Goal: Task Accomplishment & Management: Manage account settings

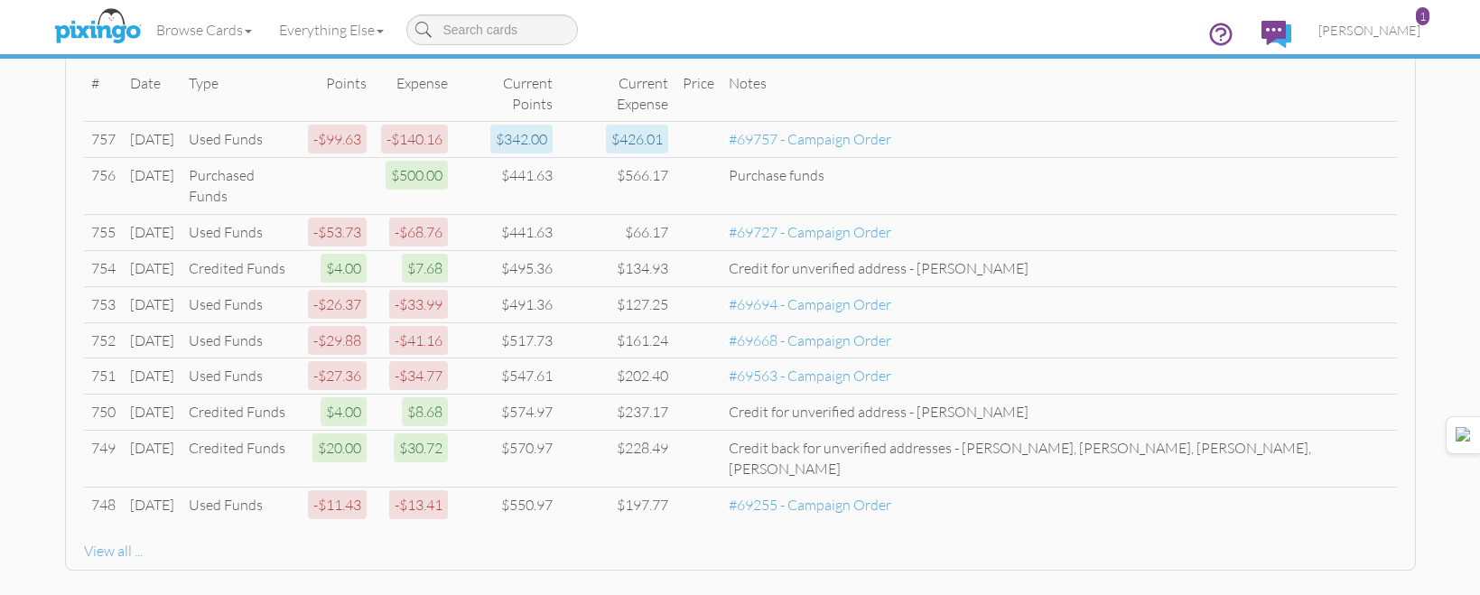
scroll to position [773, 0]
click at [1400, 33] on span "[PERSON_NAME]" at bounding box center [1369, 30] width 102 height 15
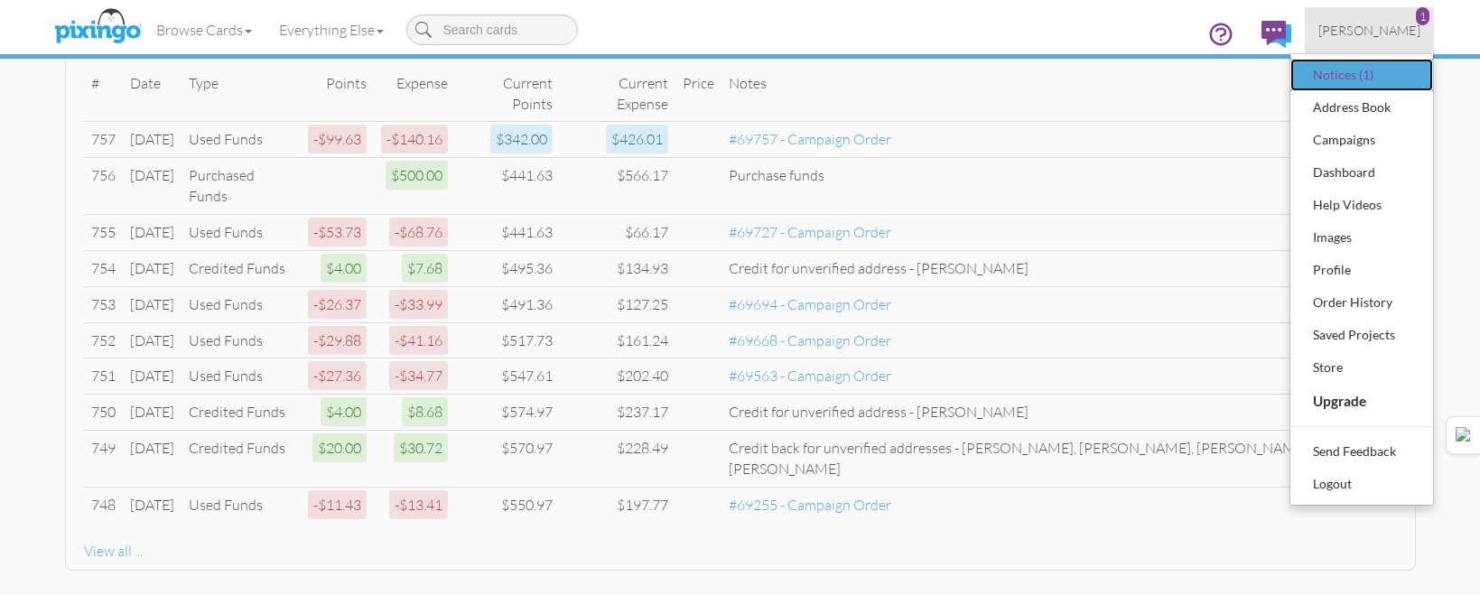
click at [1371, 73] on div "Notices (1)" at bounding box center [1362, 74] width 107 height 27
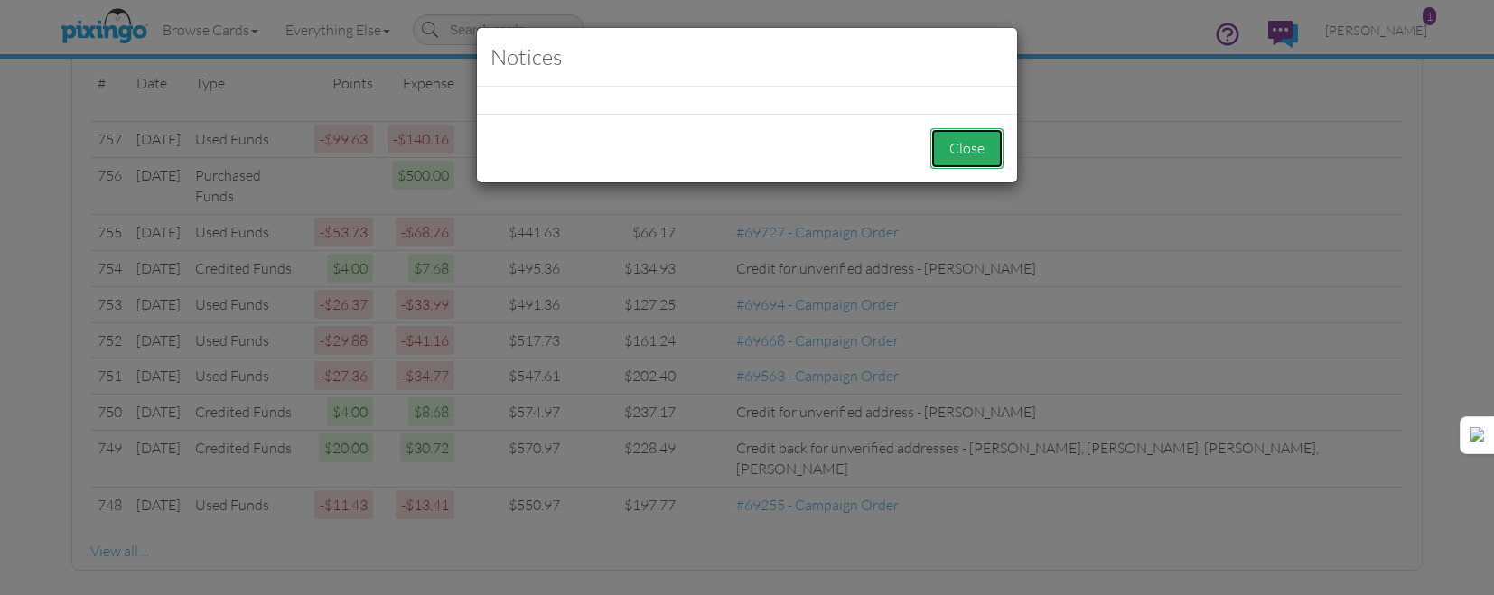
click at [942, 160] on button "Close" at bounding box center [966, 148] width 73 height 41
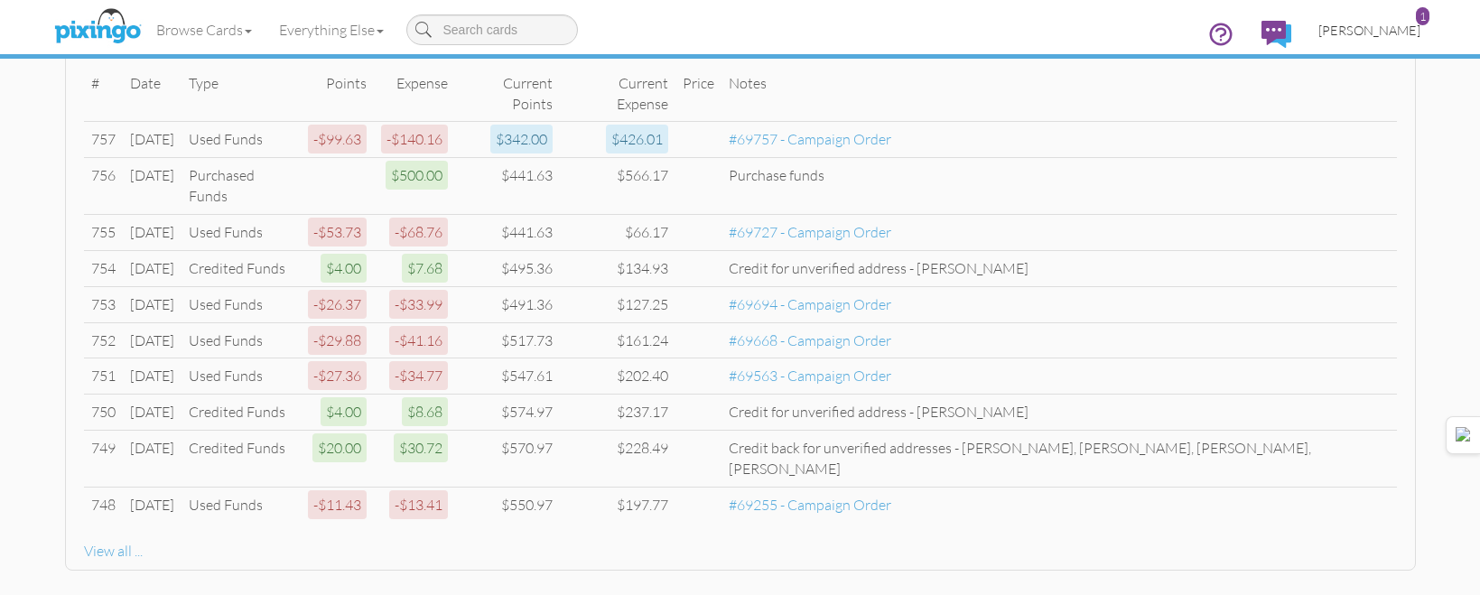
click at [1386, 23] on span "[PERSON_NAME]" at bounding box center [1369, 30] width 102 height 15
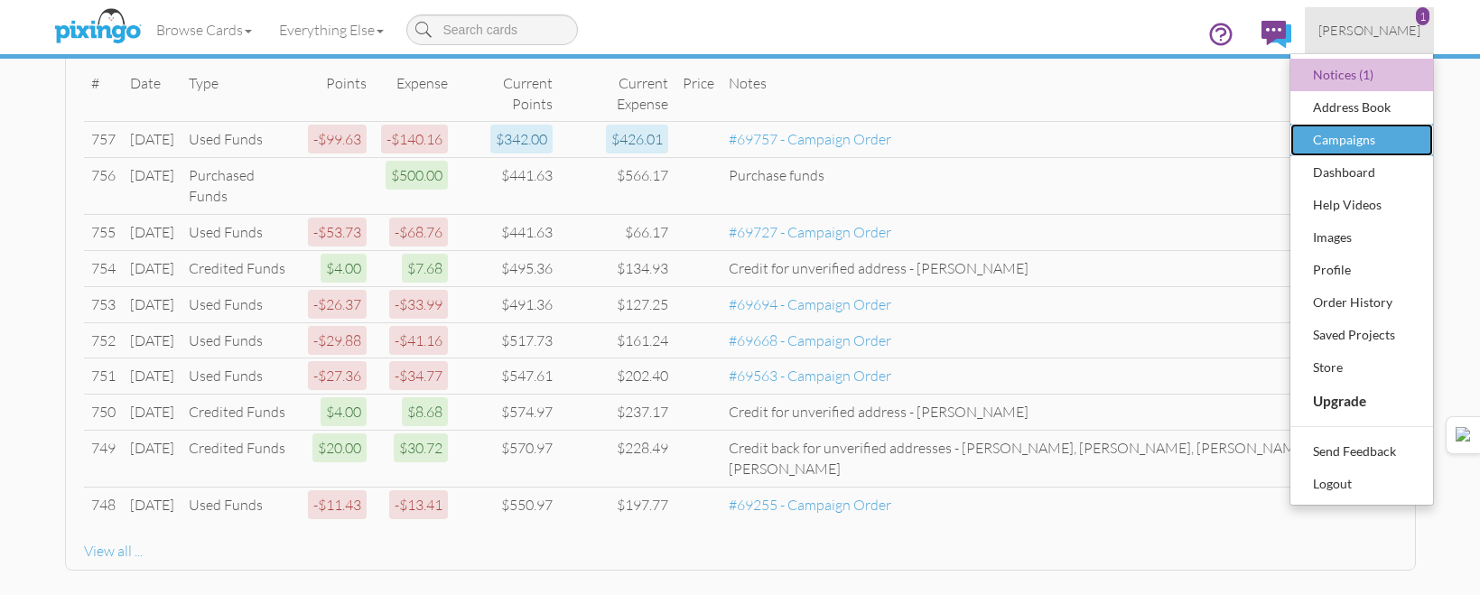
click at [1337, 131] on div "Campaigns" at bounding box center [1362, 139] width 107 height 27
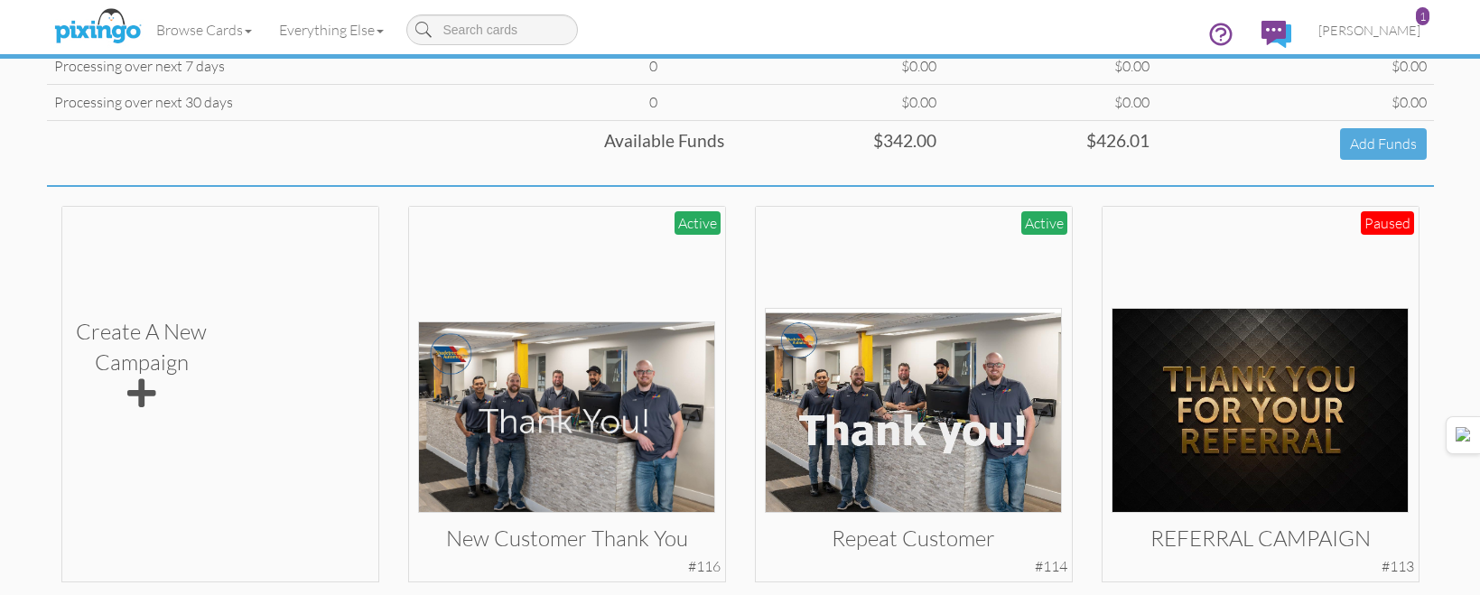
scroll to position [271, 0]
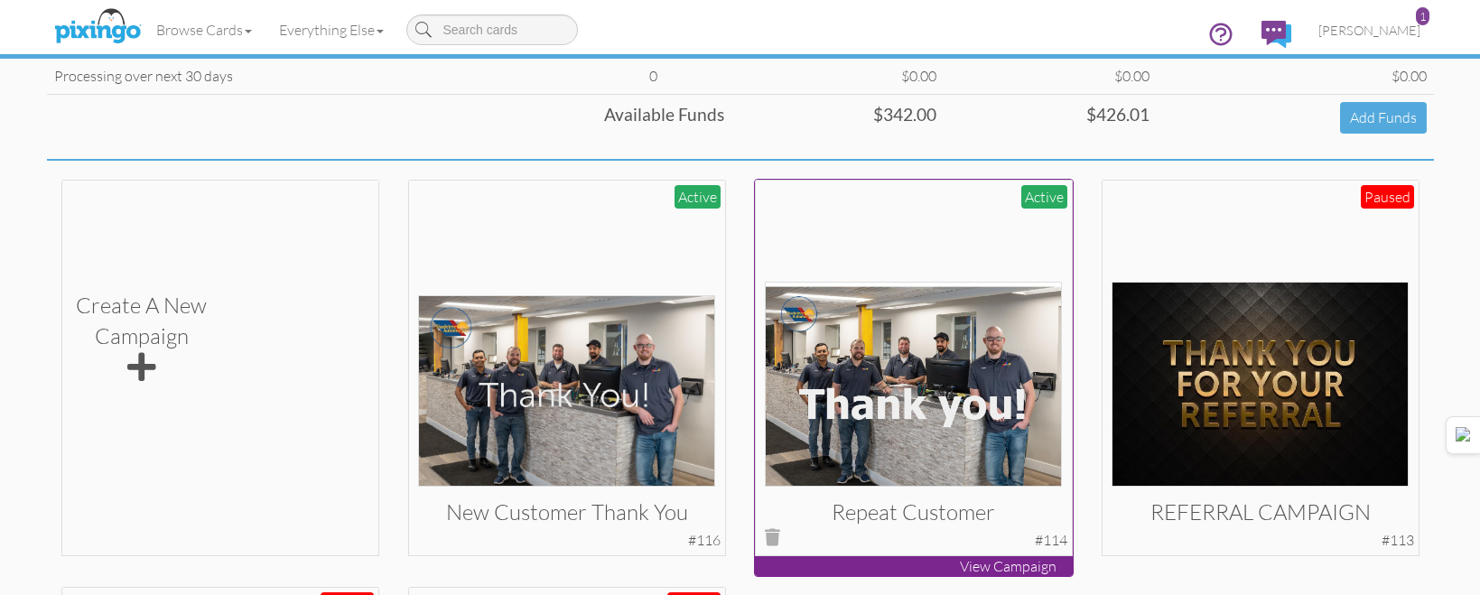
click at [874, 421] on img at bounding box center [913, 384] width 297 height 205
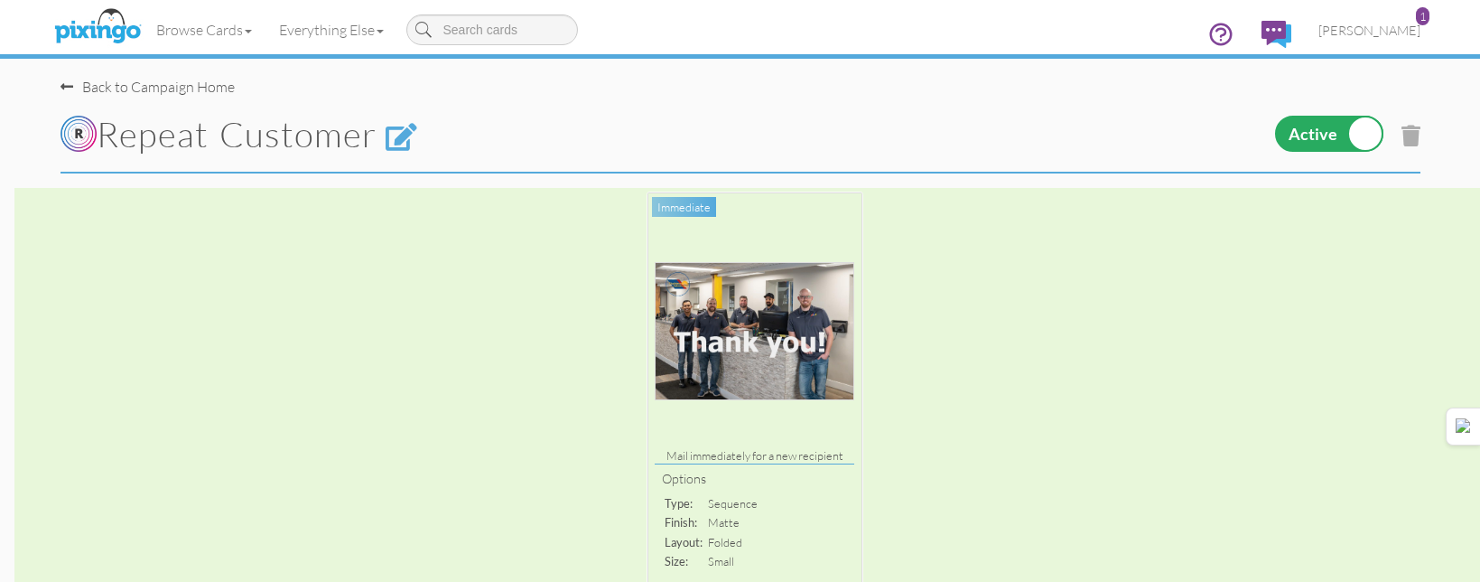
scroll to position [542, 0]
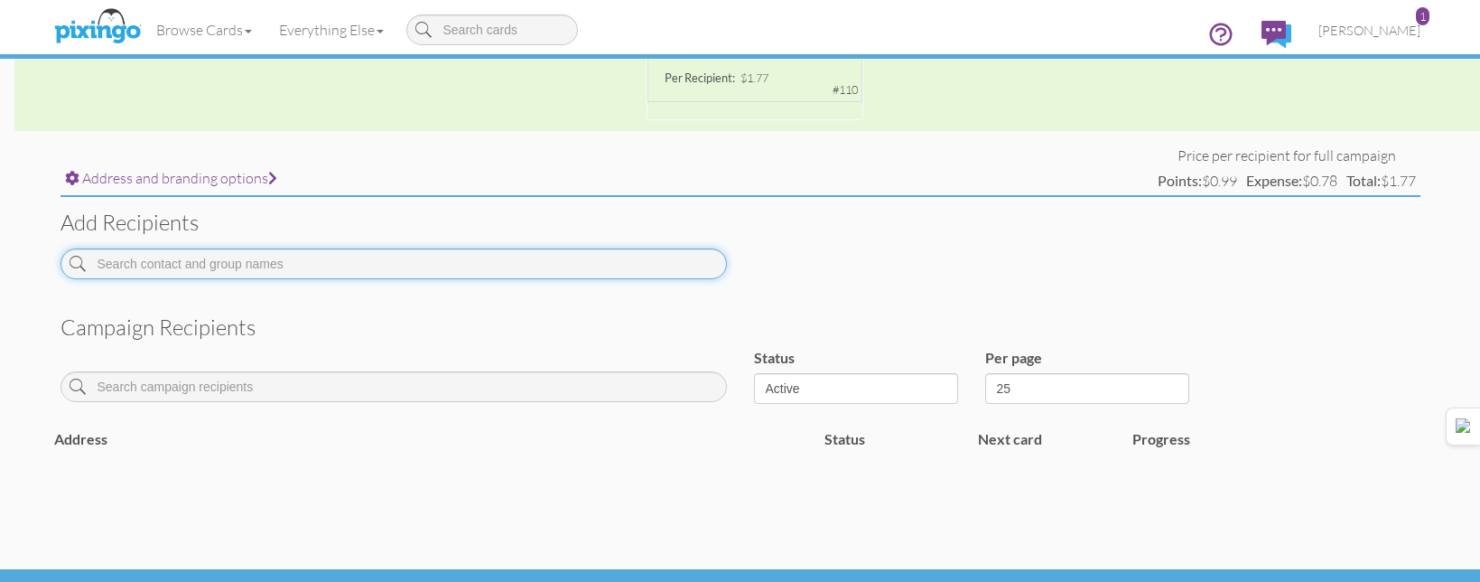
click at [373, 256] on input at bounding box center [394, 263] width 666 height 31
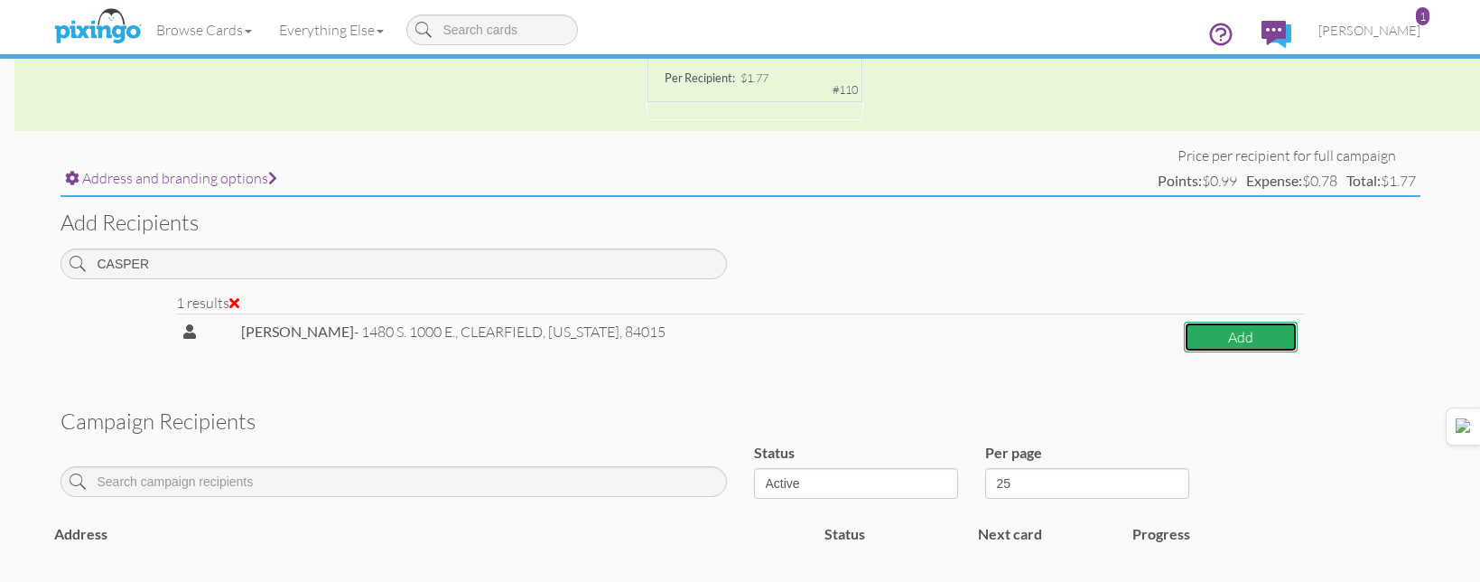
click at [1297, 337] on button "Add" at bounding box center [1241, 337] width 114 height 32
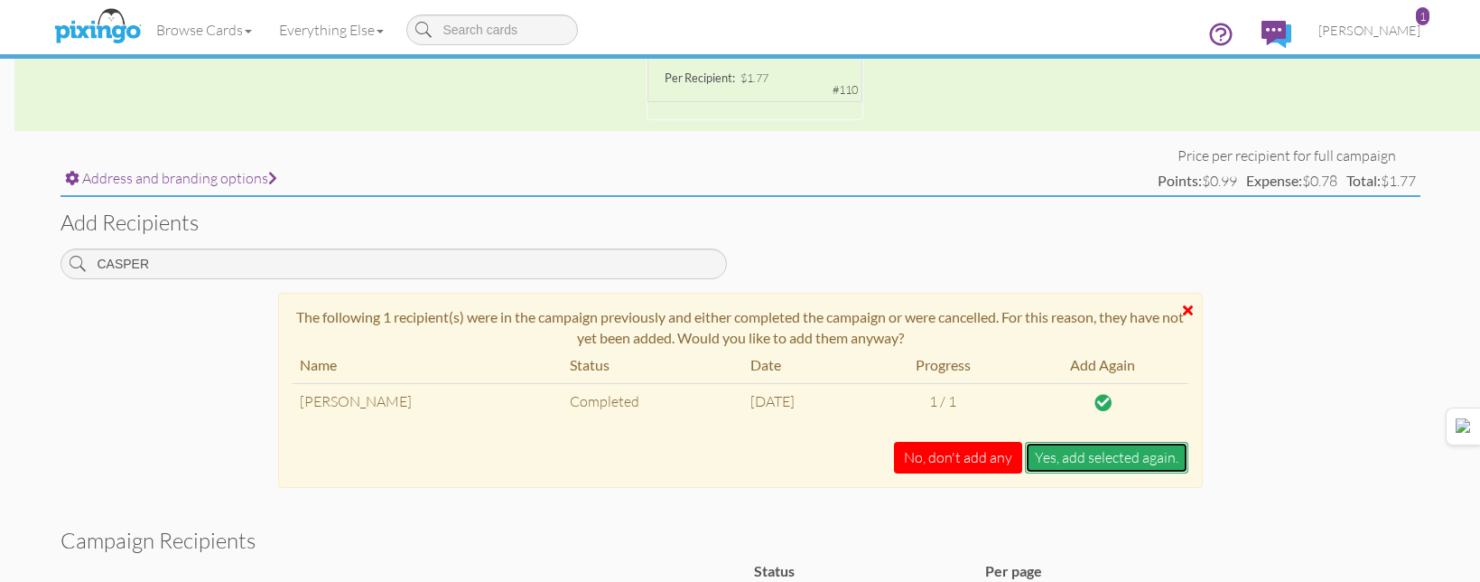
click at [1080, 458] on button "Yes, add selected again." at bounding box center [1106, 458] width 163 height 32
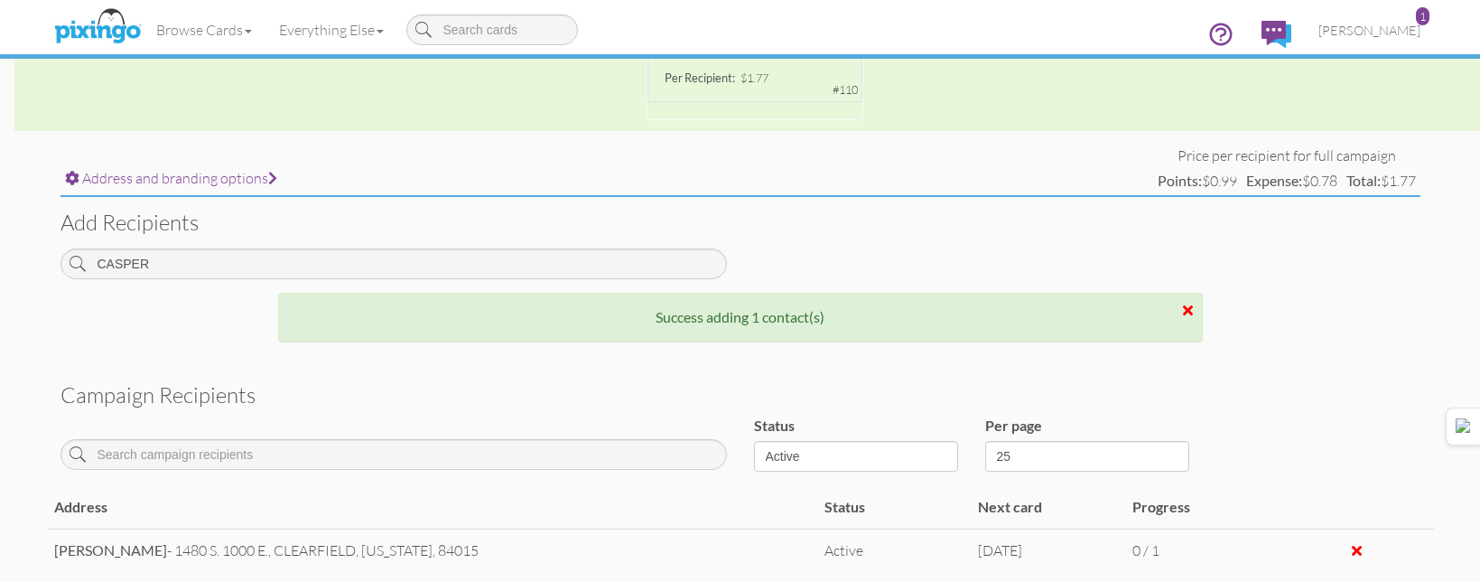
click at [650, 279] on div "CASPER" at bounding box center [394, 270] width 694 height 44
click at [630, 244] on div "Add recipients CASPER" at bounding box center [740, 244] width 1387 height 95
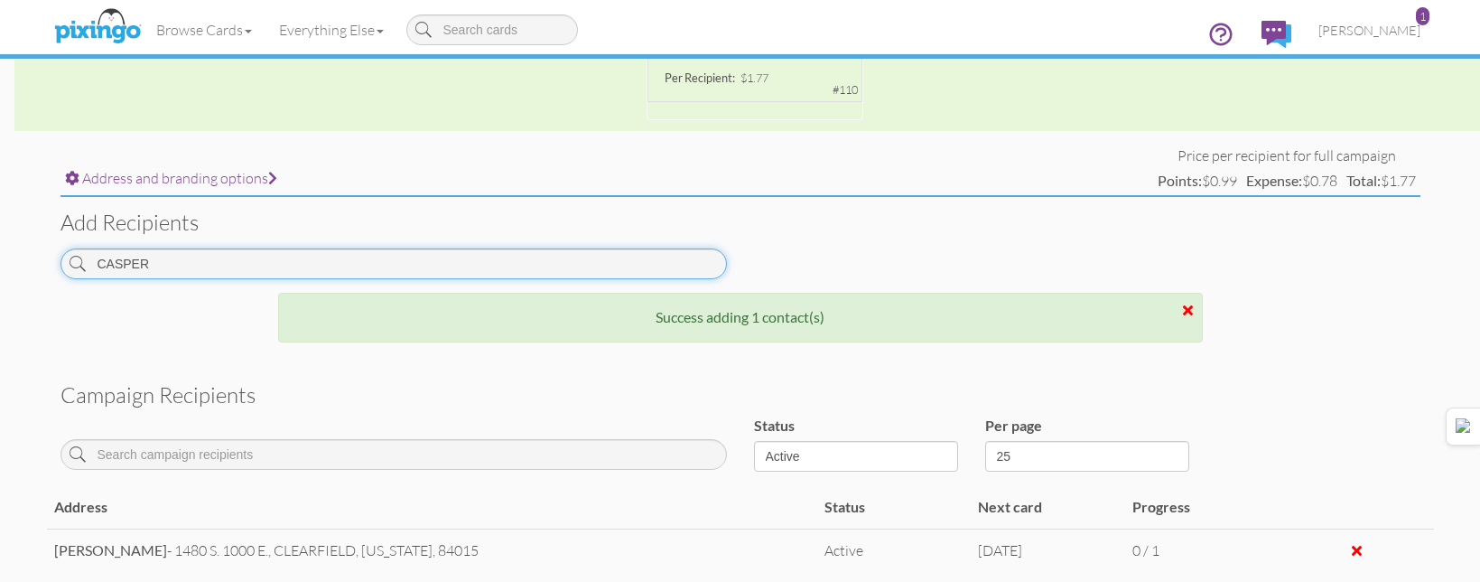
click at [627, 260] on input "CASPER" at bounding box center [394, 263] width 666 height 31
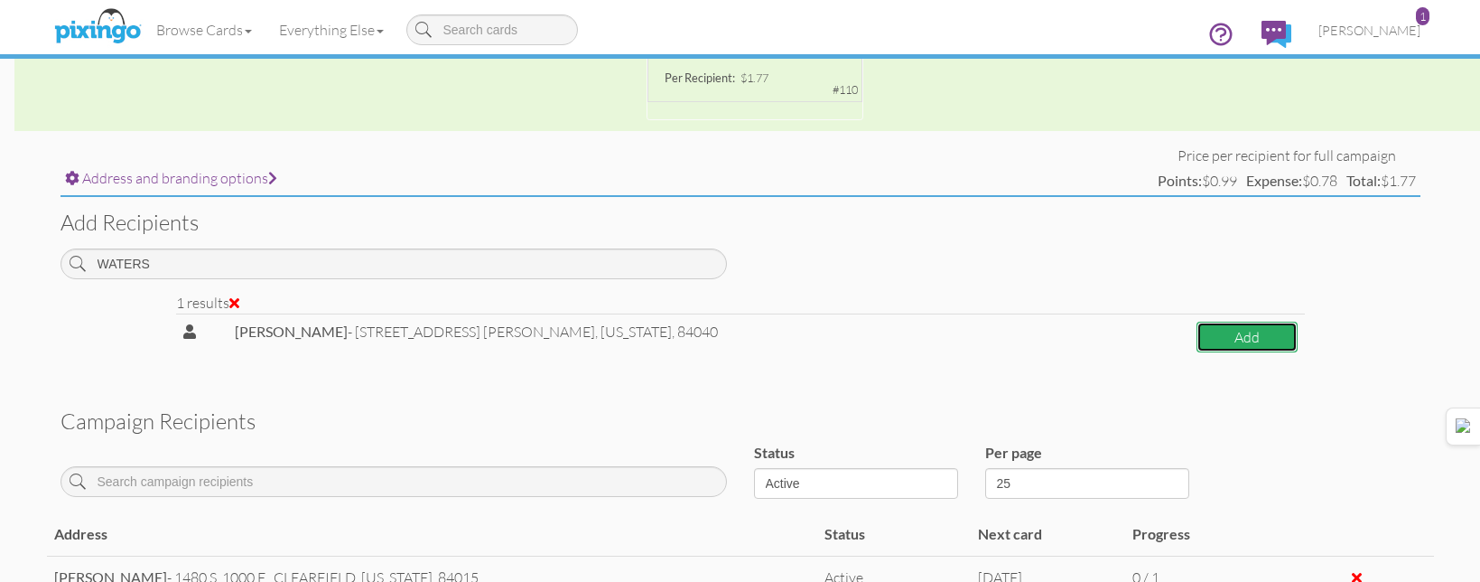
click at [1198, 335] on button "Add" at bounding box center [1247, 337] width 101 height 32
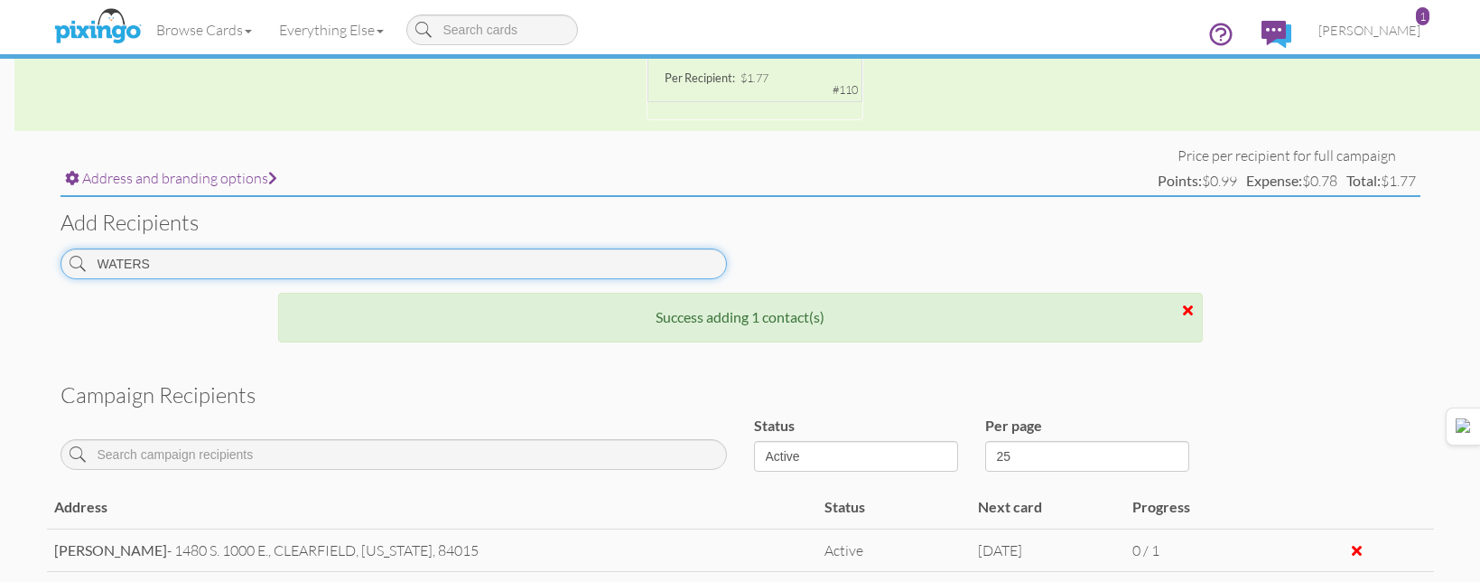
click at [549, 270] on input "WATERS" at bounding box center [394, 263] width 666 height 31
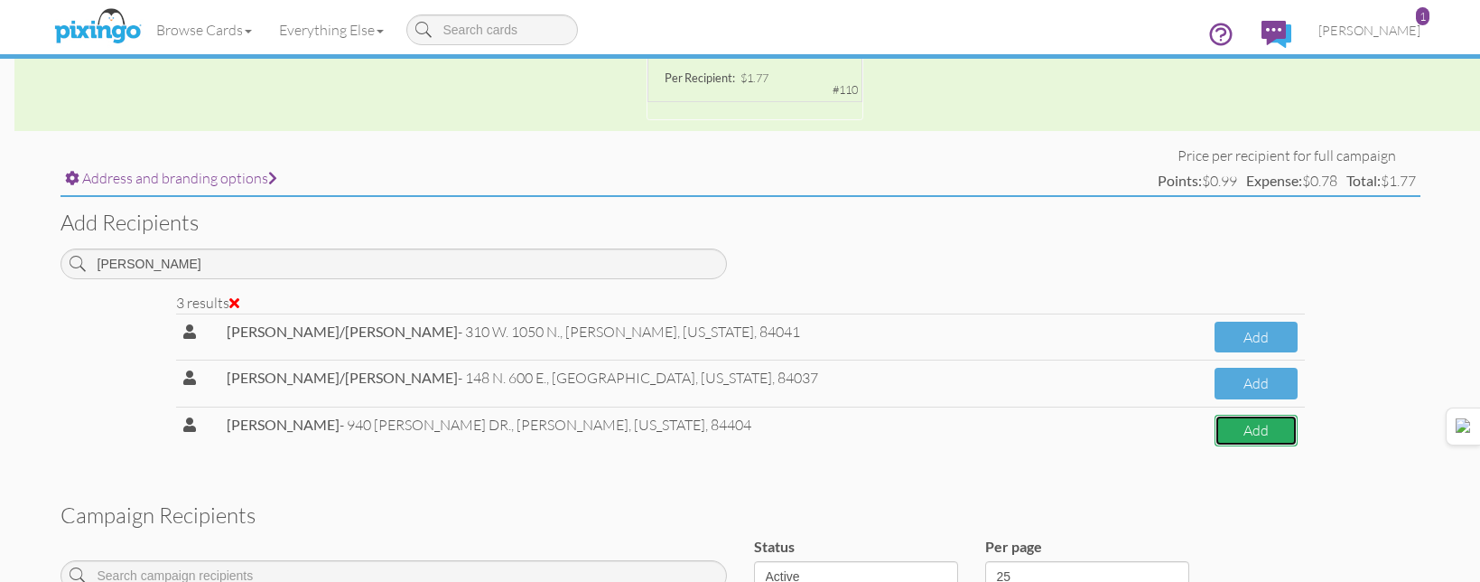
click at [1218, 441] on button "Add" at bounding box center [1256, 431] width 83 height 32
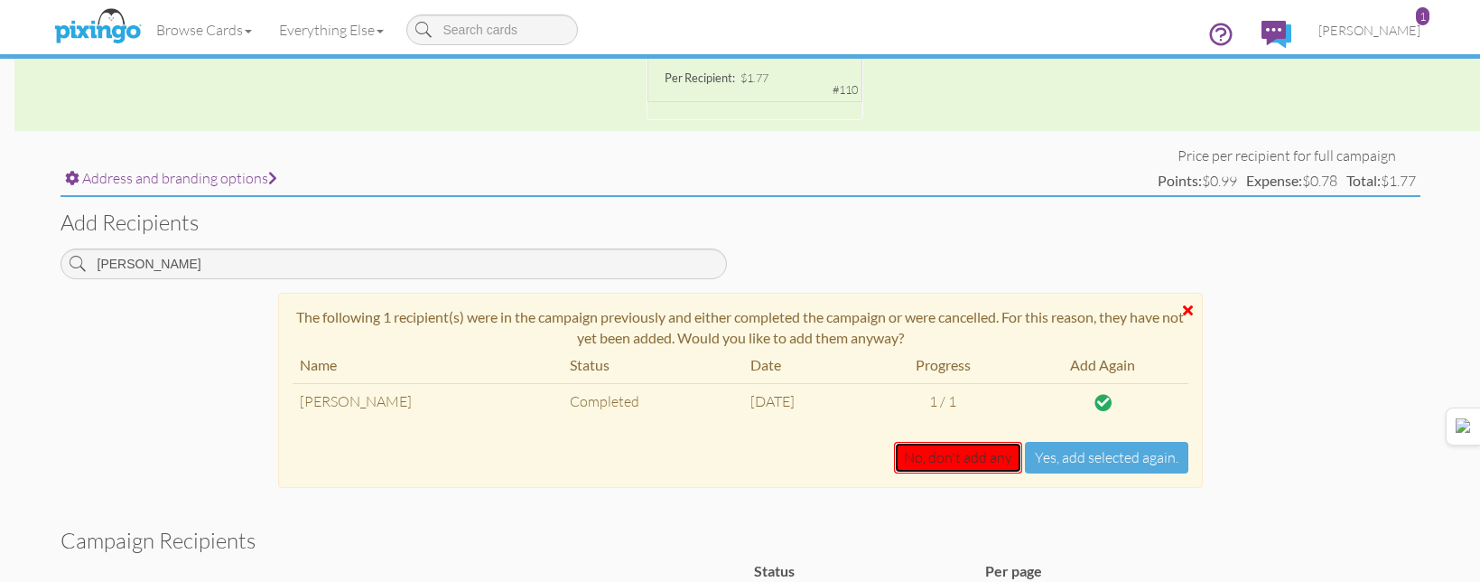
drag, startPoint x: 987, startPoint y: 448, endPoint x: 1304, endPoint y: 489, distance: 319.7
click at [1304, 489] on div "The following 1 recipient(s) were in the campaign previously and either complet…" at bounding box center [740, 399] width 1387 height 213
click at [916, 460] on button "No, don't add any" at bounding box center [958, 458] width 128 height 32
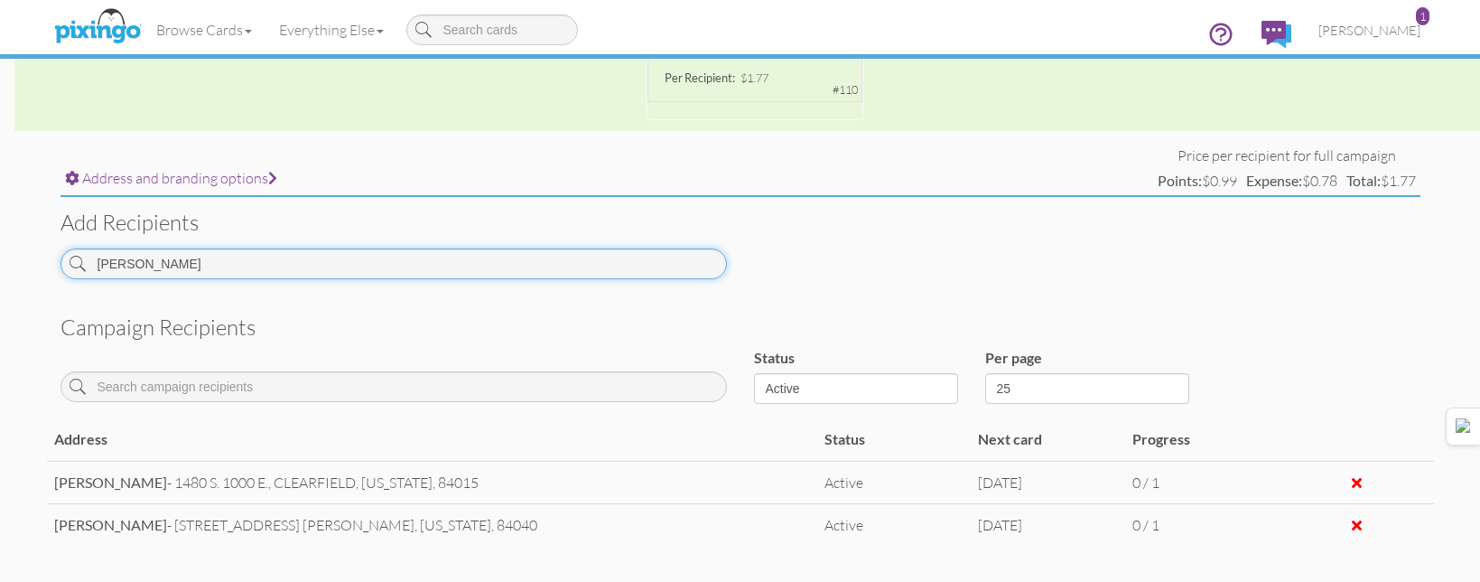
click at [523, 264] on input "VANCE" at bounding box center [394, 263] width 666 height 31
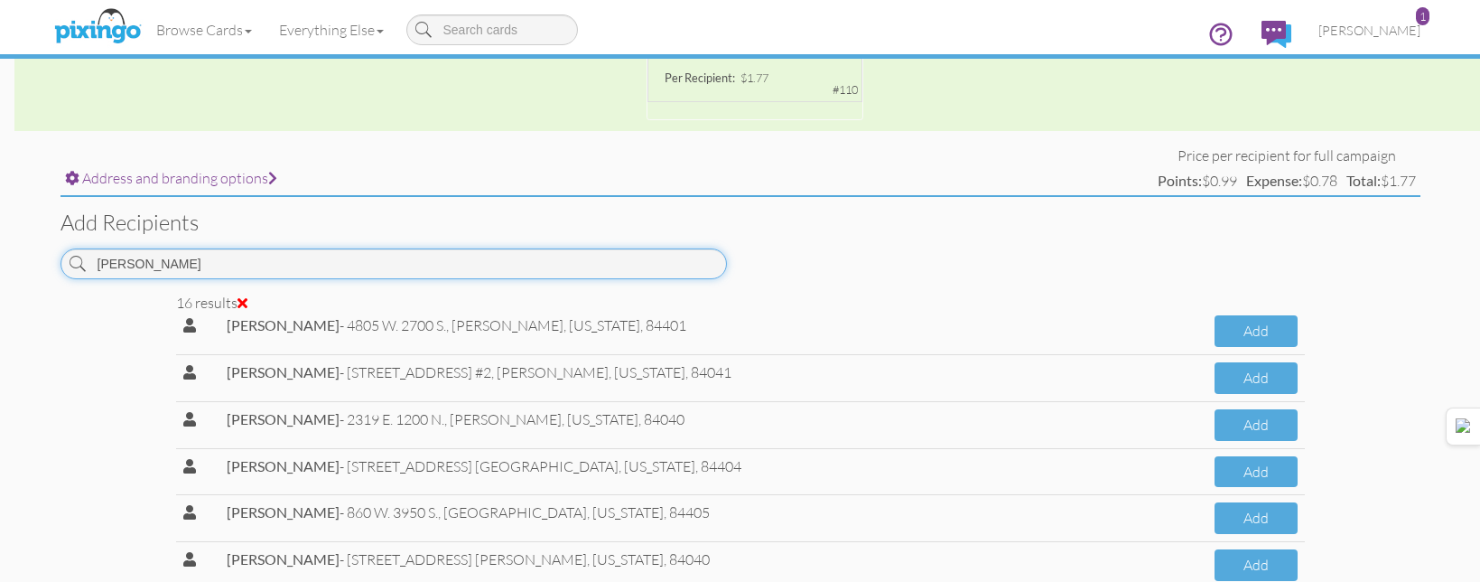
scroll to position [496, 0]
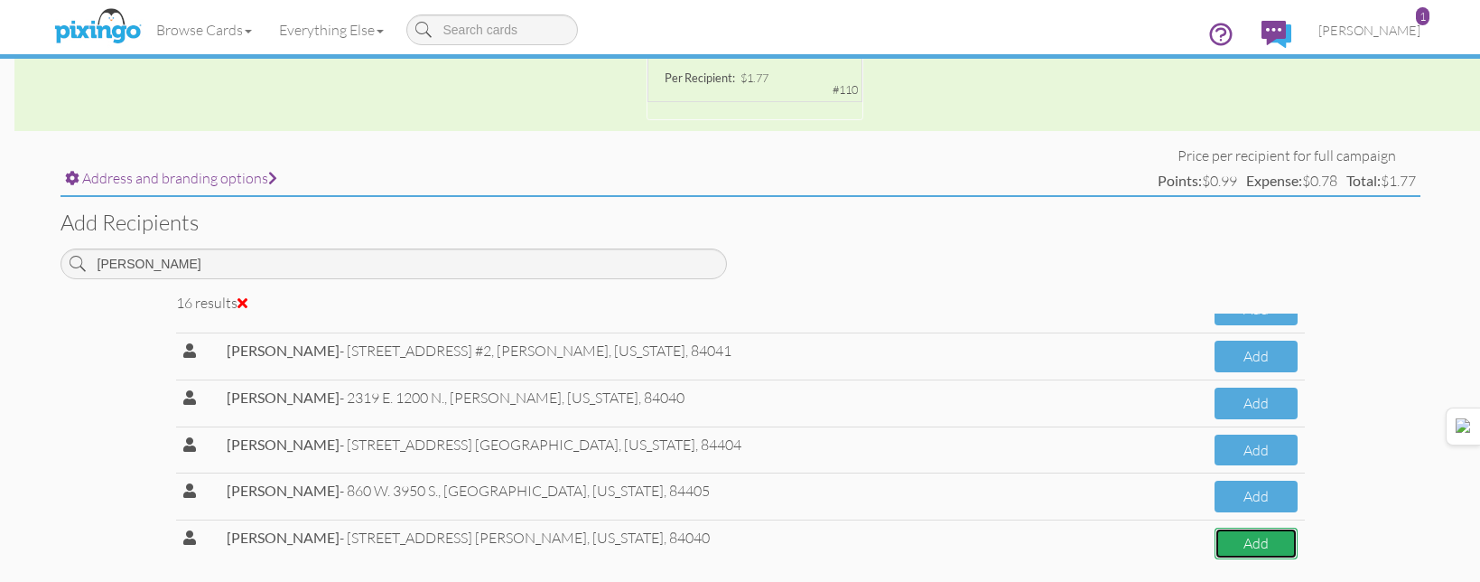
click at [1215, 551] on button "Add" at bounding box center [1256, 543] width 82 height 32
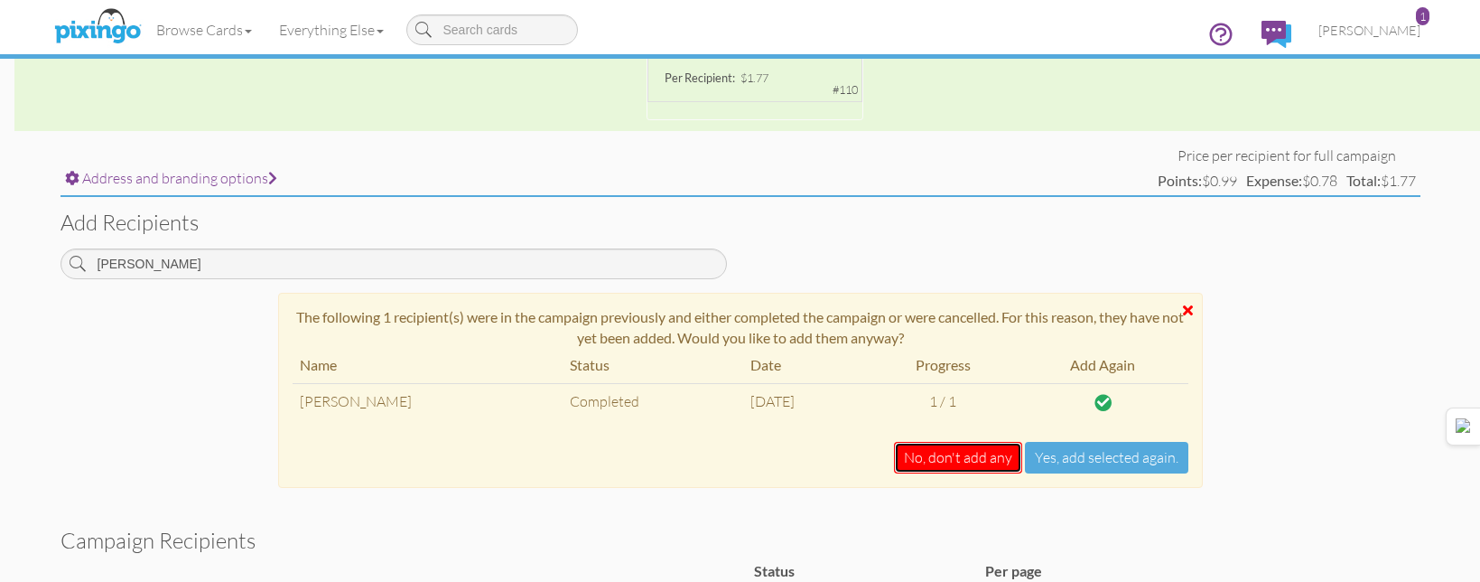
click at [979, 456] on button "No, don't add any" at bounding box center [958, 458] width 128 height 32
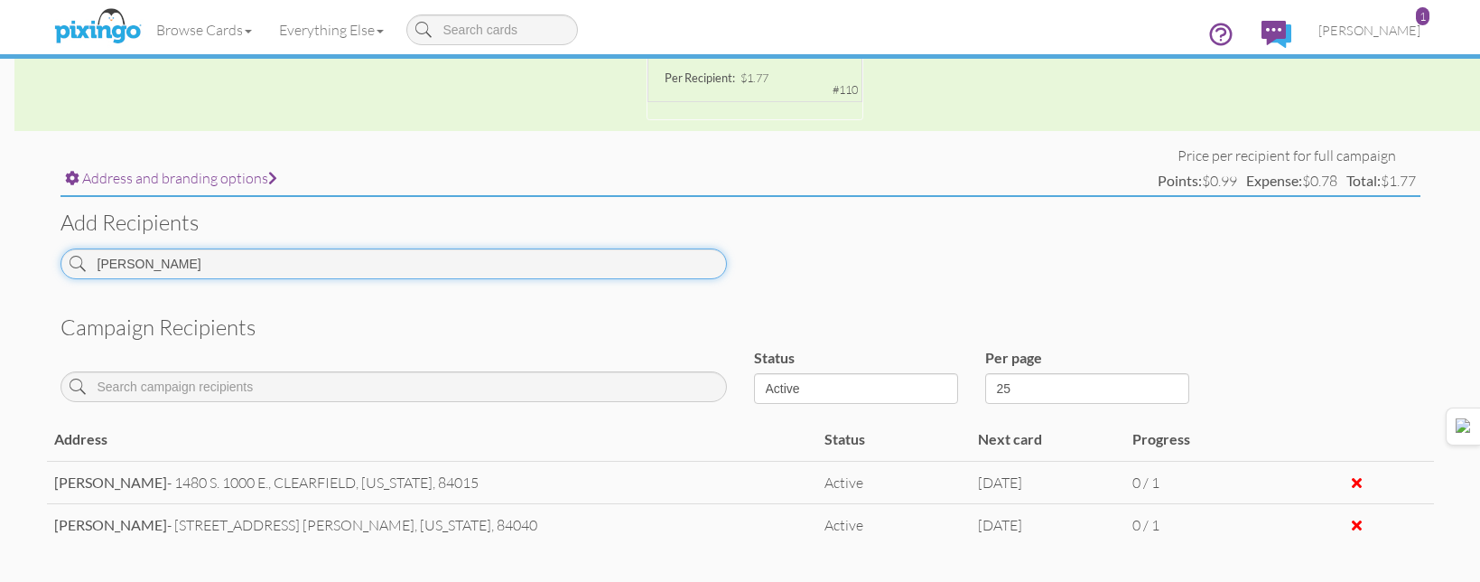
click at [706, 256] on input "HARRIS" at bounding box center [394, 263] width 666 height 31
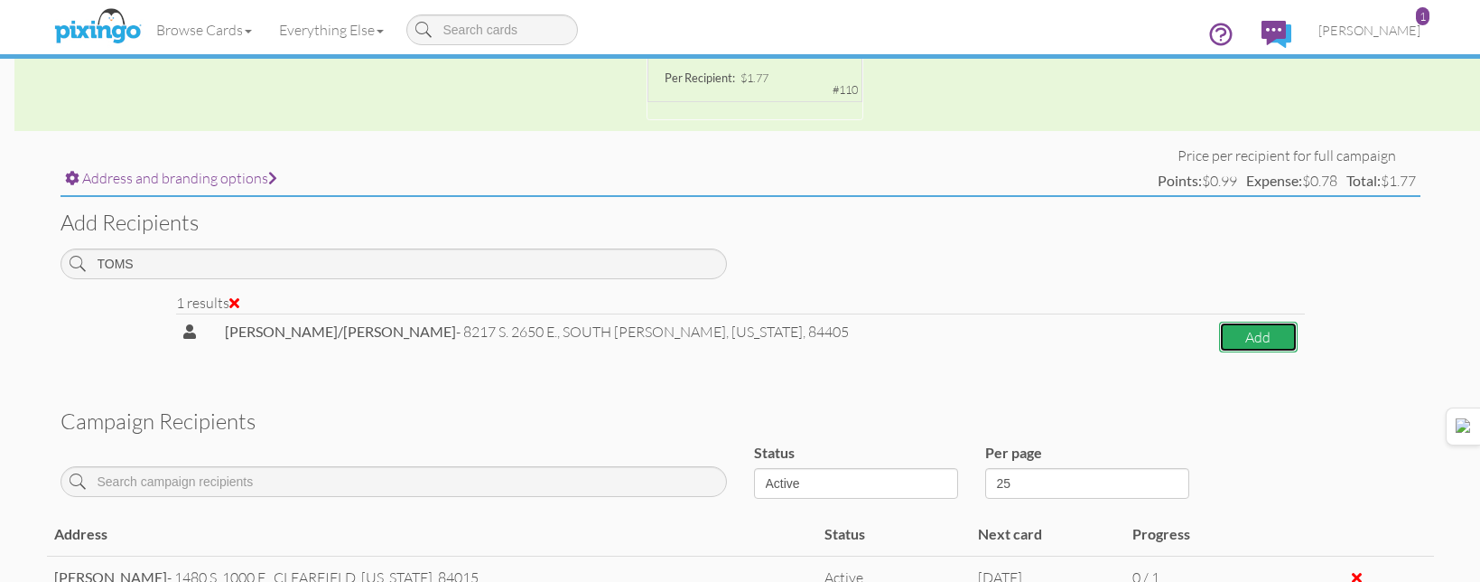
click at [1260, 329] on button "Add" at bounding box center [1258, 337] width 79 height 32
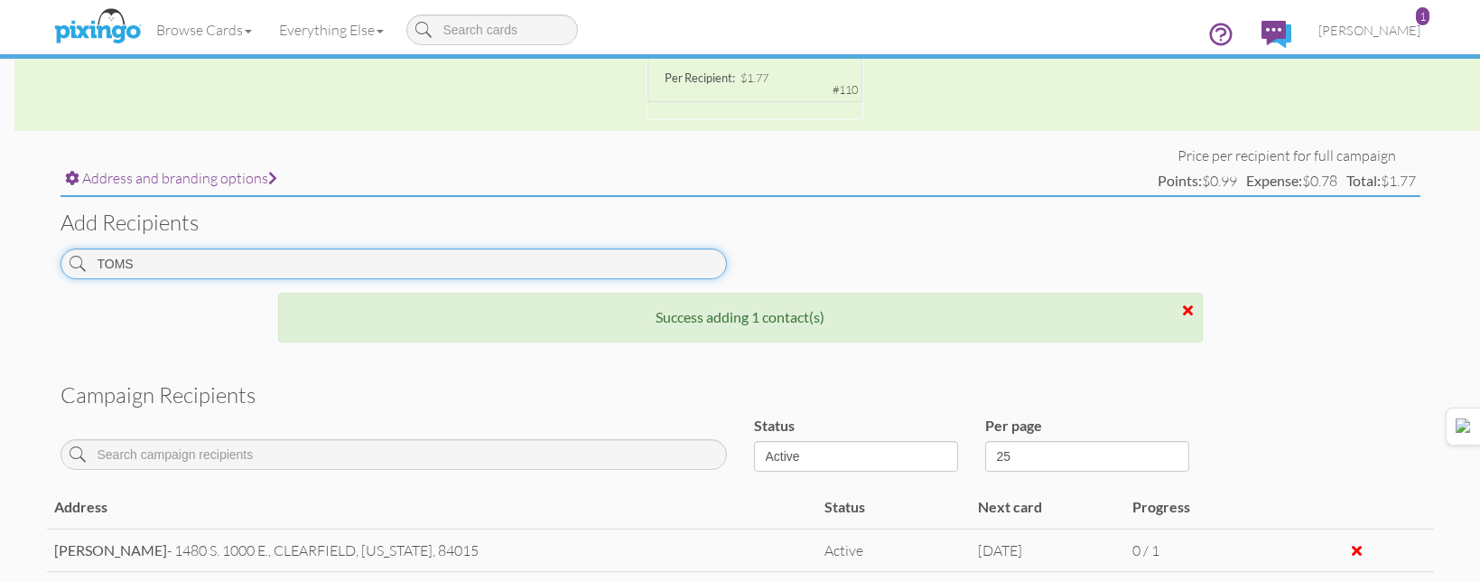
click at [671, 270] on input "TOMS" at bounding box center [394, 263] width 666 height 31
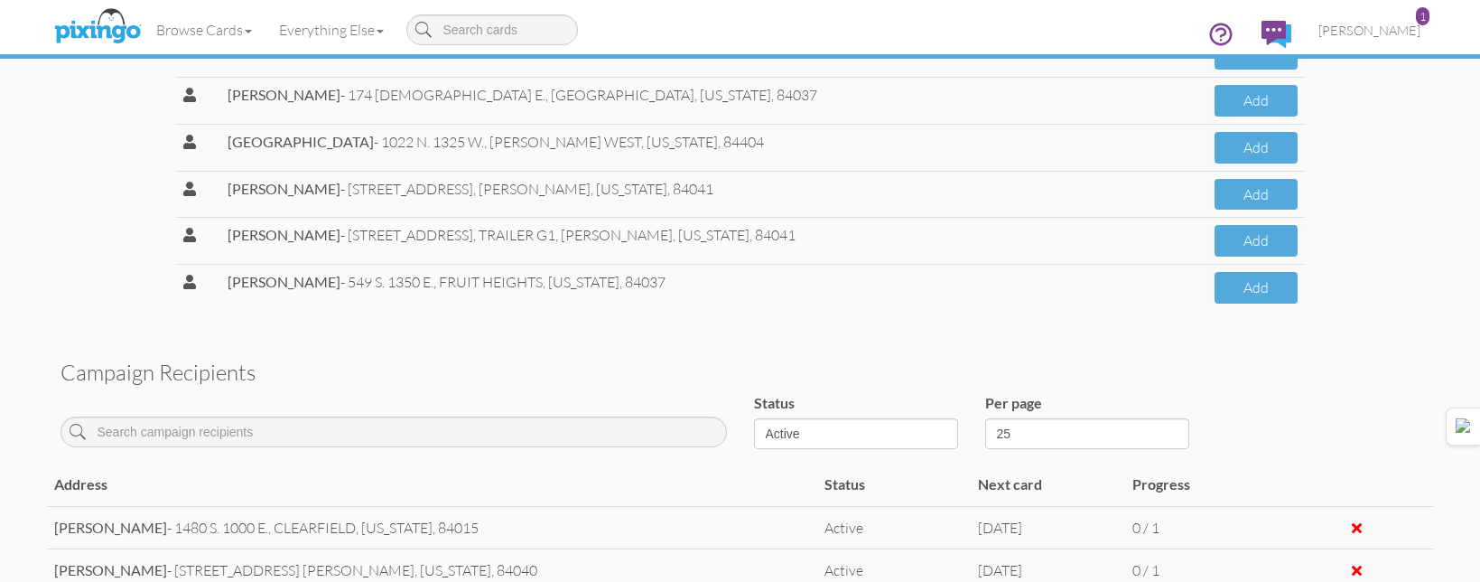
scroll to position [813, 0]
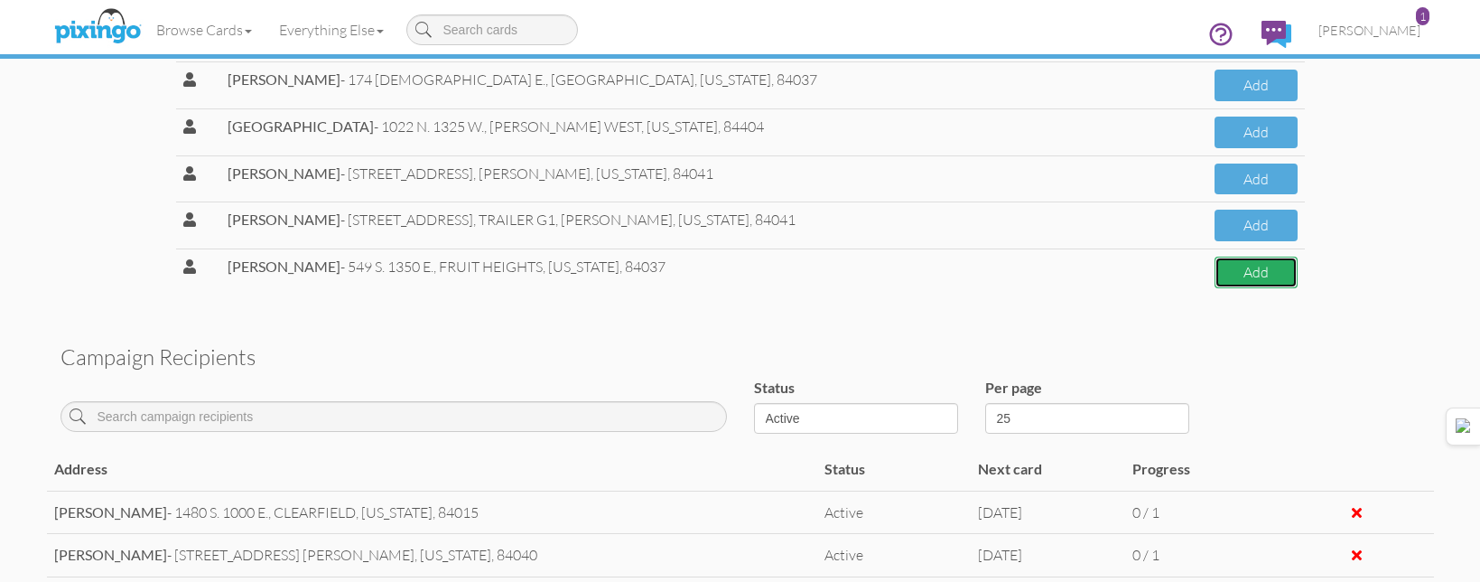
click at [1241, 267] on button "Add" at bounding box center [1256, 272] width 83 height 32
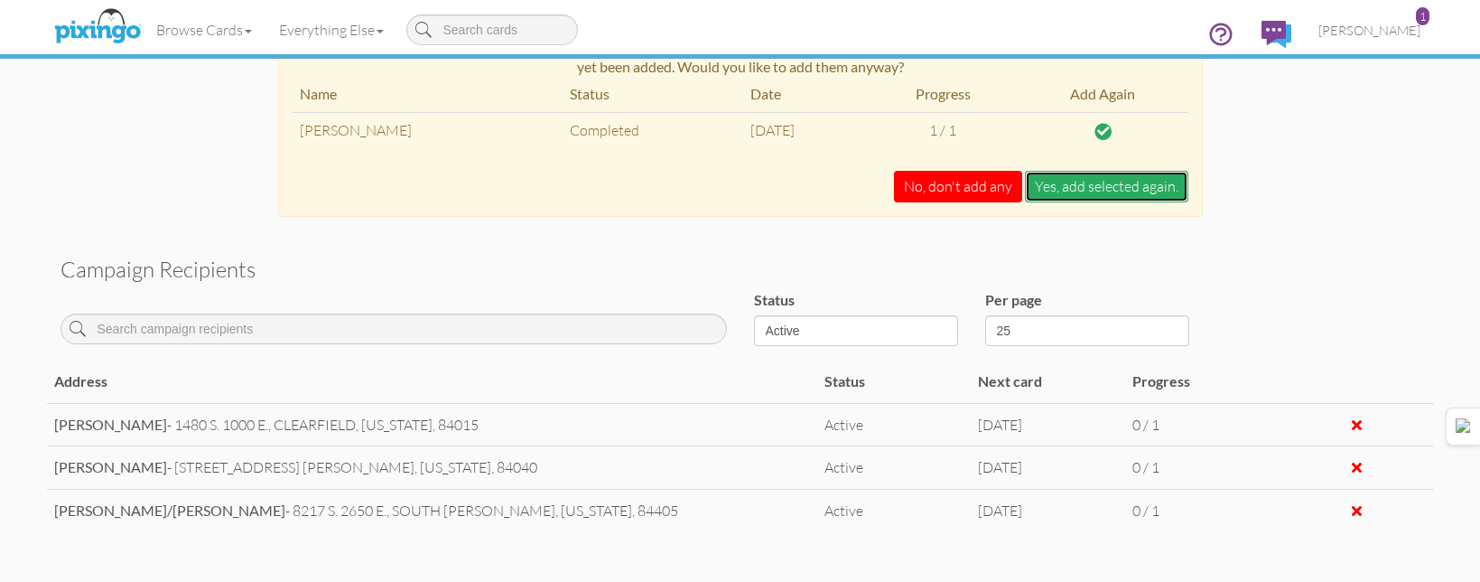
click at [1110, 190] on button "Yes, add selected again." at bounding box center [1106, 187] width 163 height 32
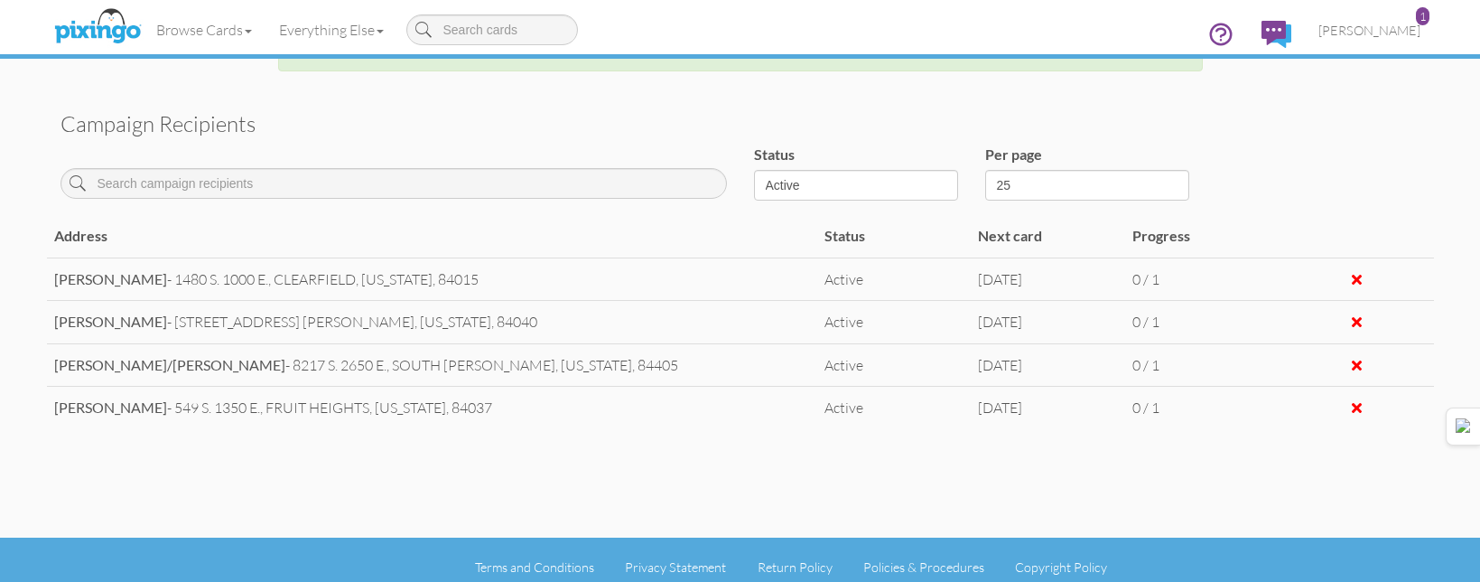
scroll to position [632, 0]
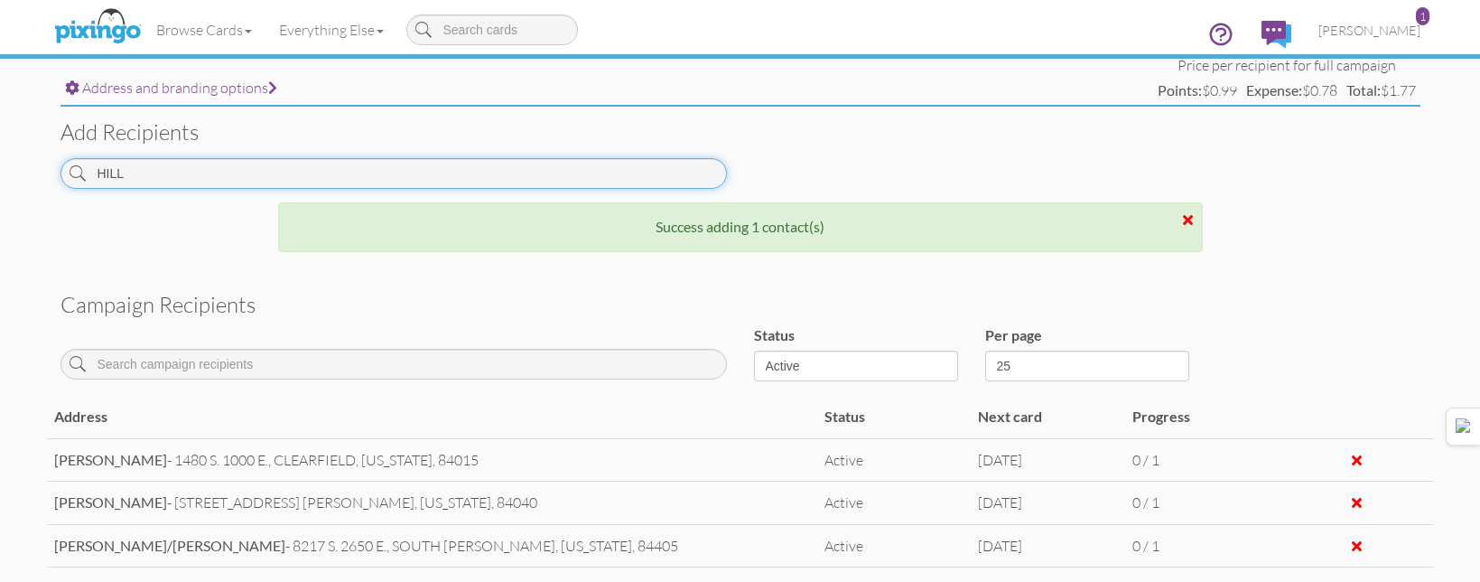
click at [452, 178] on input "HILL" at bounding box center [394, 173] width 666 height 31
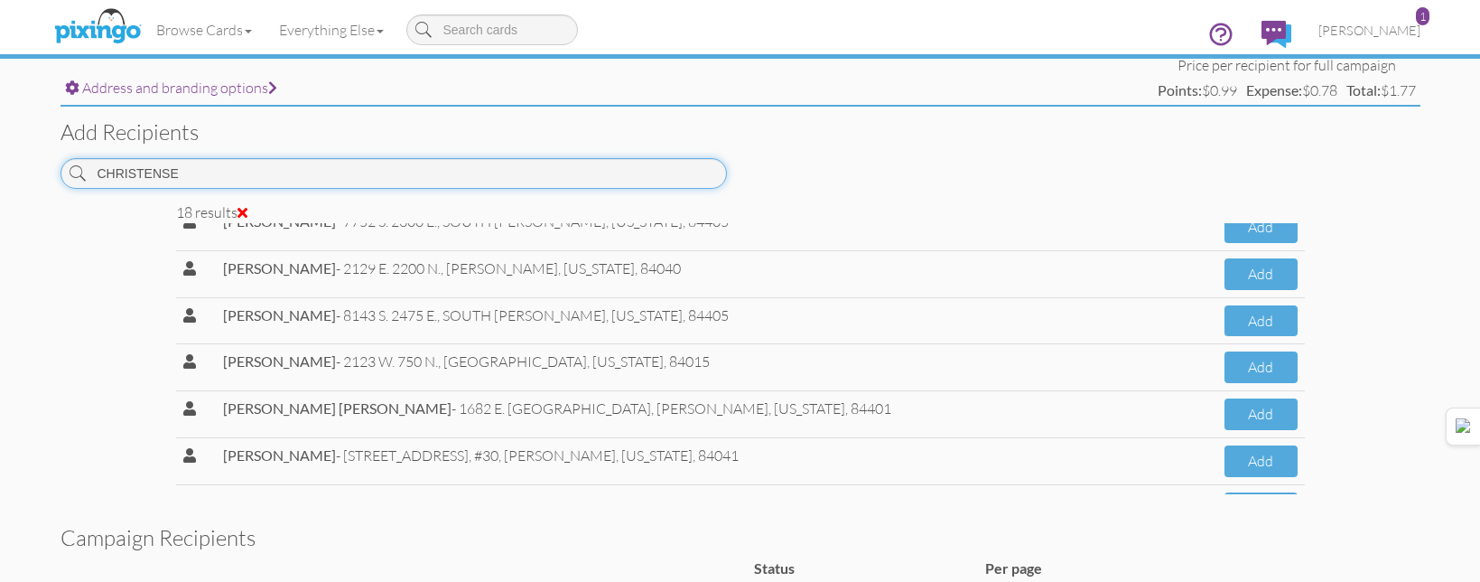
scroll to position [542, 0]
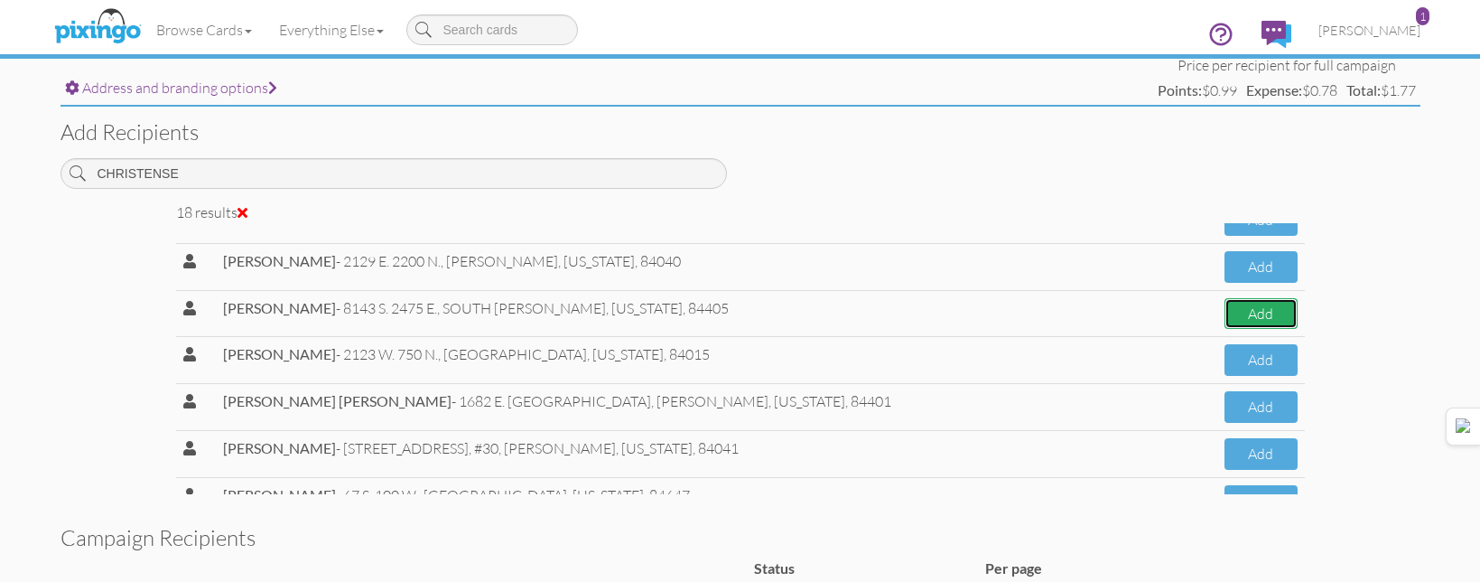
click at [1239, 312] on button "Add" at bounding box center [1261, 314] width 73 height 32
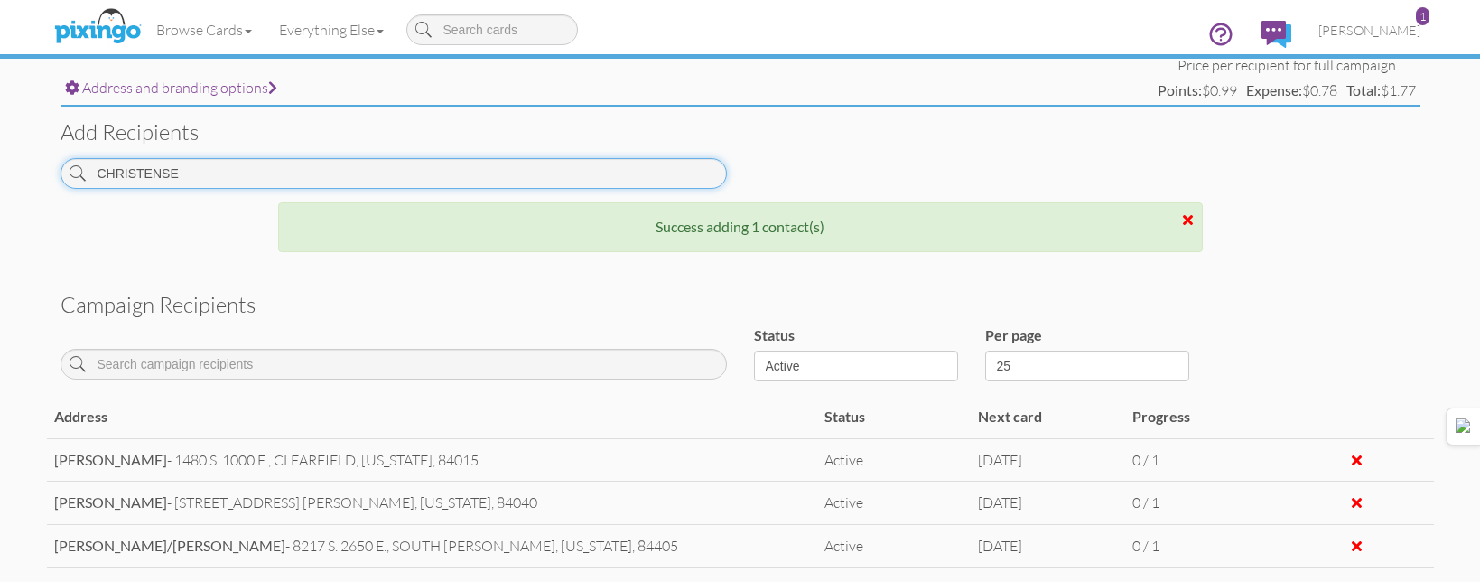
click at [516, 172] on input "CHRISTENSE" at bounding box center [394, 173] width 666 height 31
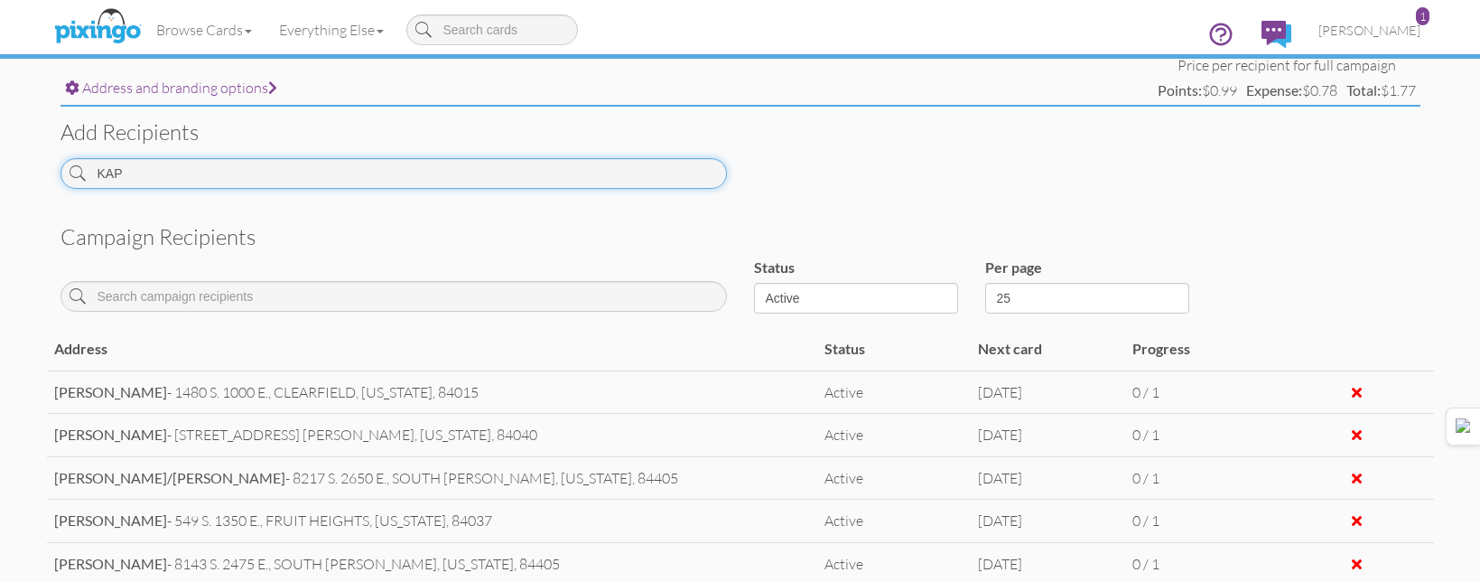
click at [487, 181] on input "KAP" at bounding box center [394, 173] width 666 height 31
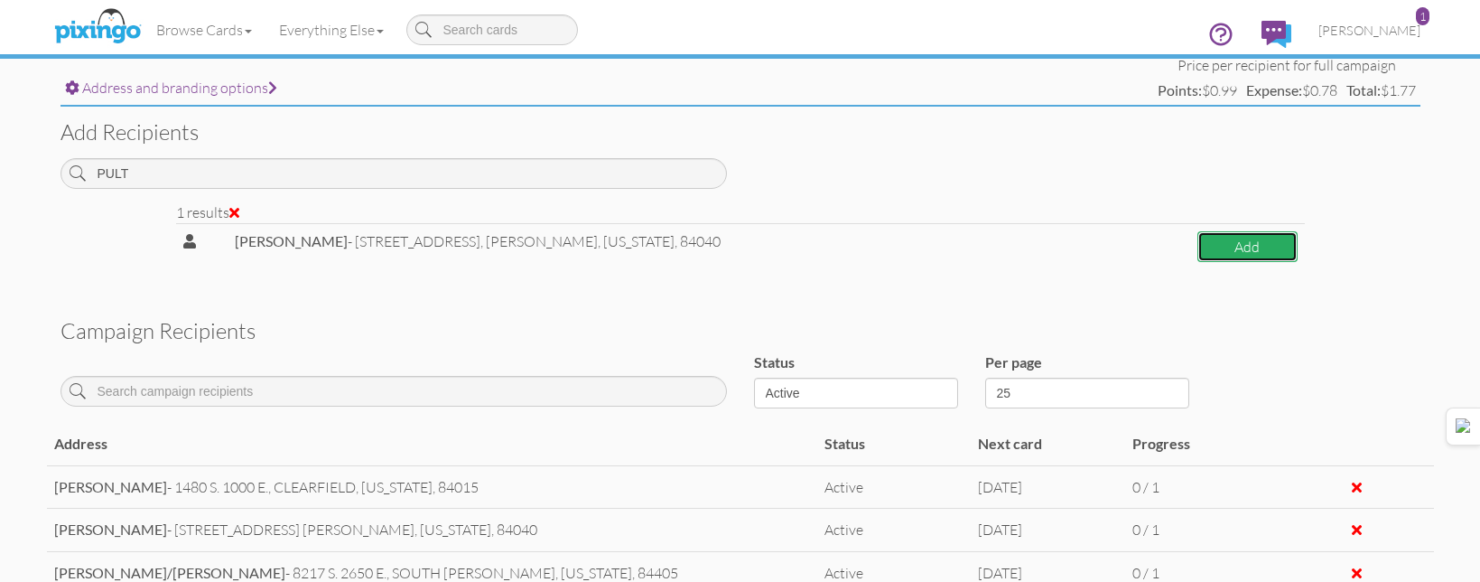
click at [1220, 254] on button "Add" at bounding box center [1247, 247] width 100 height 32
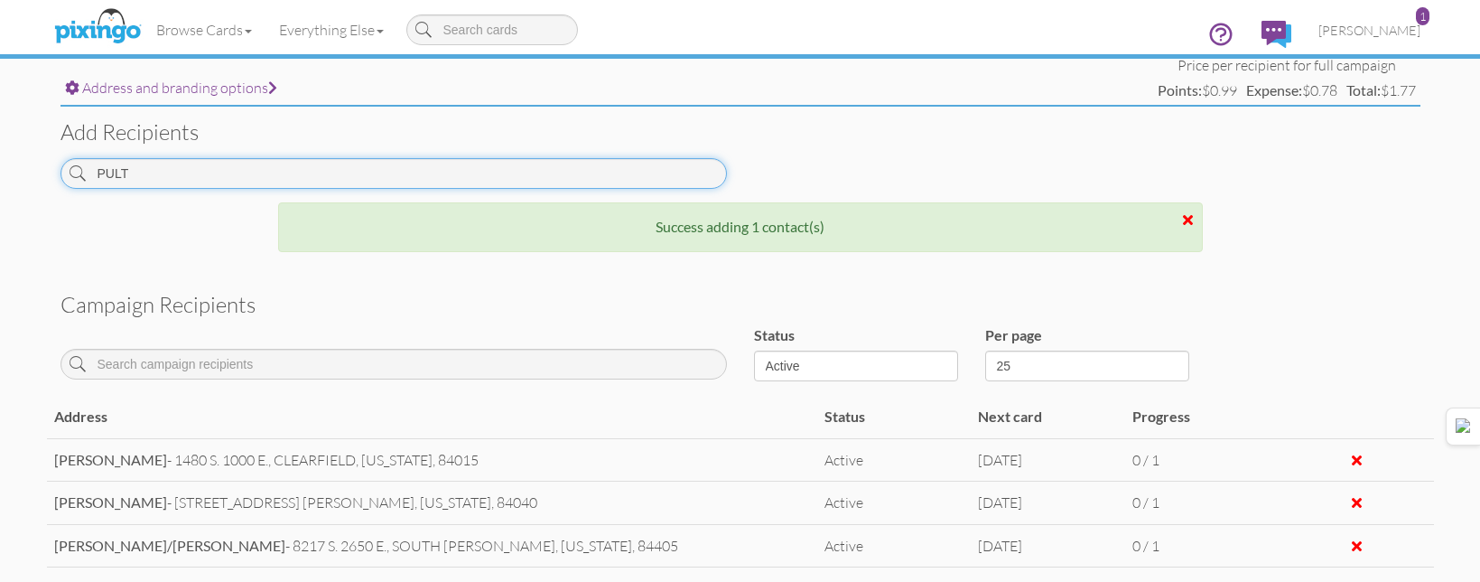
click at [592, 168] on input "PULT" at bounding box center [394, 173] width 666 height 31
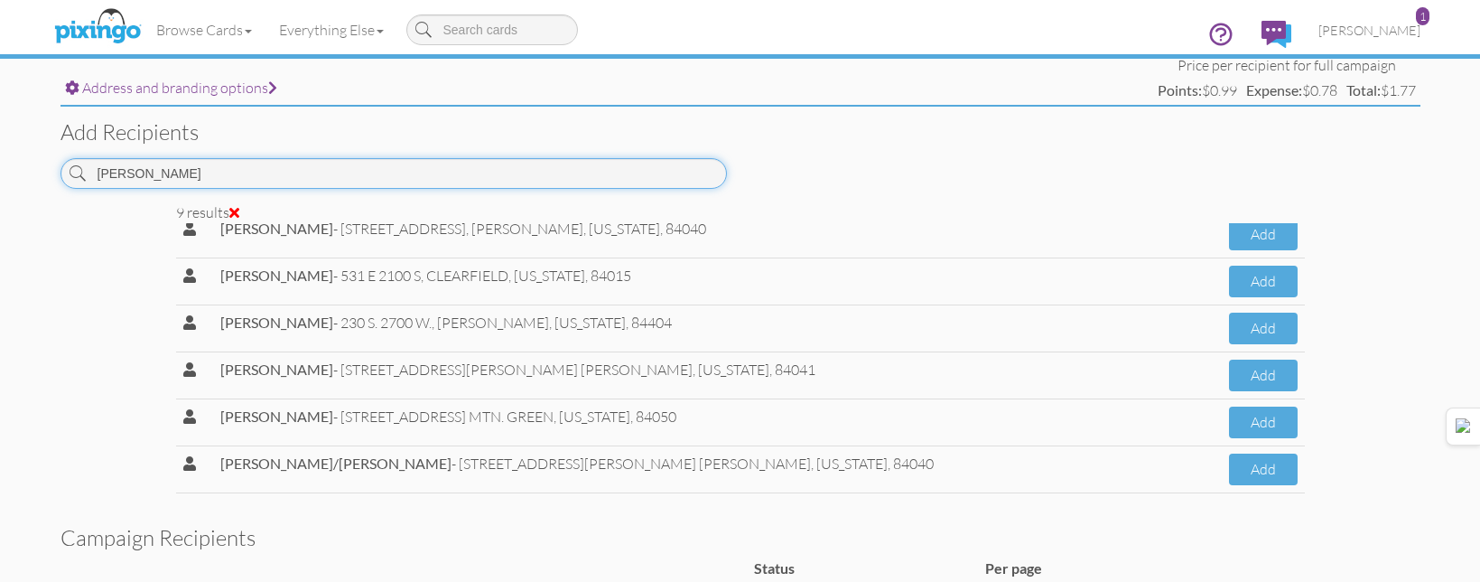
scroll to position [90, 0]
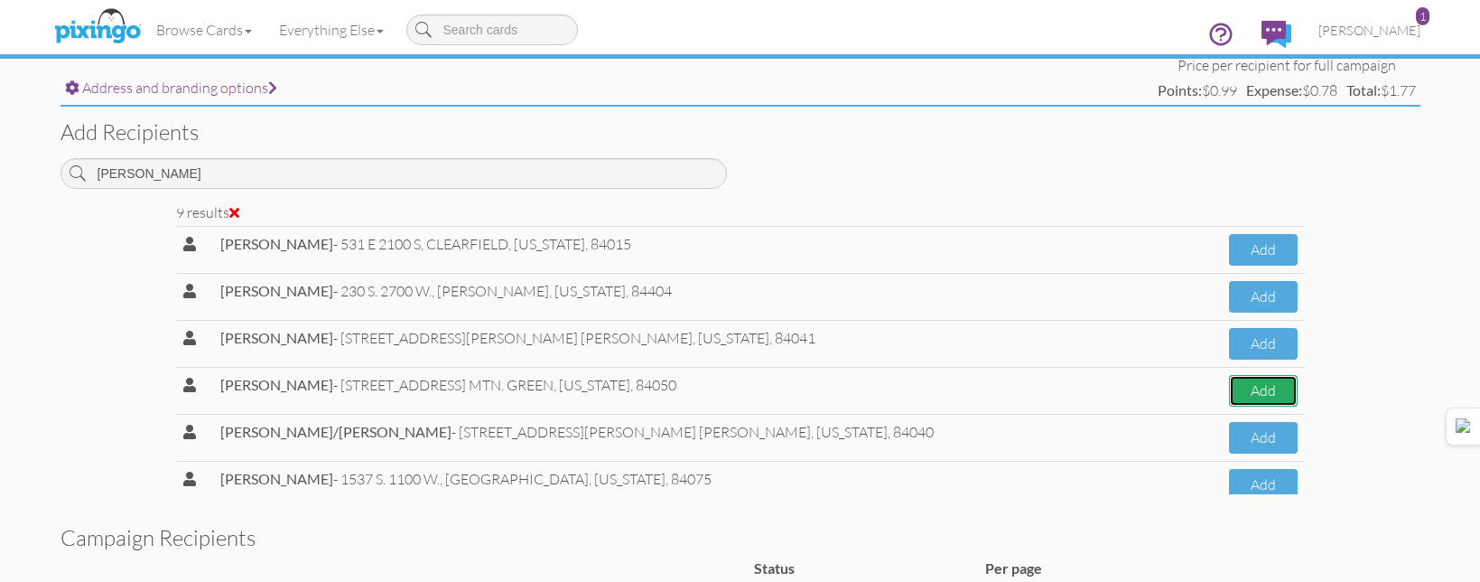
click at [1229, 392] on button "Add" at bounding box center [1263, 391] width 68 height 32
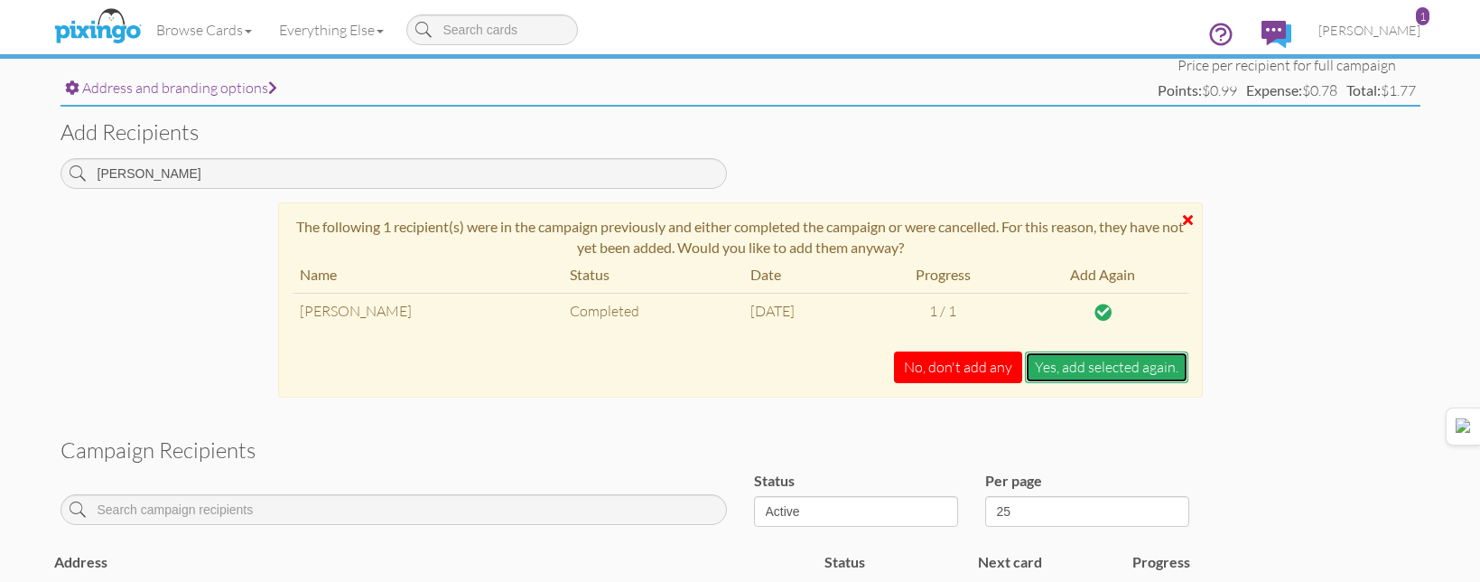
click at [1151, 362] on button "Yes, add selected again." at bounding box center [1106, 367] width 163 height 32
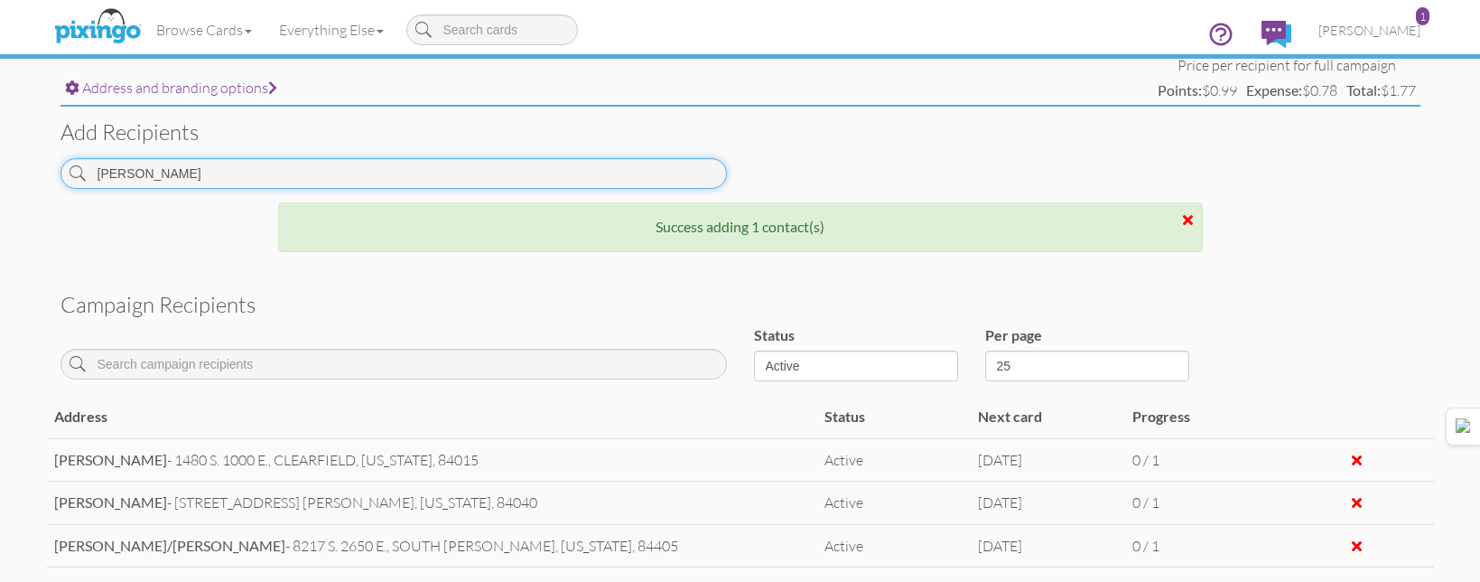
click at [593, 172] on input "WILSON" at bounding box center [394, 173] width 666 height 31
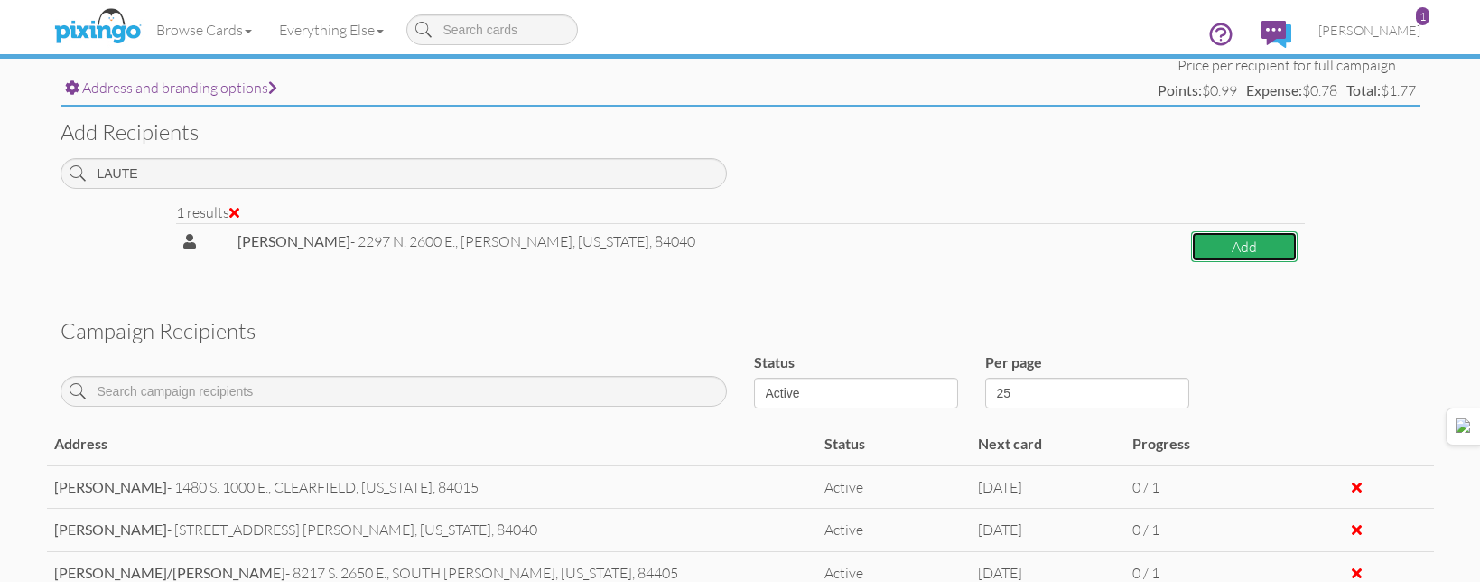
click at [1216, 256] on button "Add" at bounding box center [1244, 247] width 106 height 32
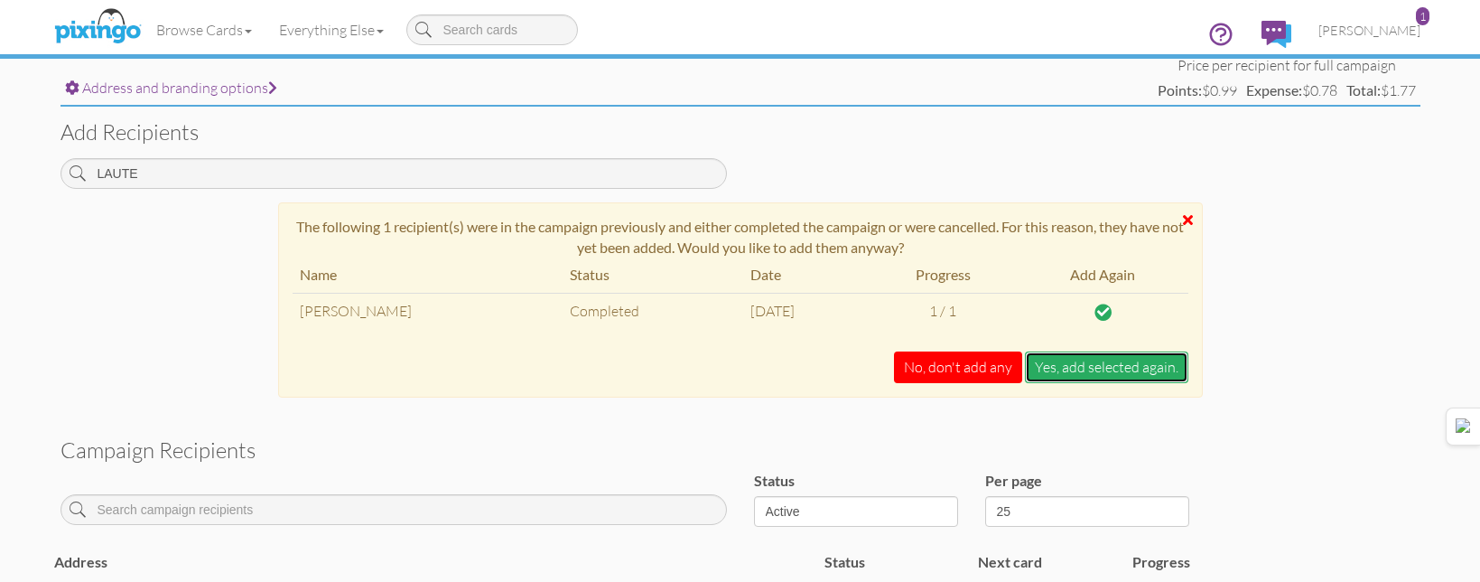
click at [1102, 362] on button "Yes, add selected again." at bounding box center [1106, 367] width 163 height 32
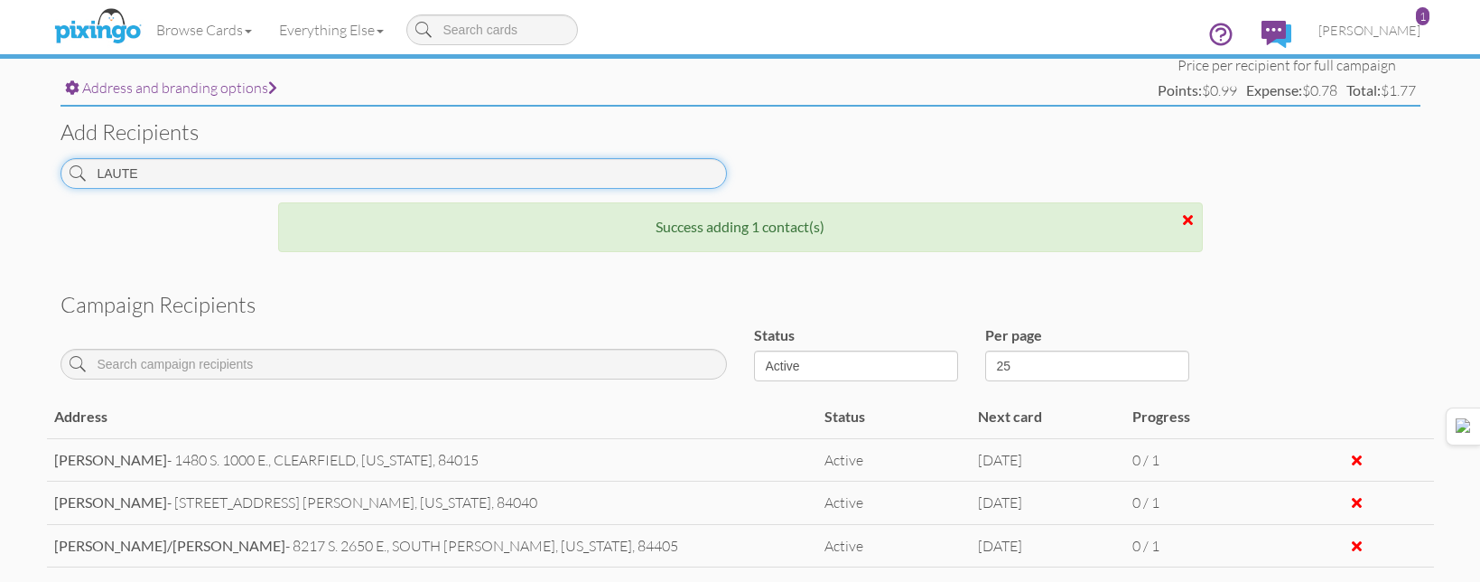
click at [624, 173] on input "LAUTE" at bounding box center [394, 173] width 666 height 31
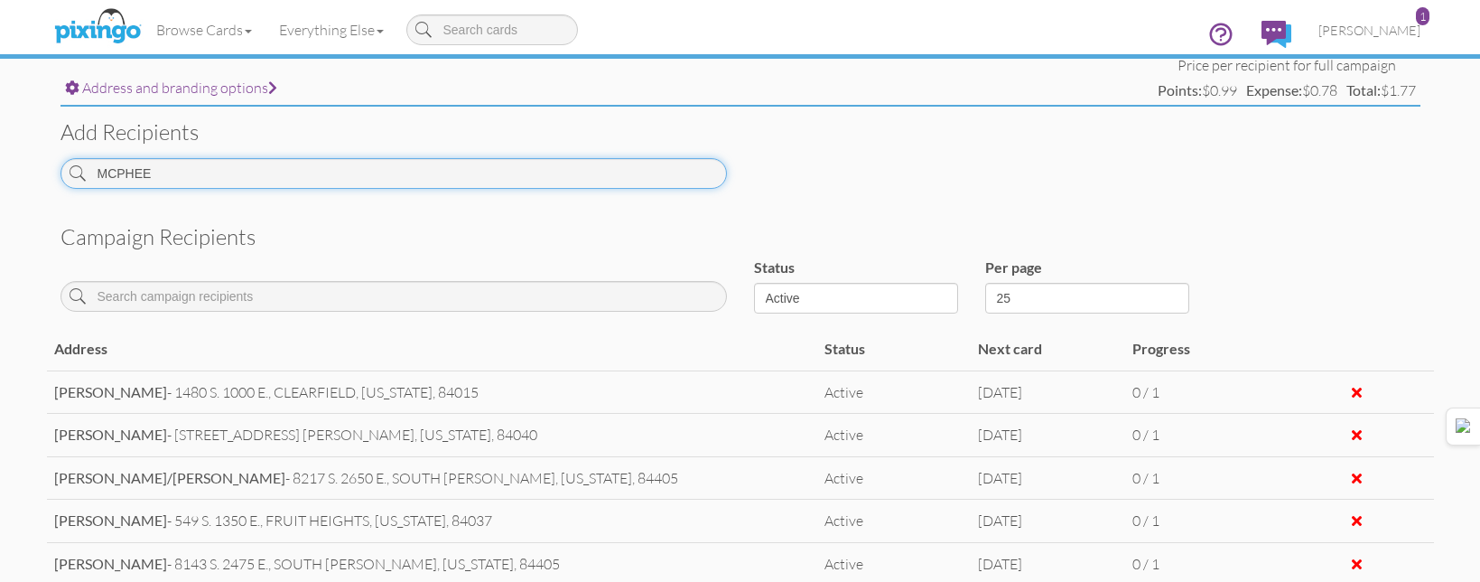
click at [609, 182] on input "MCPHEE" at bounding box center [394, 173] width 666 height 31
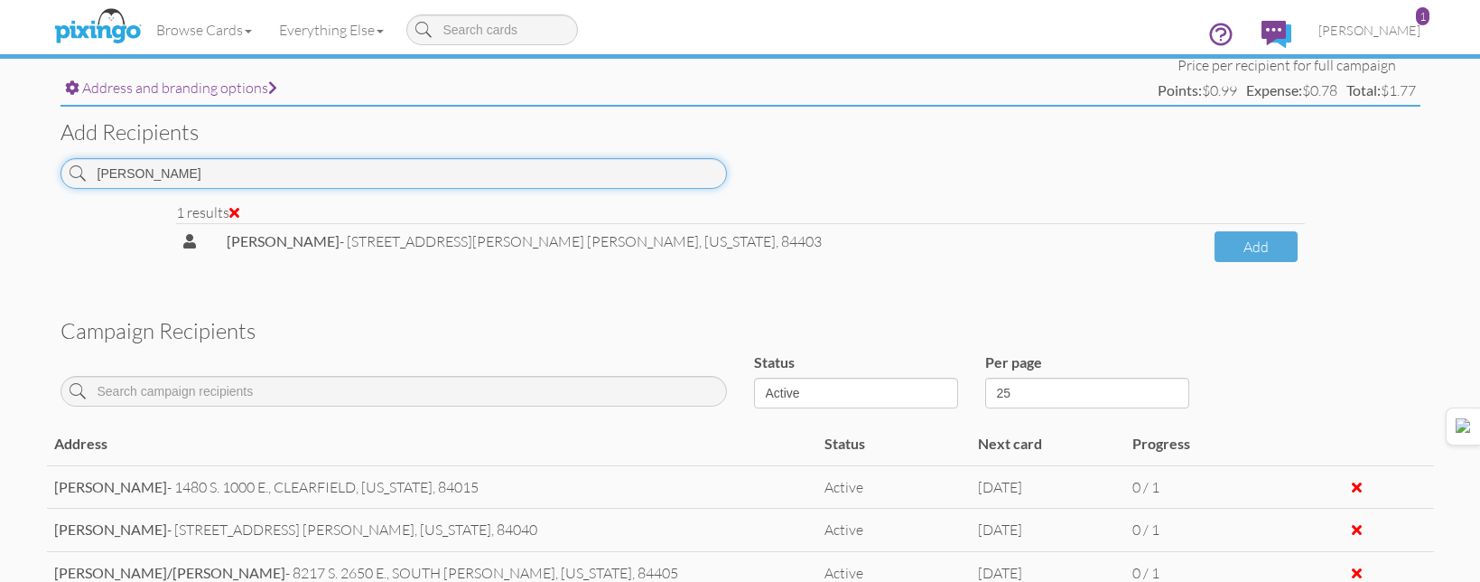
click at [534, 179] on input "[PERSON_NAME]" at bounding box center [394, 173] width 666 height 31
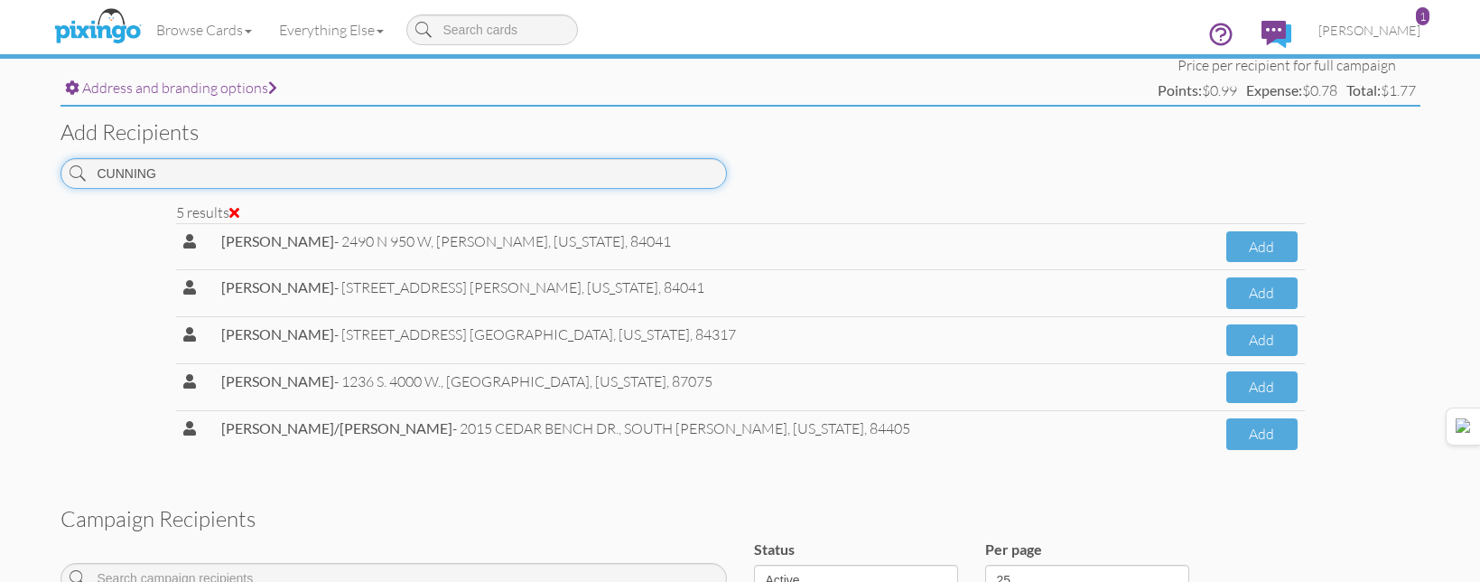
click at [510, 178] on input "CUNNING" at bounding box center [394, 173] width 666 height 31
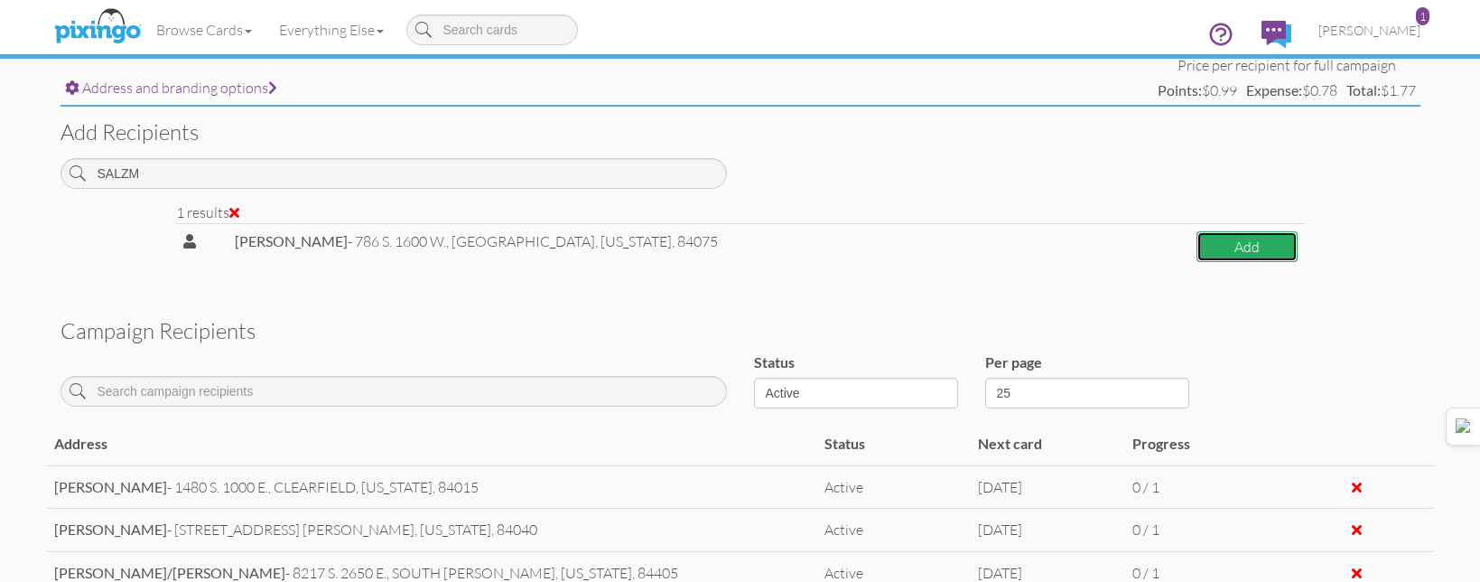
click at [1197, 255] on button "Add" at bounding box center [1247, 247] width 101 height 32
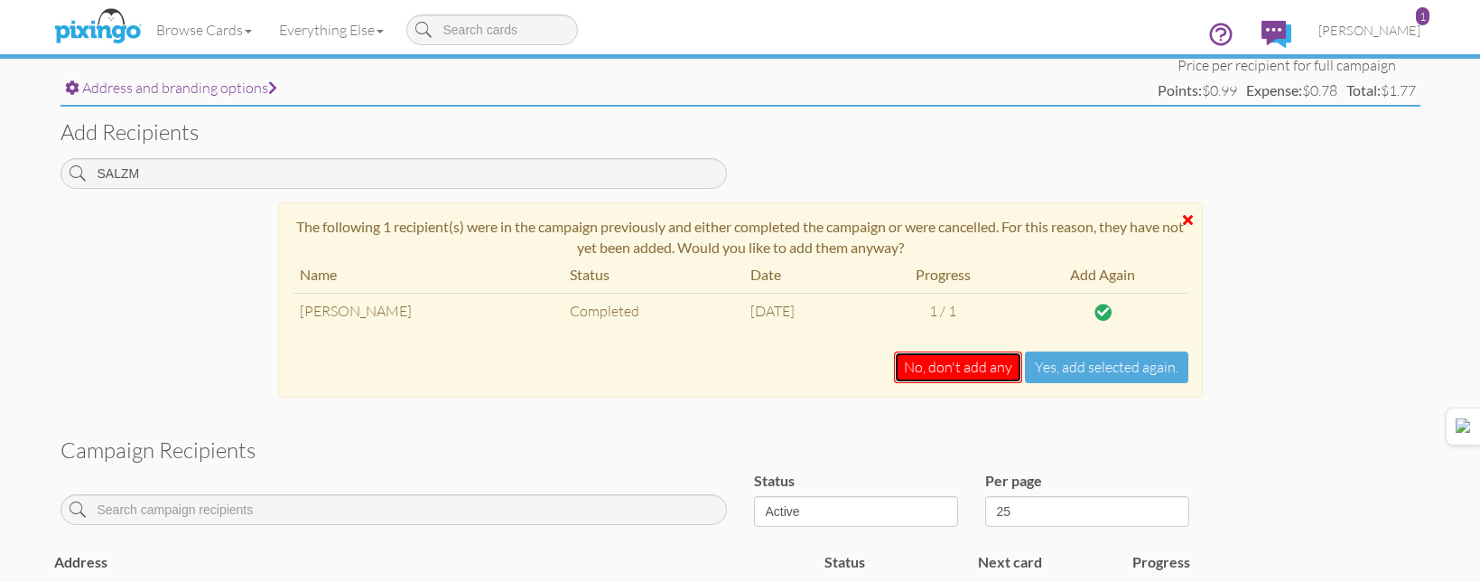
click at [1009, 356] on button "No, don't add any" at bounding box center [958, 367] width 128 height 32
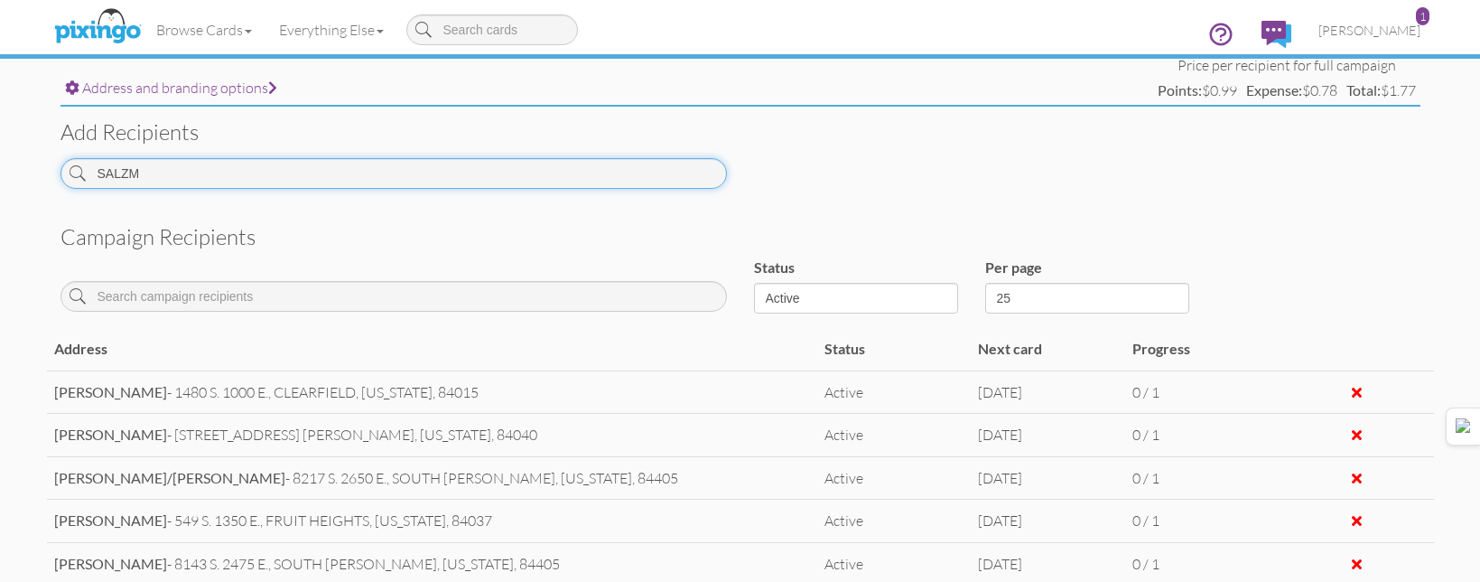
click at [347, 165] on input "SALZM" at bounding box center [394, 173] width 666 height 31
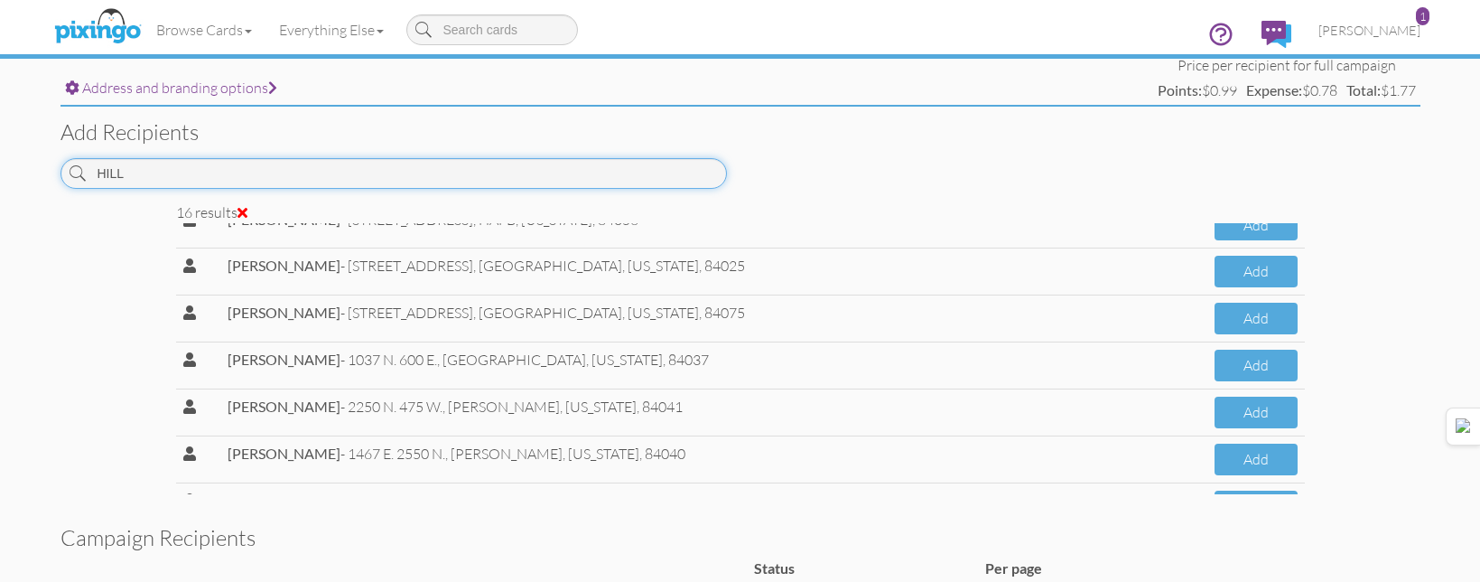
scroll to position [0, 0]
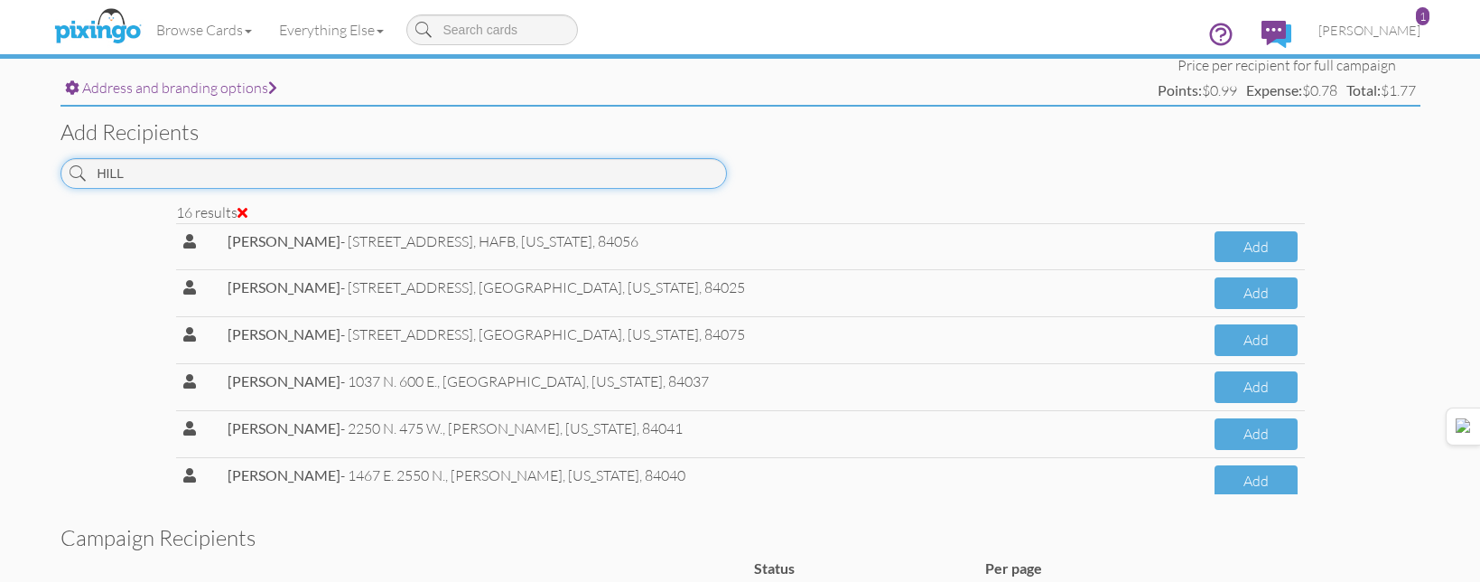
click at [396, 171] on input "HILL" at bounding box center [394, 173] width 666 height 31
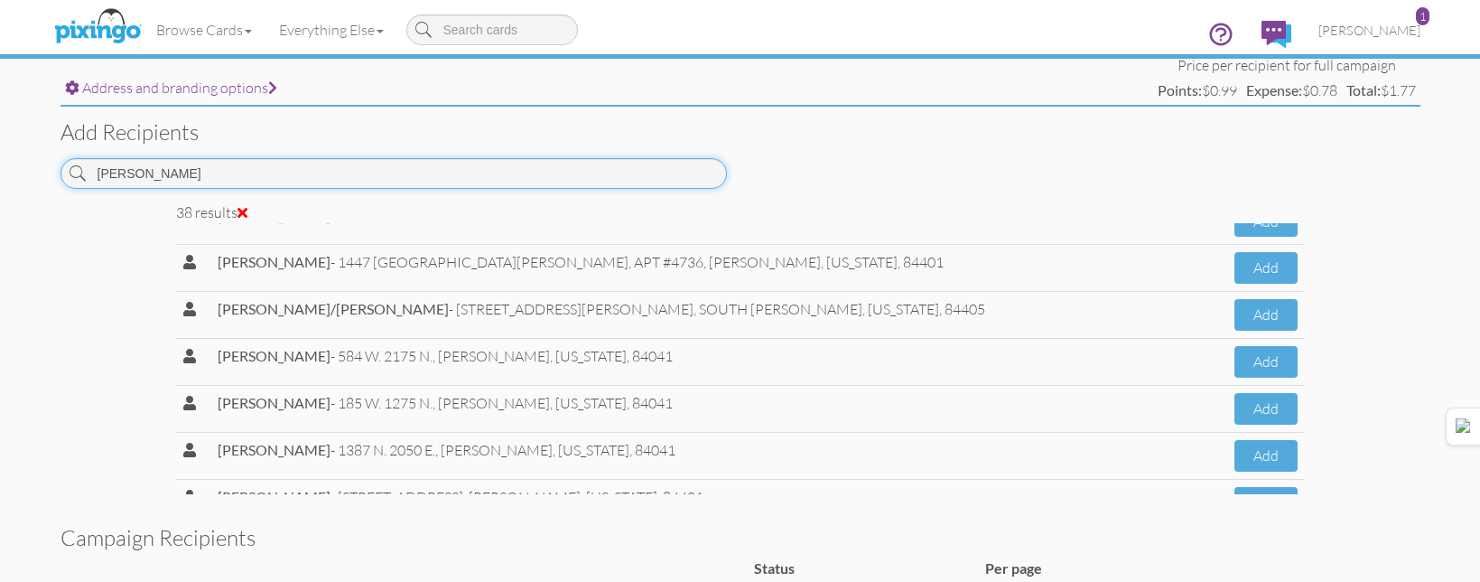
scroll to position [722, 0]
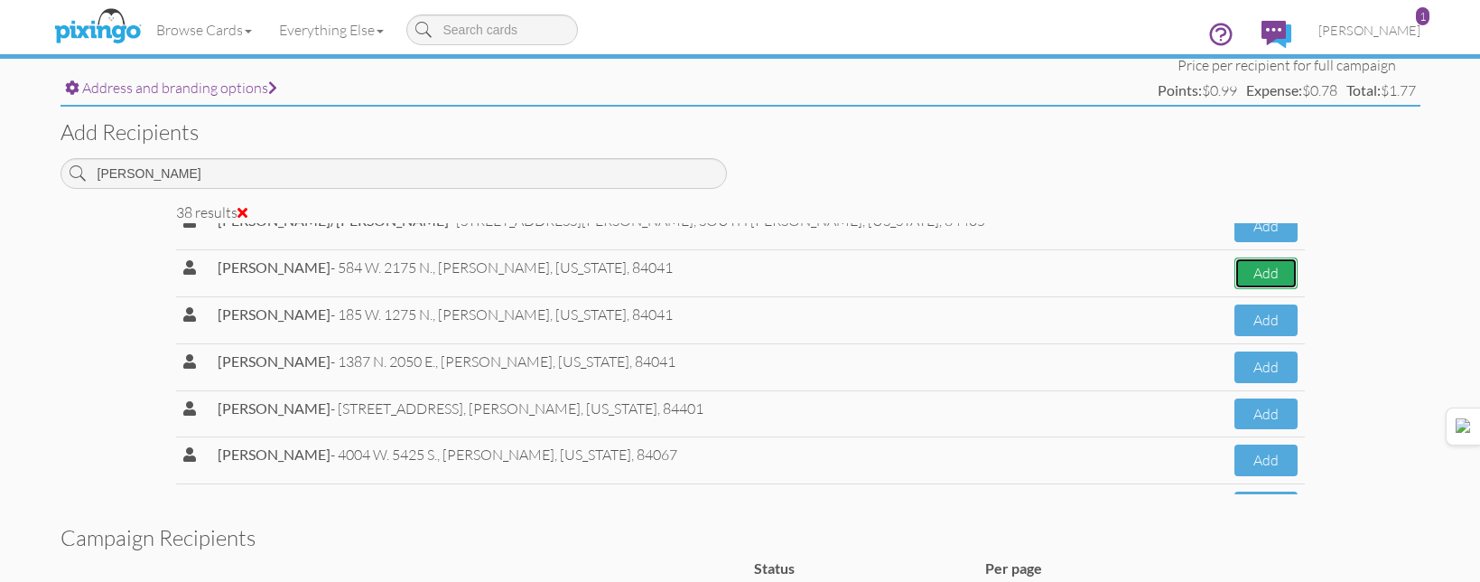
click at [1235, 271] on button "Add" at bounding box center [1266, 273] width 63 height 32
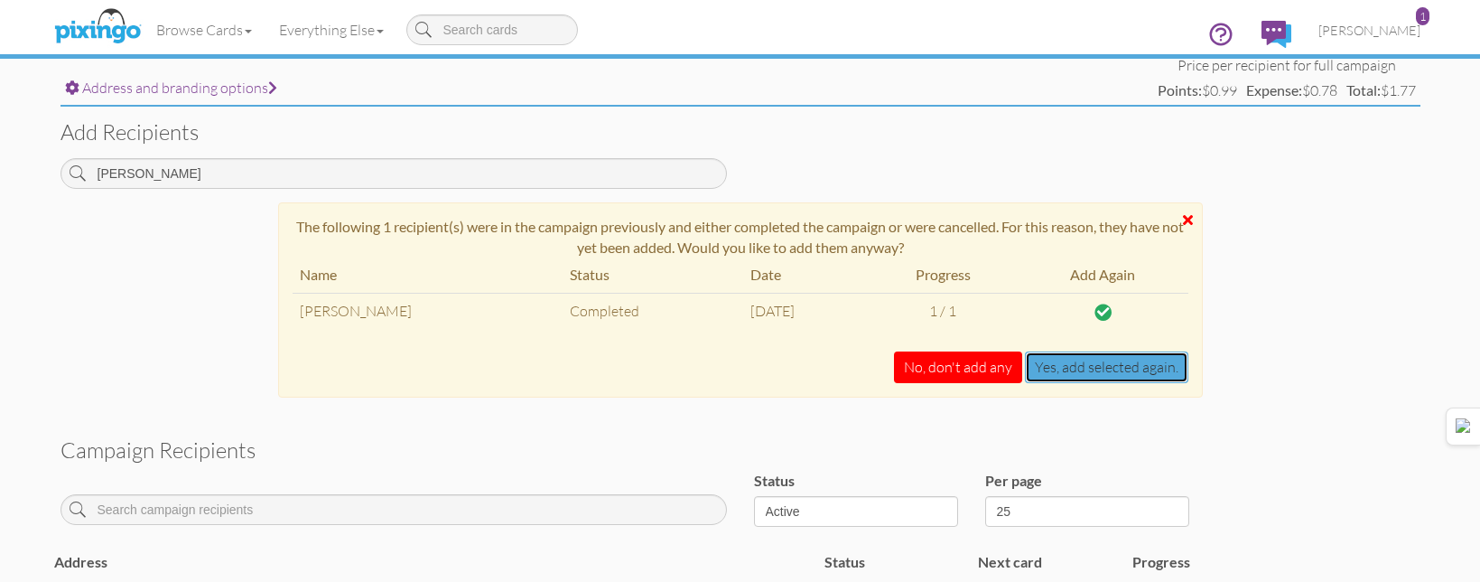
drag, startPoint x: 1091, startPoint y: 368, endPoint x: 986, endPoint y: 368, distance: 104.8
click at [1030, 432] on div "Address and branding options Price per recipient for full campaign Points: $0.9…" at bounding box center [740, 523] width 1387 height 936
click at [960, 364] on button "No, don't add any" at bounding box center [958, 367] width 128 height 32
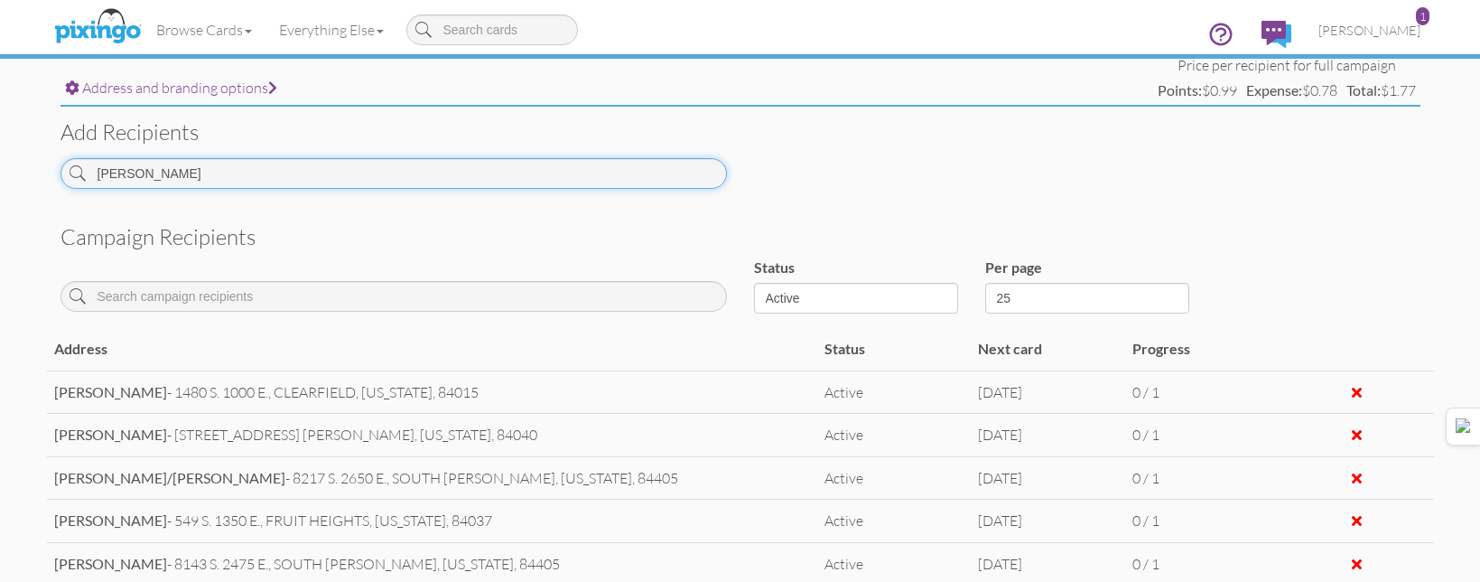
click at [697, 185] on input "JOHNSON" at bounding box center [394, 173] width 666 height 31
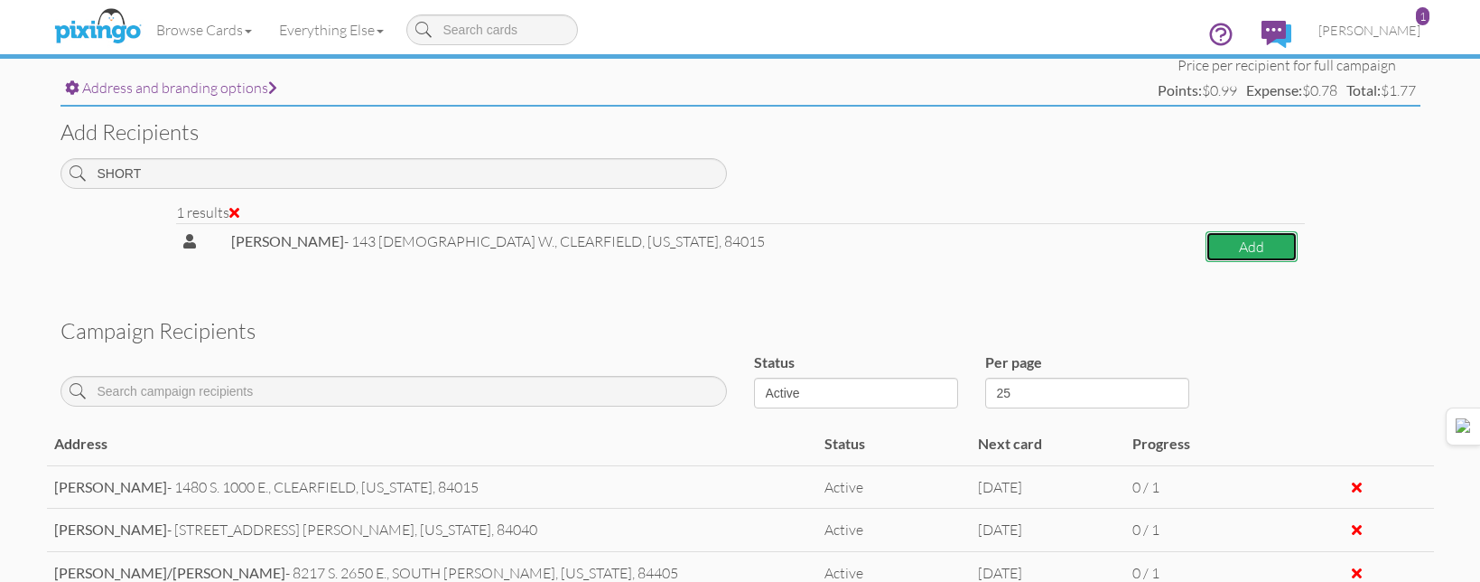
click at [1228, 242] on button "Add" at bounding box center [1251, 247] width 91 height 32
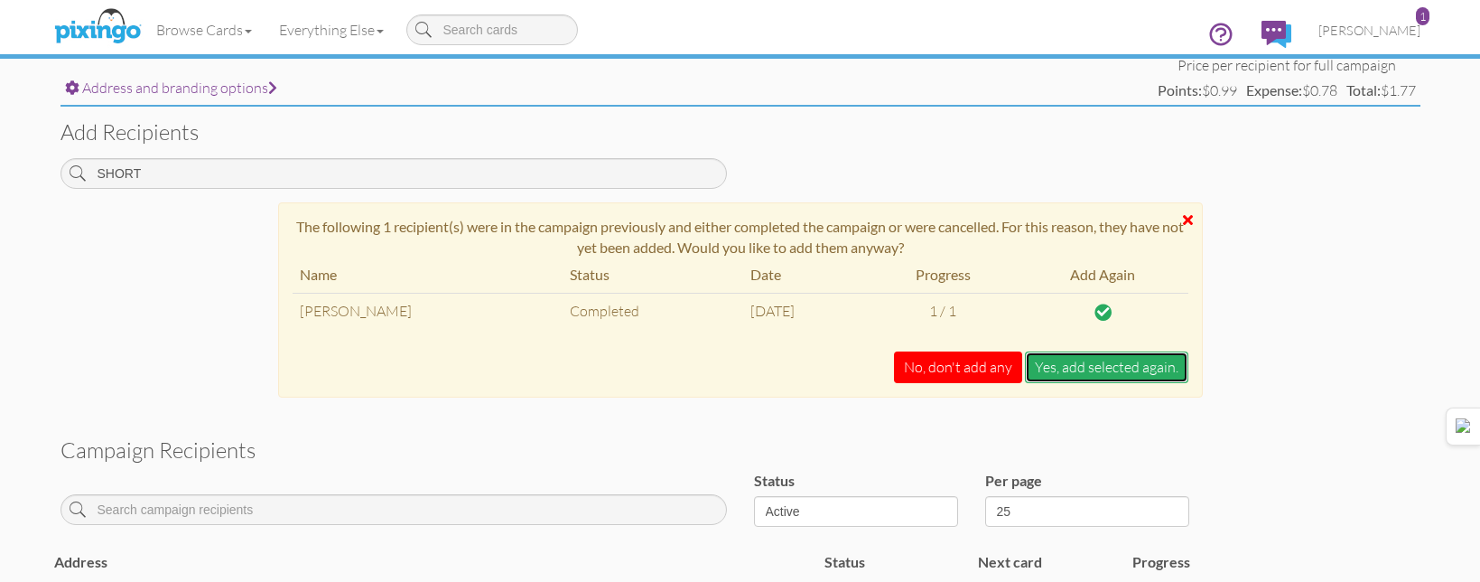
click at [1143, 368] on button "Yes, add selected again." at bounding box center [1106, 367] width 163 height 32
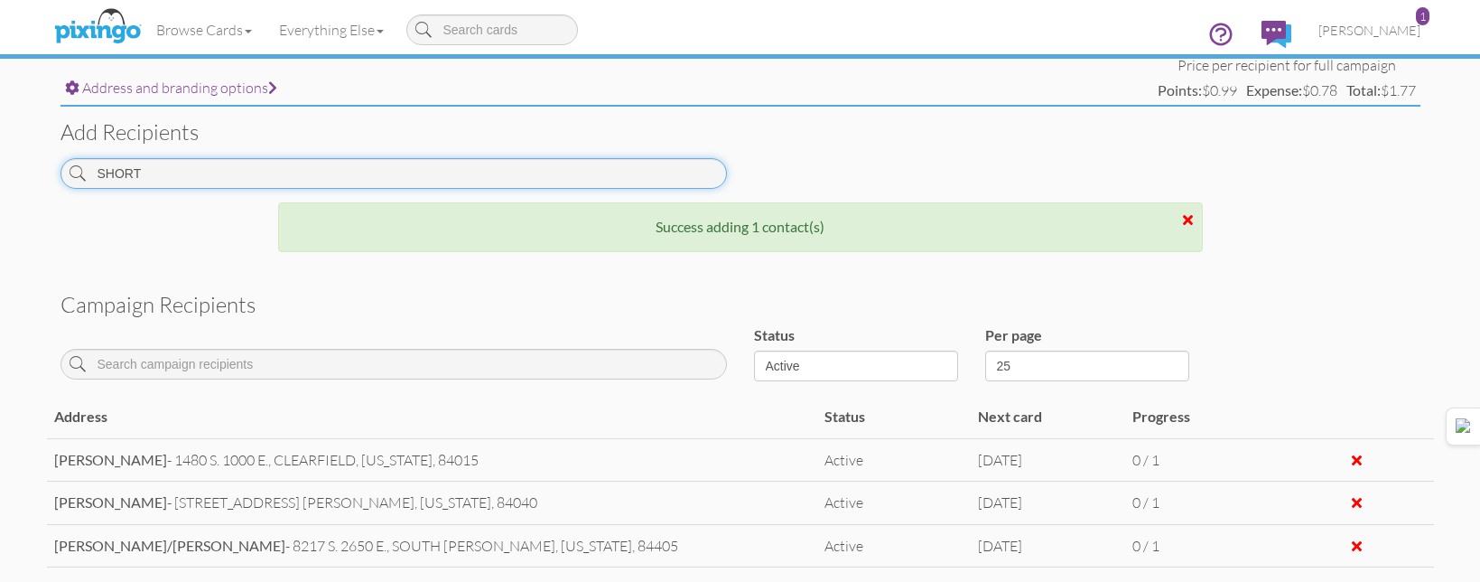
click at [694, 169] on input "SHORT" at bounding box center [394, 173] width 666 height 31
click at [694, 170] on input "SHORT" at bounding box center [394, 173] width 666 height 31
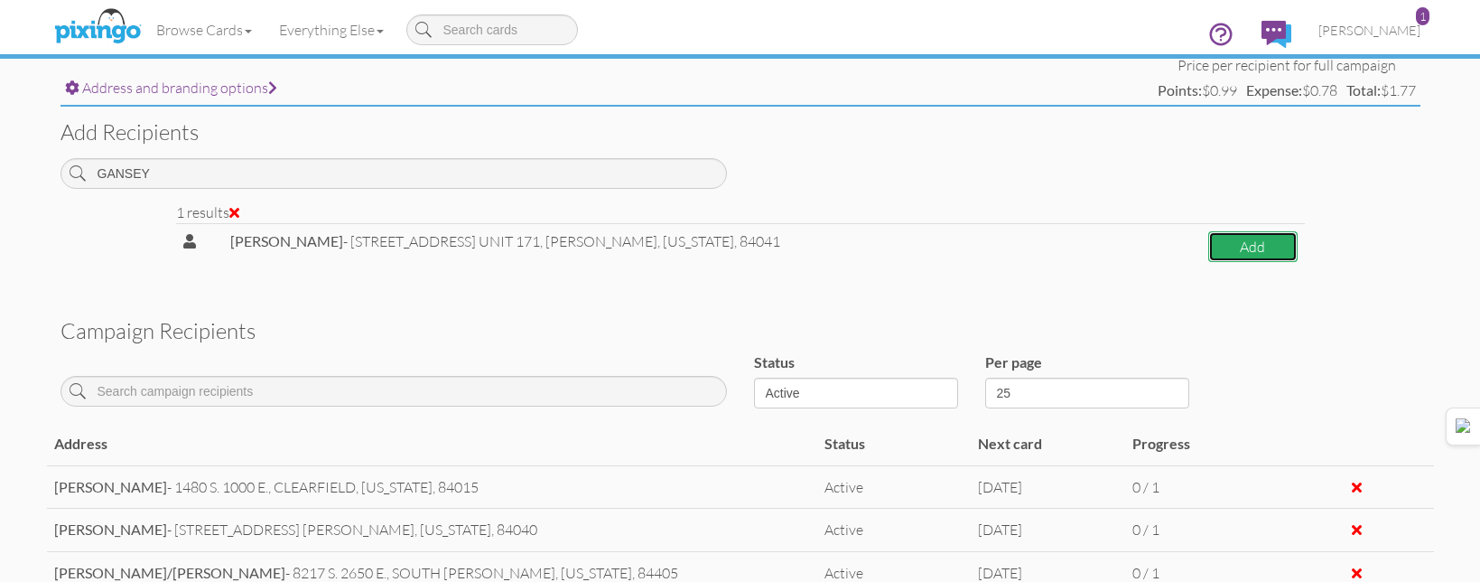
click at [1293, 248] on button "Add" at bounding box center [1252, 247] width 89 height 32
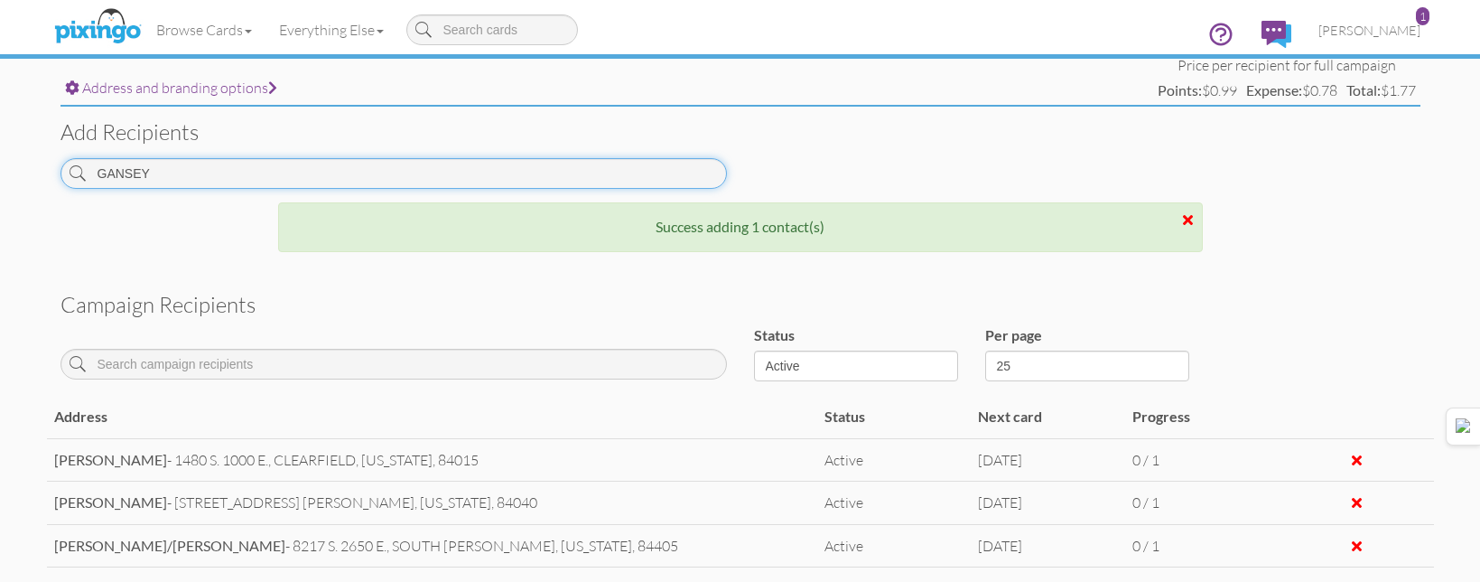
click at [678, 169] on input "GANSEY" at bounding box center [394, 173] width 666 height 31
drag, startPoint x: 678, startPoint y: 169, endPoint x: 691, endPoint y: 175, distance: 14.1
click at [681, 172] on input "GANSEY" at bounding box center [394, 173] width 666 height 31
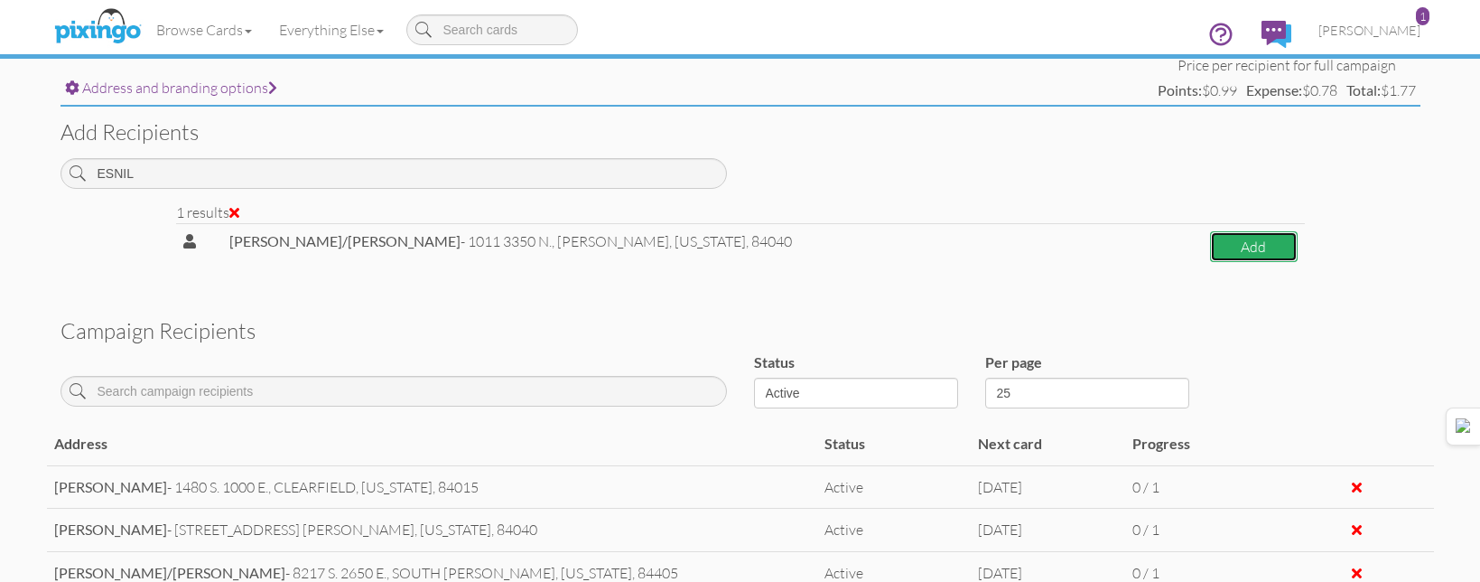
click at [1264, 244] on button "Add" at bounding box center [1253, 247] width 87 height 32
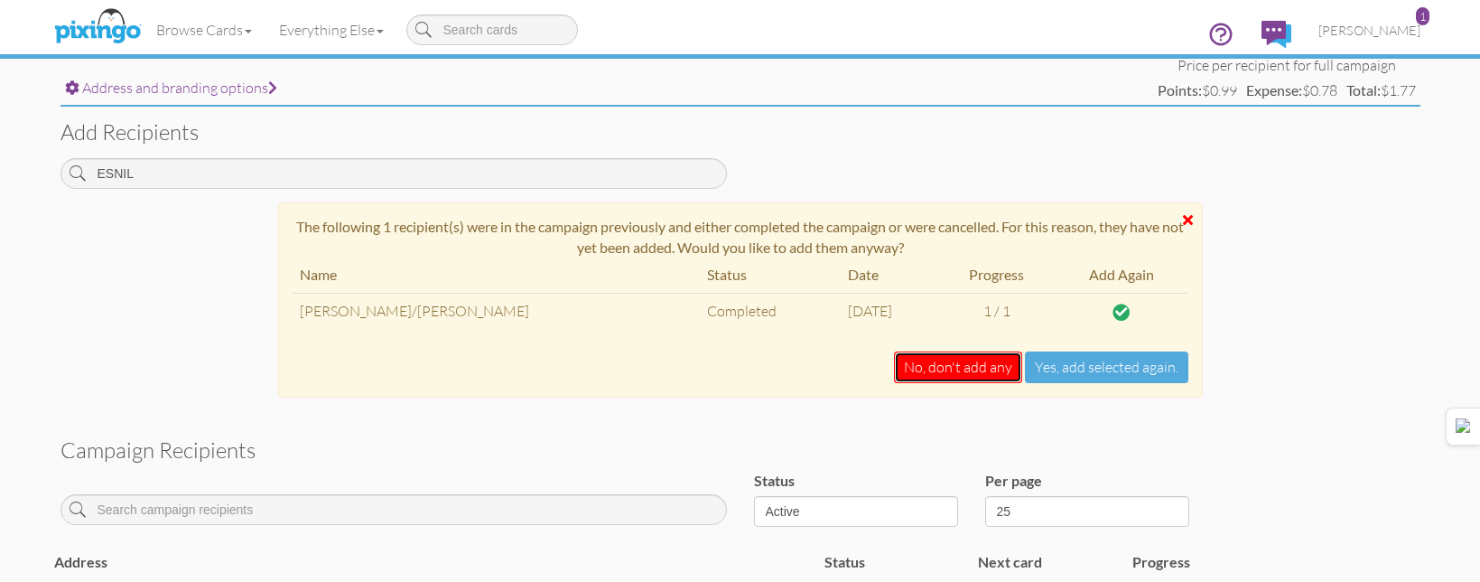
click at [955, 367] on button "No, don't add any" at bounding box center [958, 367] width 128 height 32
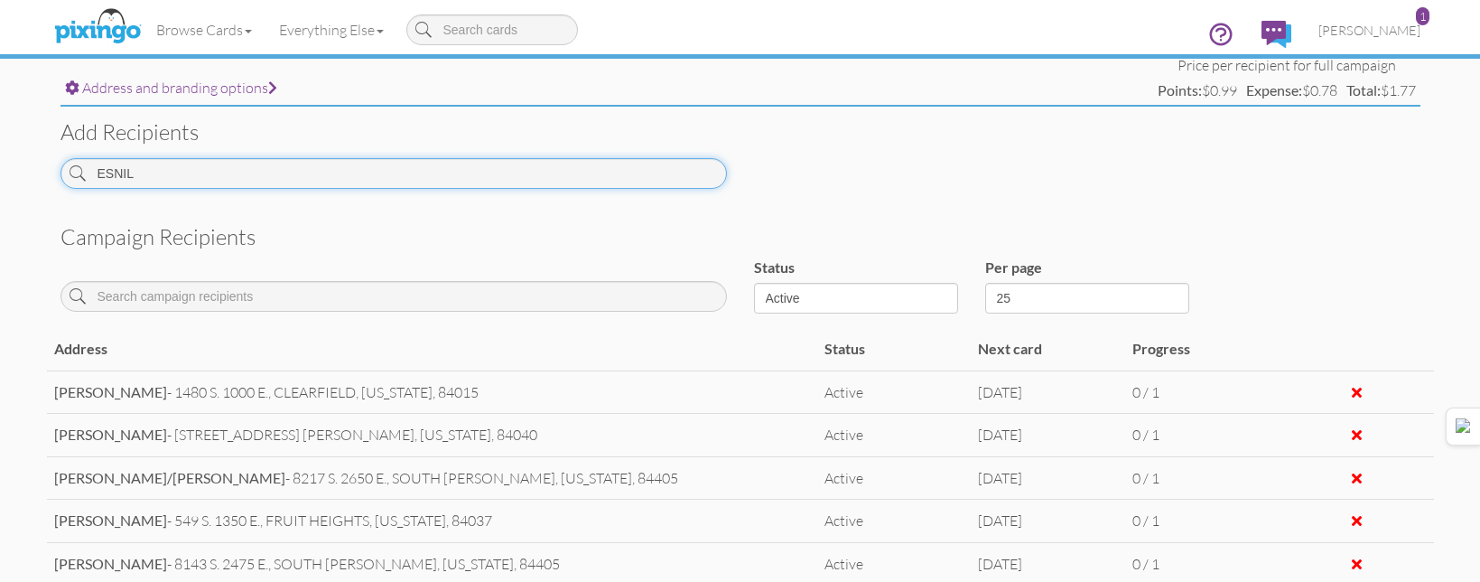
click at [649, 182] on input "ESNIL" at bounding box center [394, 173] width 666 height 31
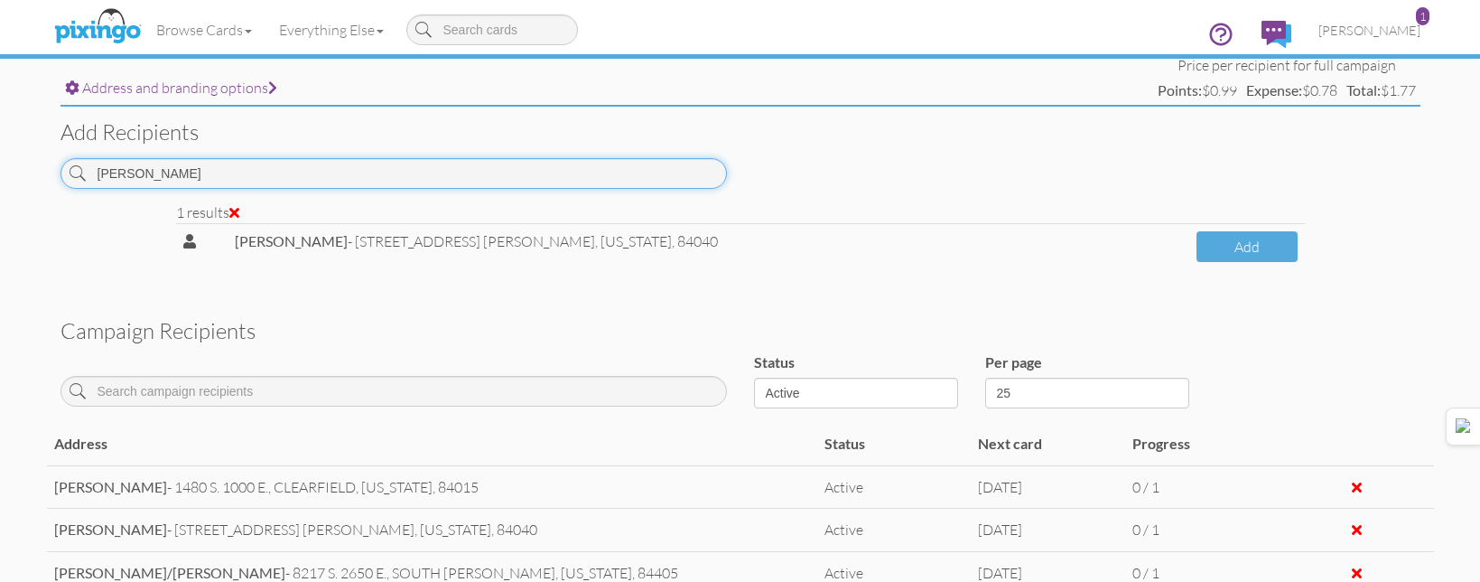
click at [639, 158] on input "[PERSON_NAME]" at bounding box center [394, 173] width 666 height 31
click at [639, 159] on input "[PERSON_NAME]" at bounding box center [394, 173] width 666 height 31
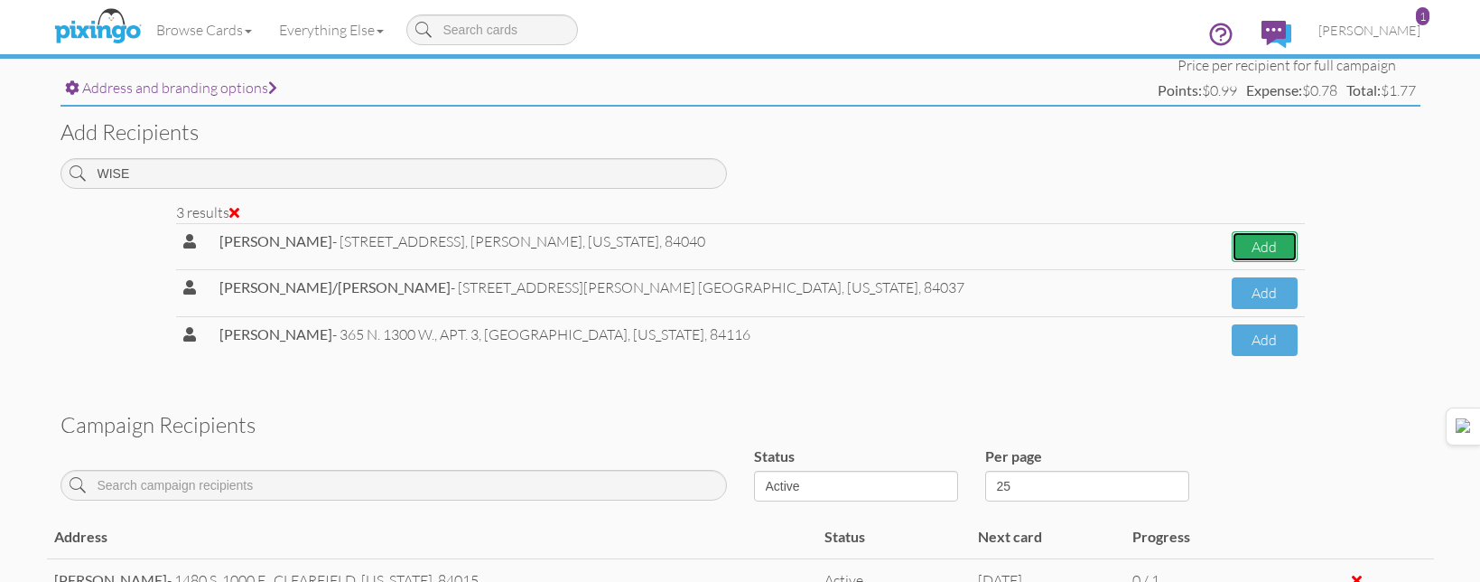
click at [1232, 251] on button "Add" at bounding box center [1264, 247] width 65 height 32
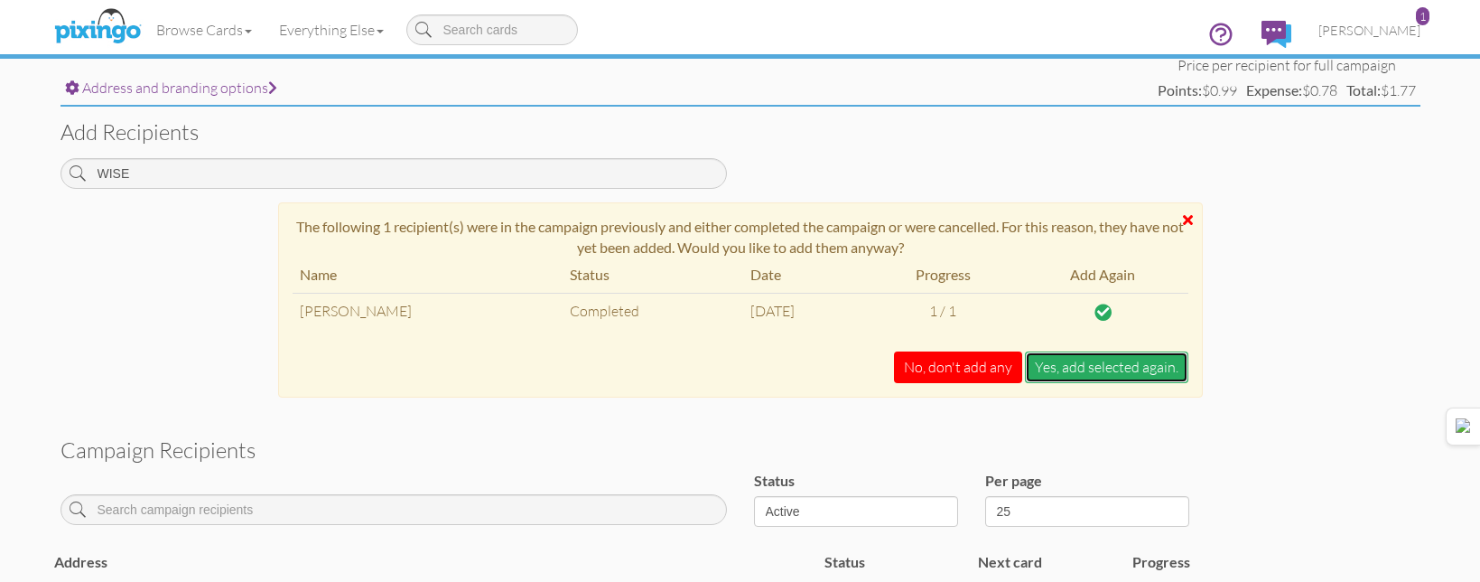
click at [1093, 359] on button "Yes, add selected again." at bounding box center [1106, 367] width 163 height 32
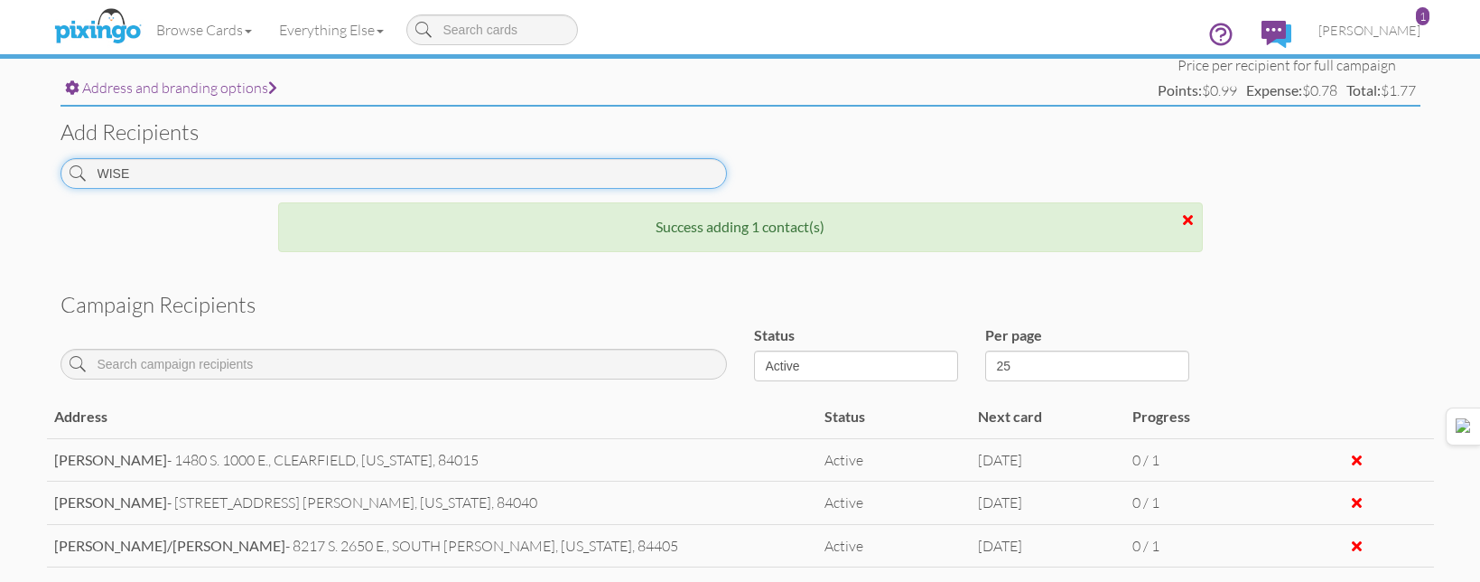
click at [672, 175] on input "WISE" at bounding box center [394, 173] width 666 height 31
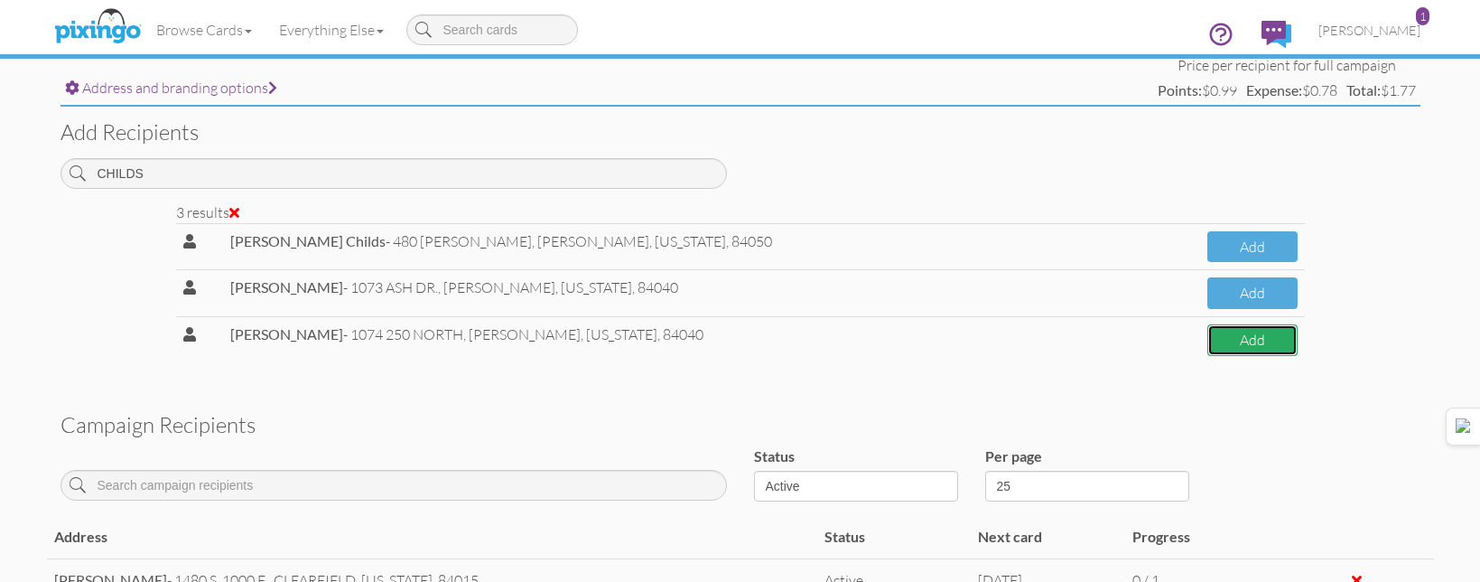
click at [1211, 334] on button "Add" at bounding box center [1252, 340] width 90 height 32
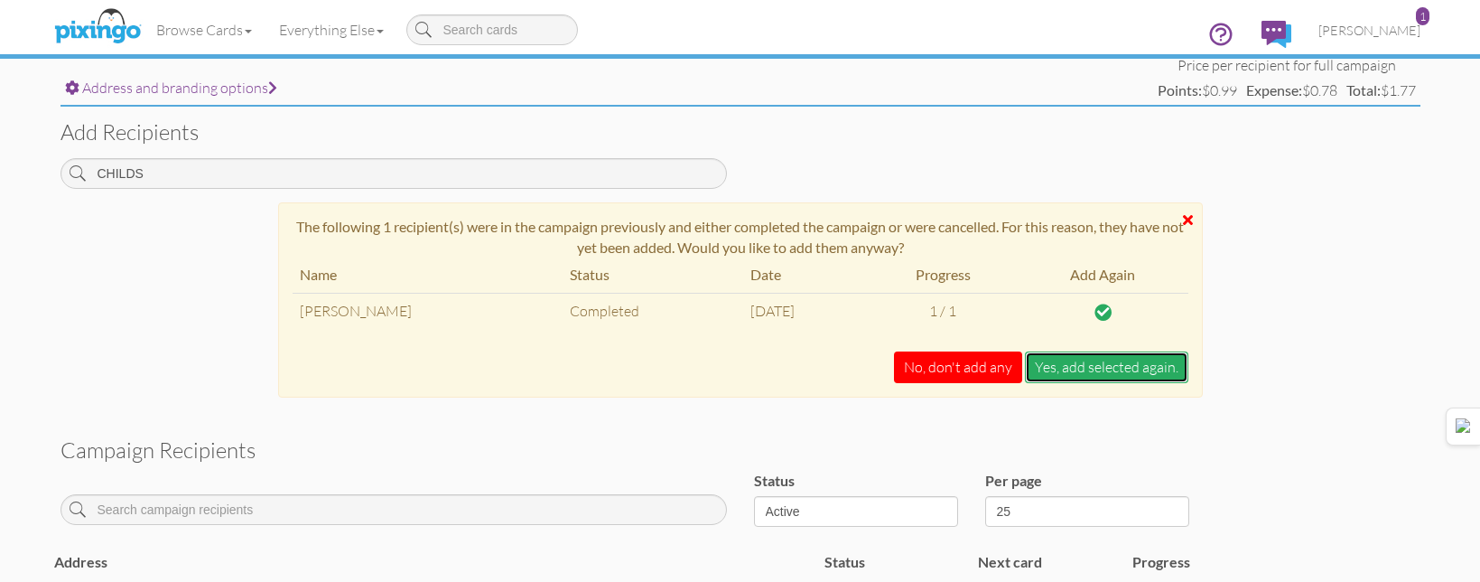
click at [1094, 359] on button "Yes, add selected again." at bounding box center [1106, 367] width 163 height 32
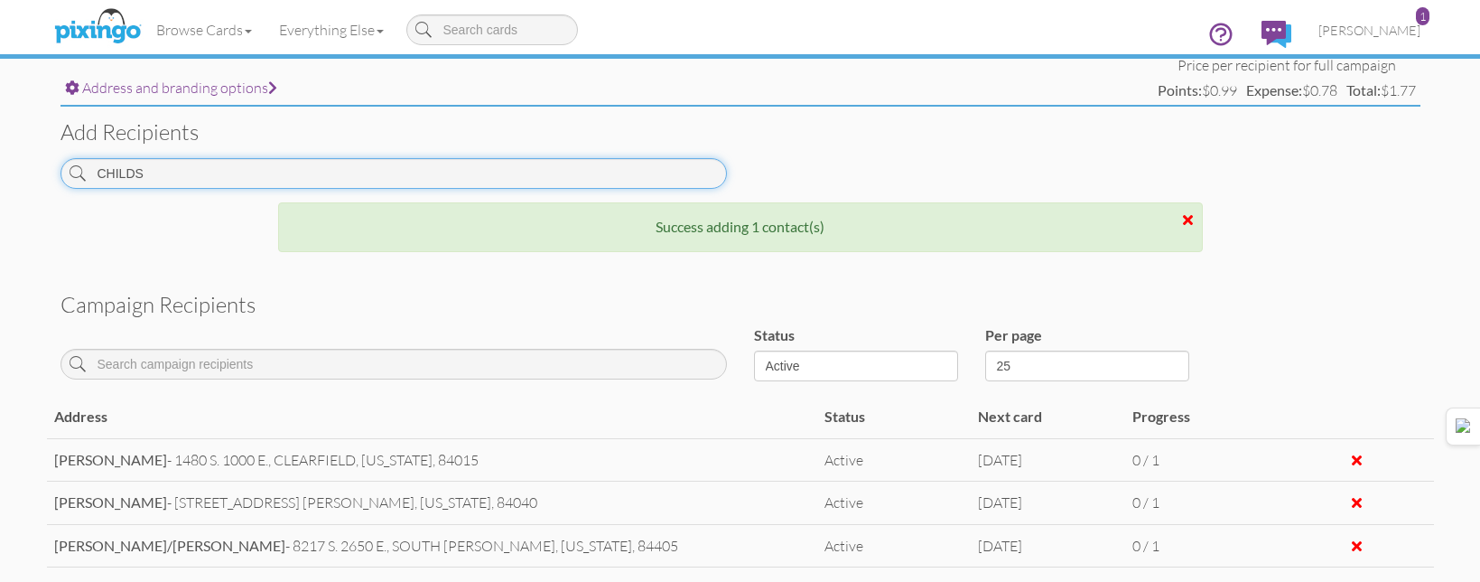
click at [717, 172] on input "CHILDS" at bounding box center [394, 173] width 666 height 31
click at [720, 172] on input "CHILDS" at bounding box center [394, 173] width 666 height 31
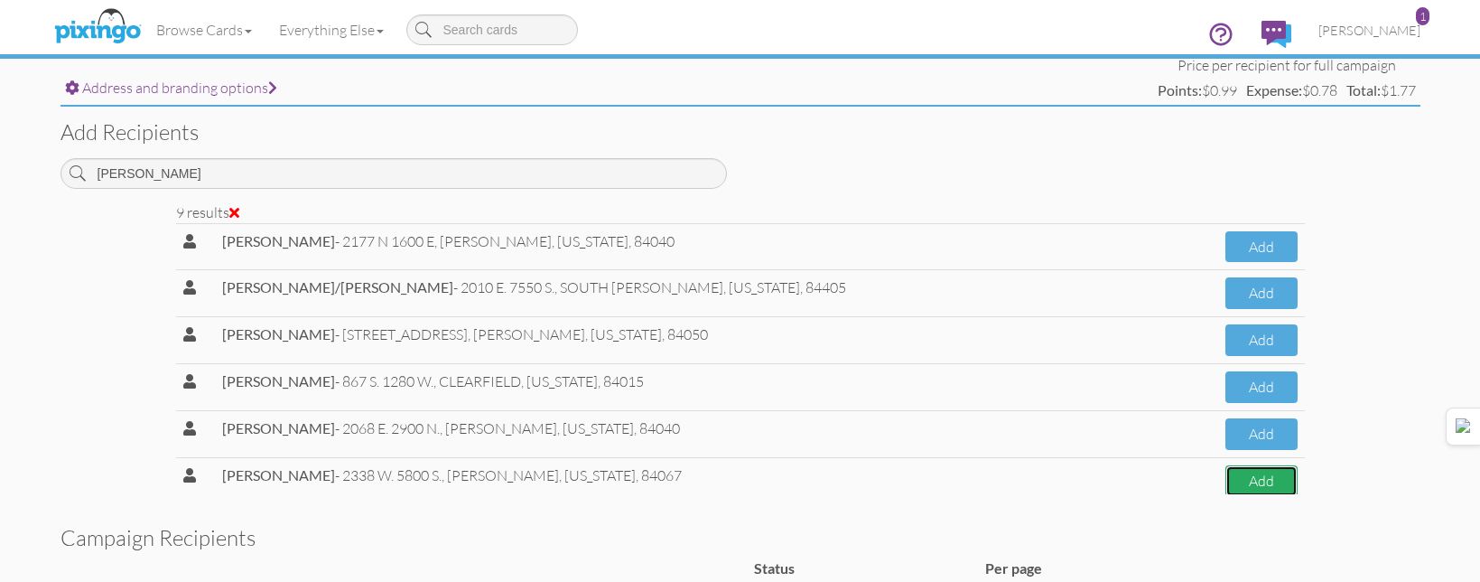
click at [1225, 471] on button "Add" at bounding box center [1260, 481] width 71 height 32
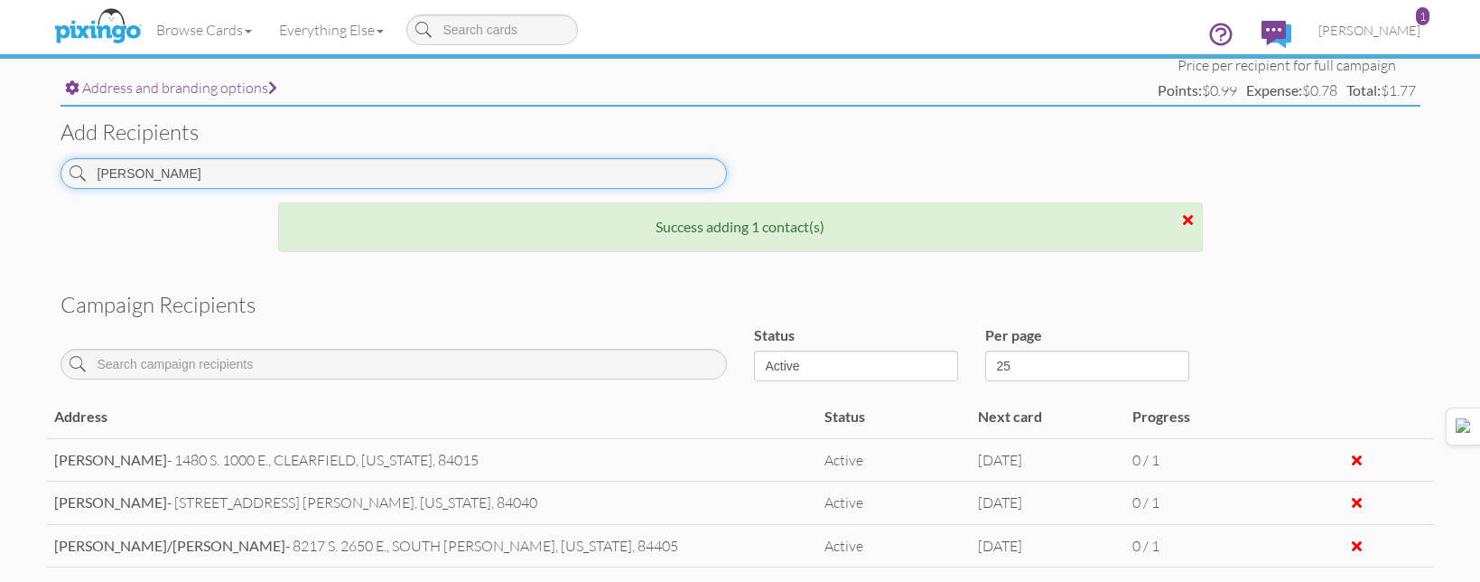
click at [663, 163] on input "THOMPSON" at bounding box center [394, 173] width 666 height 31
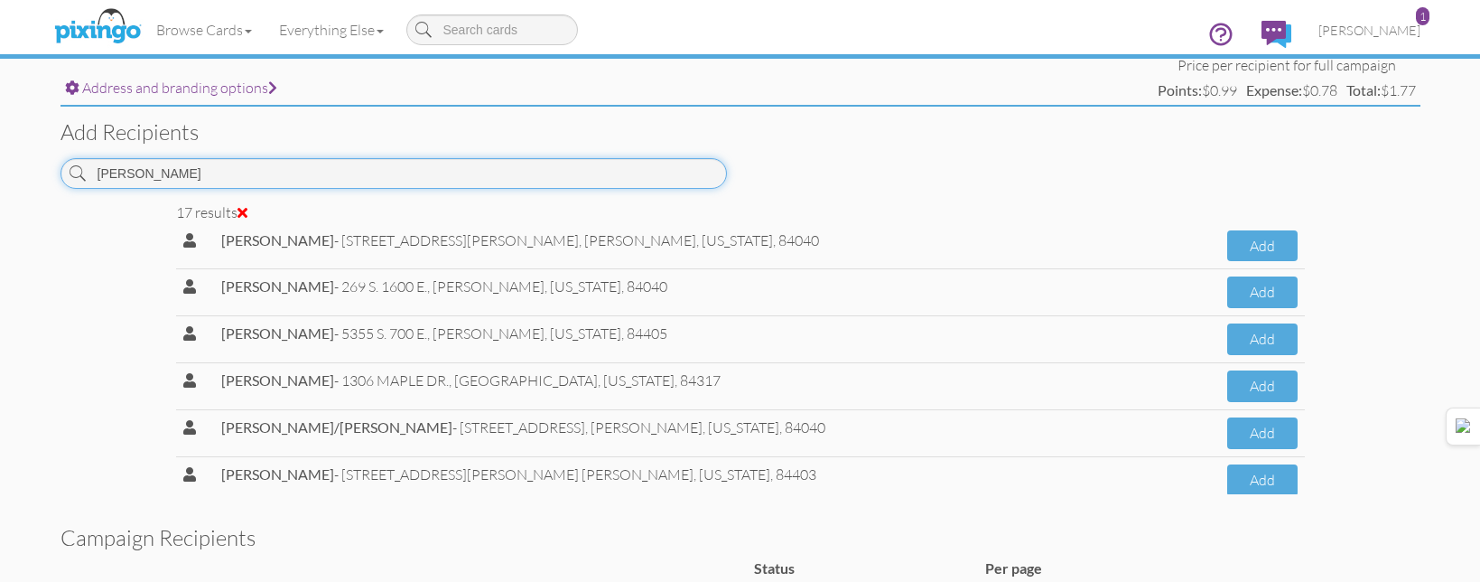
scroll to position [0, 0]
type input "ANDERSON"
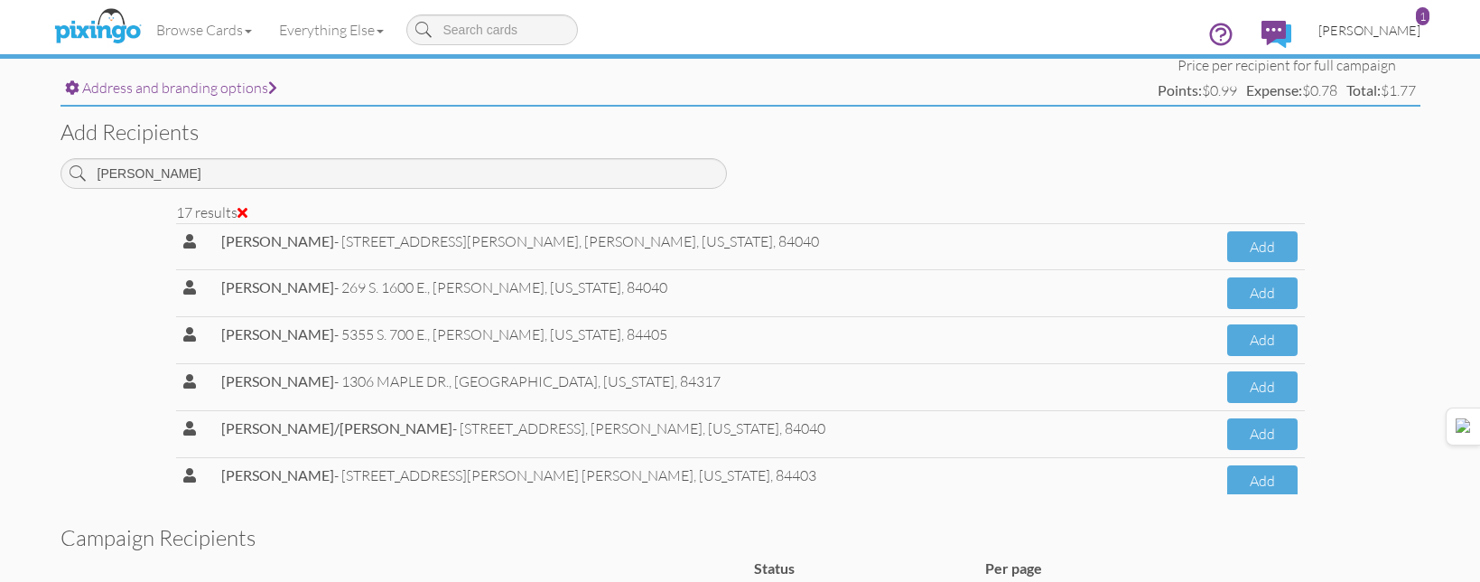
click at [1345, 37] on span "[PERSON_NAME]" at bounding box center [1369, 30] width 102 height 15
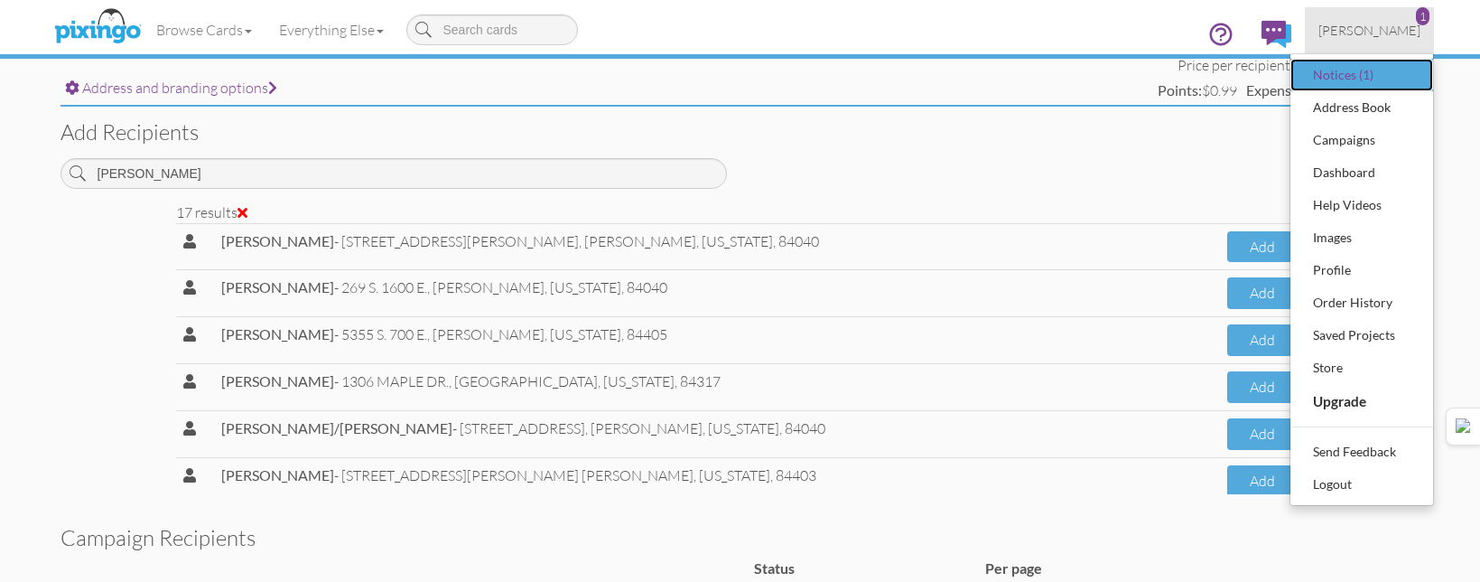
click at [1344, 73] on div "Notices (1)" at bounding box center [1362, 74] width 107 height 27
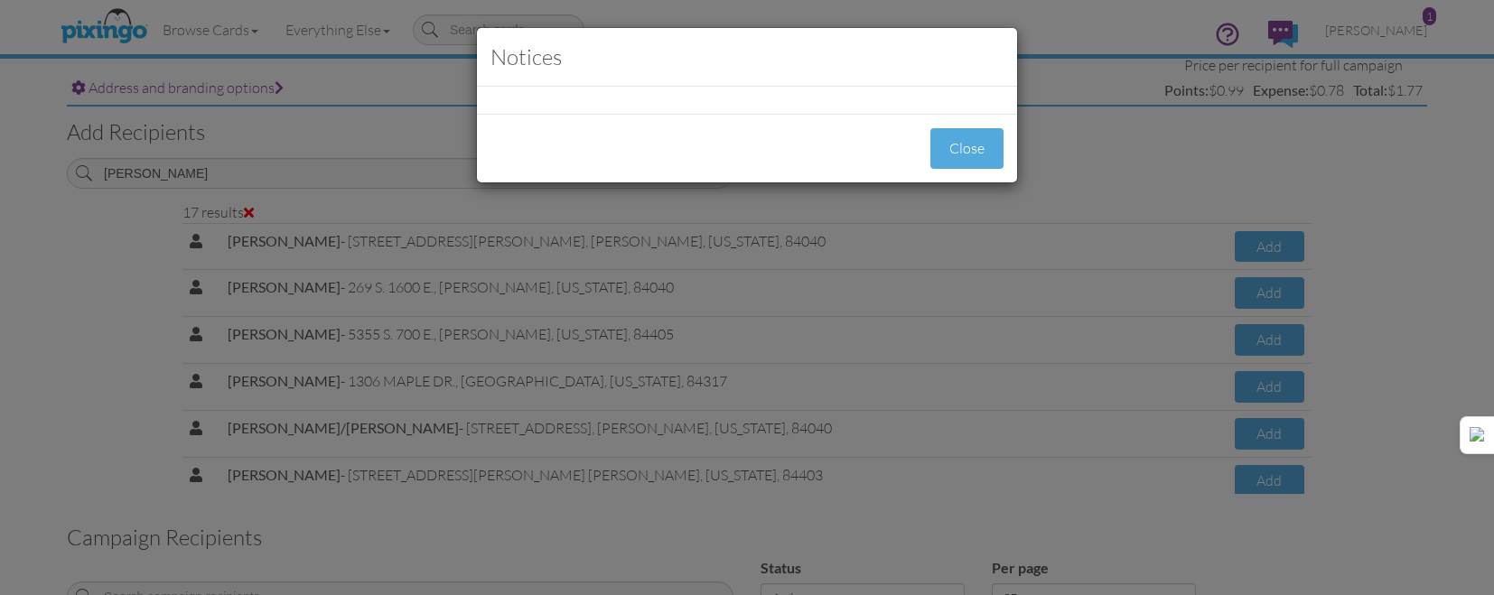
click at [742, 76] on div "Notices" at bounding box center [747, 57] width 540 height 59
click at [964, 148] on button "Close" at bounding box center [966, 148] width 73 height 41
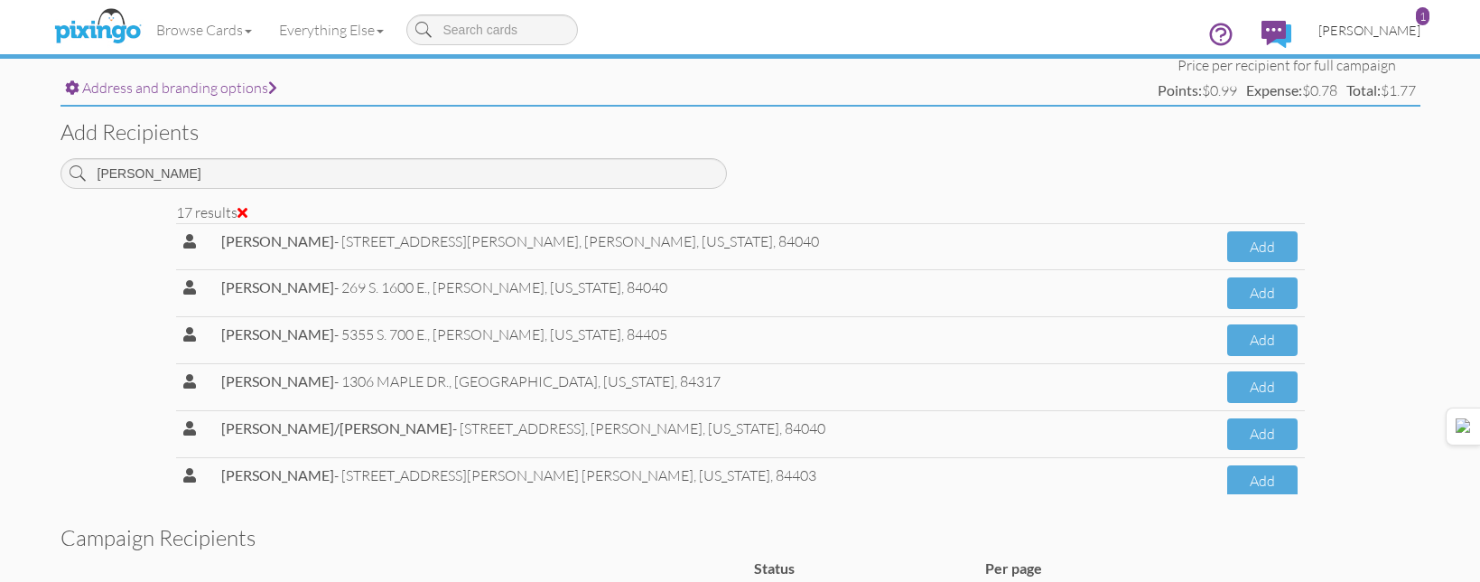
click at [1339, 33] on span "[PERSON_NAME]" at bounding box center [1369, 30] width 102 height 15
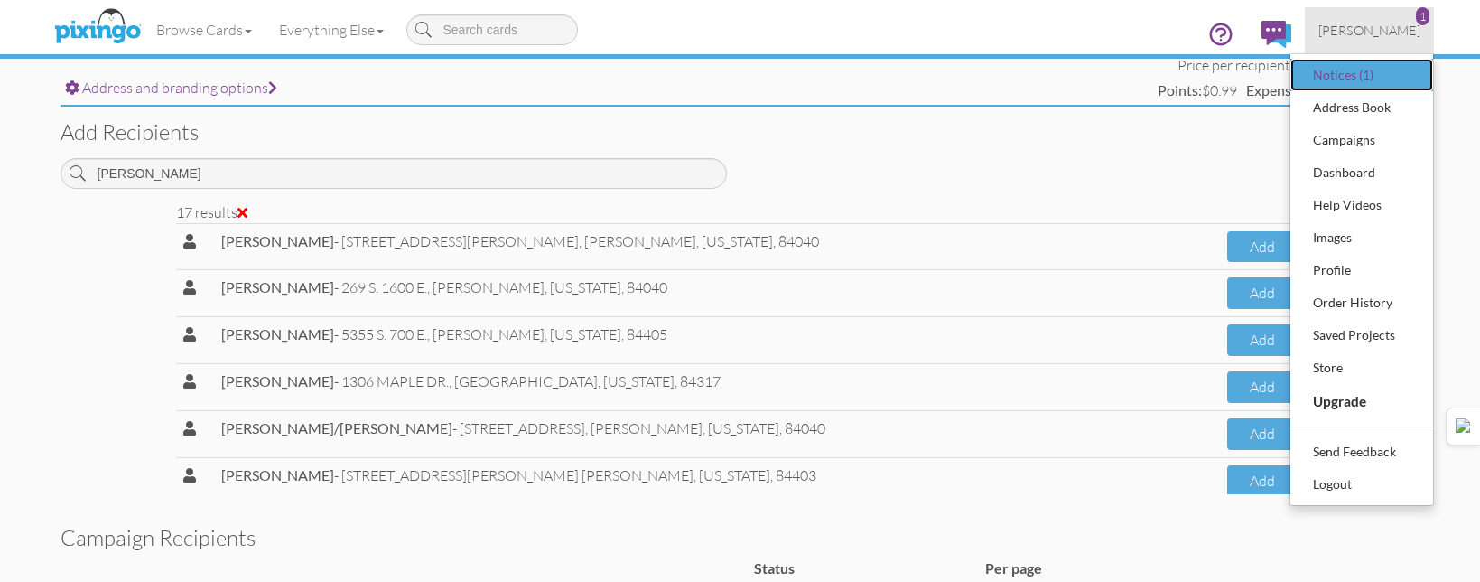
click at [1330, 68] on div "Notices (1)" at bounding box center [1362, 74] width 107 height 27
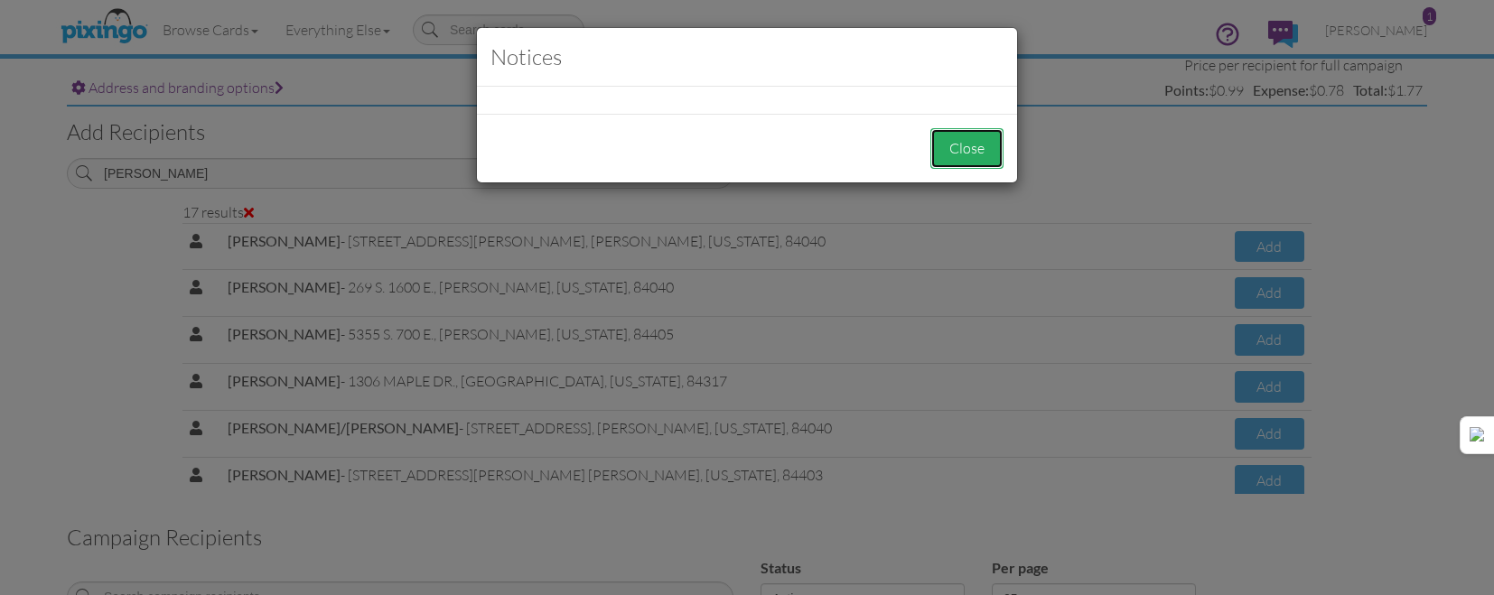
click at [972, 153] on button "Close" at bounding box center [966, 148] width 73 height 41
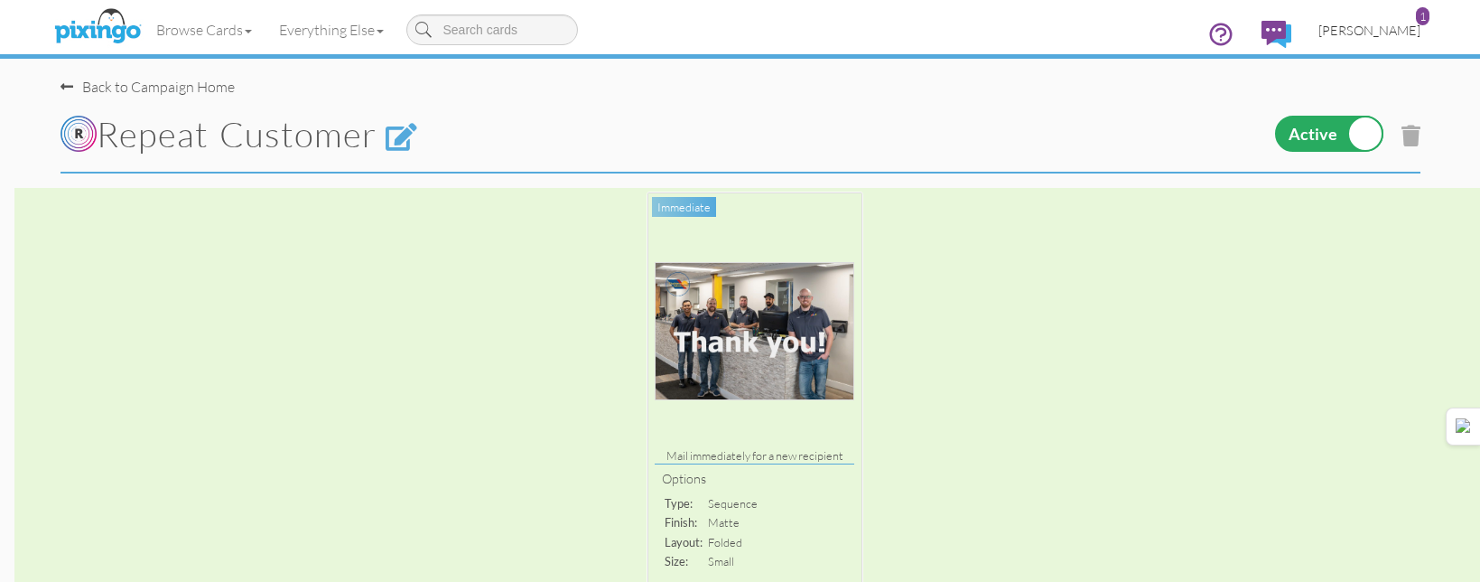
click at [1402, 29] on span "[PERSON_NAME]" at bounding box center [1369, 30] width 102 height 15
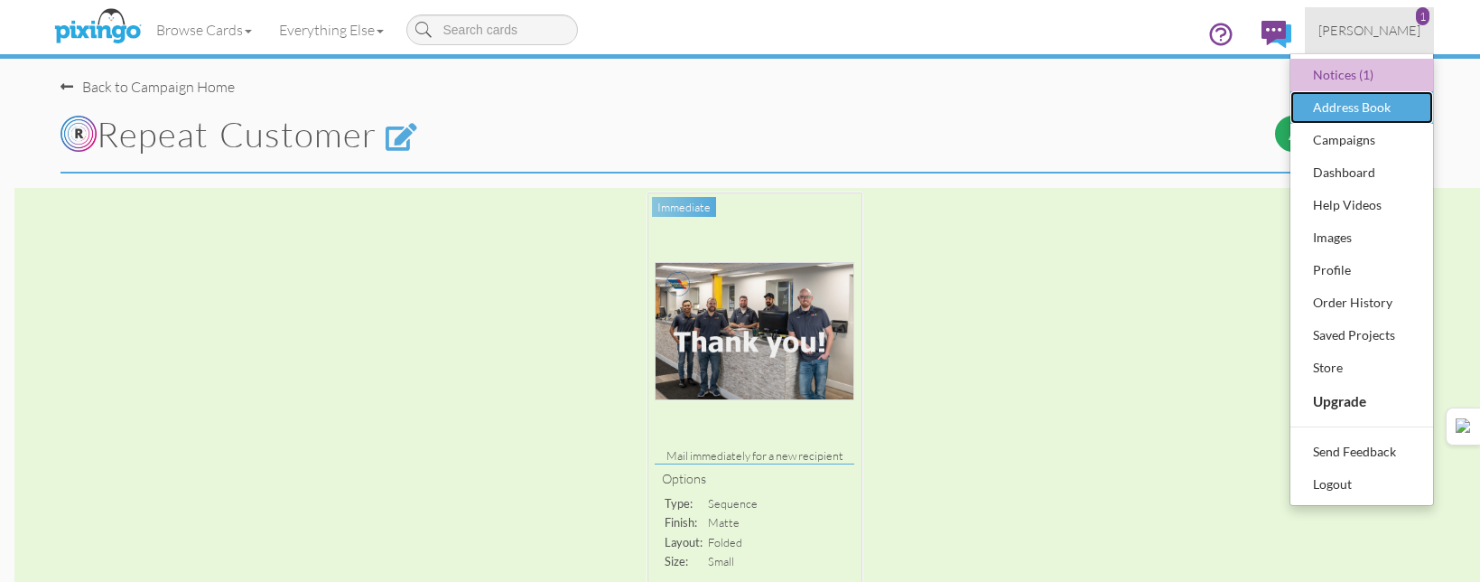
click at [1355, 107] on div "Address Book" at bounding box center [1362, 107] width 107 height 27
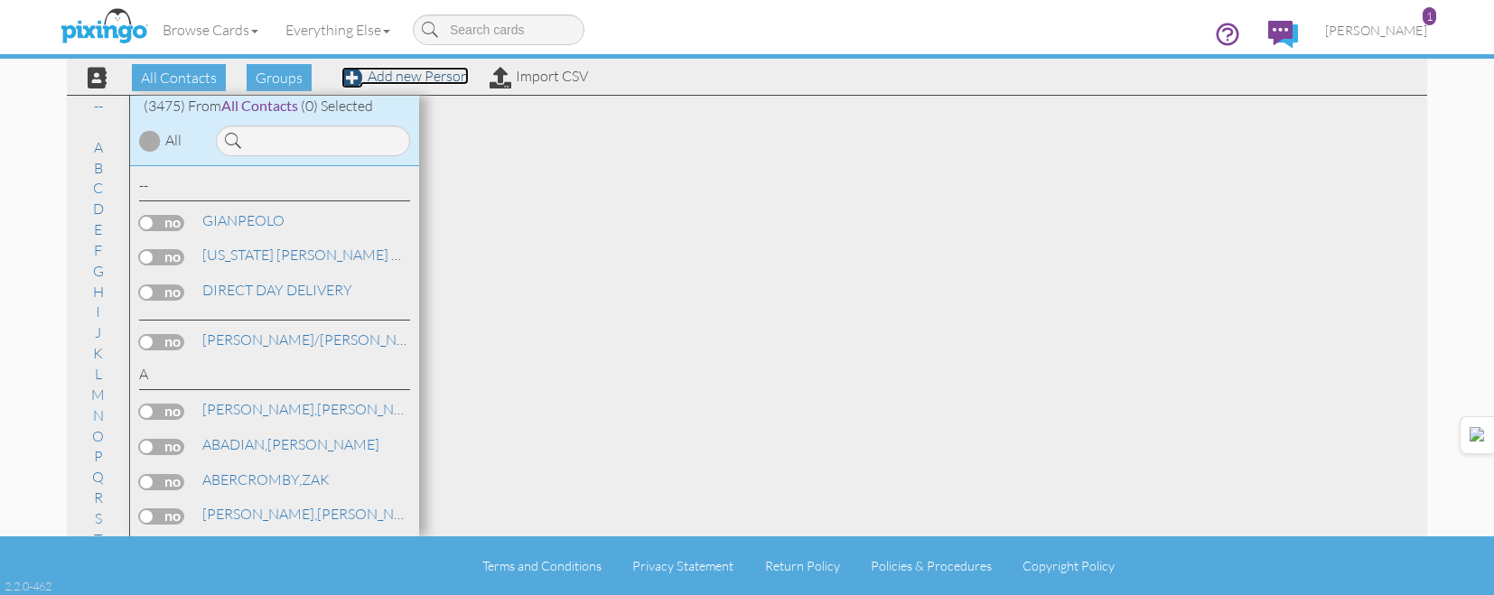
click at [388, 76] on link "Add new Person" at bounding box center [404, 76] width 127 height 18
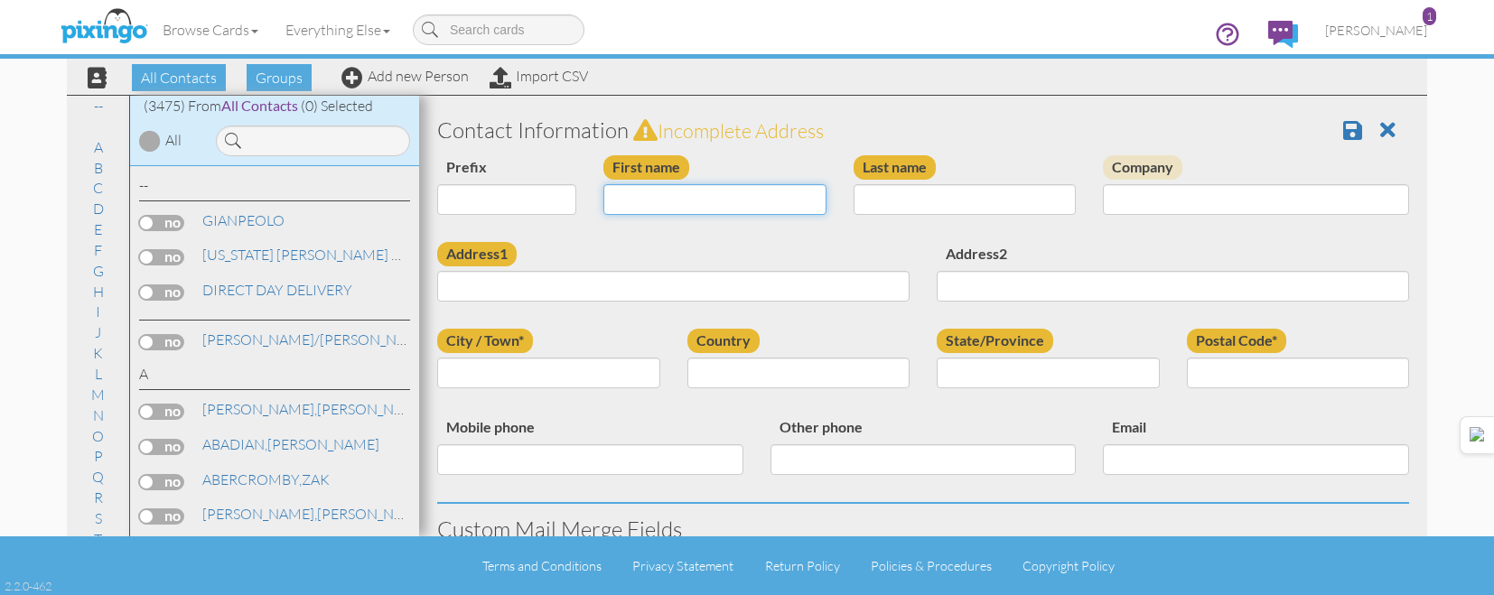
click at [668, 196] on input "First name" at bounding box center [714, 199] width 223 height 31
type input "[PERSON_NAME]"
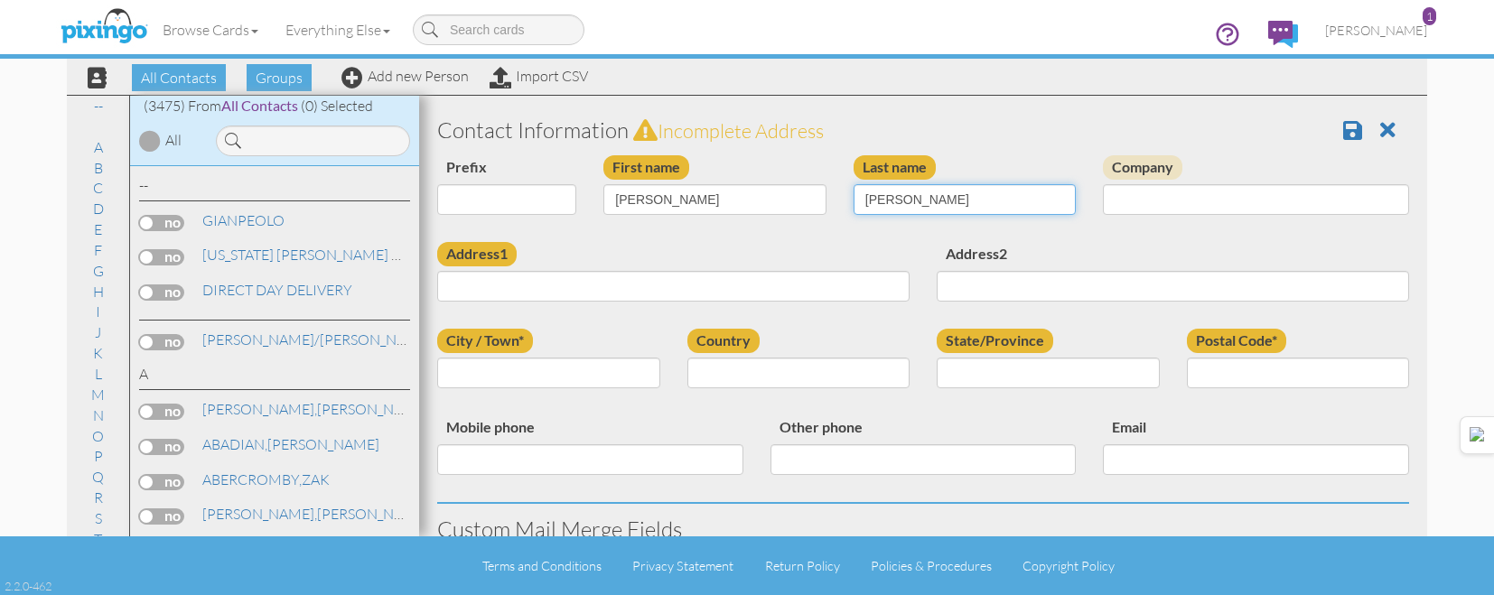
type input "ANDERSON"
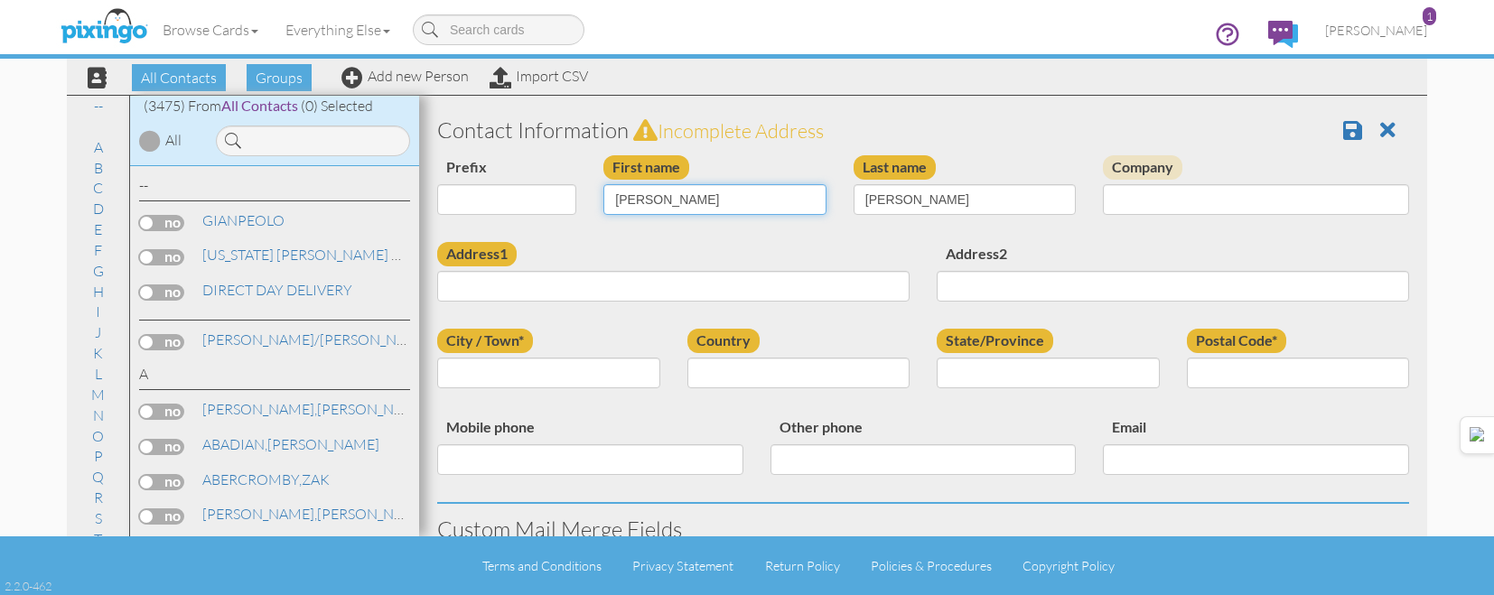
click at [740, 203] on input "[PERSON_NAME]" at bounding box center [714, 199] width 223 height 31
type input "[PERSON_NAME]"
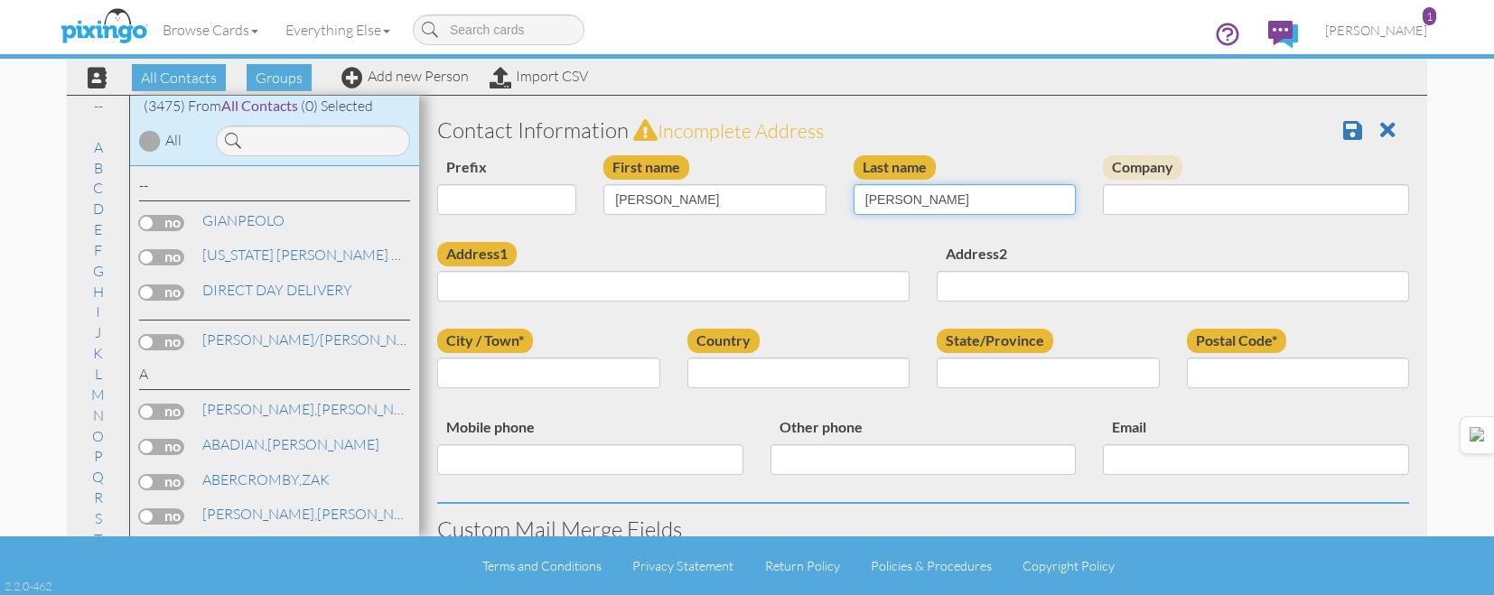
type input "[PERSON_NAME]"
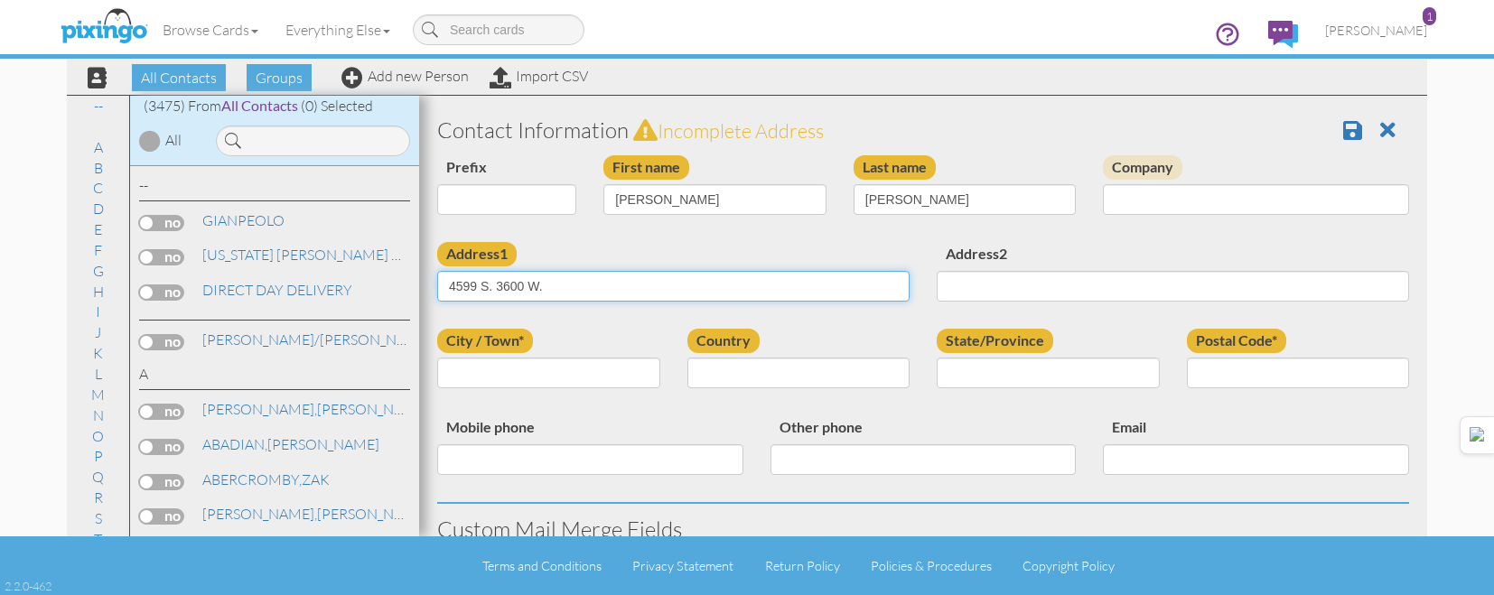
type input "4599 S. 3600 W."
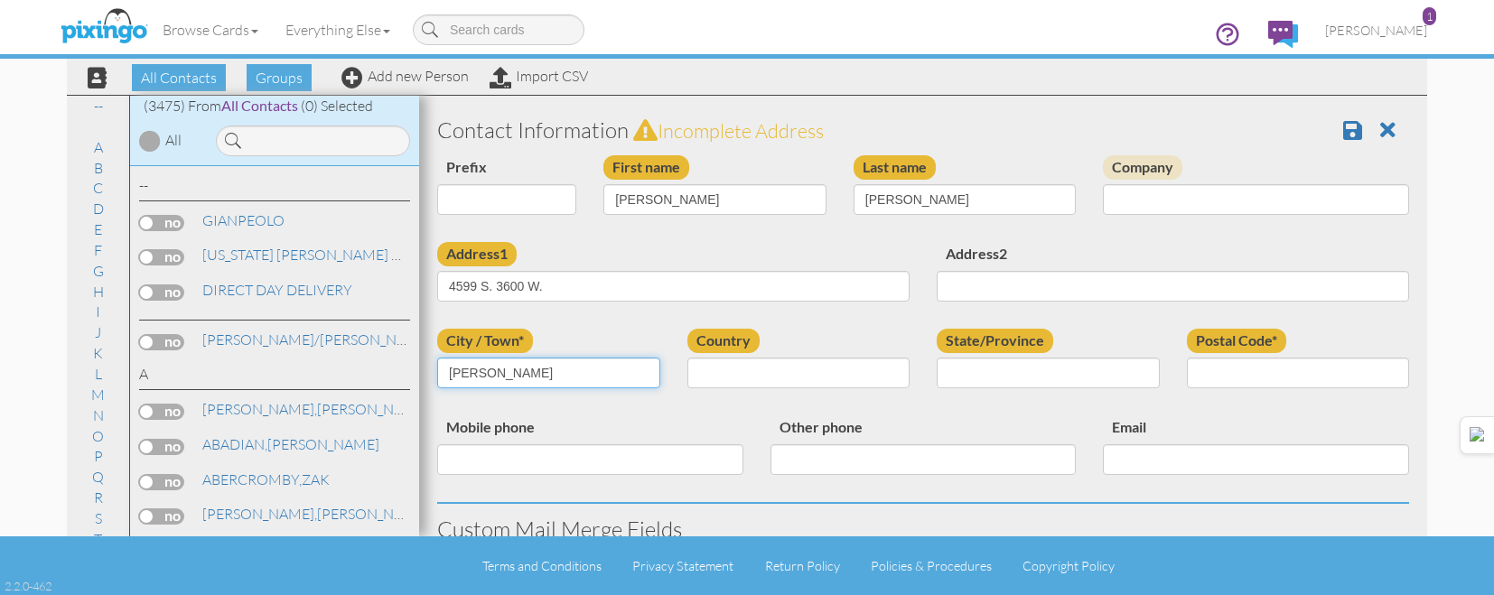
type input "[PERSON_NAME]"
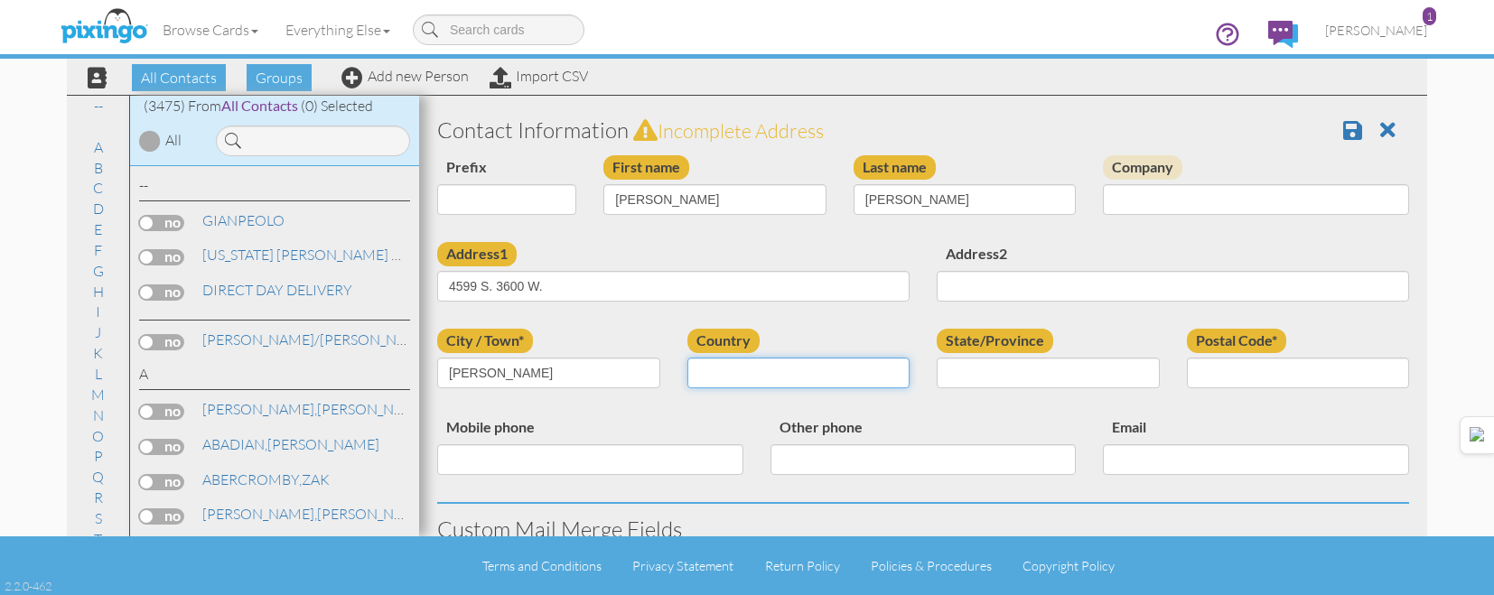
select select "object:43594"
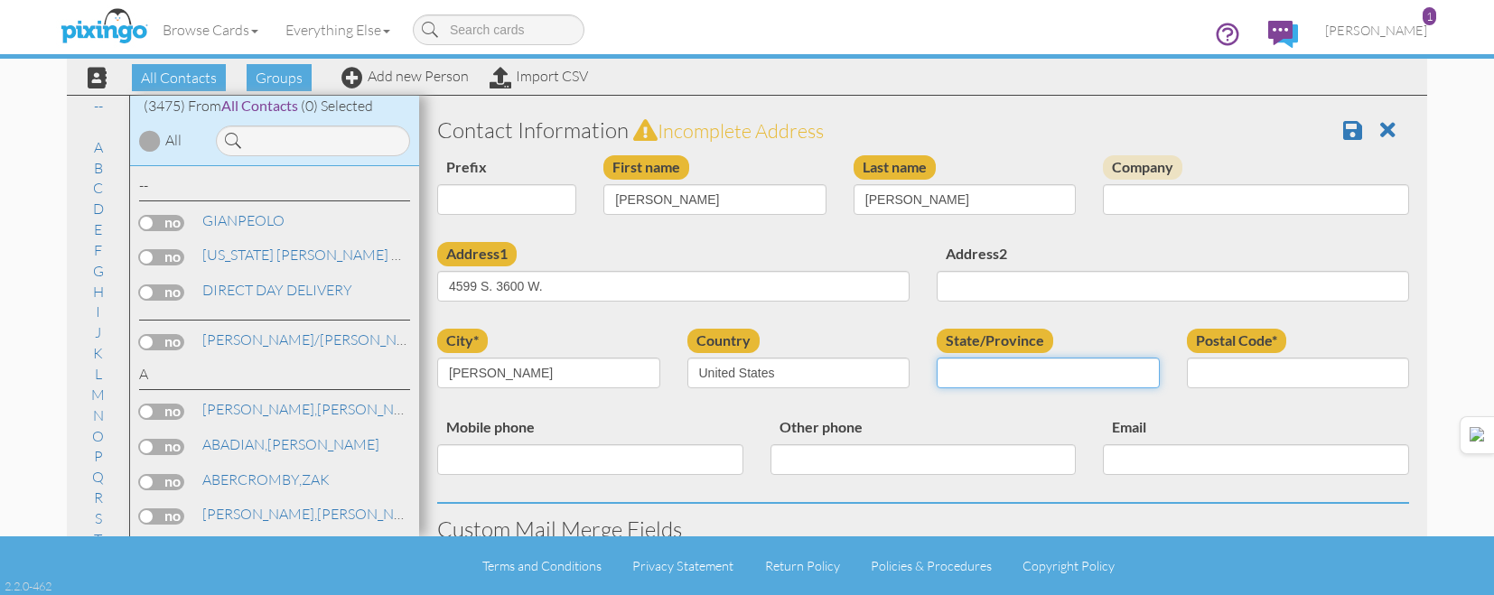
select select "object:43893"
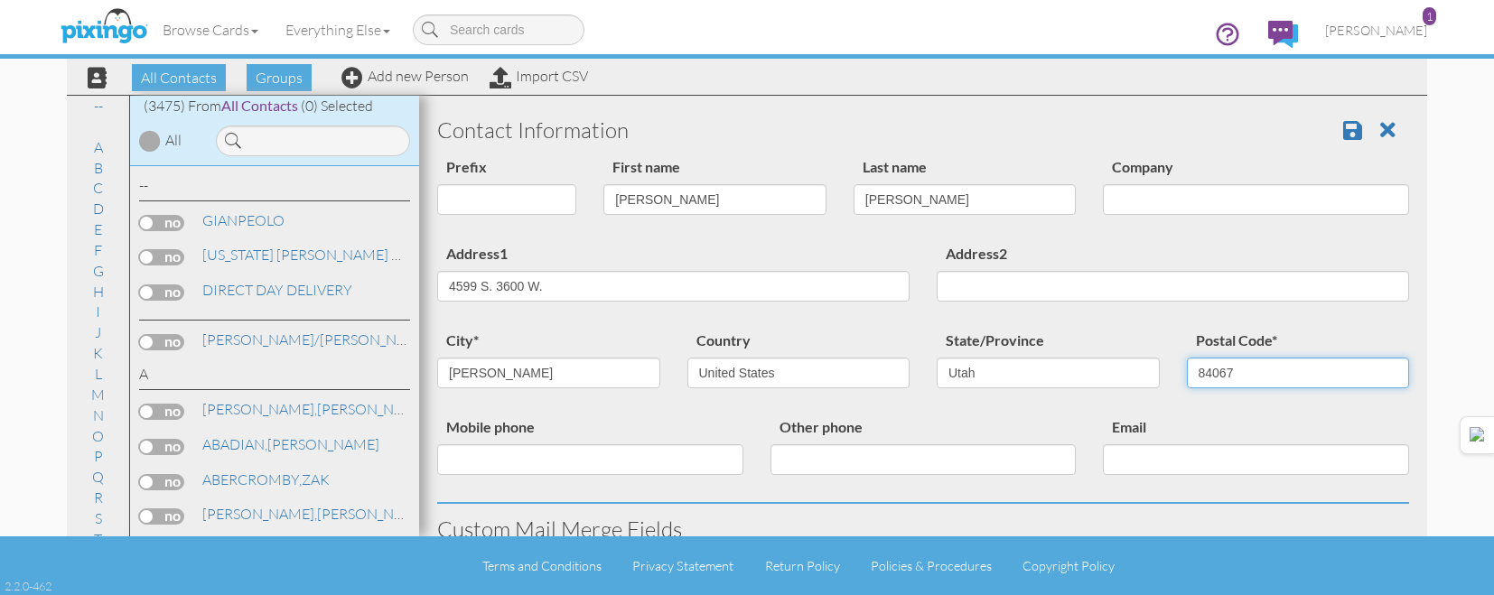
type input "84067"
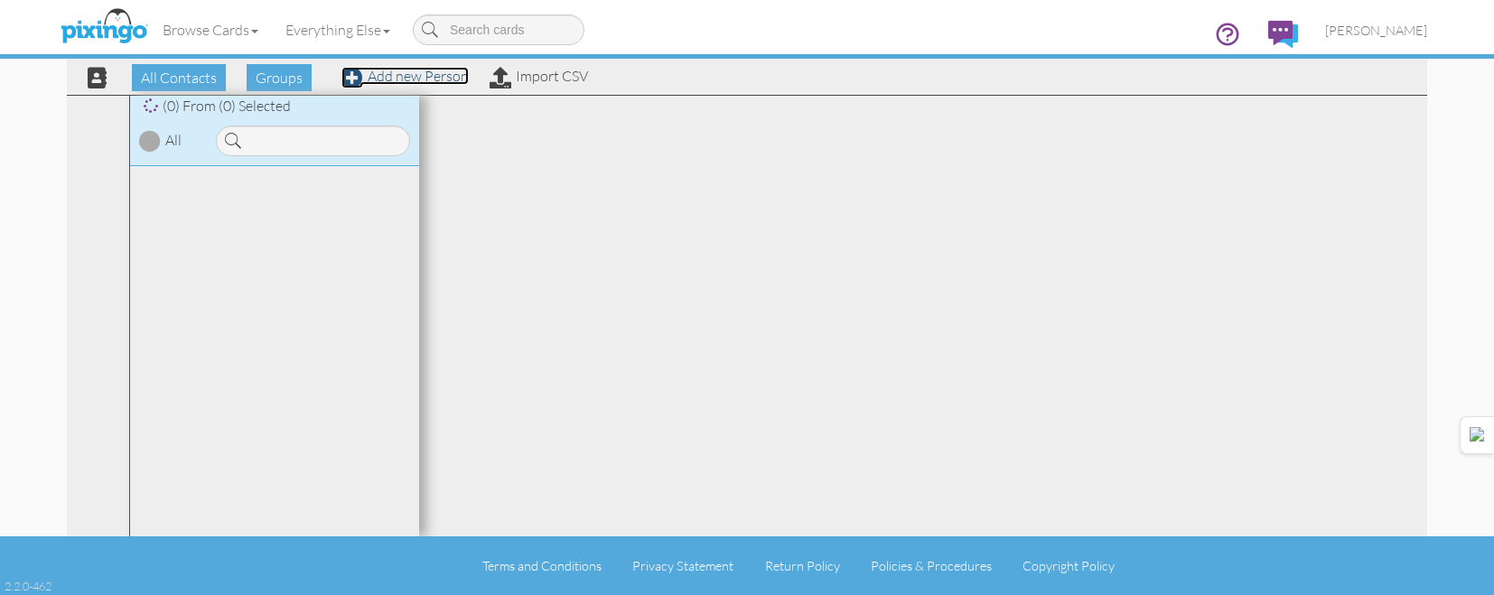
click at [414, 78] on link "Add new Person" at bounding box center [404, 76] width 127 height 18
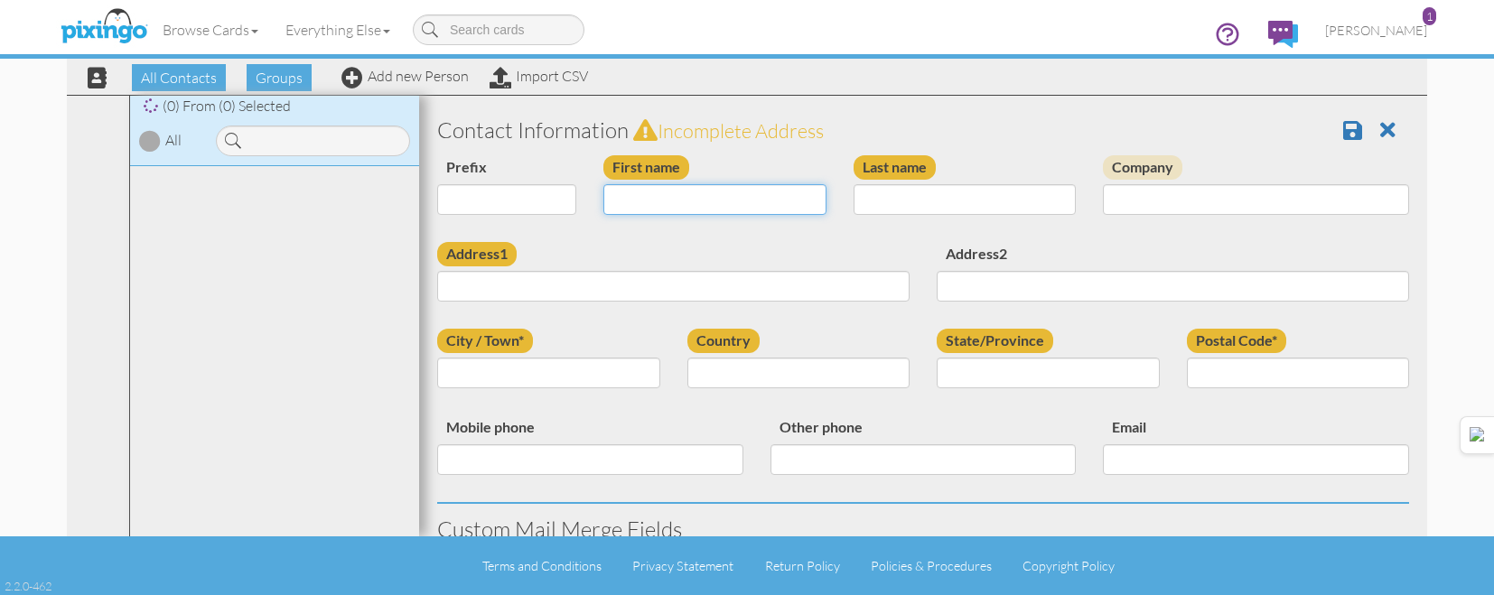
click at [782, 205] on input "First name" at bounding box center [714, 199] width 223 height 31
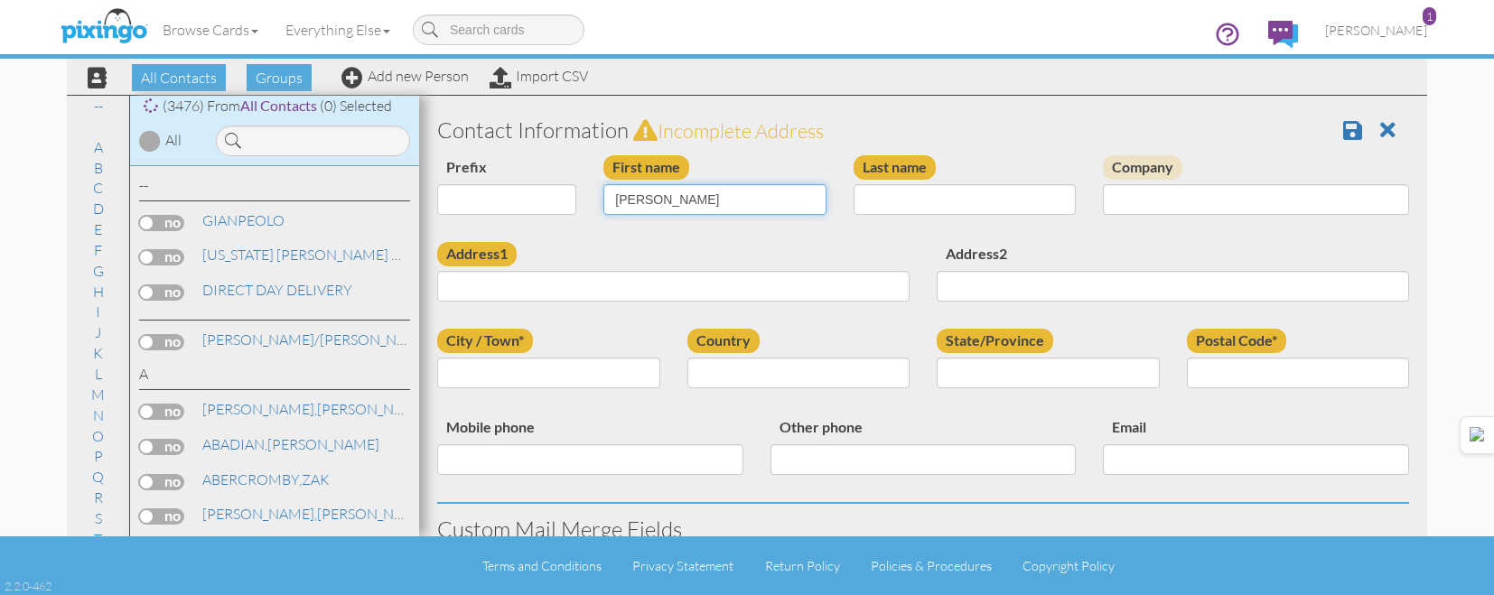
type input "[PERSON_NAME]"
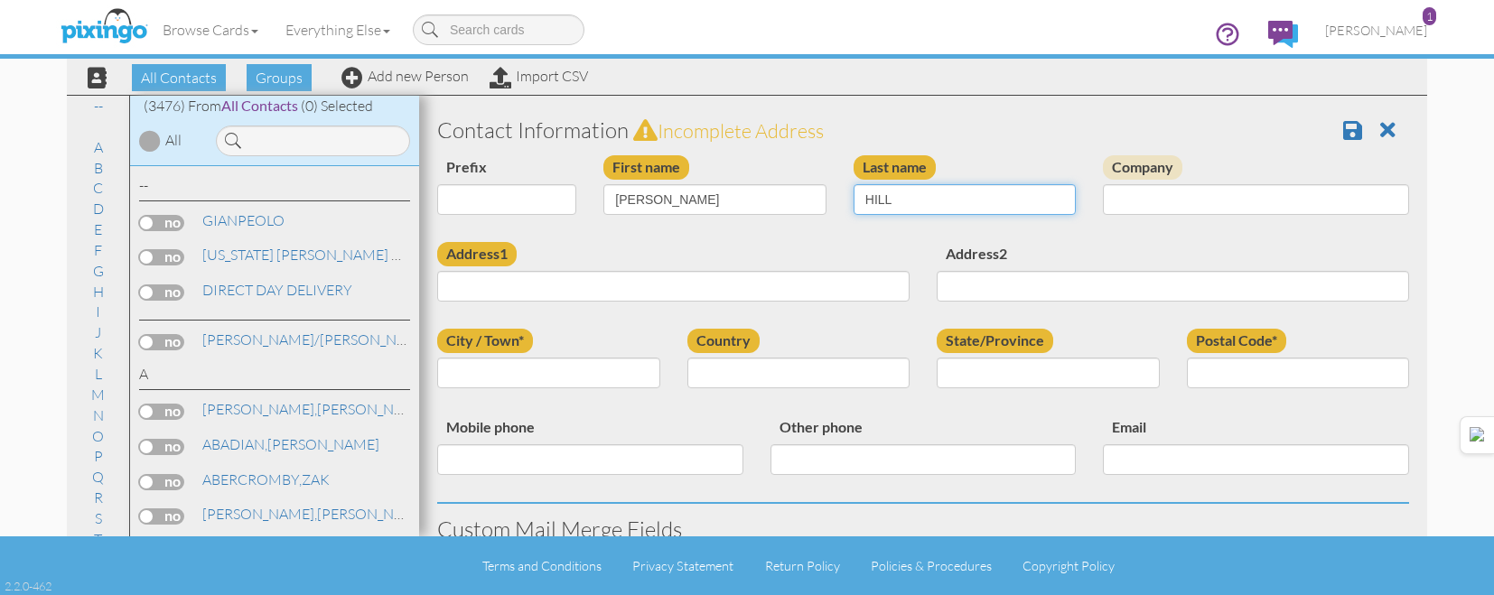
type input "HILL"
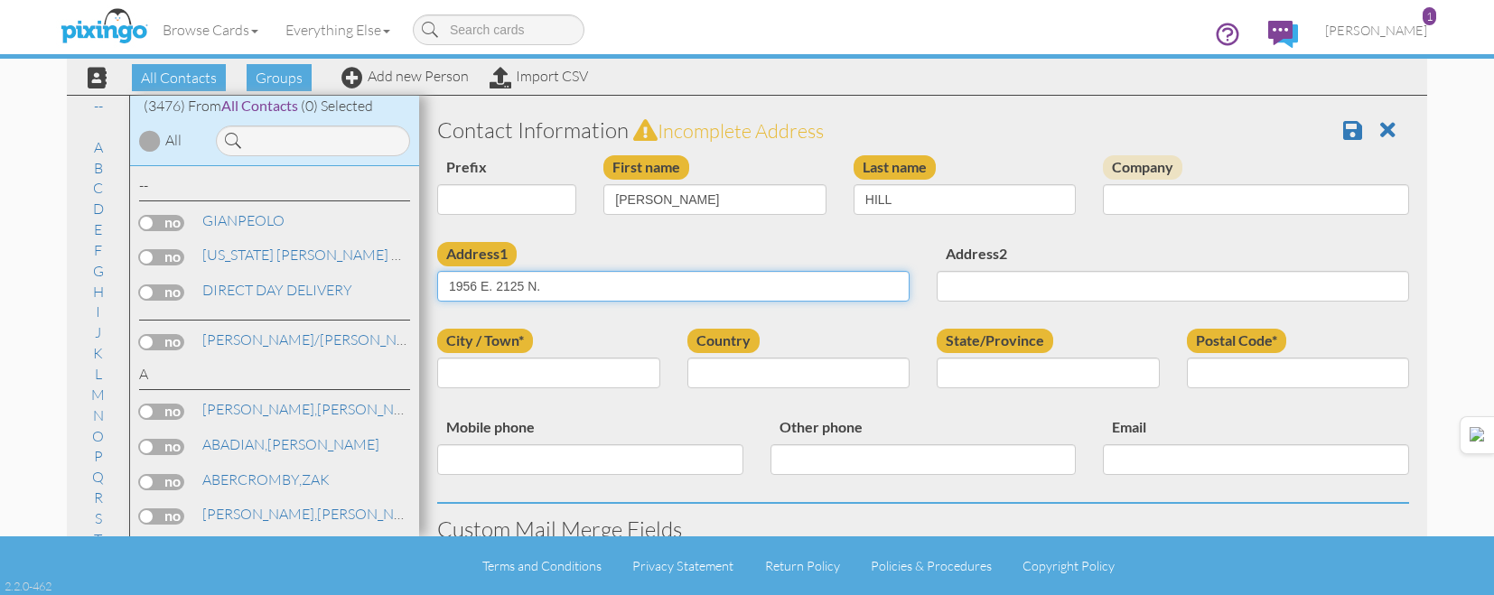
type input "1956 E. 2125 N."
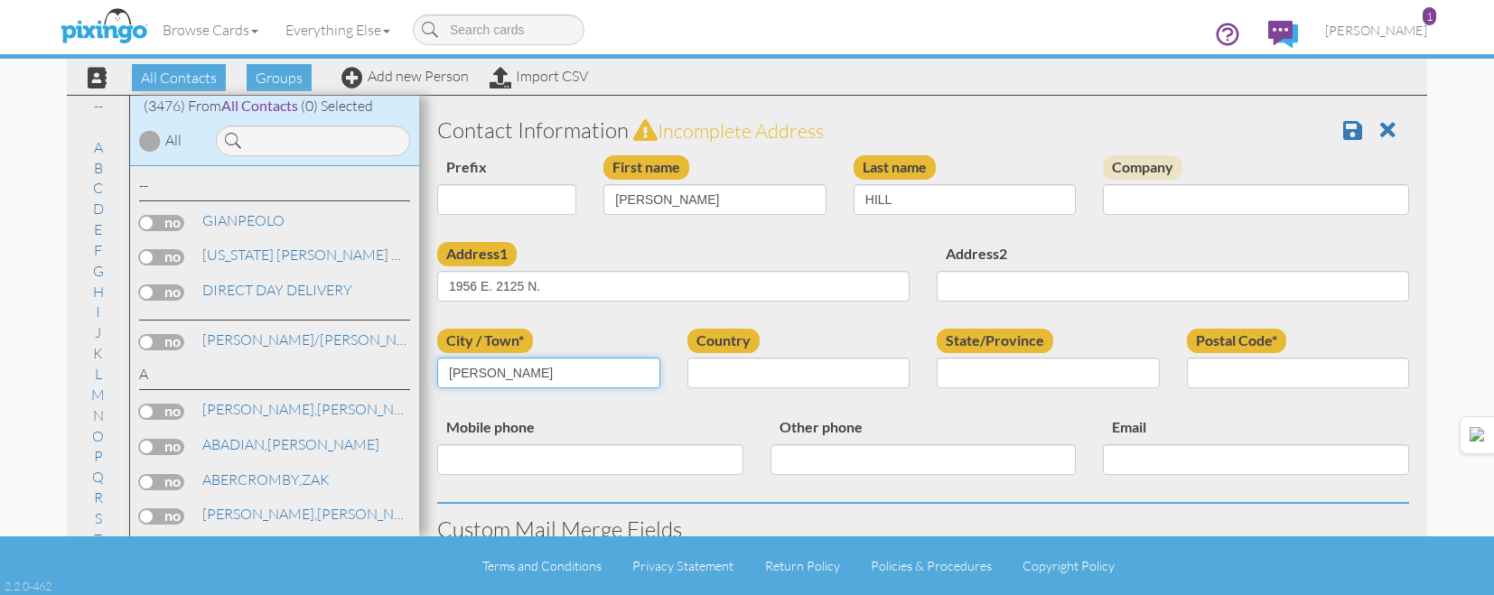
type input "LAYTON"
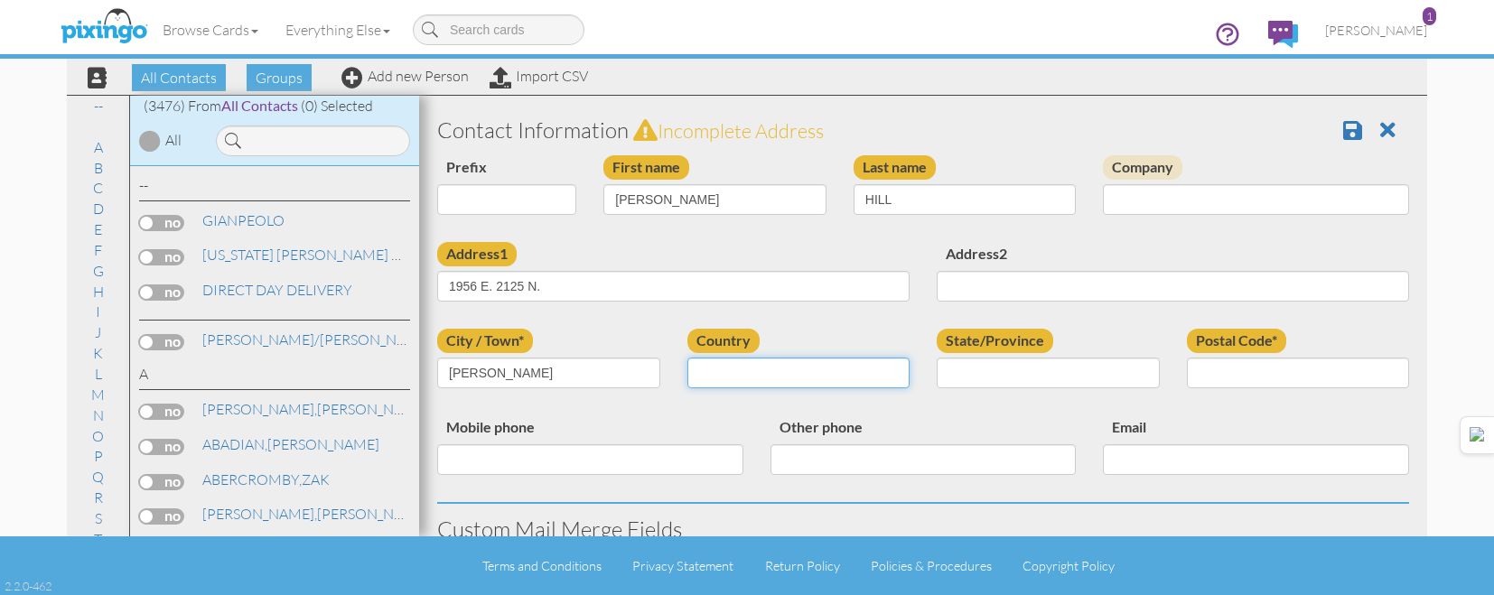
select select "object:183"
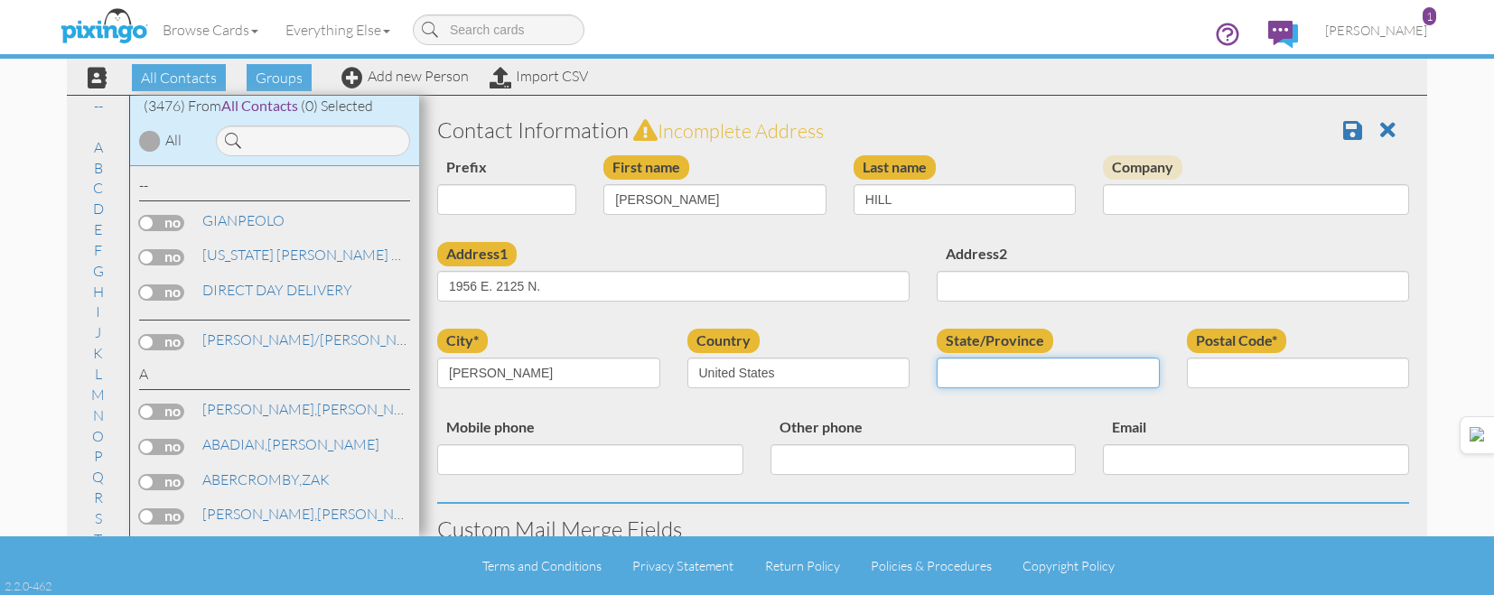
select select "object:11071"
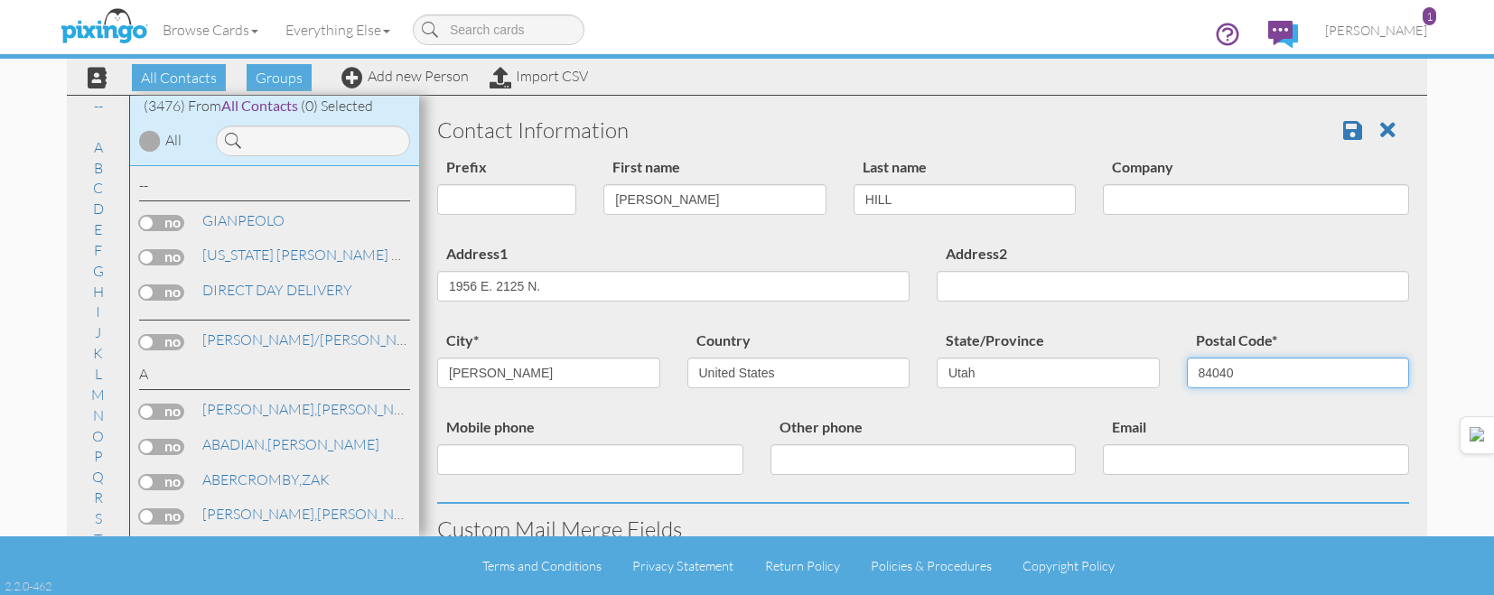
type input "84040"
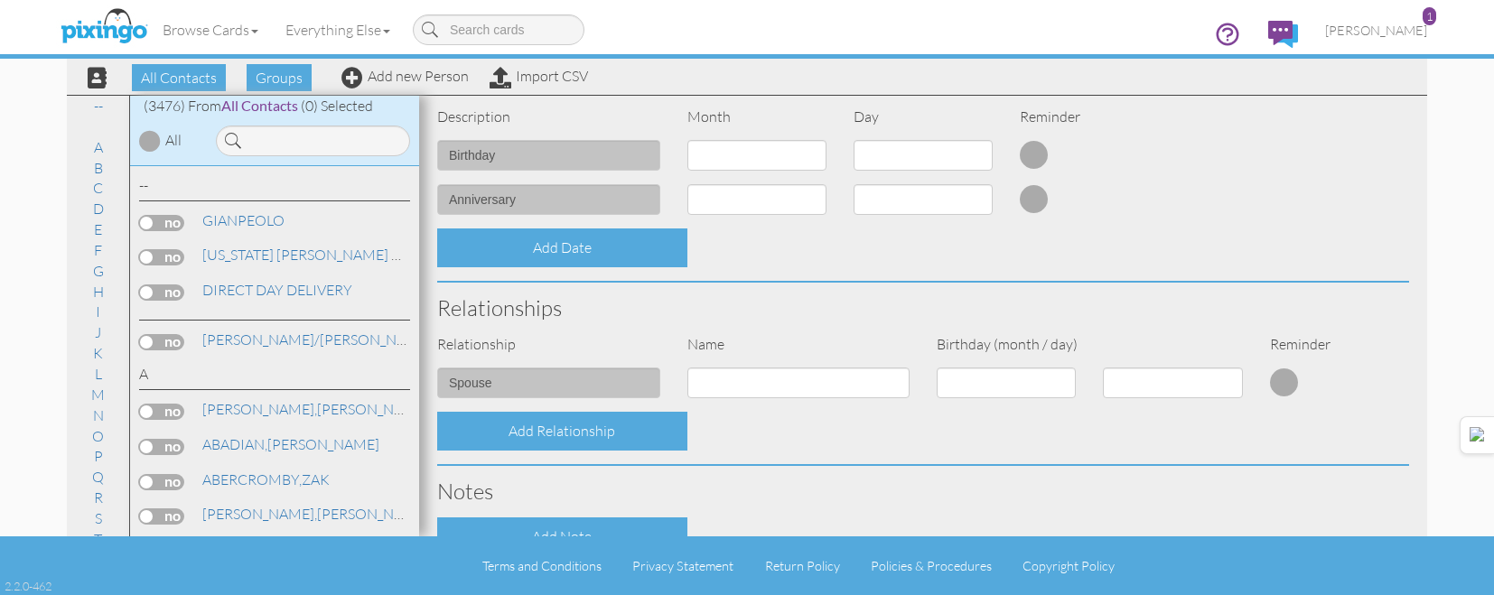
scroll to position [726, 0]
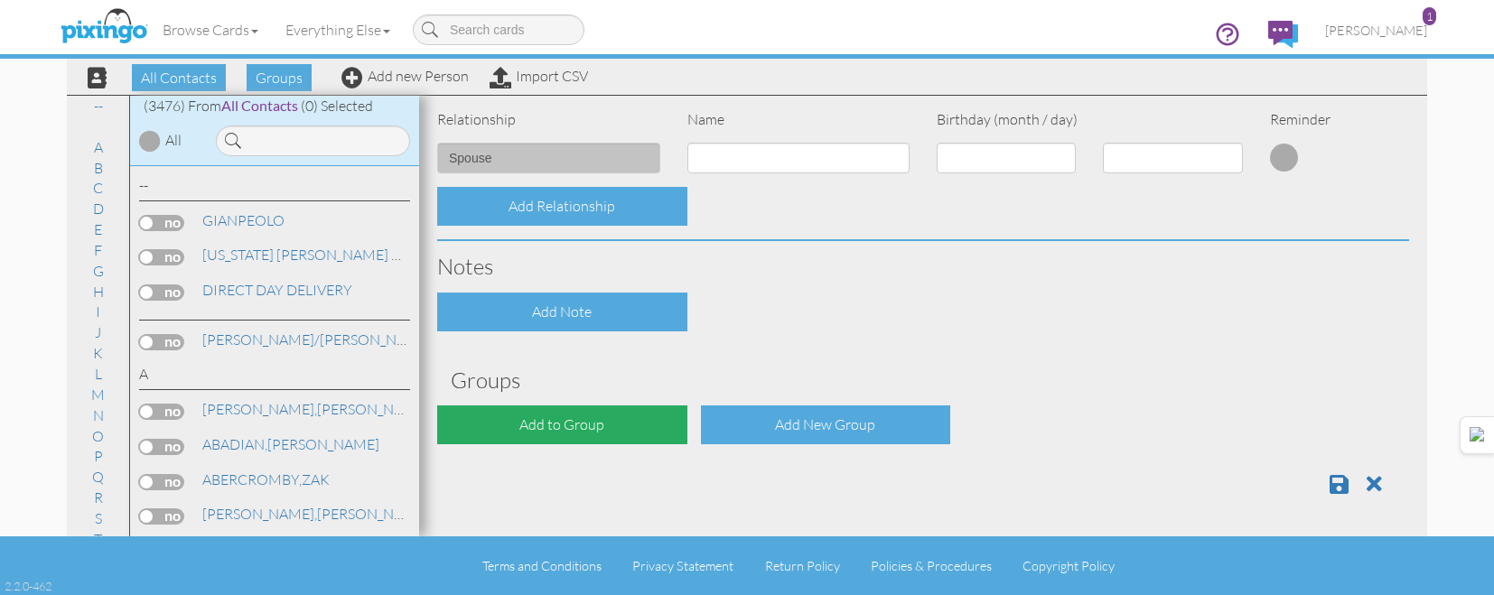
click at [639, 428] on div "Add to Group" at bounding box center [562, 424] width 250 height 39
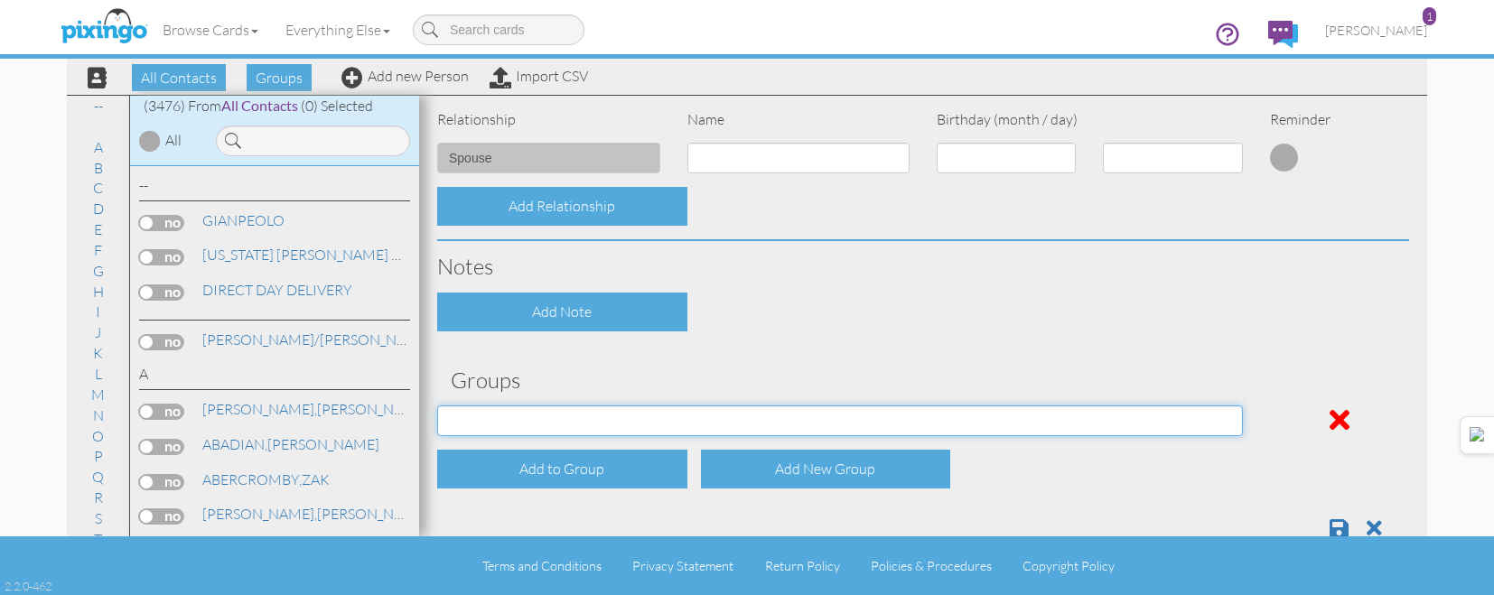
click at [652, 421] on select "[DATE] [DATE] [DATE] [DATE] [DATE] [DATE] [DATE] [DATE] [DATE] [DATE] [DATE] [D…" at bounding box center [840, 420] width 806 height 31
select select "object:11130"
click at [437, 405] on select "[DATE] [DATE] [DATE] [DATE] [DATE] [DATE] [DATE] [DATE] [DATE] [DATE] [DATE] [D…" at bounding box center [840, 420] width 806 height 31
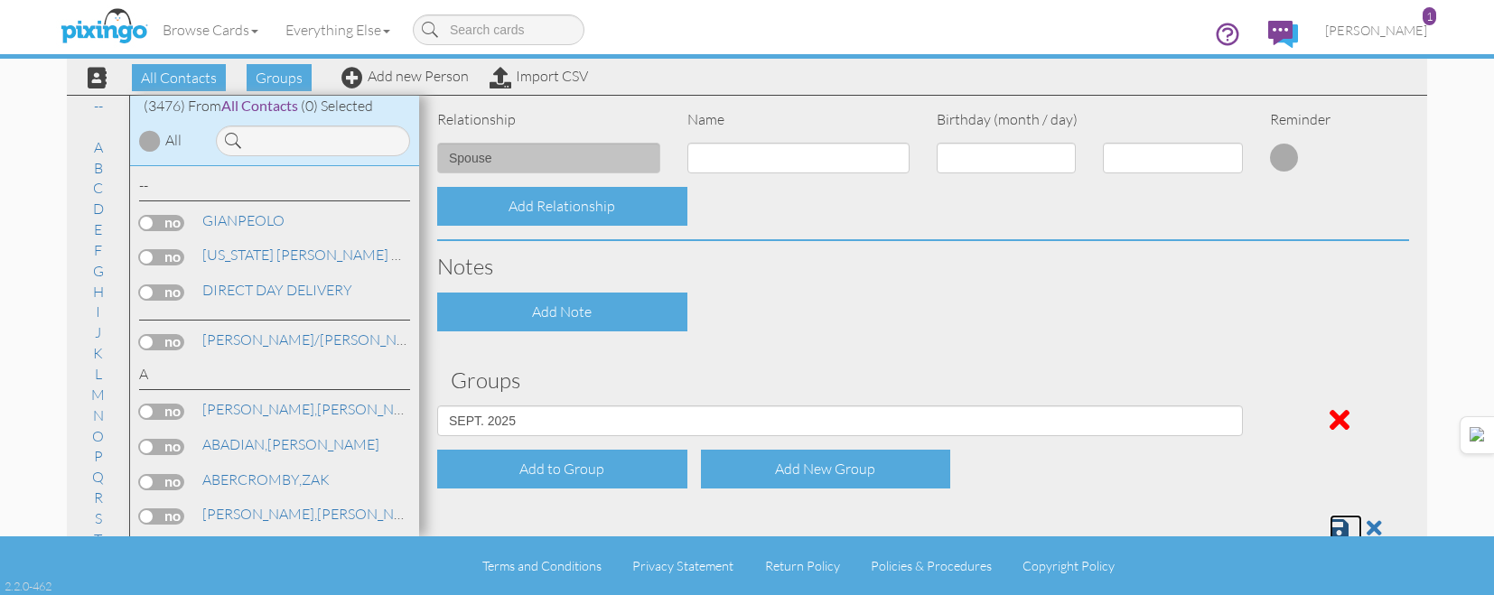
scroll to position [731, 0]
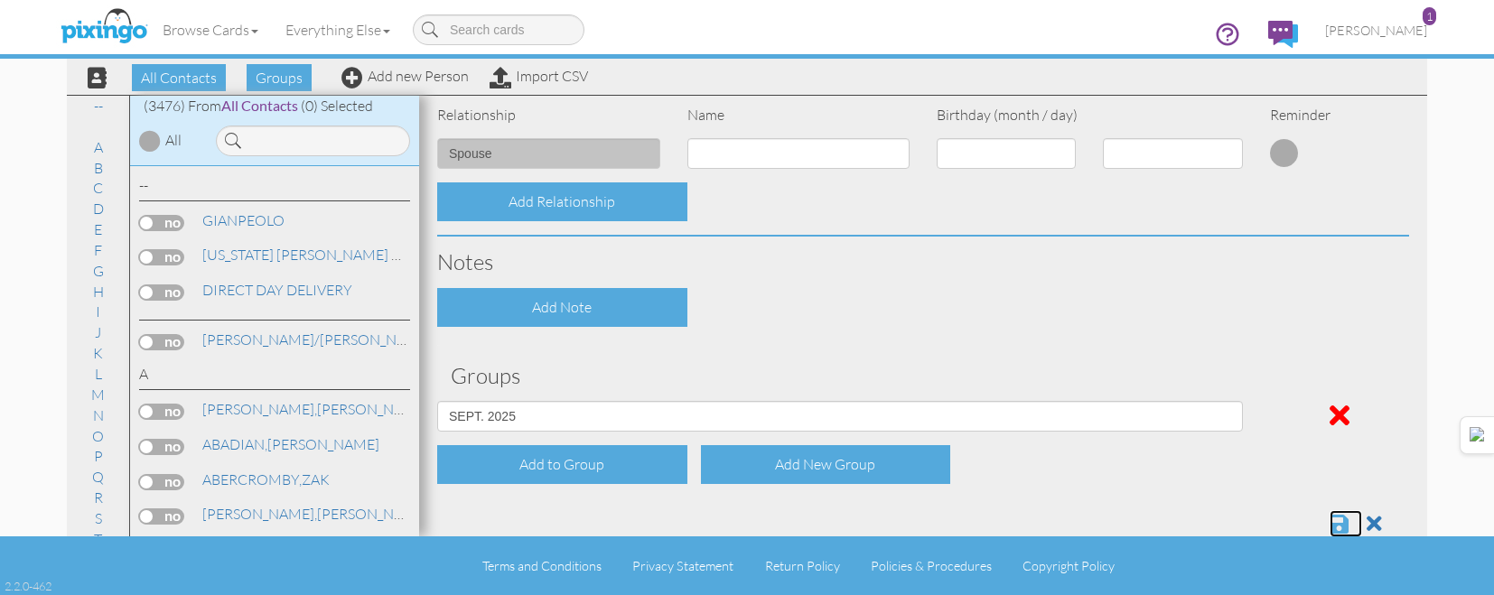
click at [1334, 518] on span at bounding box center [1338, 524] width 19 height 22
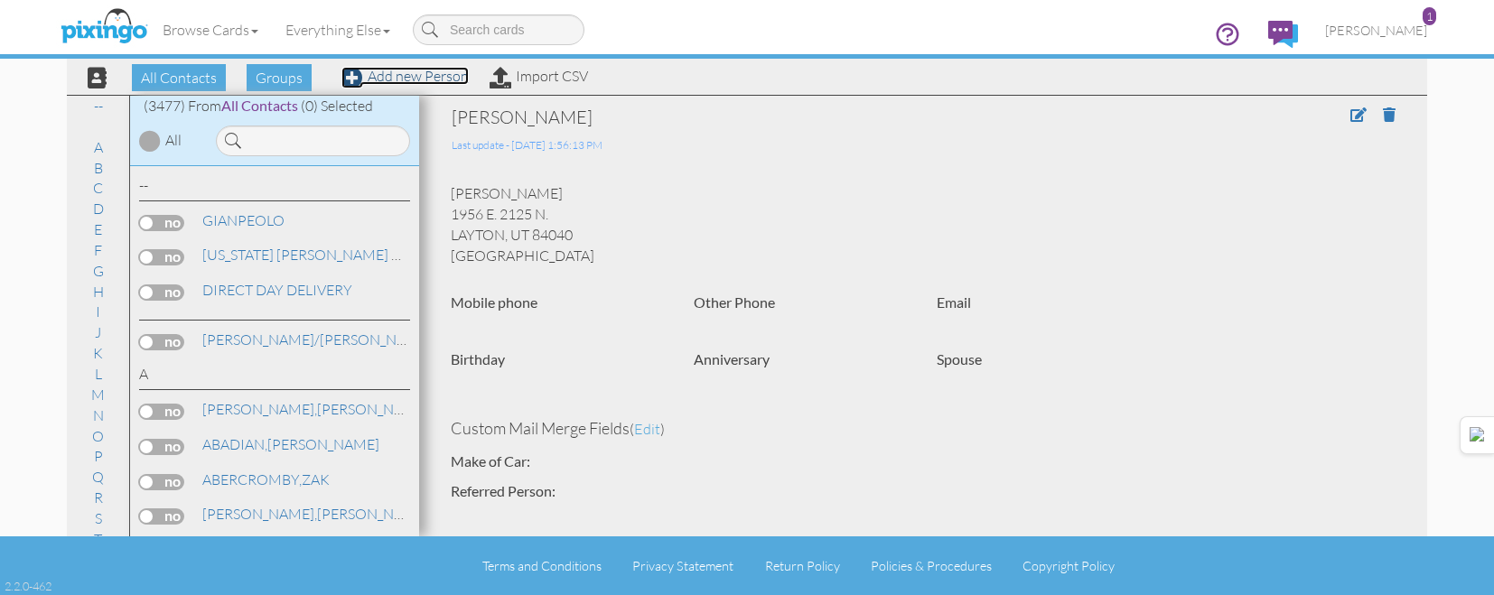
click at [426, 81] on link "Add new Person" at bounding box center [404, 76] width 127 height 18
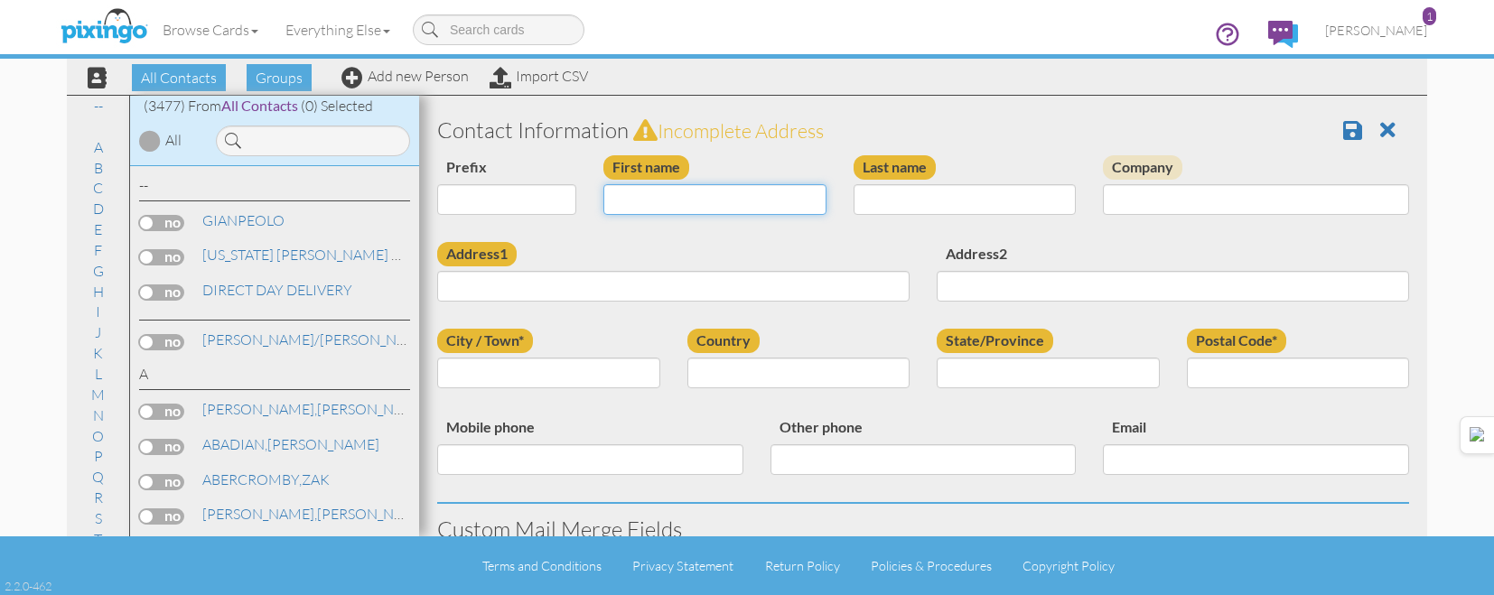
click at [663, 202] on input "First name" at bounding box center [714, 199] width 223 height 31
type input "[PERSON_NAME]"
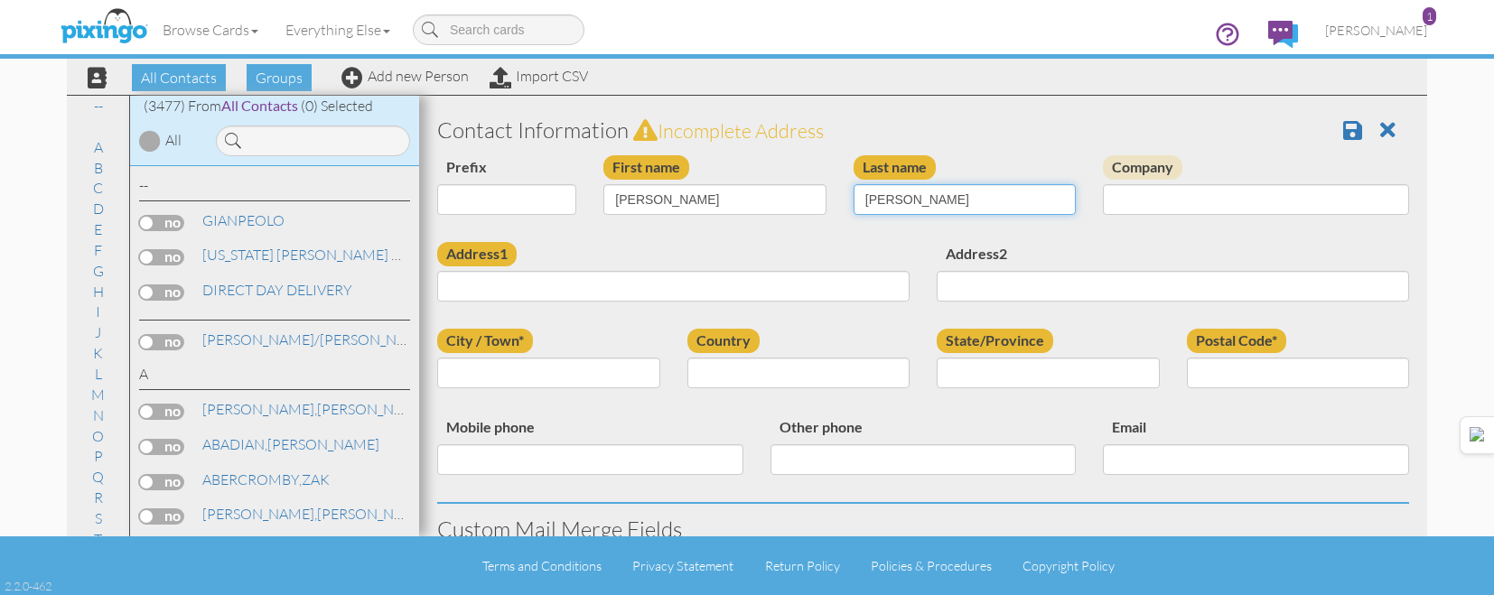
type input "CUNNINGHAM"
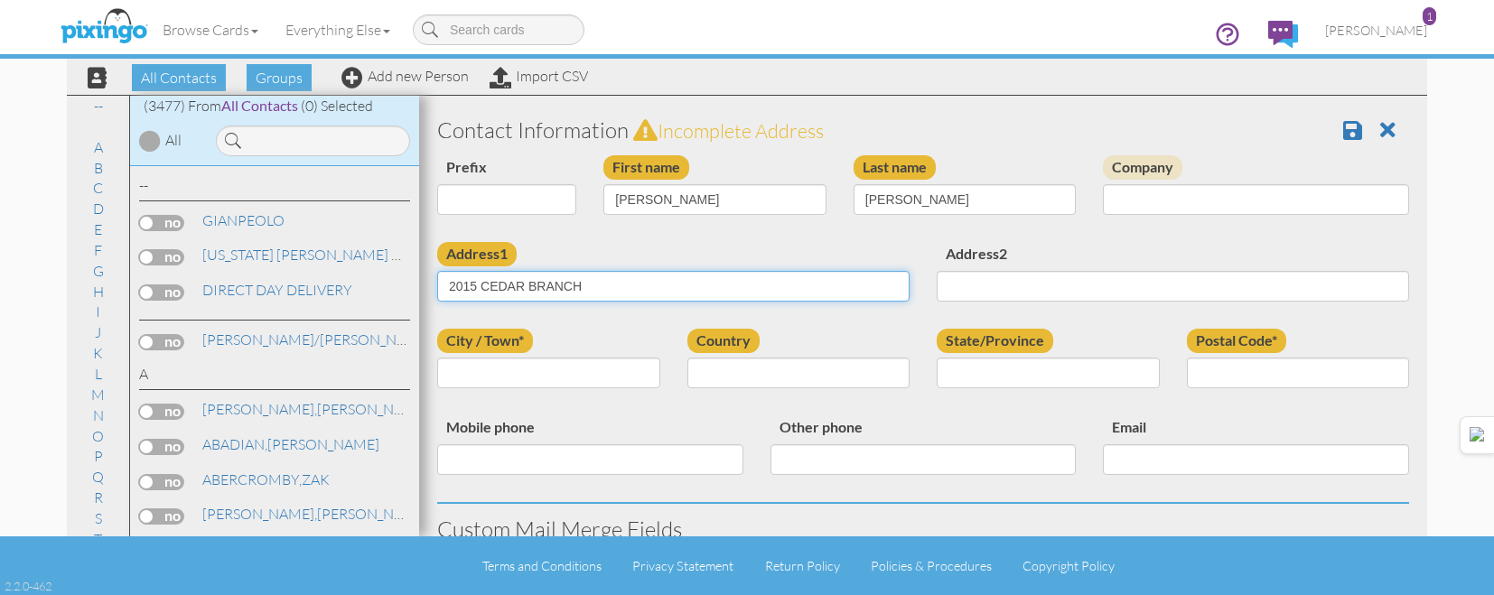
type input "2015 CEDAR BRANCH"
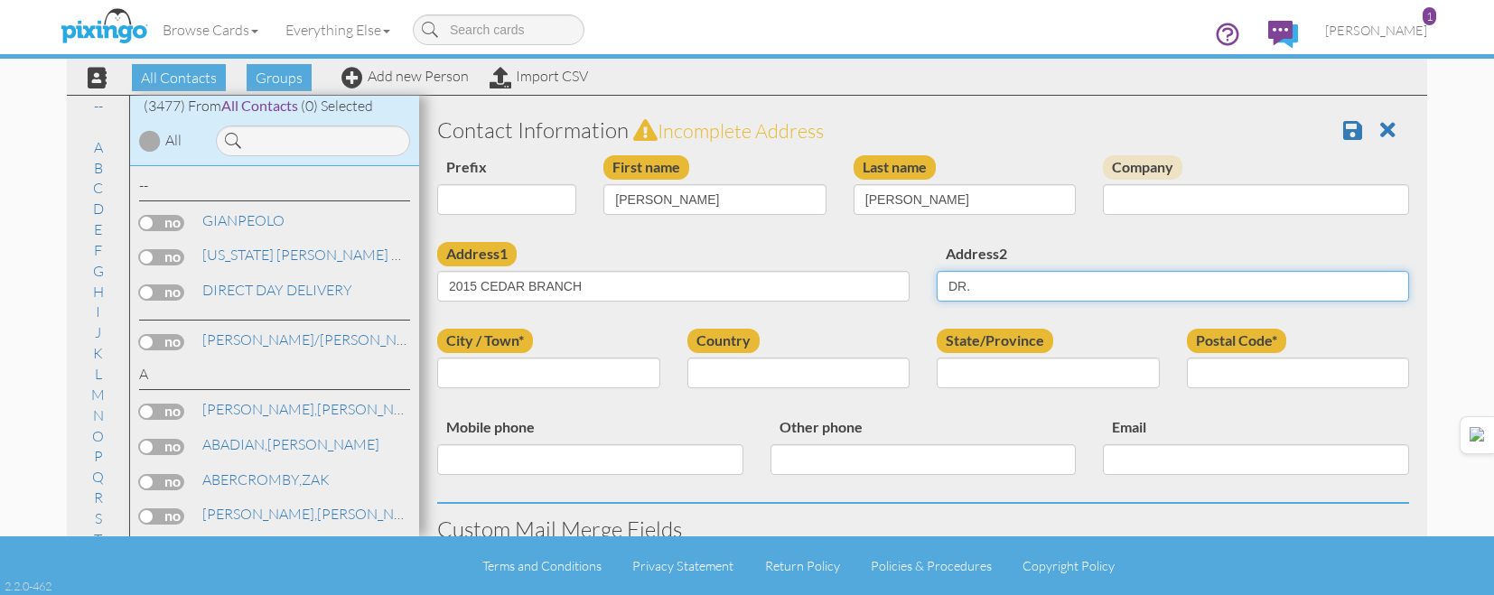
type input "DR."
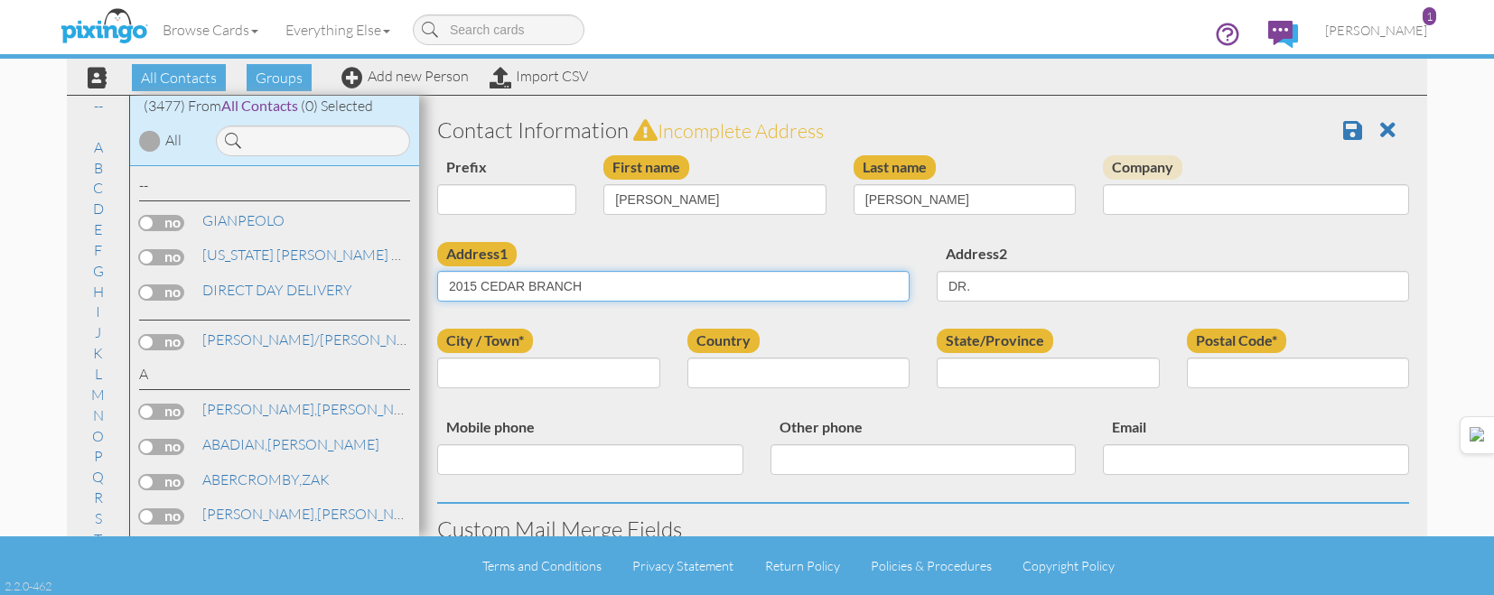
click at [691, 292] on input "2015 CEDAR BRANCH" at bounding box center [673, 286] width 472 height 31
type input "2015 CEDAR BRANCH DR."
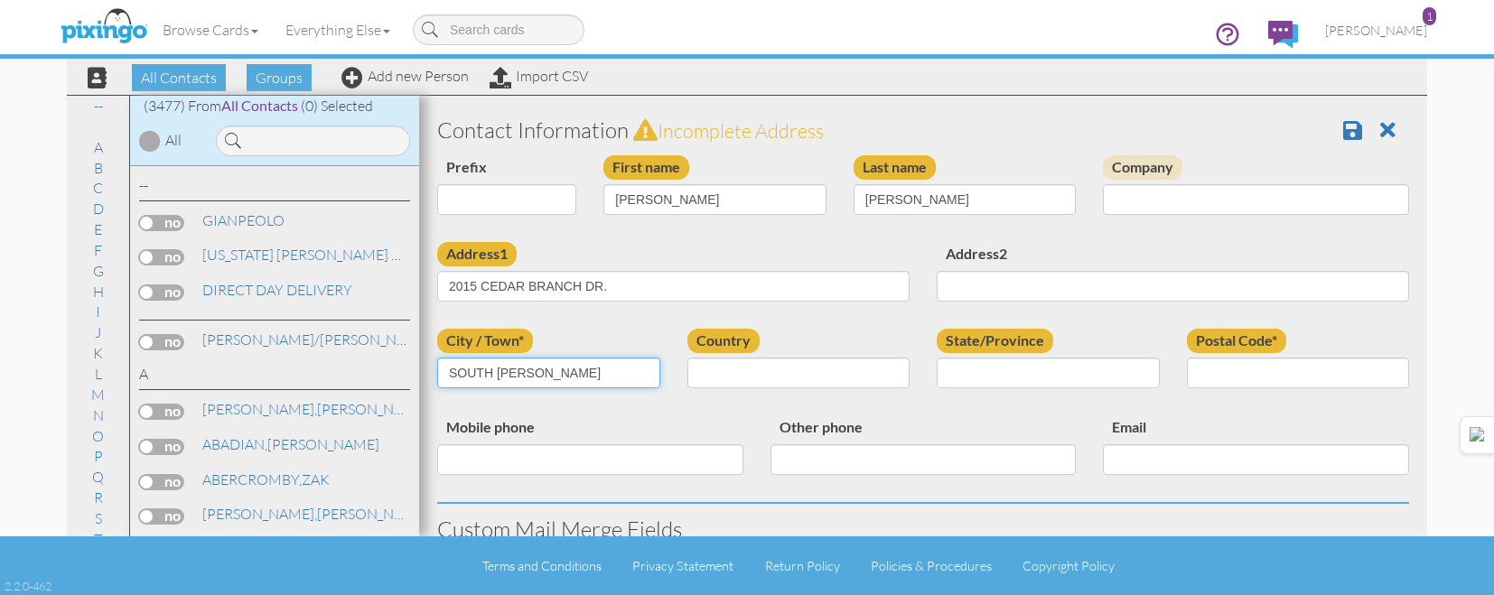
type input "SOUTH WEBER"
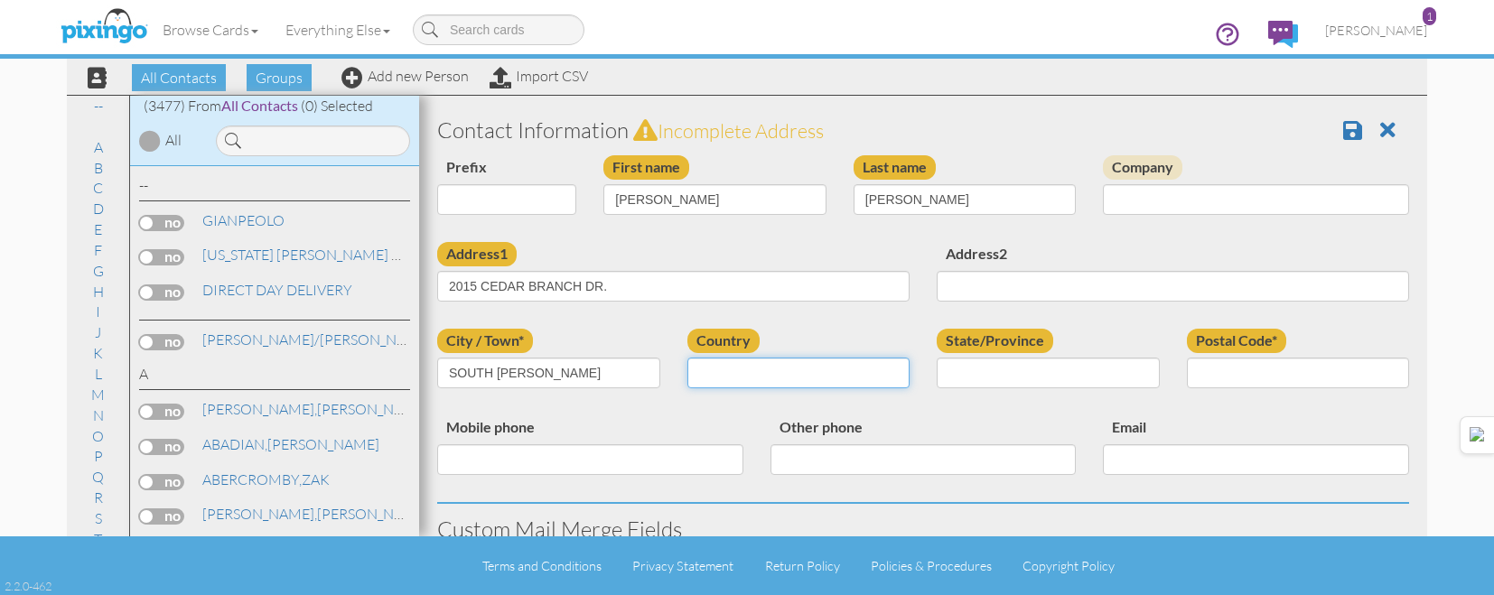
select select "object:10796"
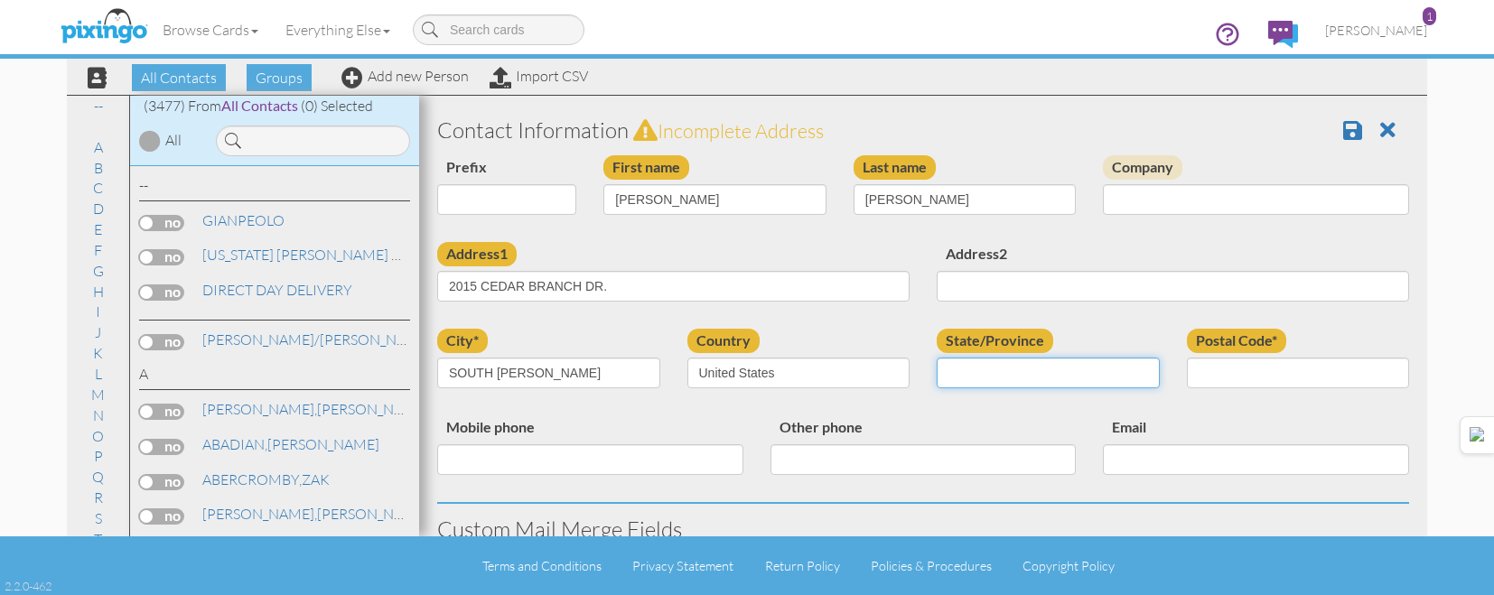
select select "object:11095"
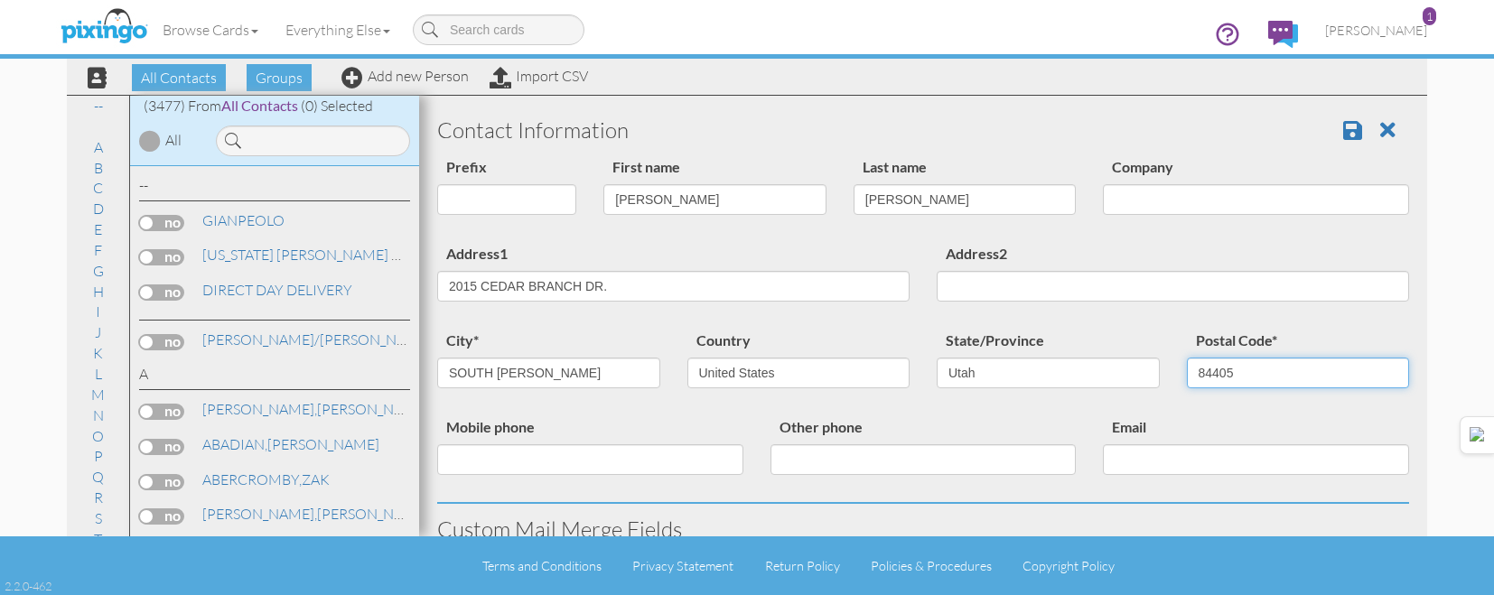
type input "84405"
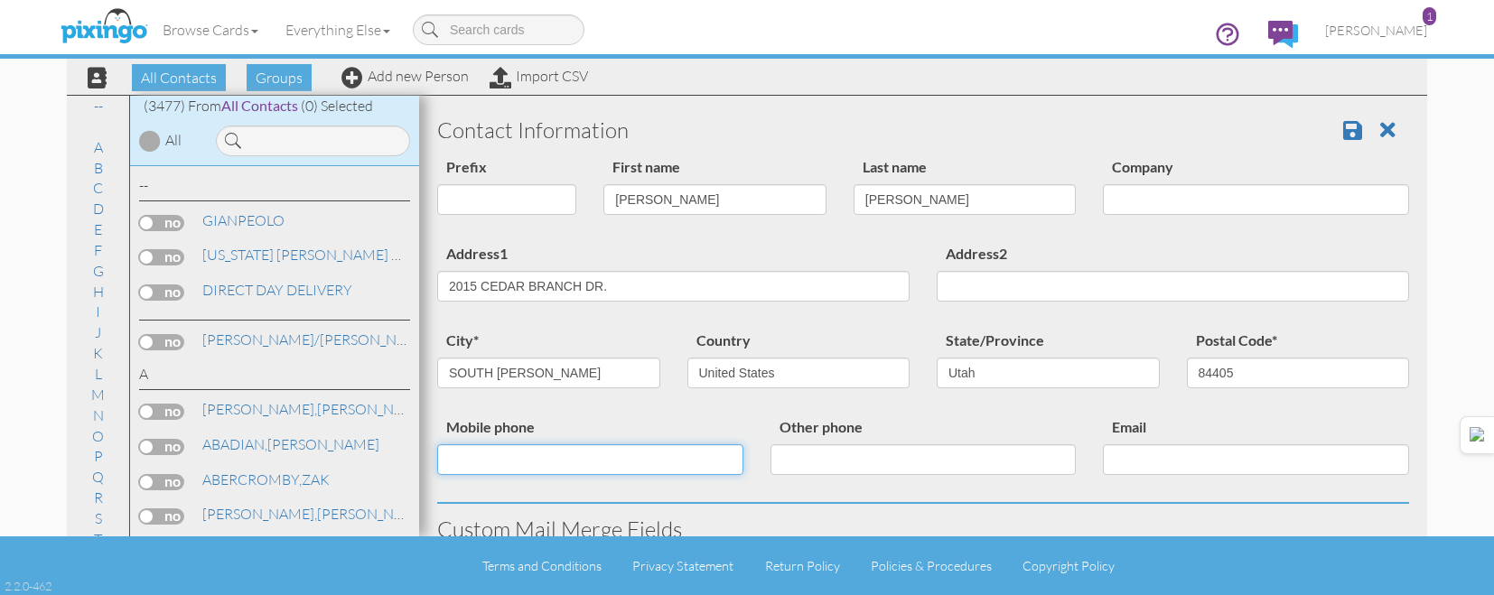
scroll to position [726, 0]
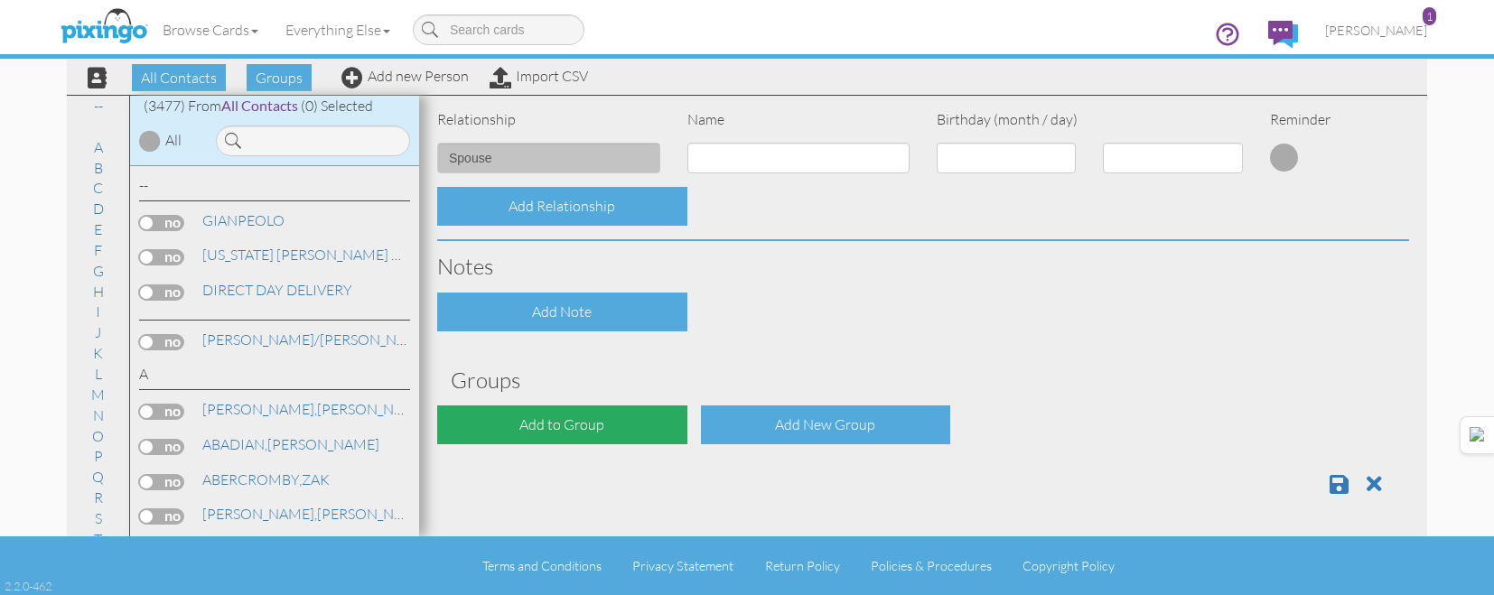
click at [629, 415] on div "Add to Group" at bounding box center [562, 424] width 250 height 39
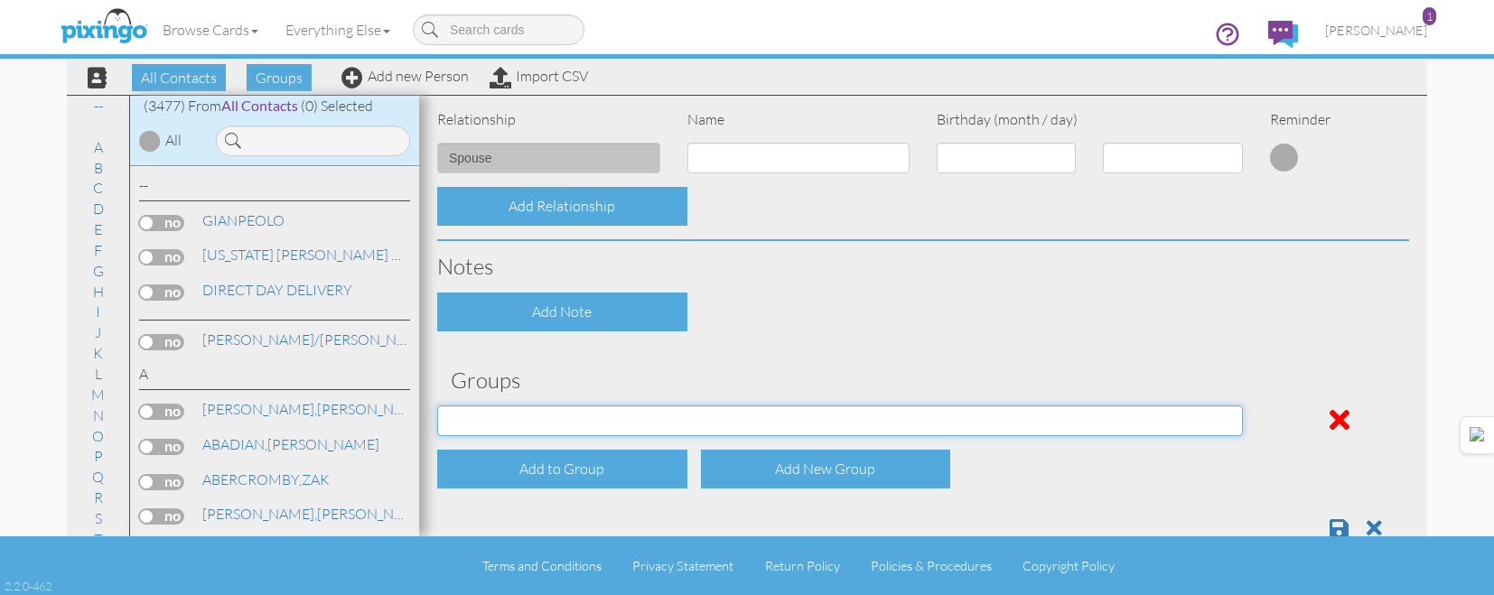
click at [630, 415] on select "[DATE] [DATE] [DATE] [DATE] [DATE] [DATE] [DATE] [DATE] [DATE] [DATE] [DATE] [D…" at bounding box center [840, 420] width 806 height 31
select select "object:11154"
click at [437, 405] on select "[DATE] [DATE] [DATE] [DATE] [DATE] [DATE] [DATE] [DATE] [DATE] [DATE] [DATE] [D…" at bounding box center [840, 420] width 806 height 31
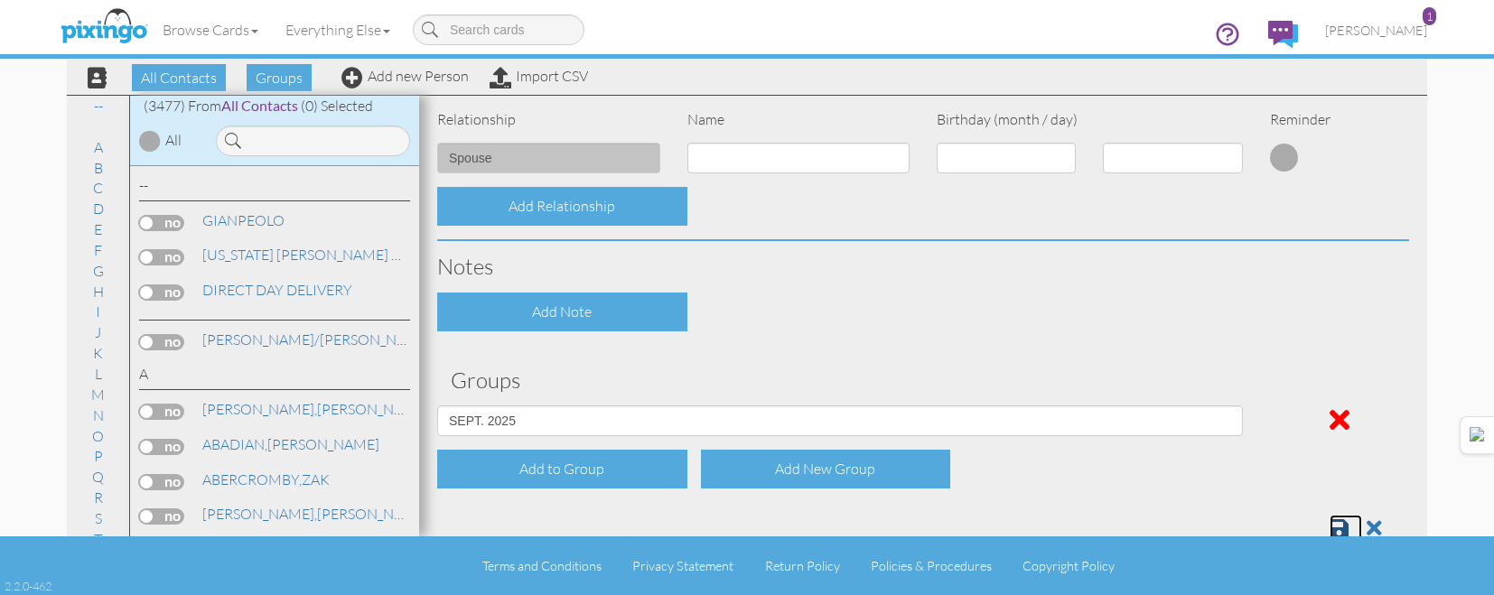
scroll to position [731, 0]
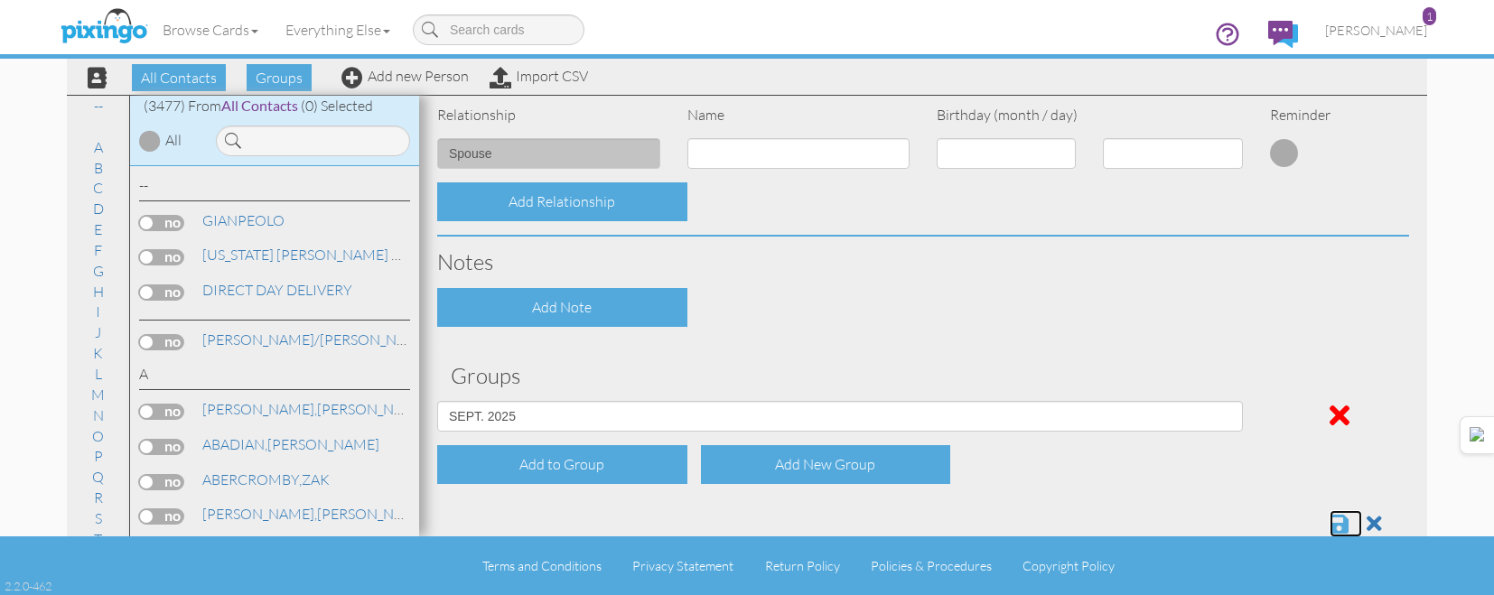
click at [1329, 521] on span at bounding box center [1338, 524] width 19 height 22
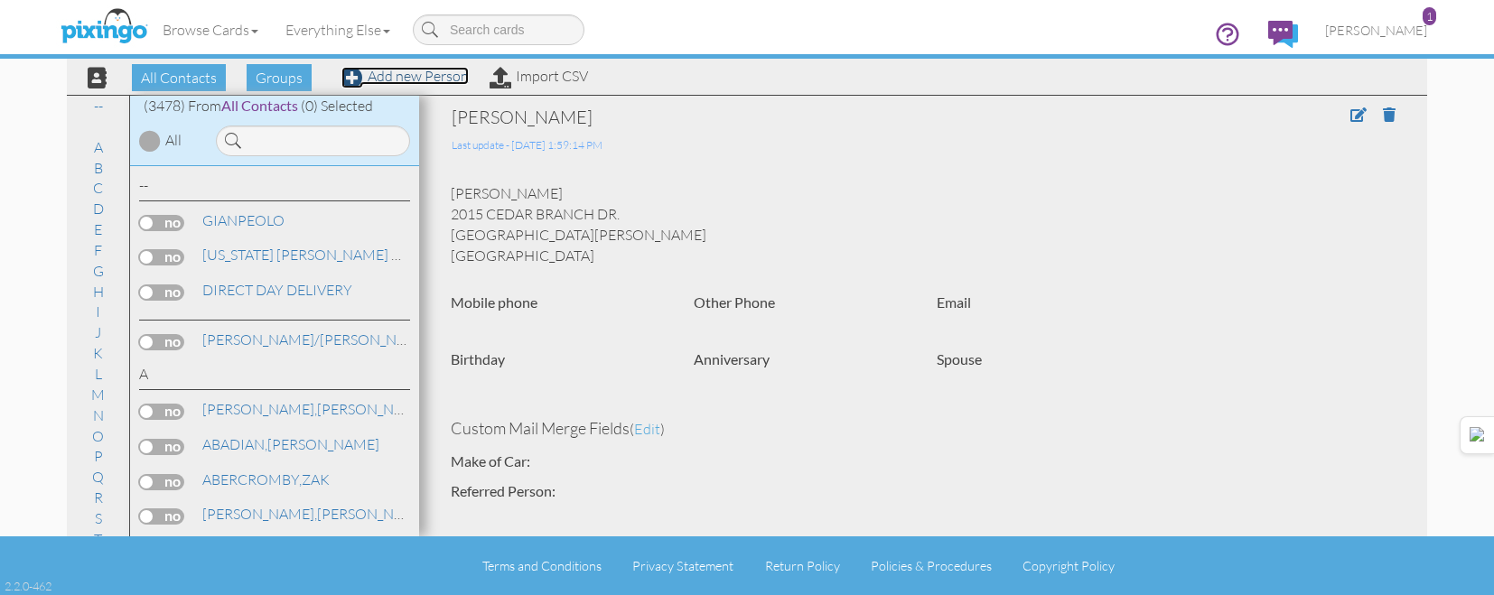
click at [432, 78] on link "Add new Person" at bounding box center [404, 76] width 127 height 18
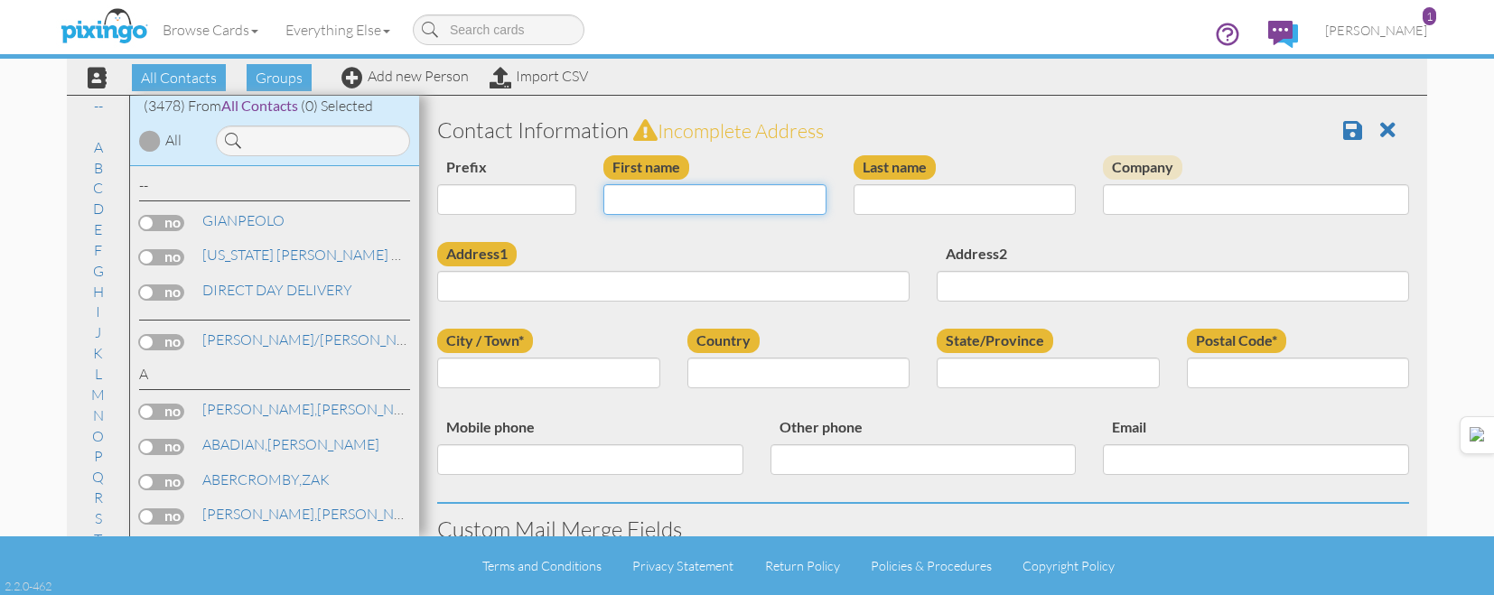
click at [686, 188] on input "First name" at bounding box center [714, 199] width 223 height 31
type input "JENNIFER/CHASE"
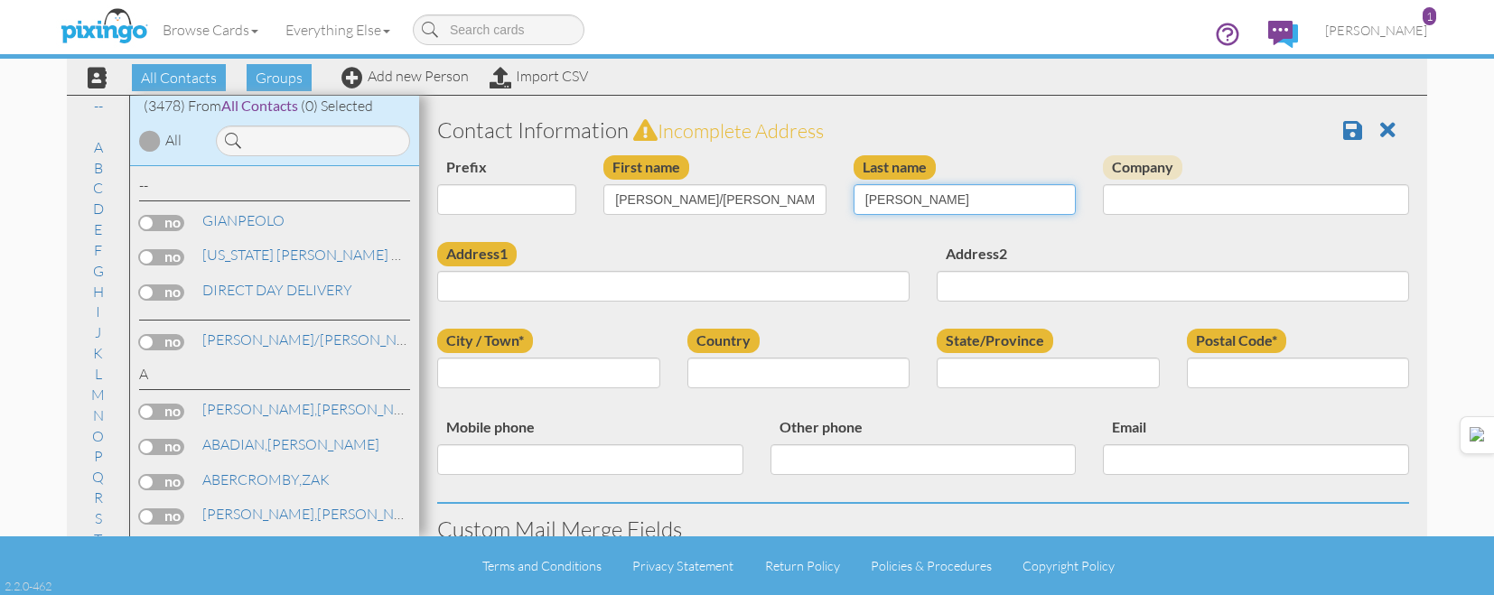
type input "BERENDT"
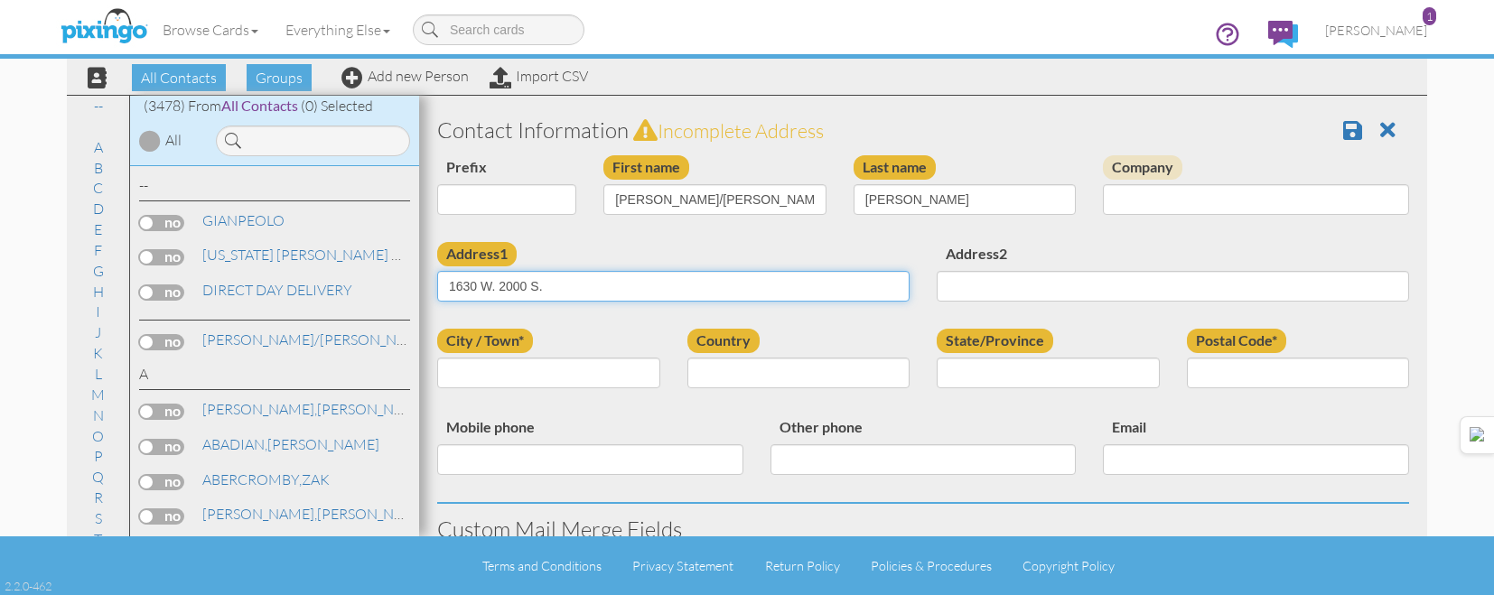
type input "1630 W. 2000 S."
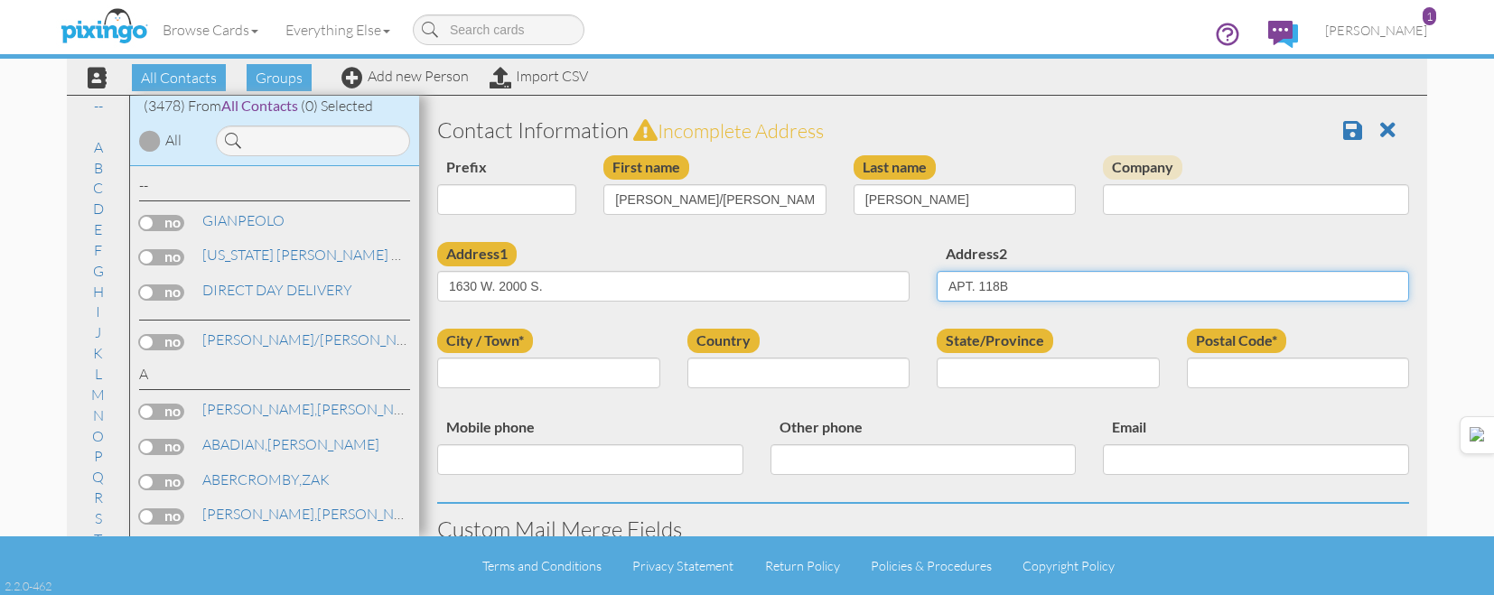
type input "APT. 118B"
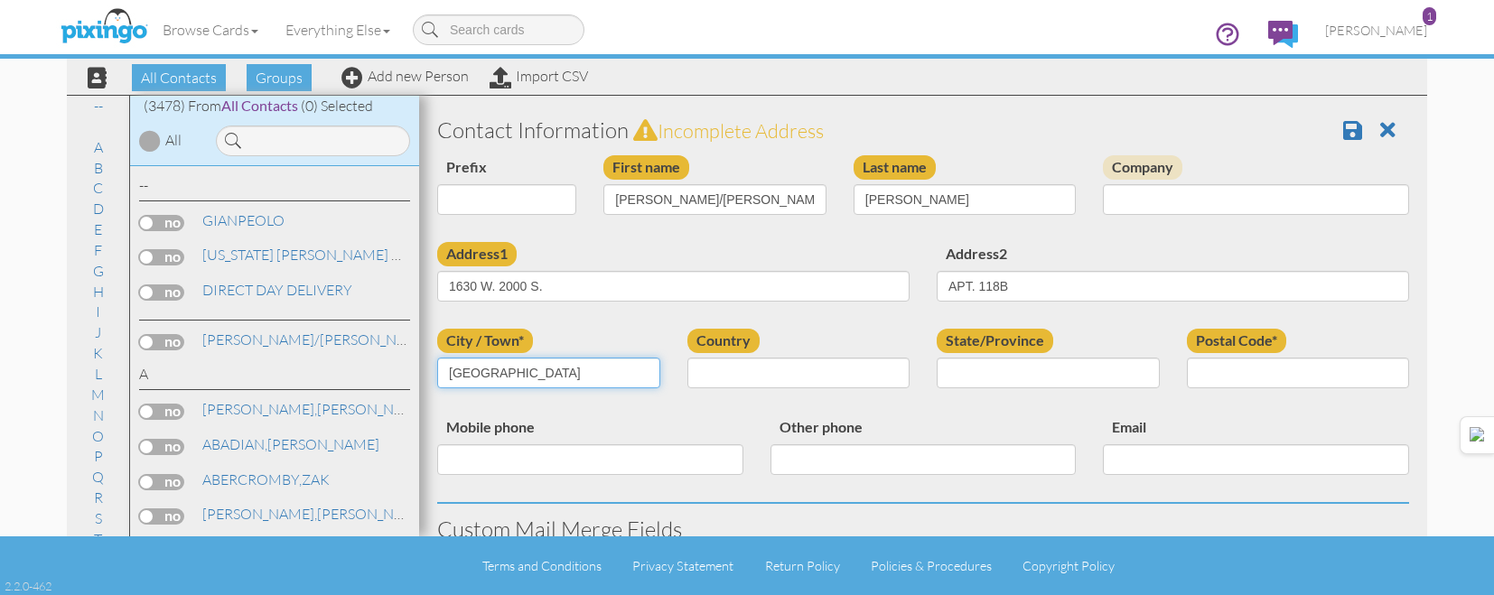
type input "WEST HAVEN"
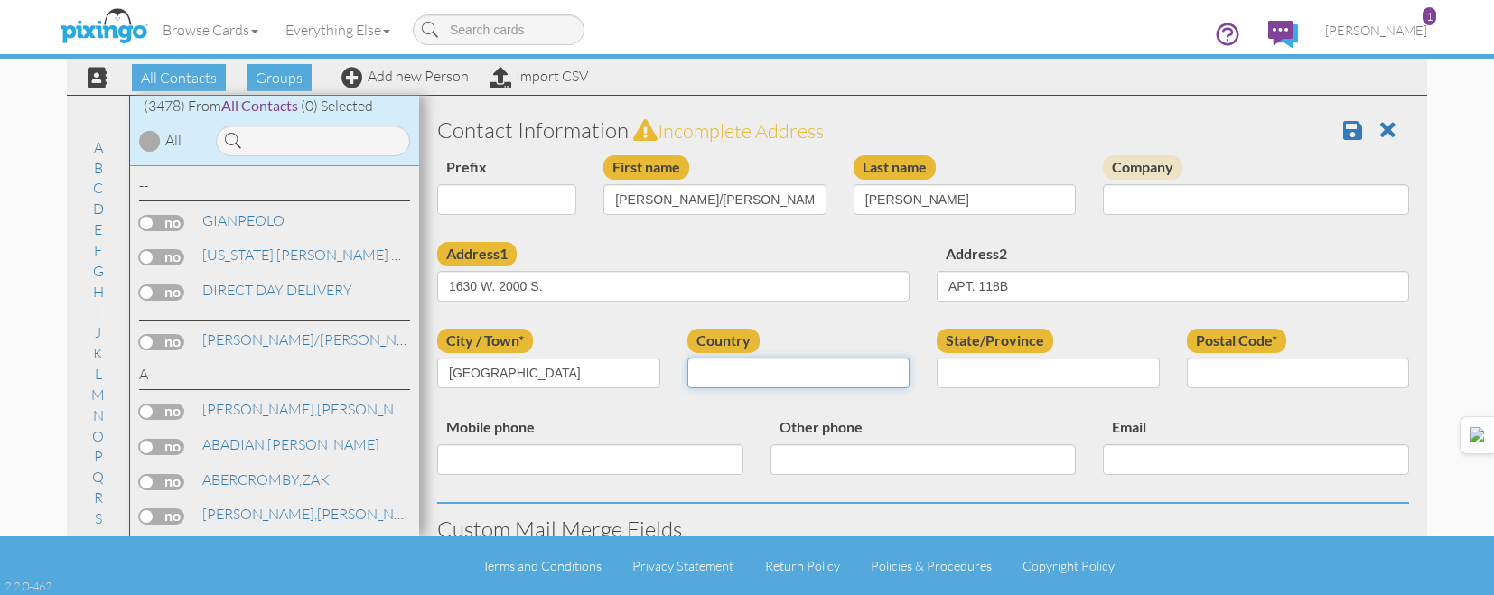
select select "object:10799"
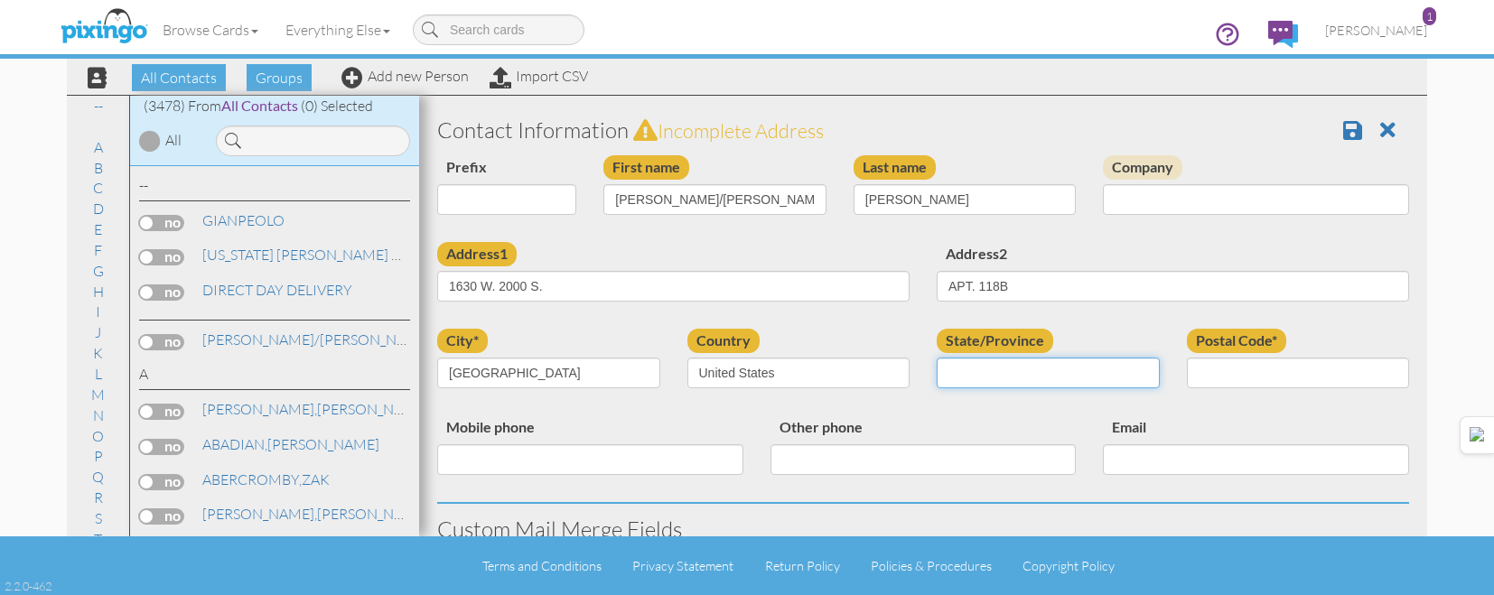
select select "object:11098"
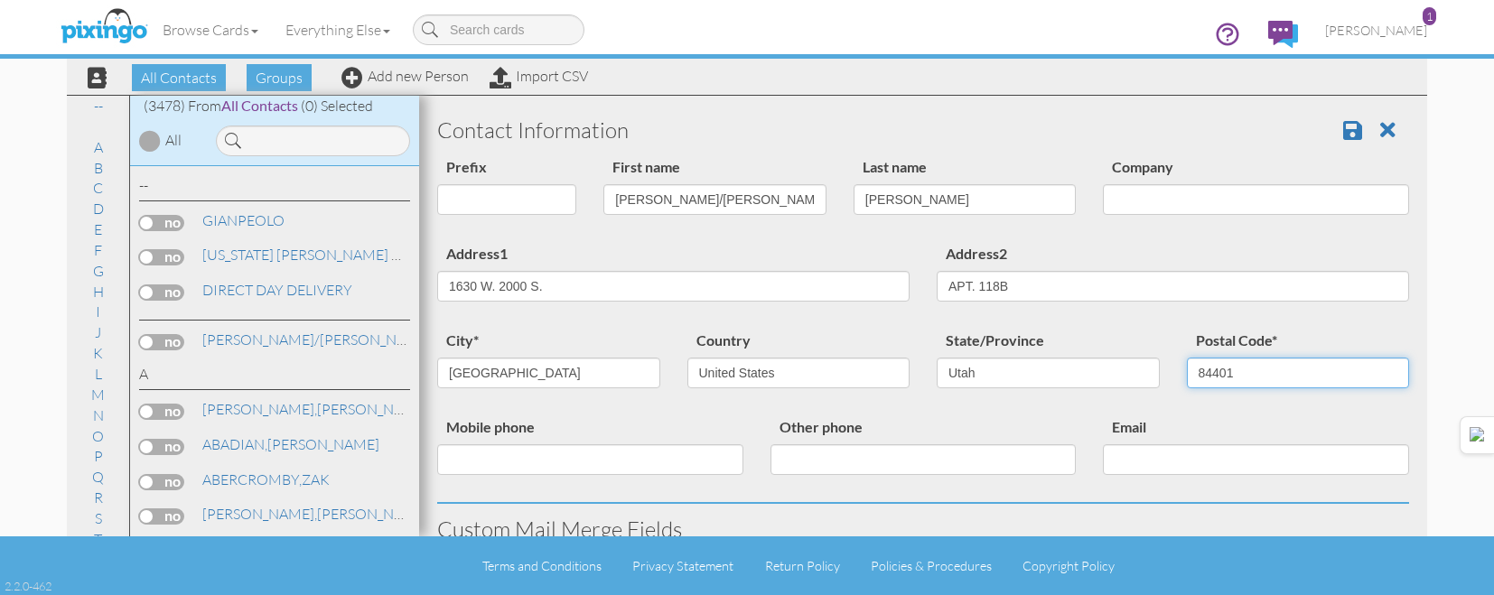
type input "84401"
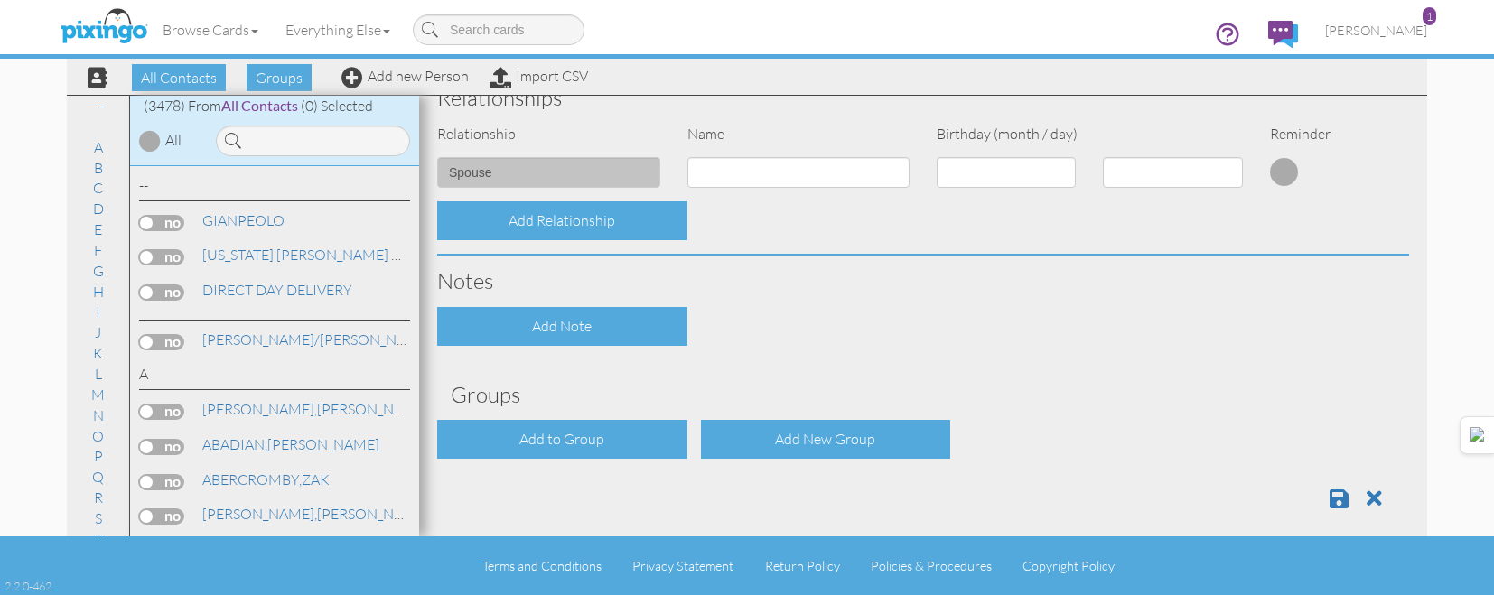
scroll to position [726, 0]
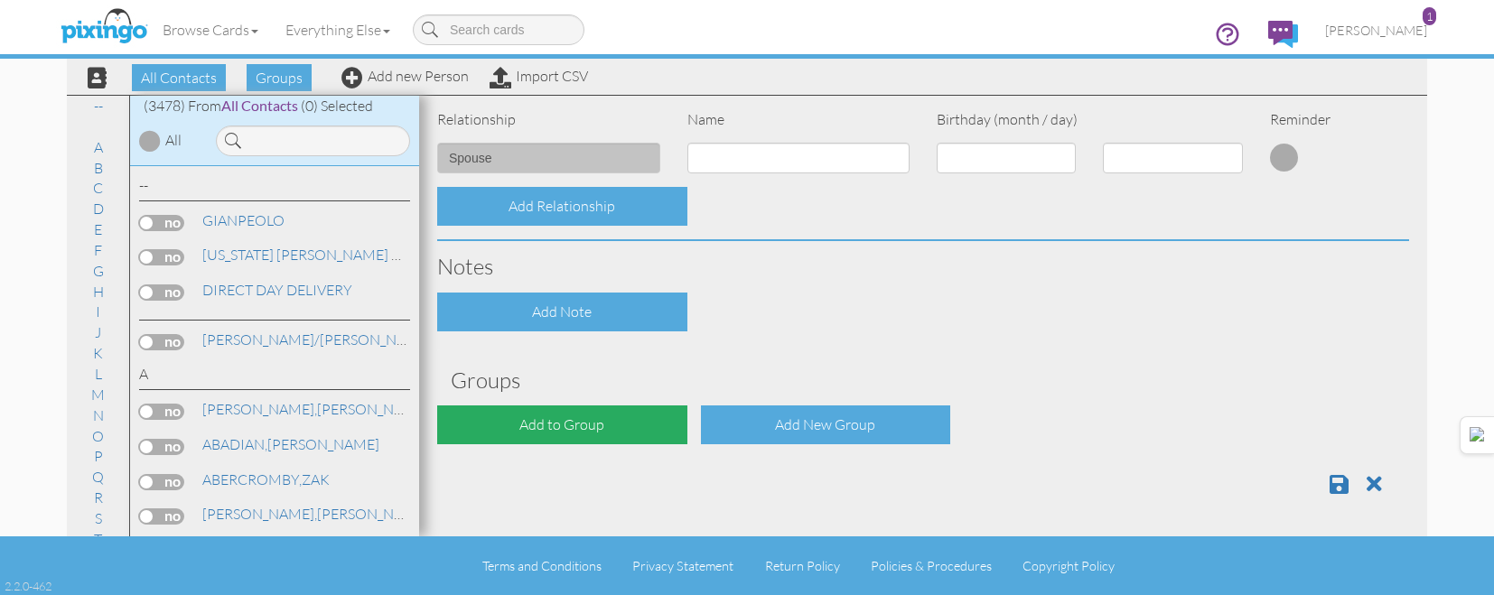
click at [565, 439] on div "Add to Group" at bounding box center [562, 424] width 250 height 39
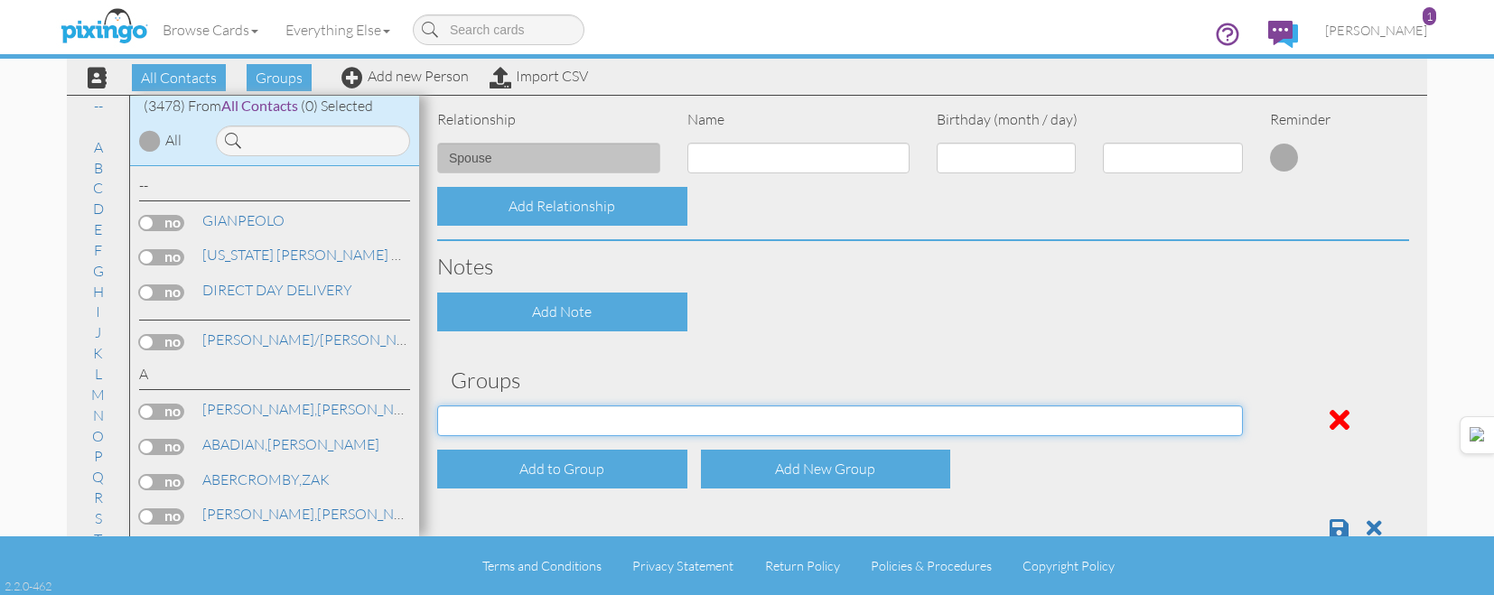
click at [570, 431] on select "[DATE] [DATE] [DATE] [DATE] [DATE] [DATE] [DATE] [DATE] [DATE] [DATE] [DATE] [D…" at bounding box center [840, 420] width 806 height 31
select select "object:11157"
click at [437, 405] on select "[DATE] [DATE] [DATE] [DATE] [DATE] [DATE] [DATE] [DATE] [DATE] [DATE] [DATE] [D…" at bounding box center [840, 420] width 806 height 31
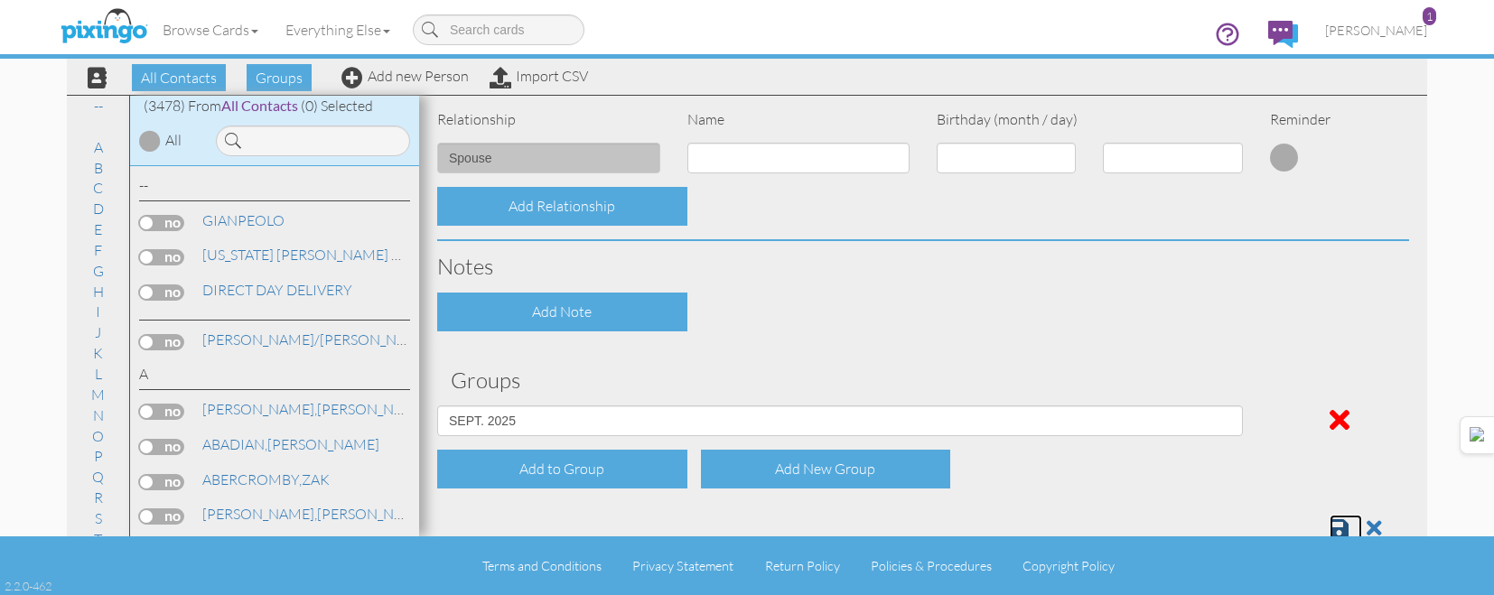
scroll to position [731, 0]
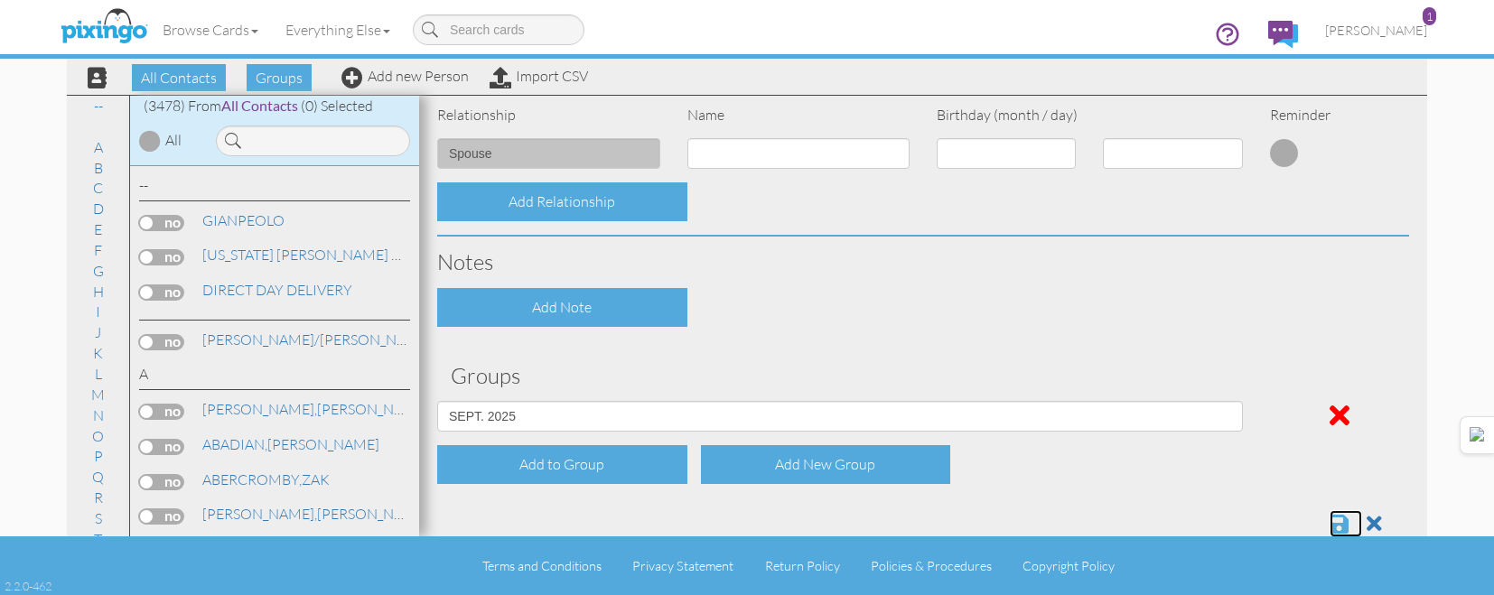
click at [1329, 526] on span at bounding box center [1338, 524] width 19 height 22
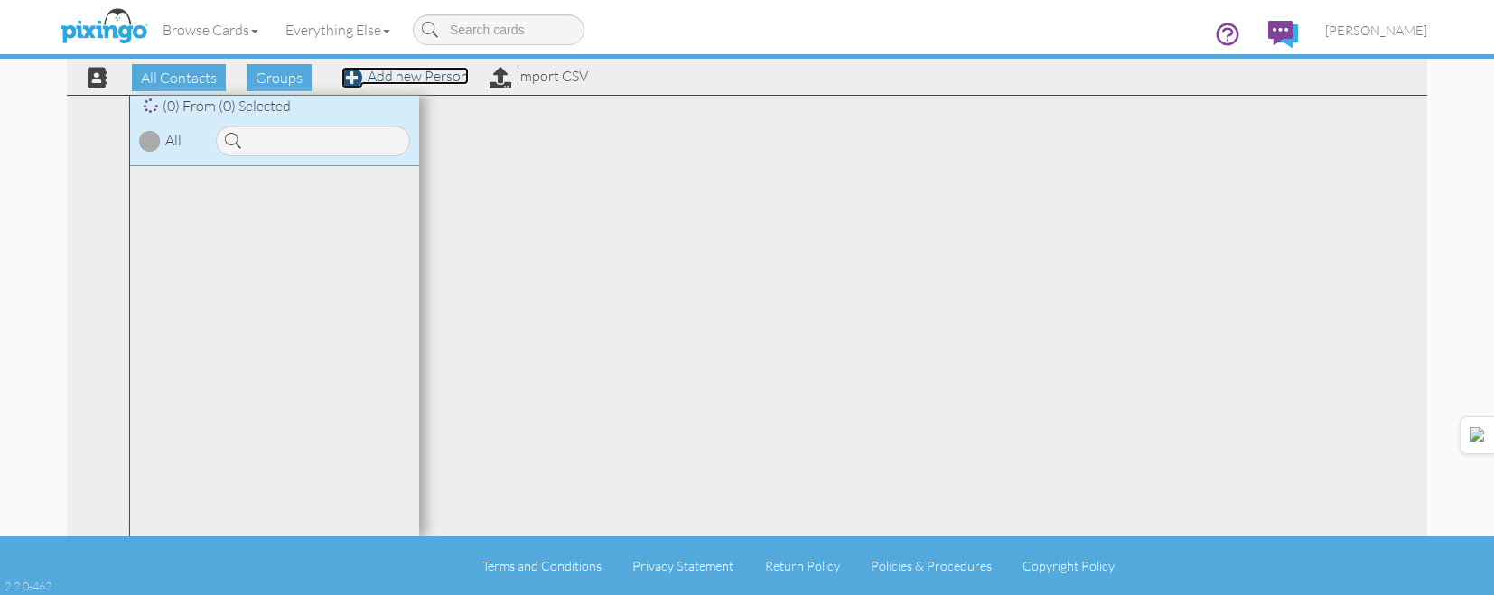
click at [439, 79] on link "Add new Person" at bounding box center [404, 76] width 127 height 18
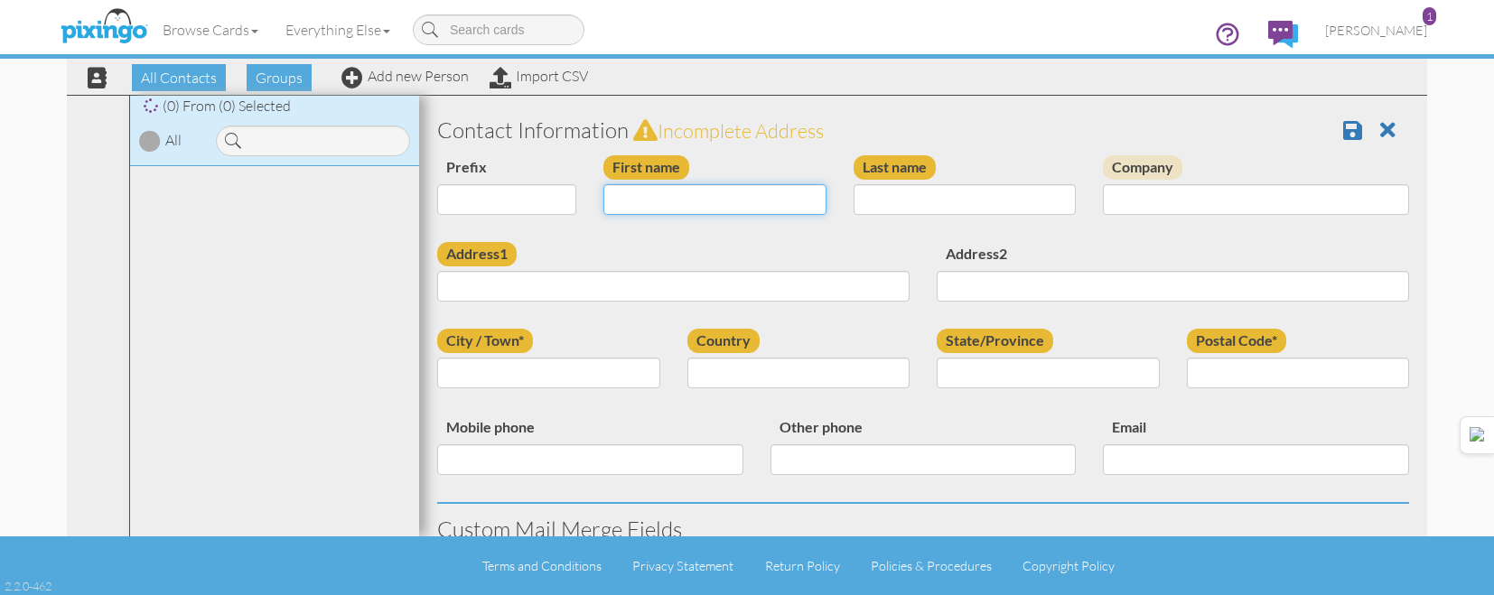
click at [704, 200] on input "First name" at bounding box center [714, 199] width 223 height 31
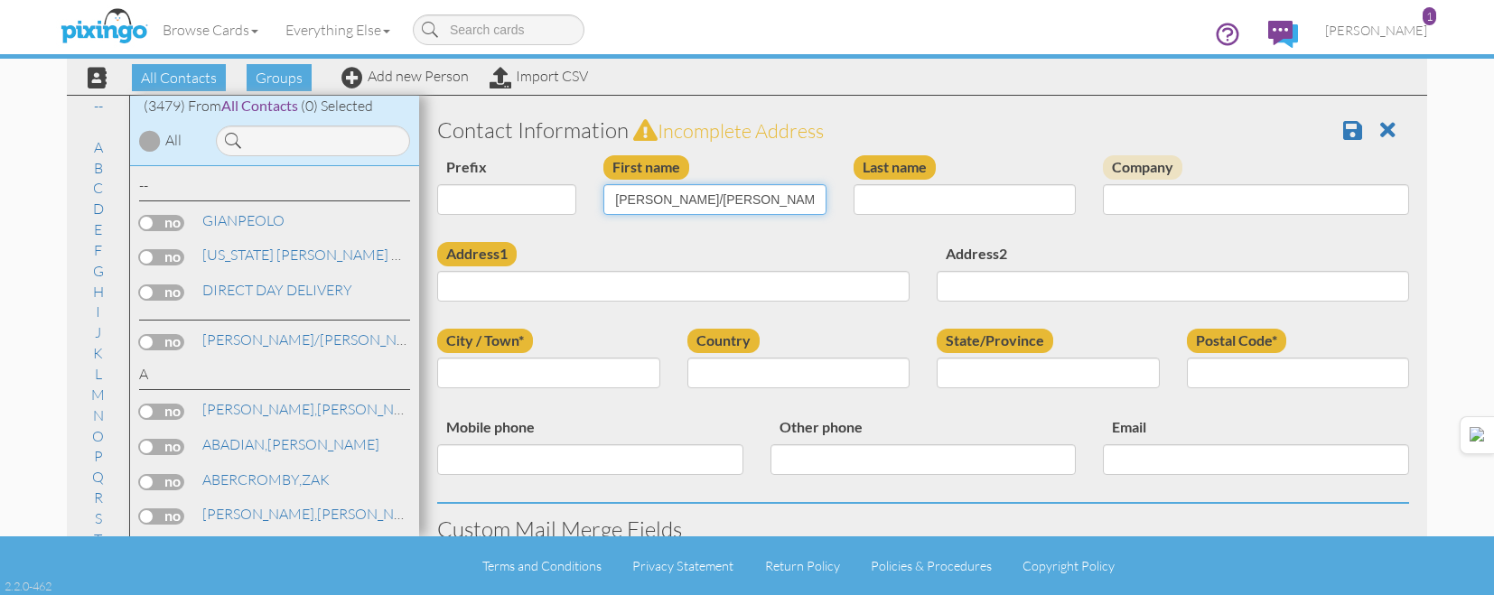
type input "[PERSON_NAME]/[PERSON_NAME]"
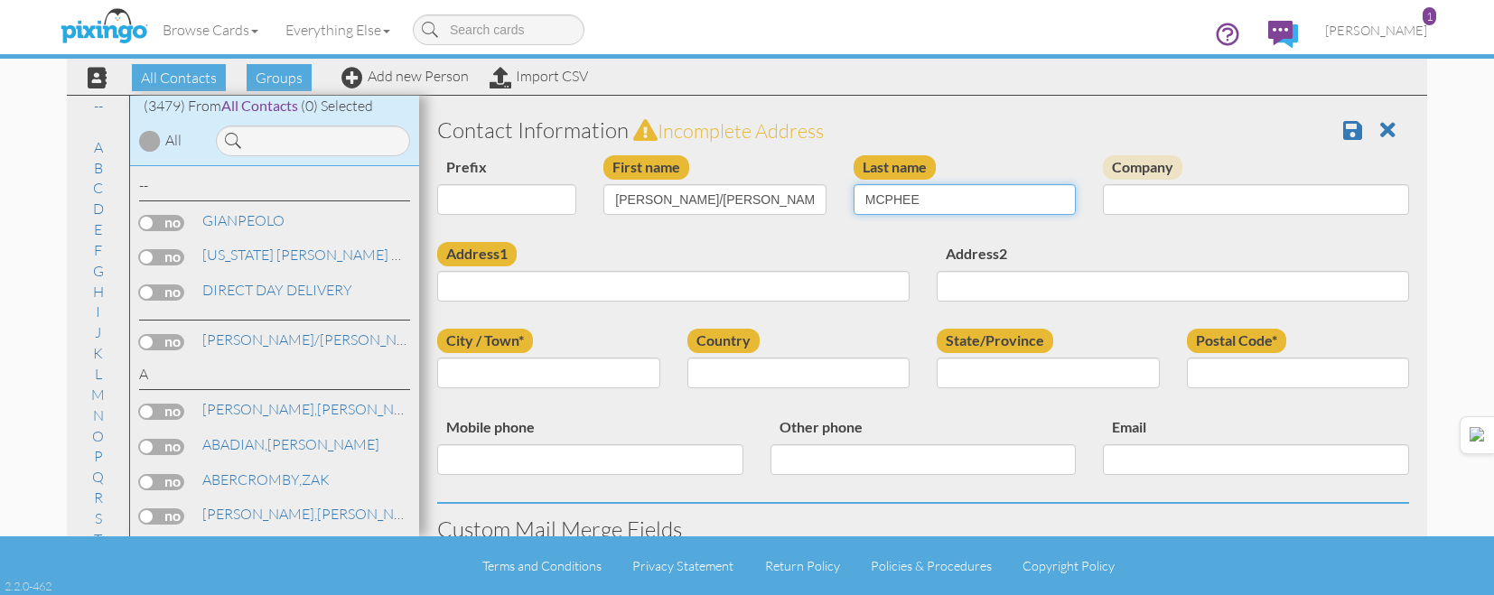
type input "MCPHEE"
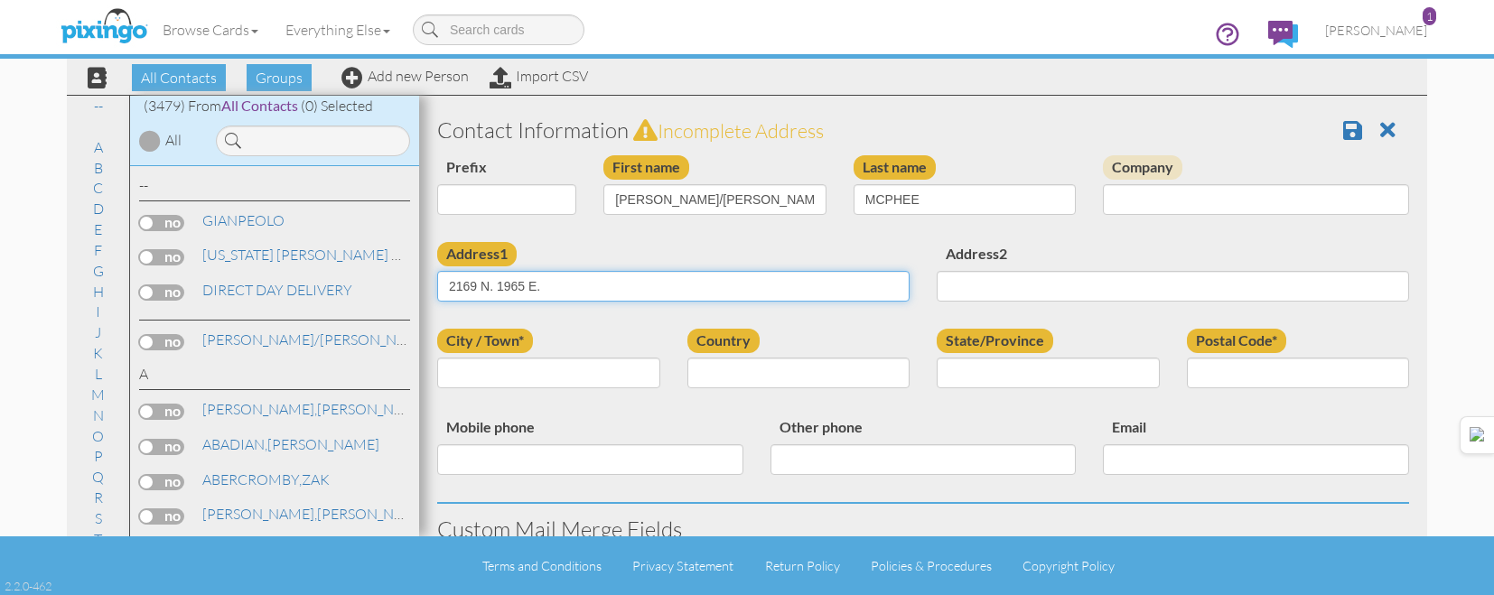
type input "2169 N. 1965 E."
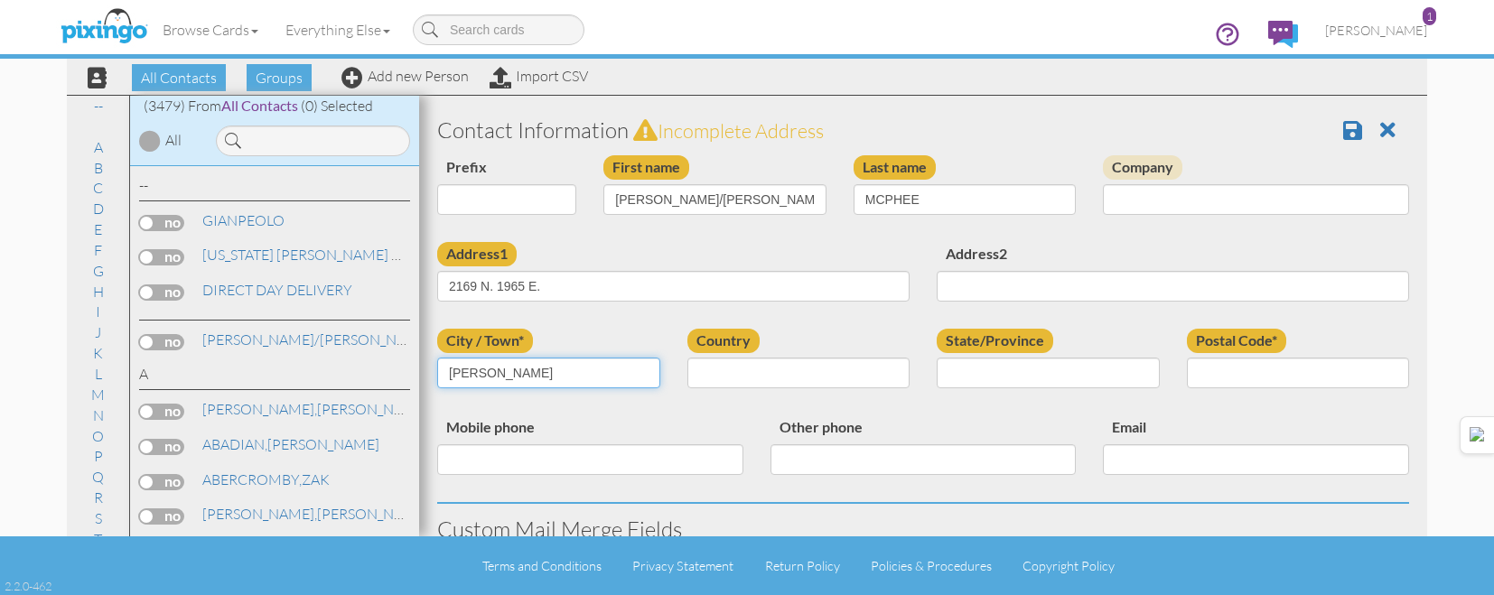
type input "LAYTON"
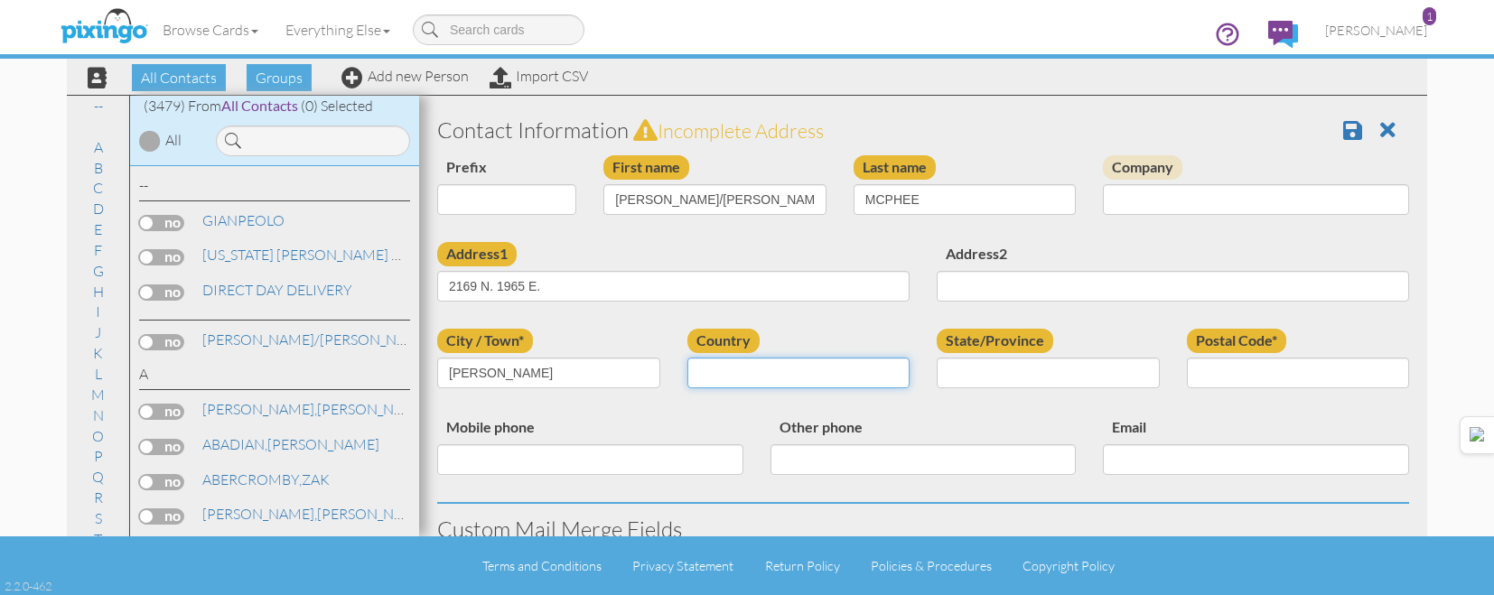
select select "object:180"
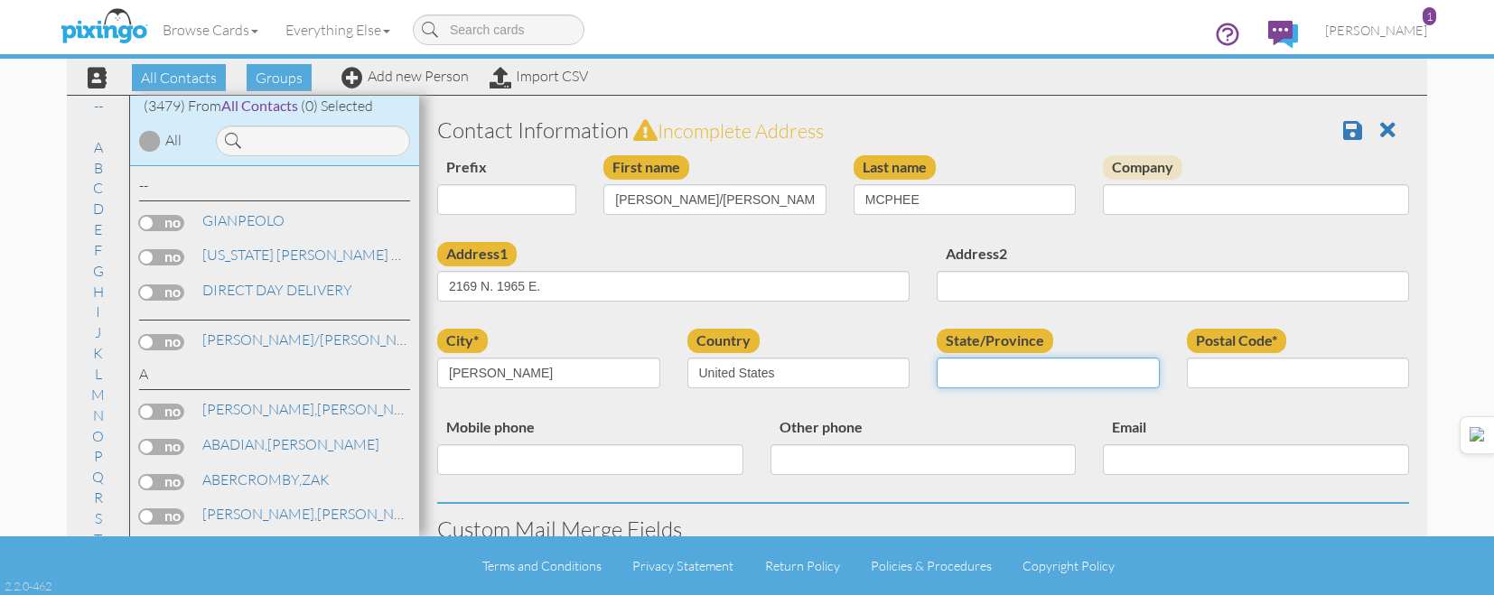
select select "object:11080"
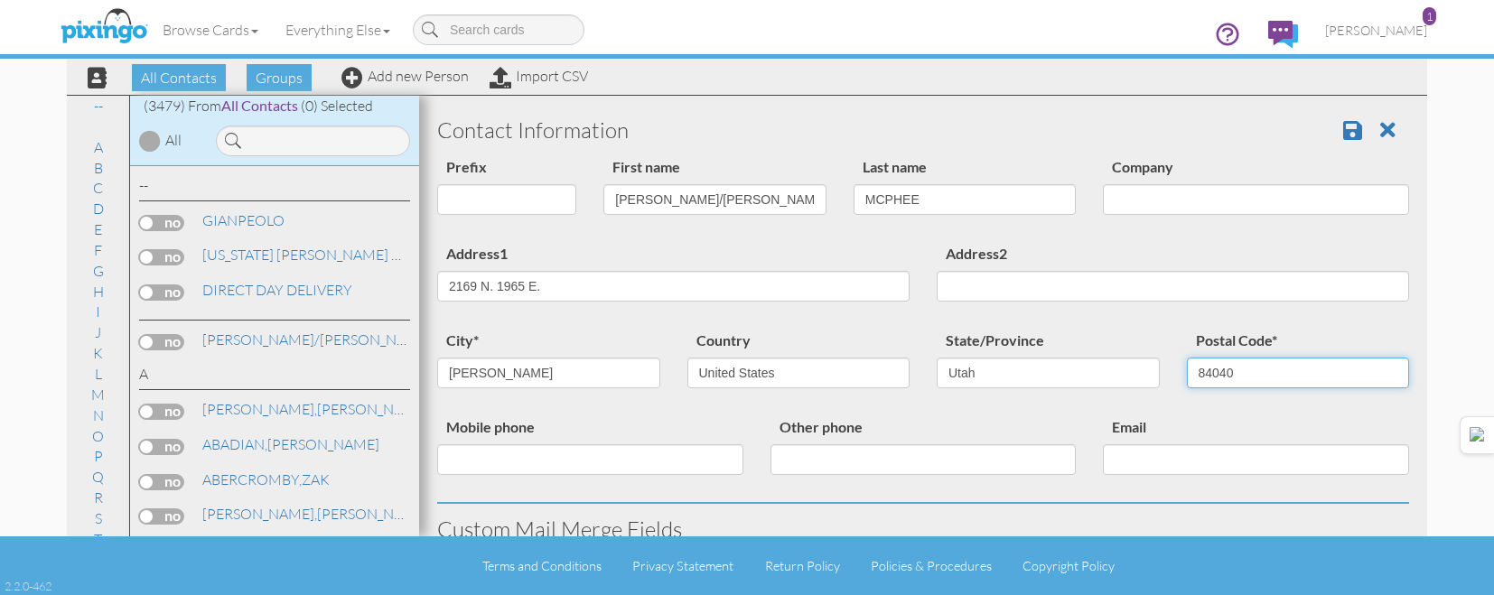
type input "84040"
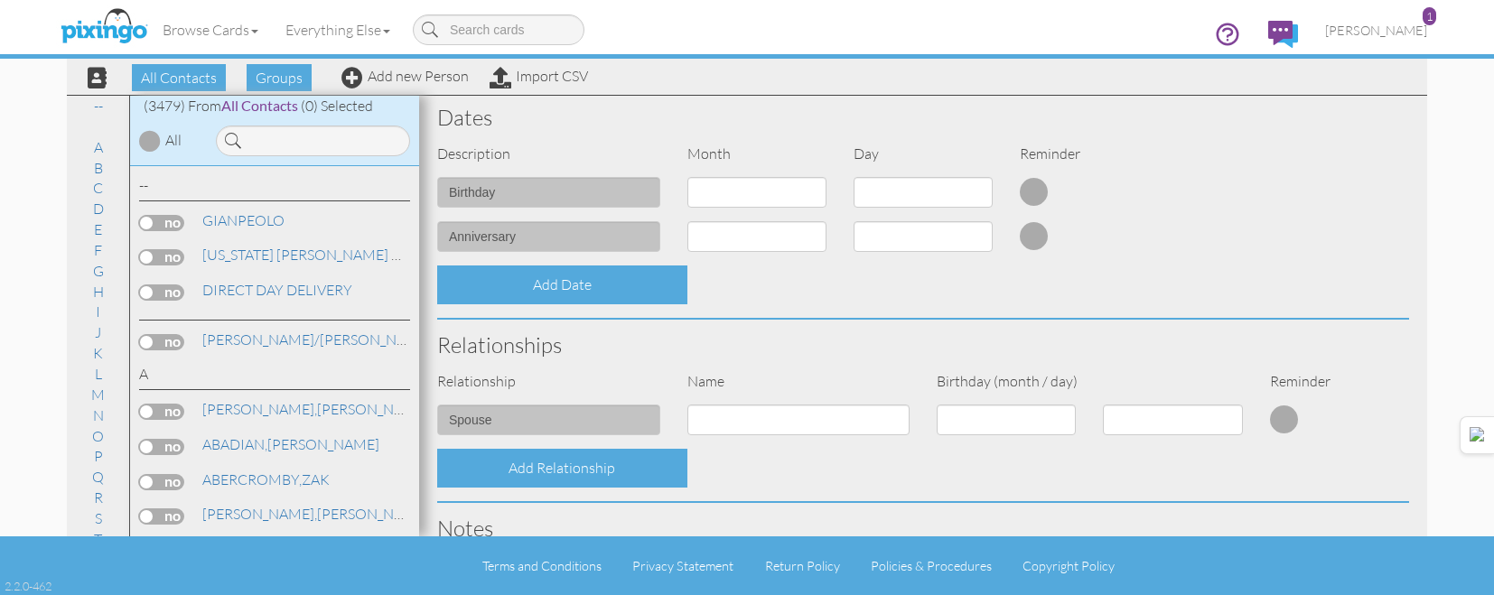
scroll to position [726, 0]
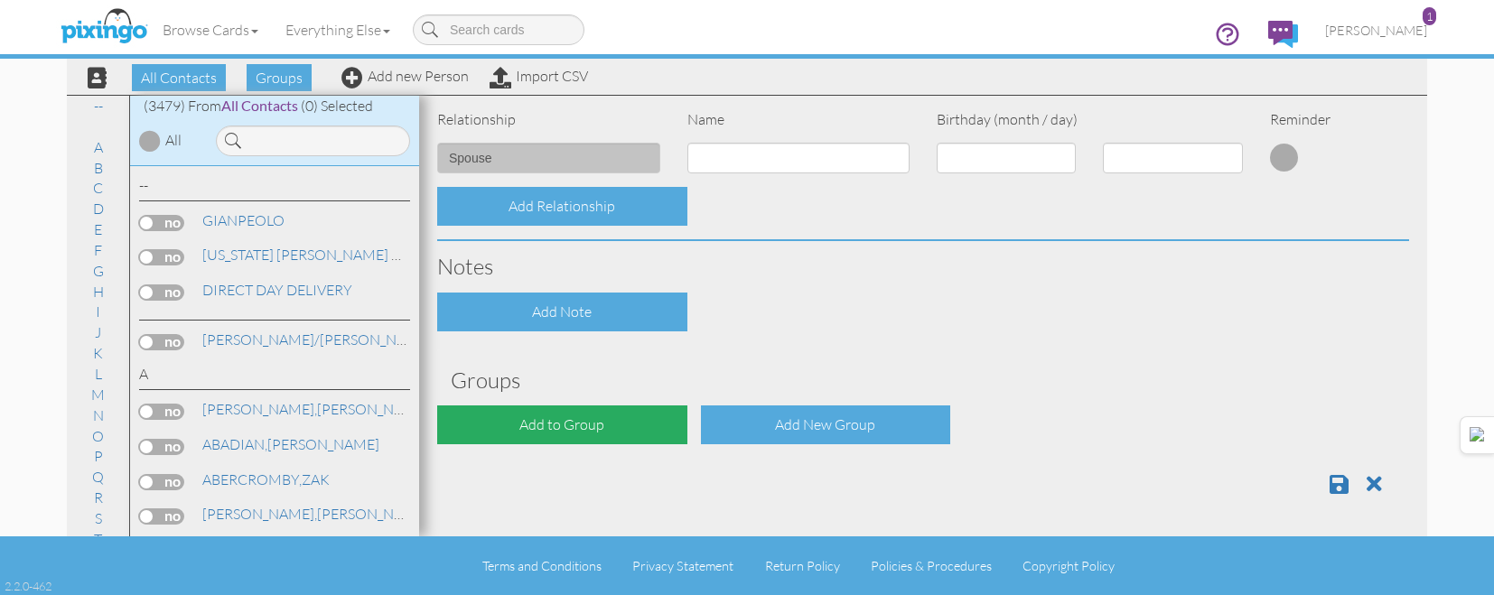
click at [585, 434] on div "Add to Group" at bounding box center [562, 424] width 250 height 39
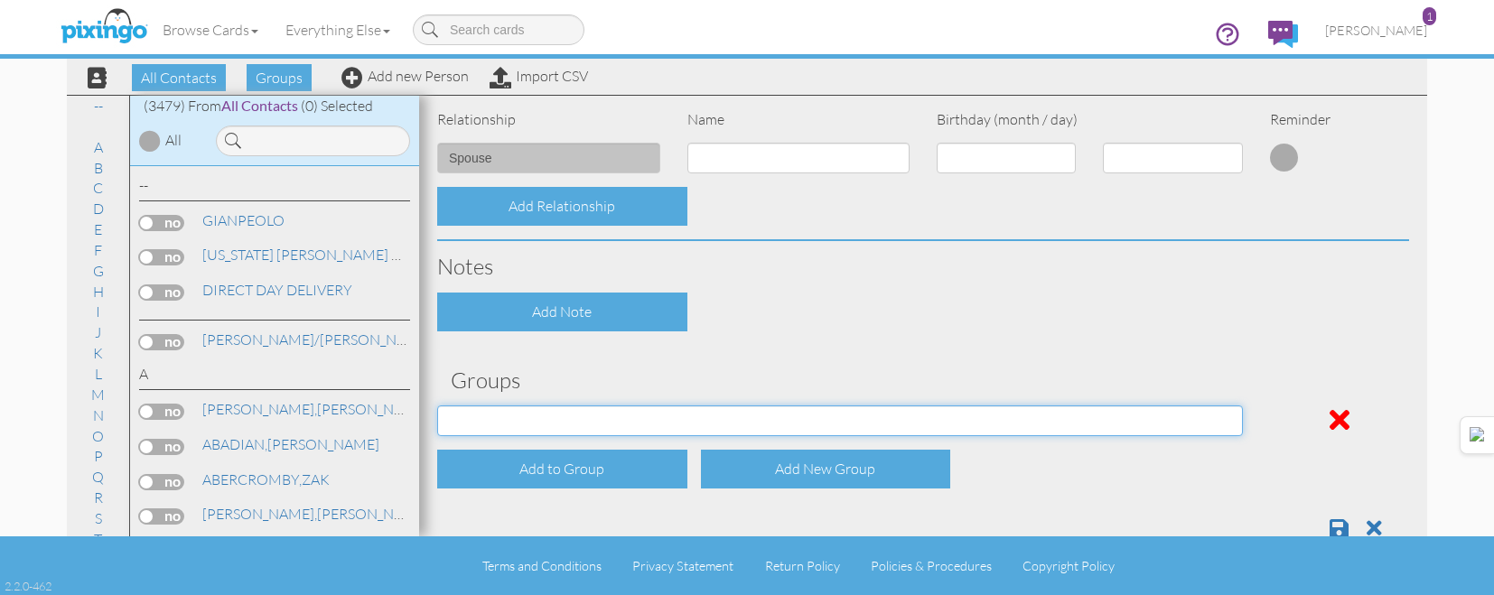
click at [584, 431] on select "APRIL 2022 APRIL 2023 APRIL 2024 APRIL 2025 AUG 2023 AUG 2024 AUG 2025 AUGUST 2…" at bounding box center [840, 420] width 806 height 31
select select "object:11139"
click at [437, 405] on select "APRIL 2022 APRIL 2023 APRIL 2024 APRIL 2025 AUG 2023 AUG 2024 AUG 2025 AUGUST 2…" at bounding box center [840, 420] width 806 height 31
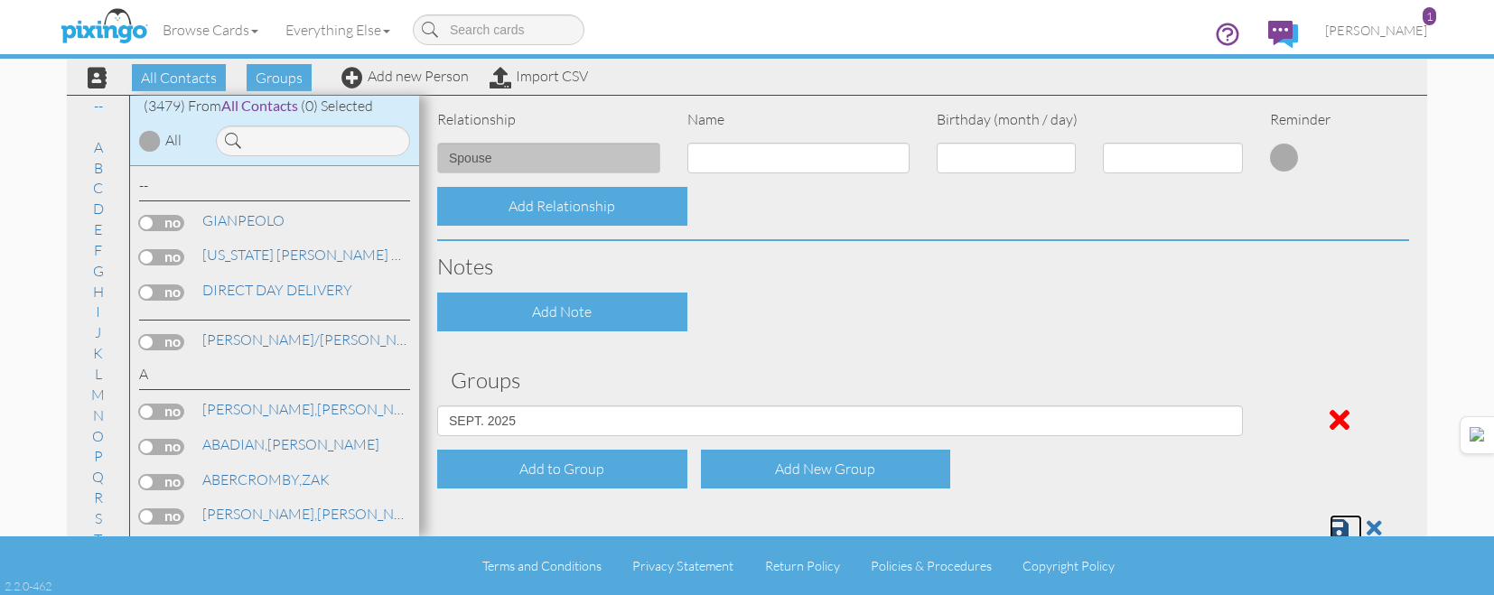
scroll to position [731, 0]
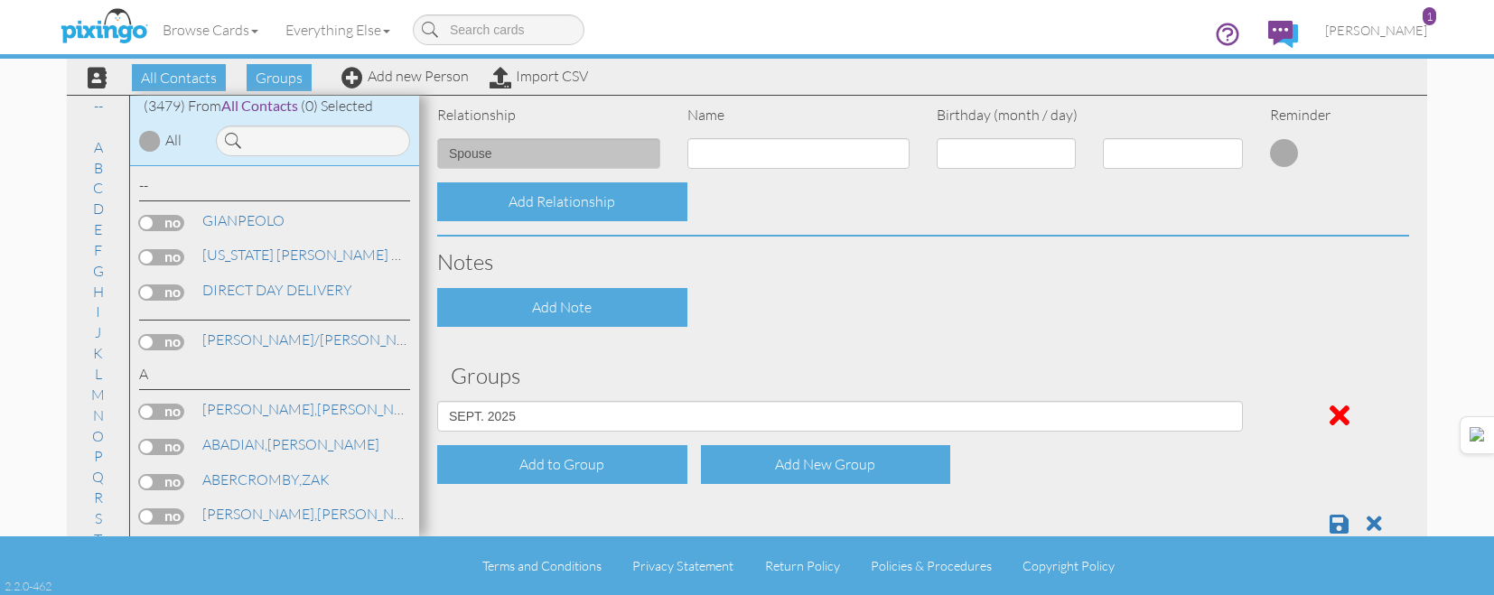
click at [1322, 509] on div at bounding box center [923, 516] width 999 height 37
click at [1329, 524] on span at bounding box center [1338, 524] width 19 height 22
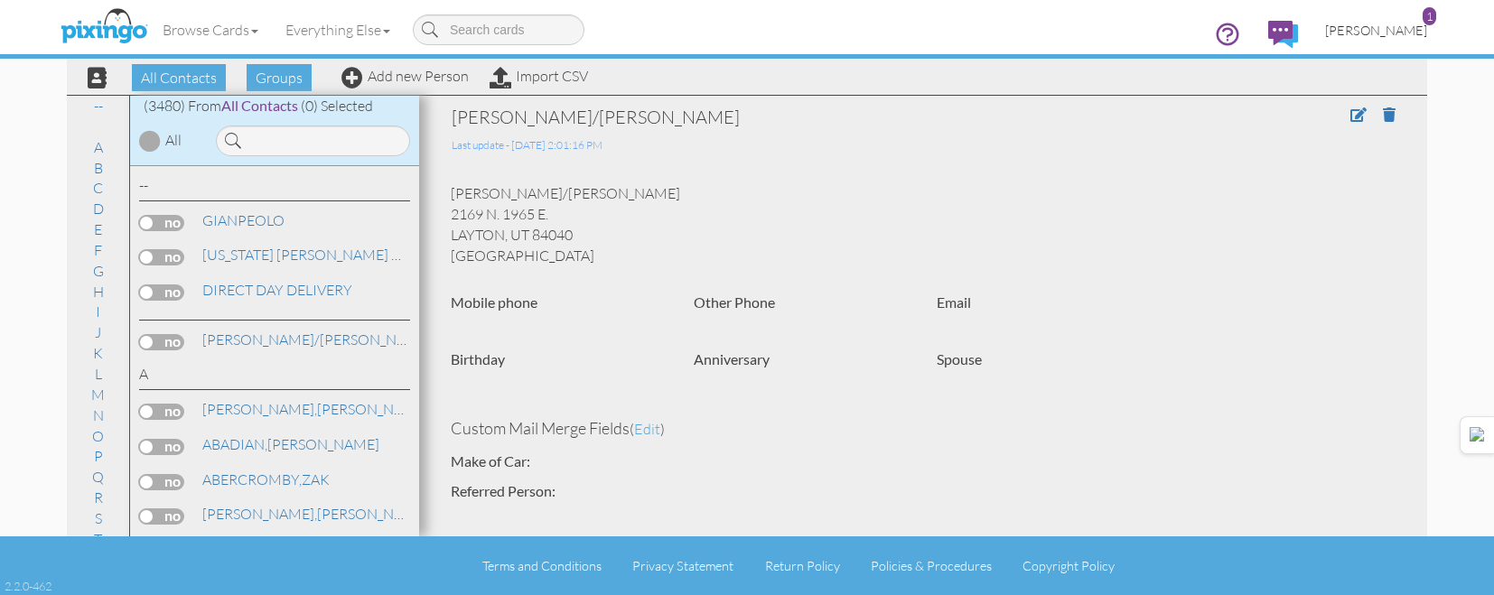
click at [1397, 23] on span "[PERSON_NAME]" at bounding box center [1376, 30] width 102 height 15
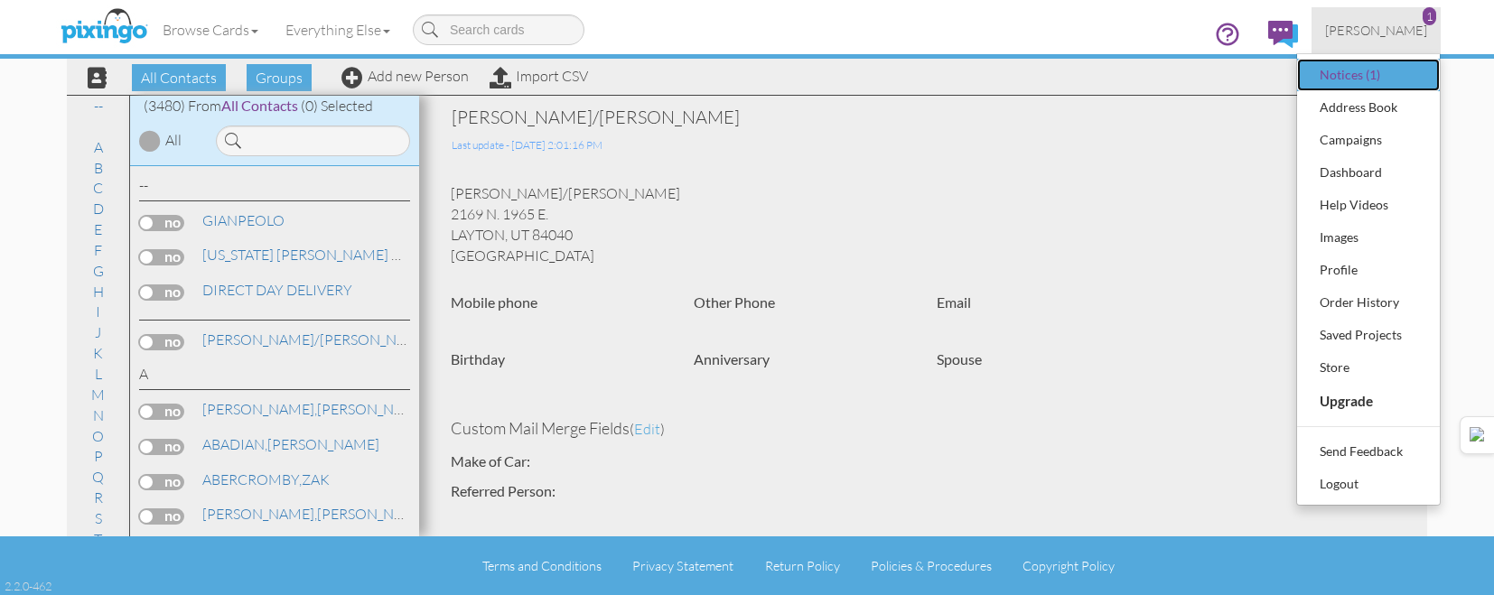
click at [1345, 88] on div "Notices (1)" at bounding box center [1368, 74] width 107 height 27
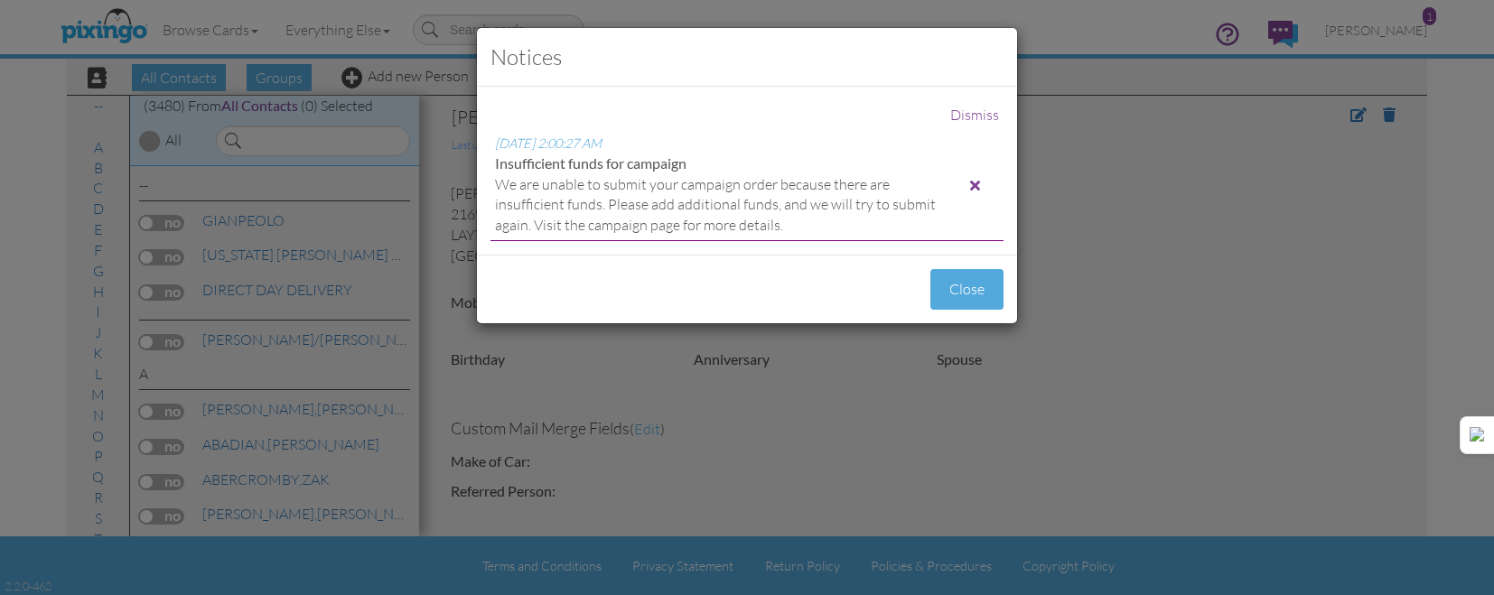
click at [974, 181] on div at bounding box center [975, 185] width 10 height 14
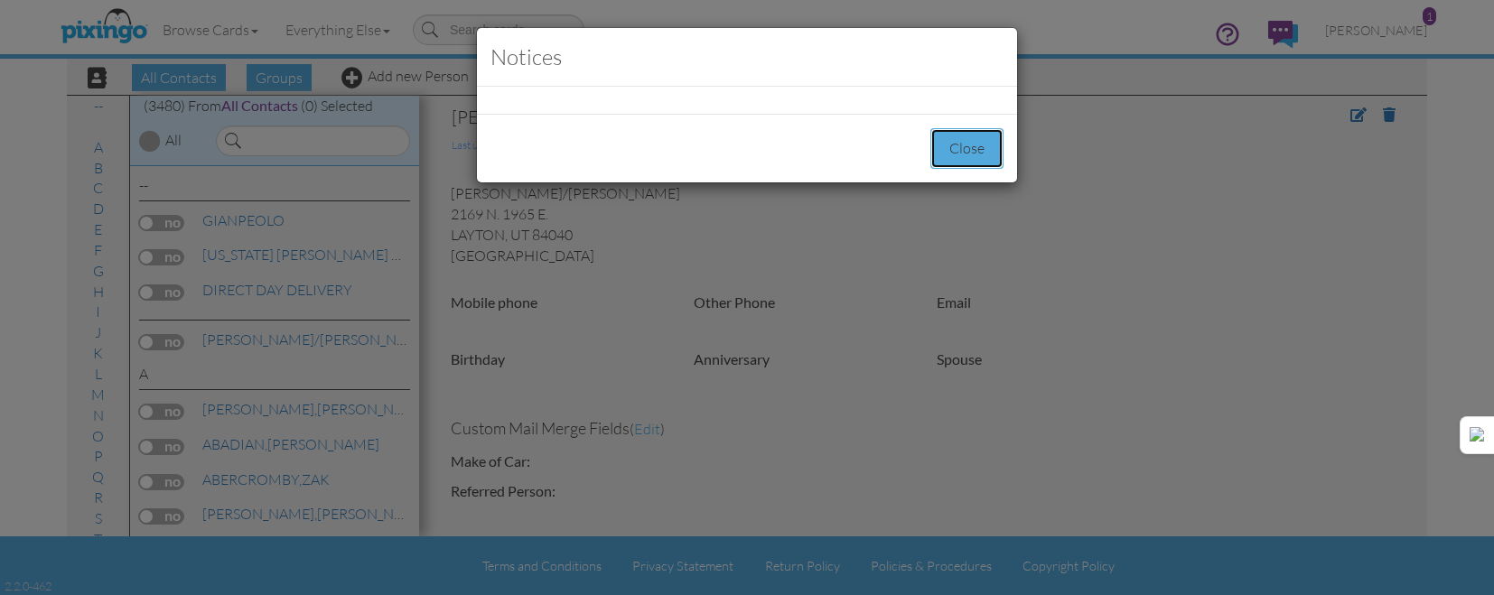
click at [976, 159] on button "Close" at bounding box center [966, 148] width 73 height 41
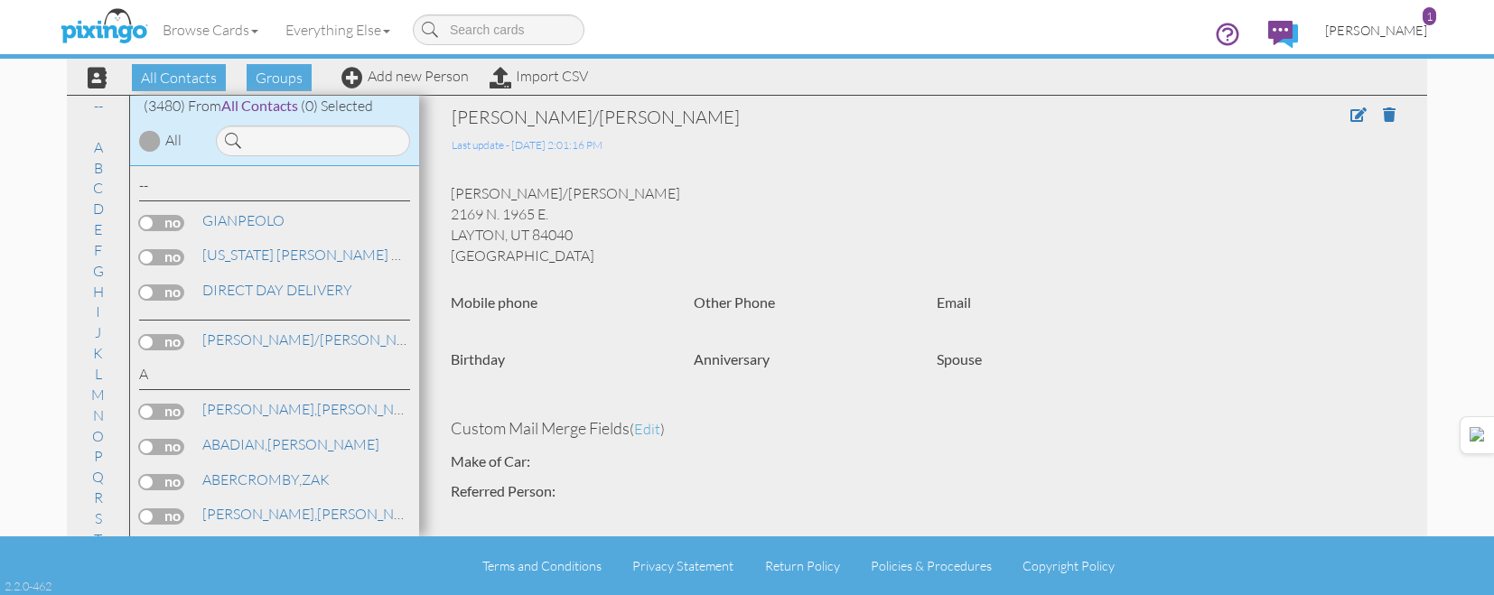
click at [1390, 19] on link "[PERSON_NAME] 1" at bounding box center [1375, 30] width 129 height 46
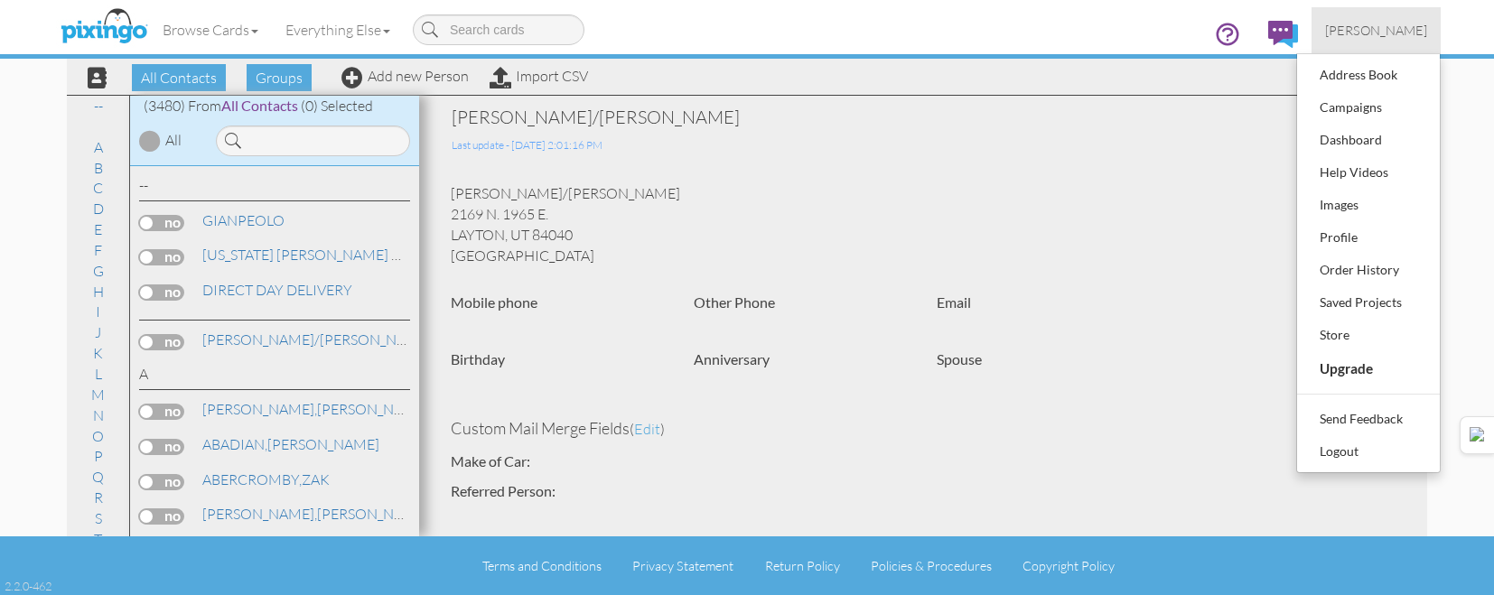
click at [1389, 32] on span "[PERSON_NAME]" at bounding box center [1376, 30] width 102 height 15
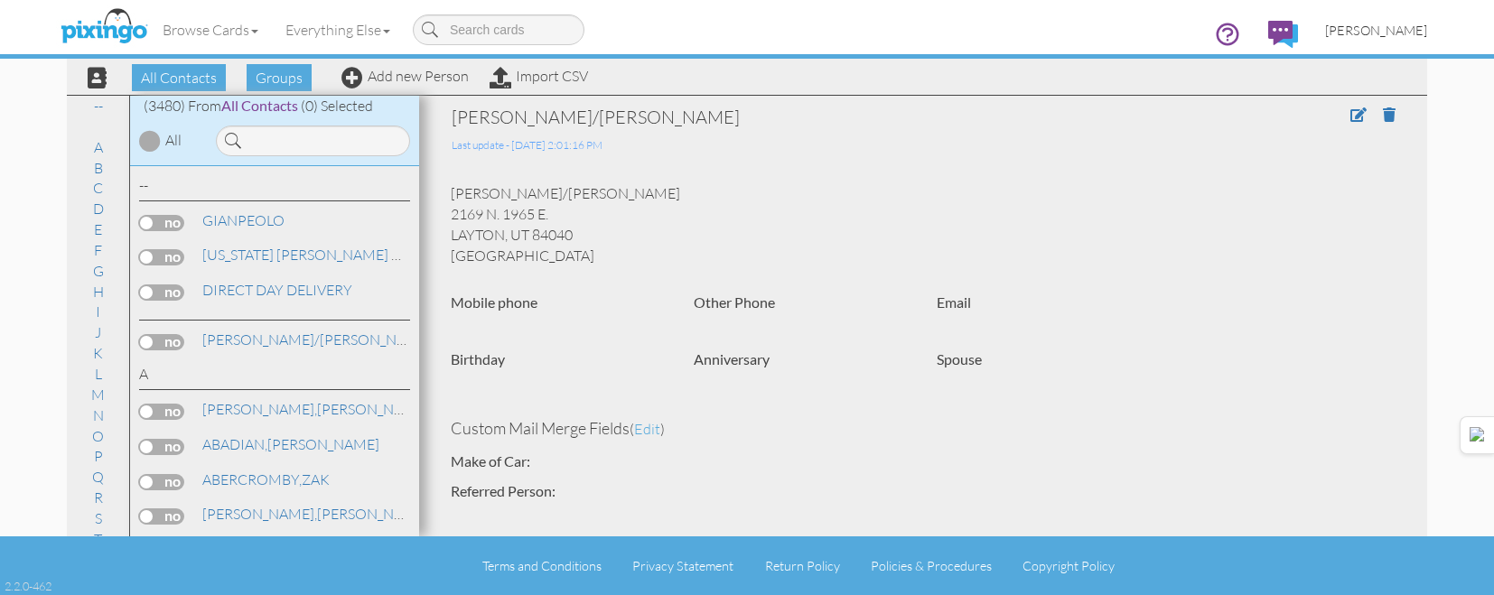
click at [1371, 39] on link "[PERSON_NAME]" at bounding box center [1375, 30] width 129 height 46
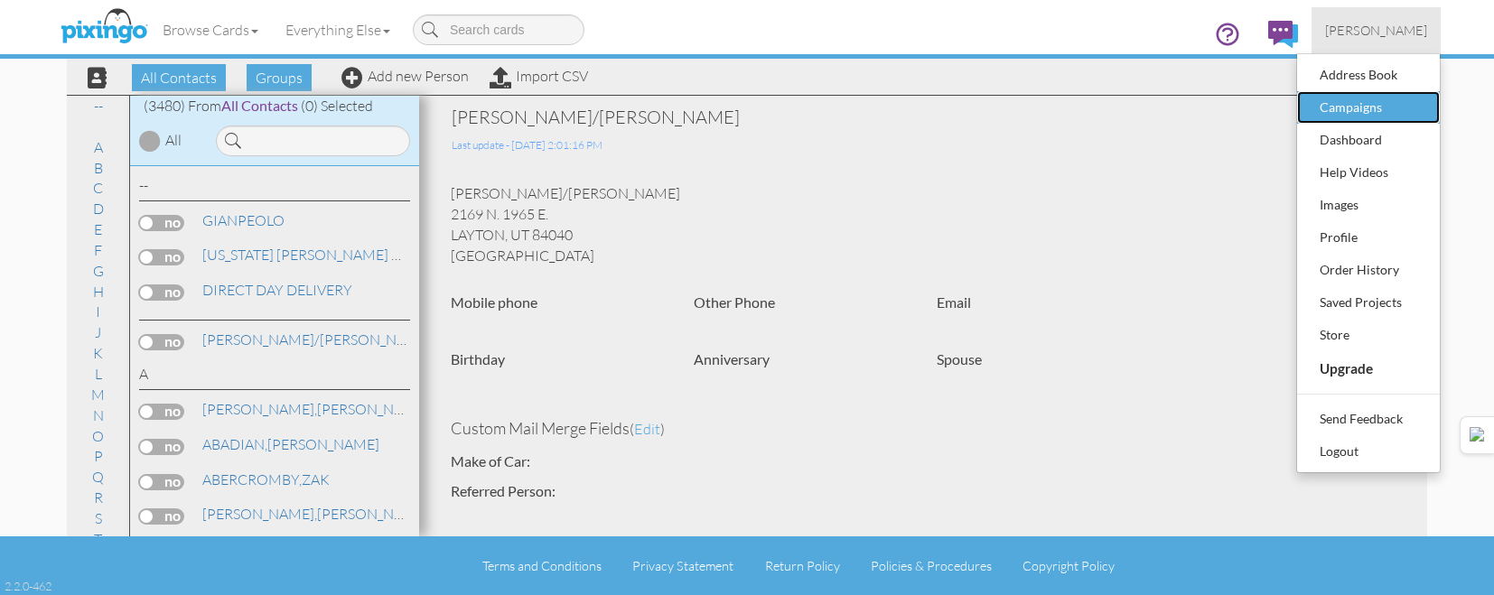
click at [1387, 113] on div "Campaigns" at bounding box center [1368, 107] width 107 height 27
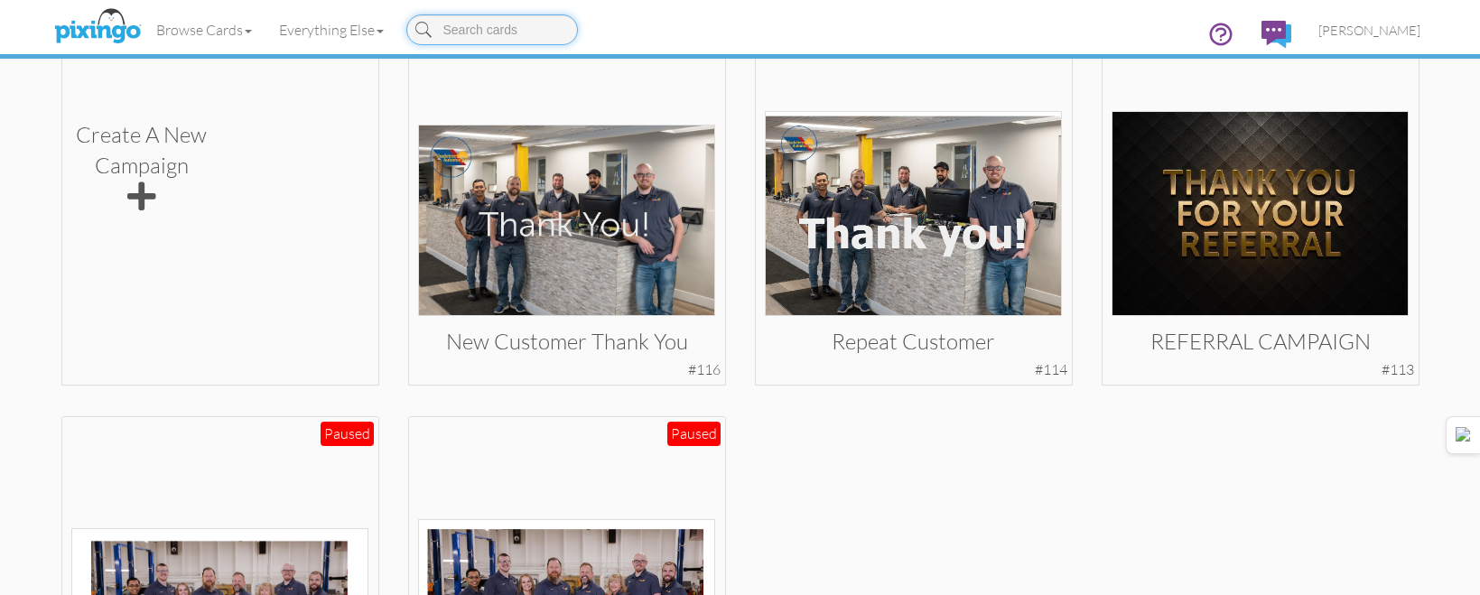
scroll to position [452, 0]
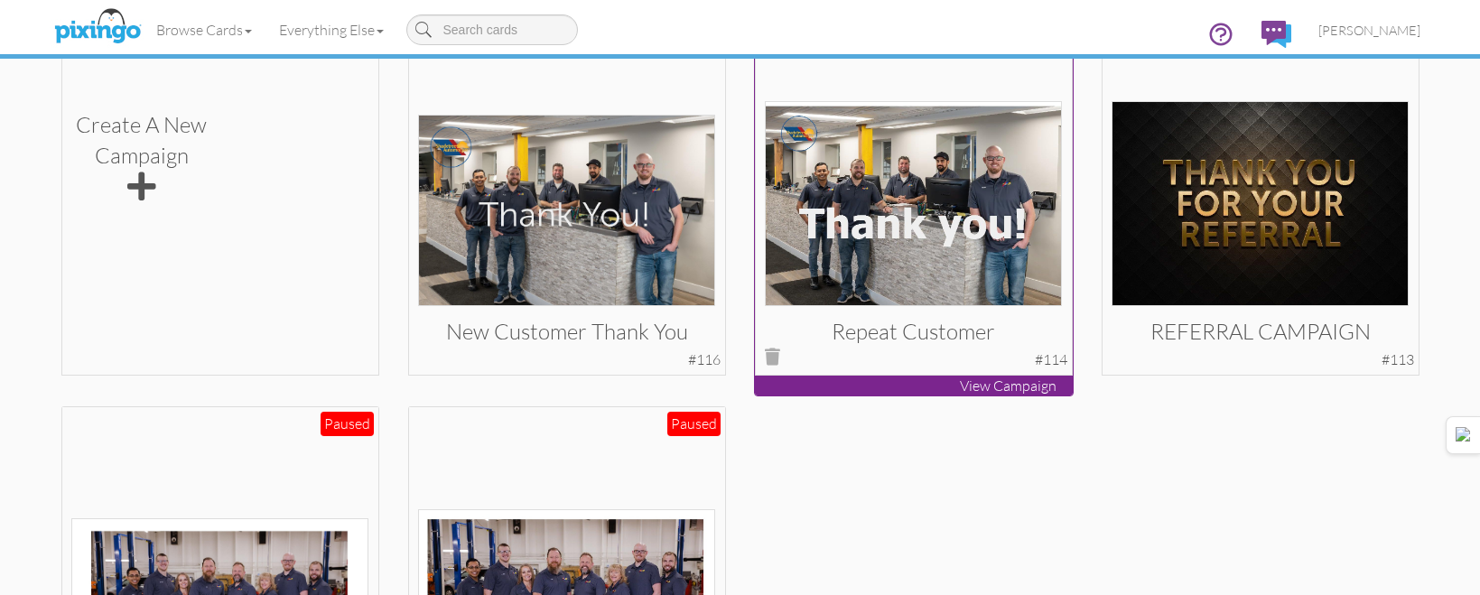
click at [873, 242] on img at bounding box center [913, 203] width 297 height 205
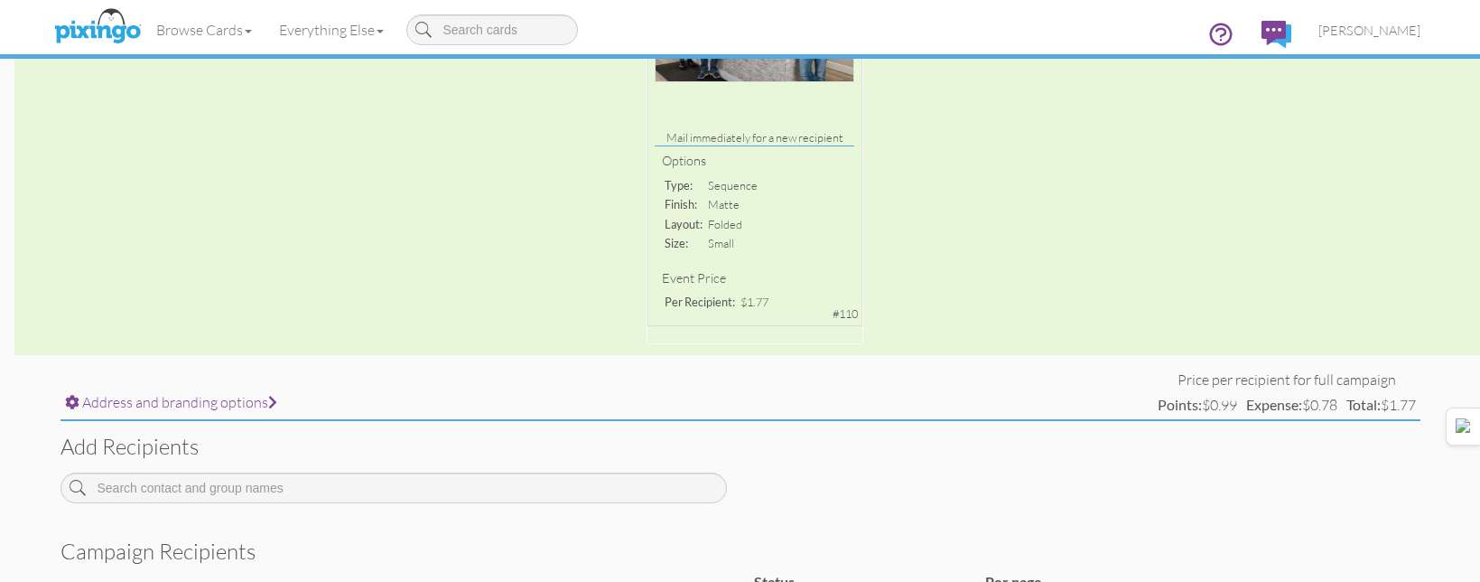
scroll to position [422, 0]
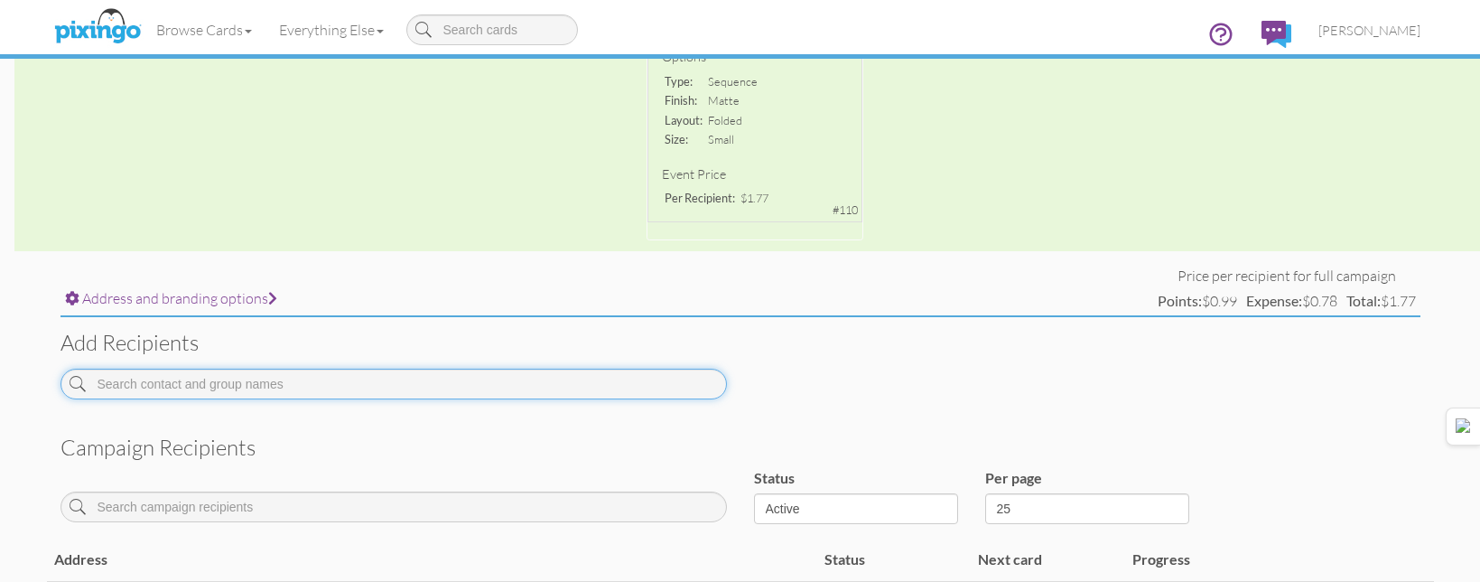
click at [597, 373] on input at bounding box center [394, 383] width 666 height 31
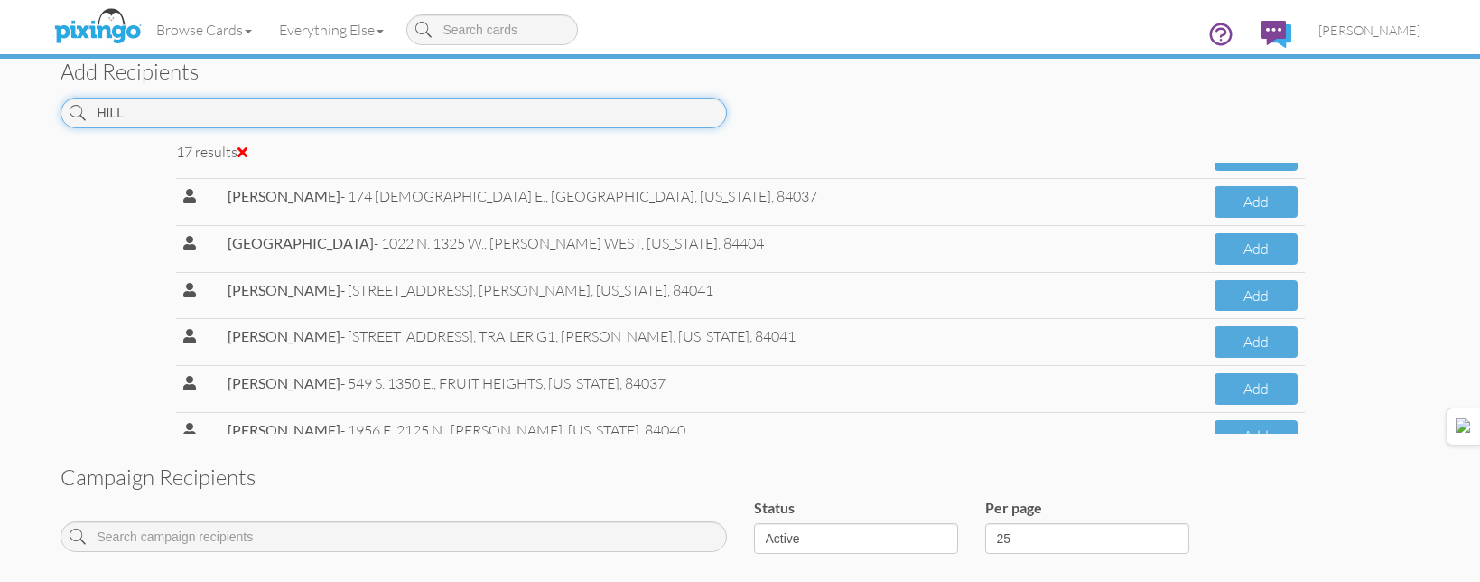
scroll to position [543, 0]
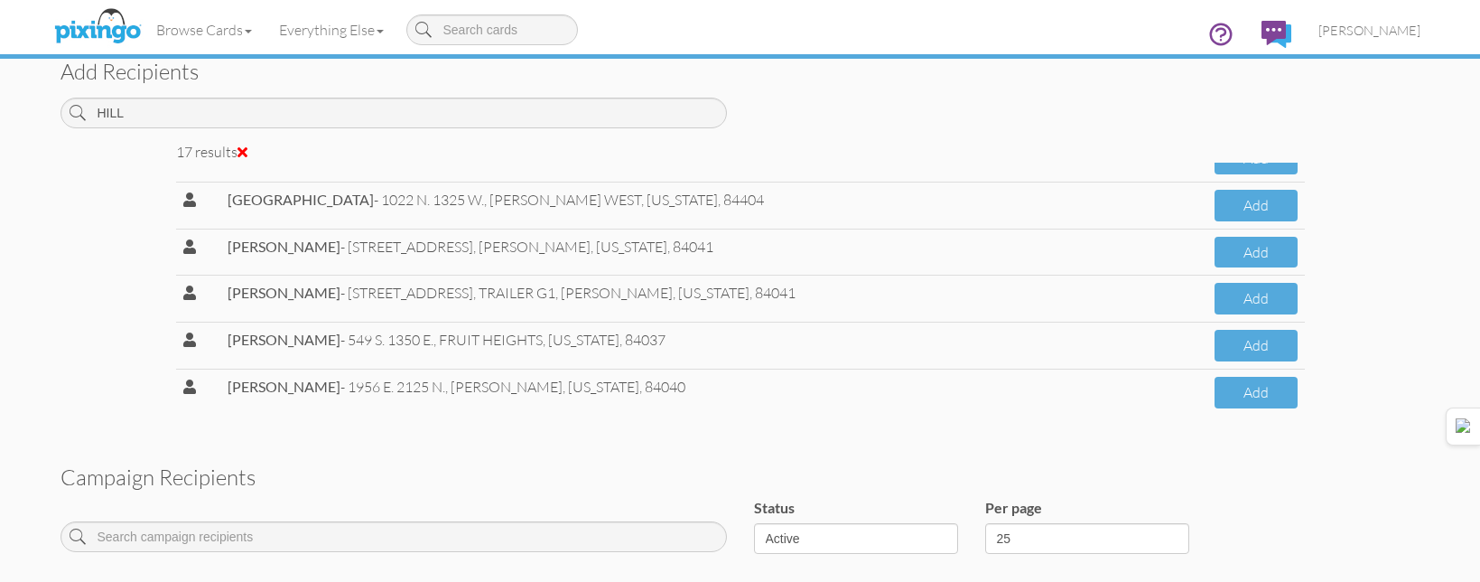
click at [1241, 413] on td "Add" at bounding box center [1256, 392] width 98 height 46
click at [1226, 398] on button "Add" at bounding box center [1256, 393] width 83 height 32
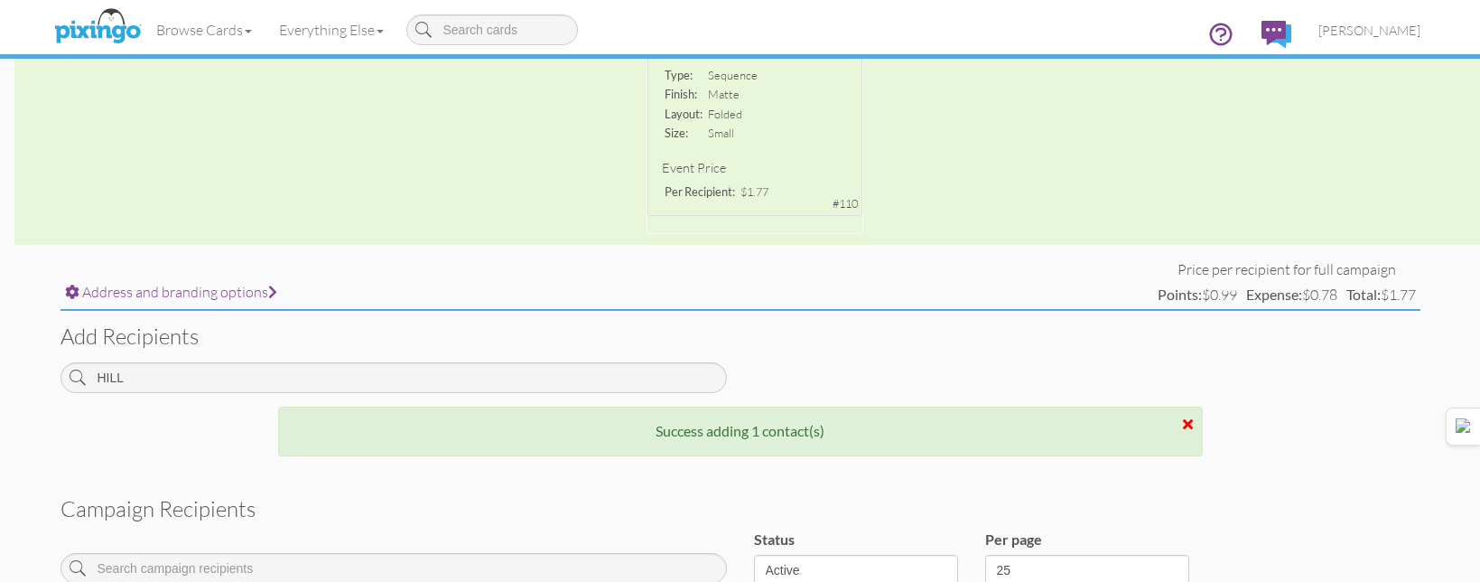
scroll to position [452, 0]
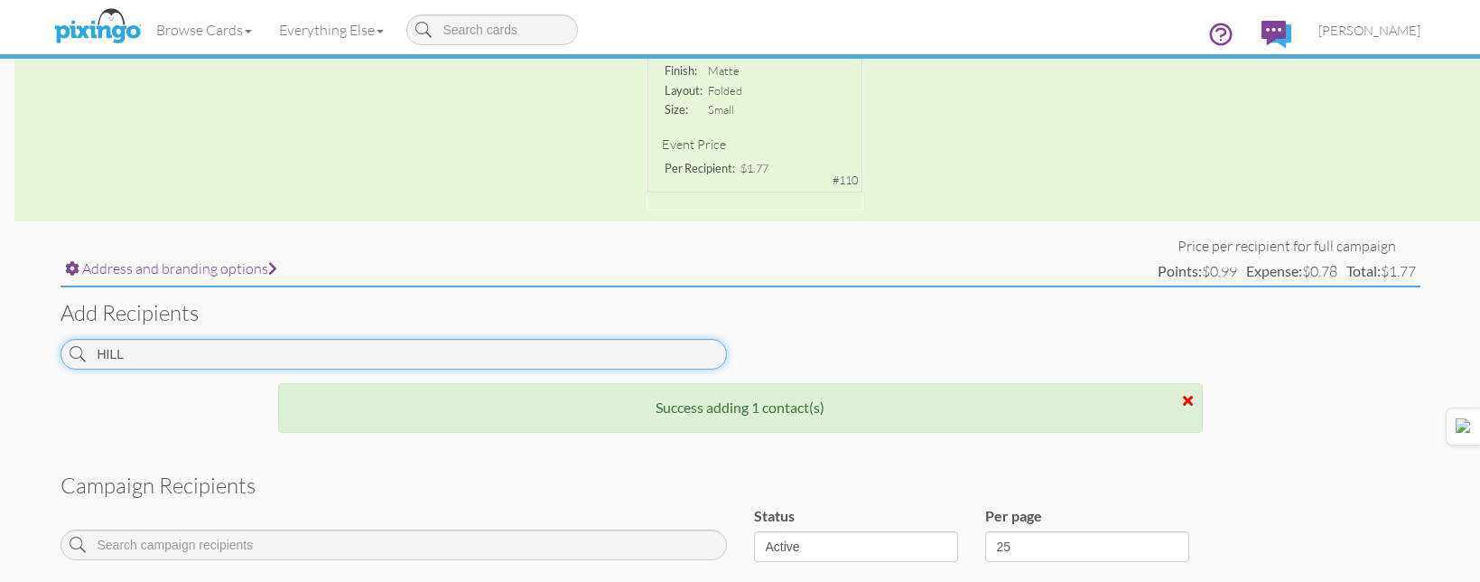
click at [673, 351] on input "HILL" at bounding box center [394, 354] width 666 height 31
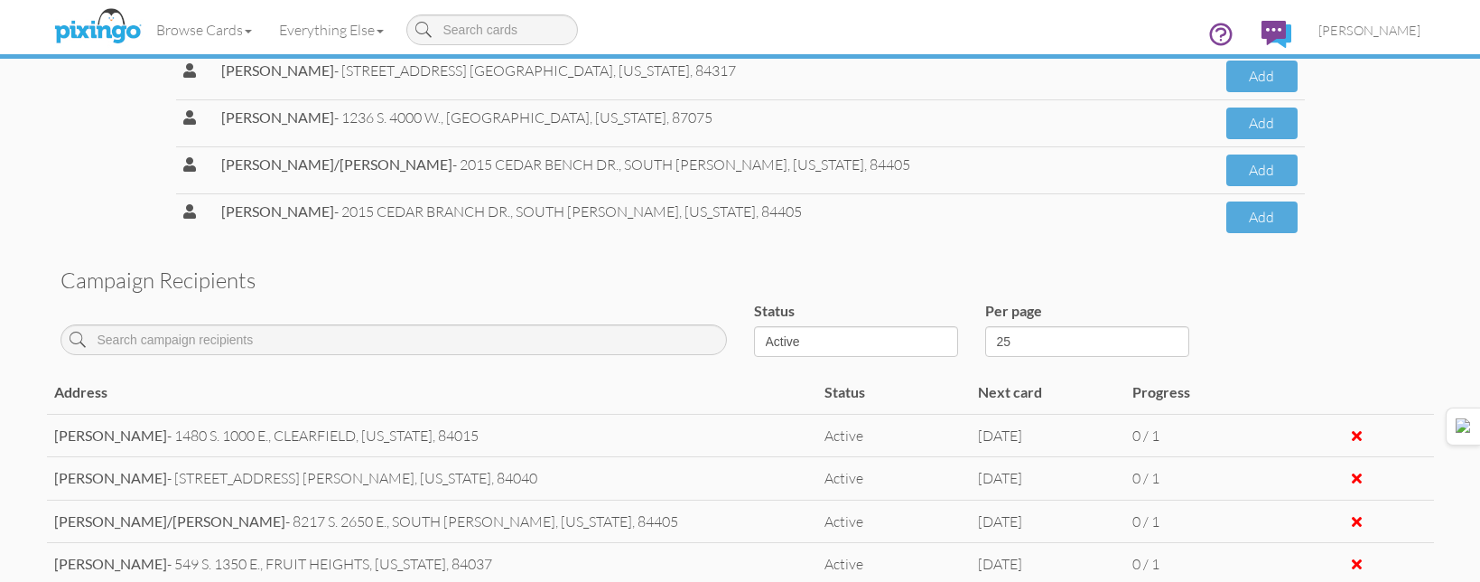
scroll to position [0, 0]
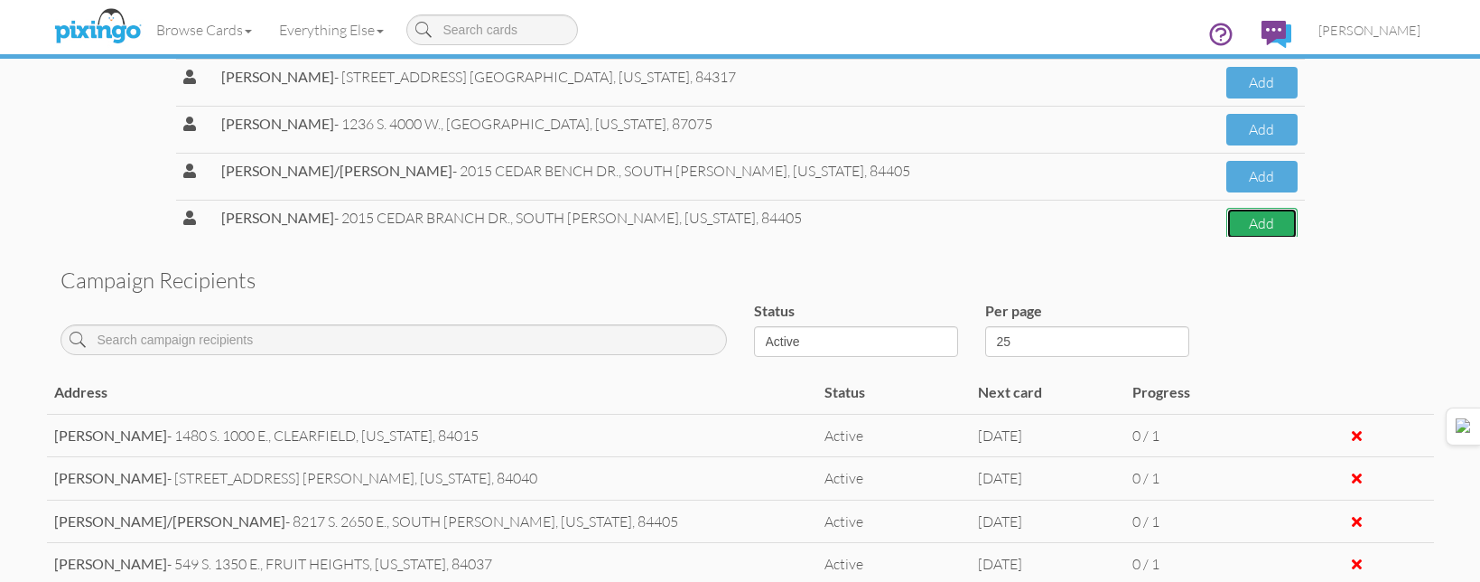
click at [1229, 228] on button "Add" at bounding box center [1261, 224] width 70 height 32
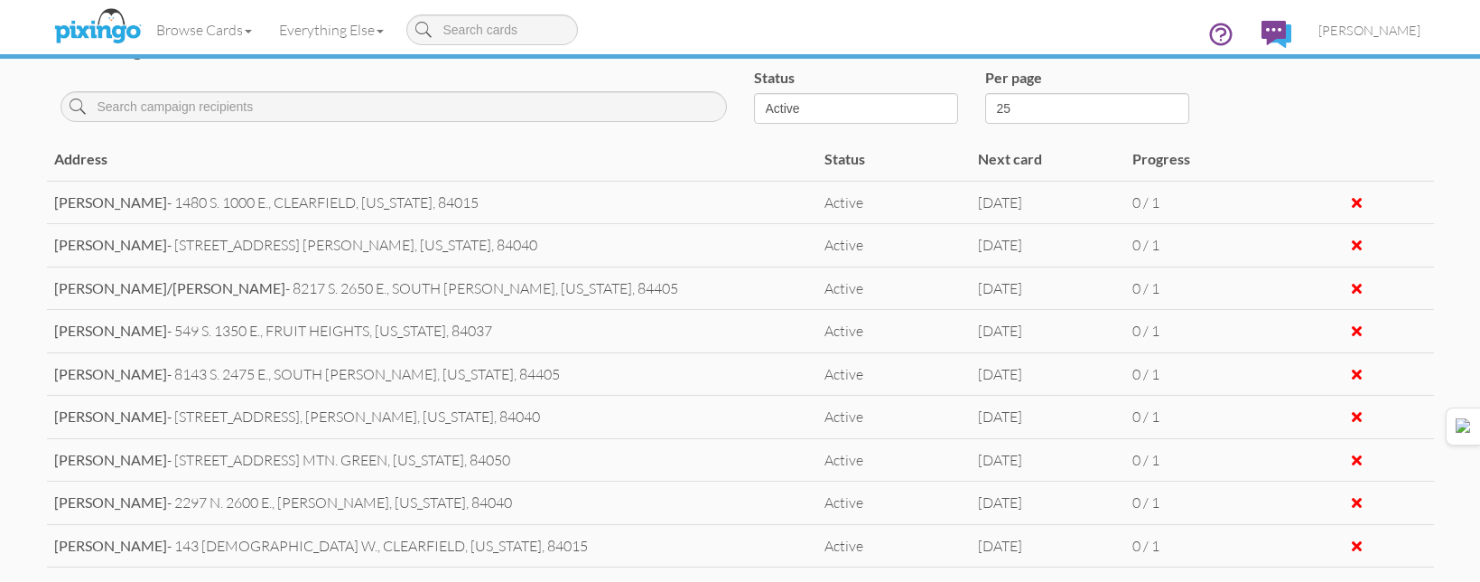
scroll to position [589, 0]
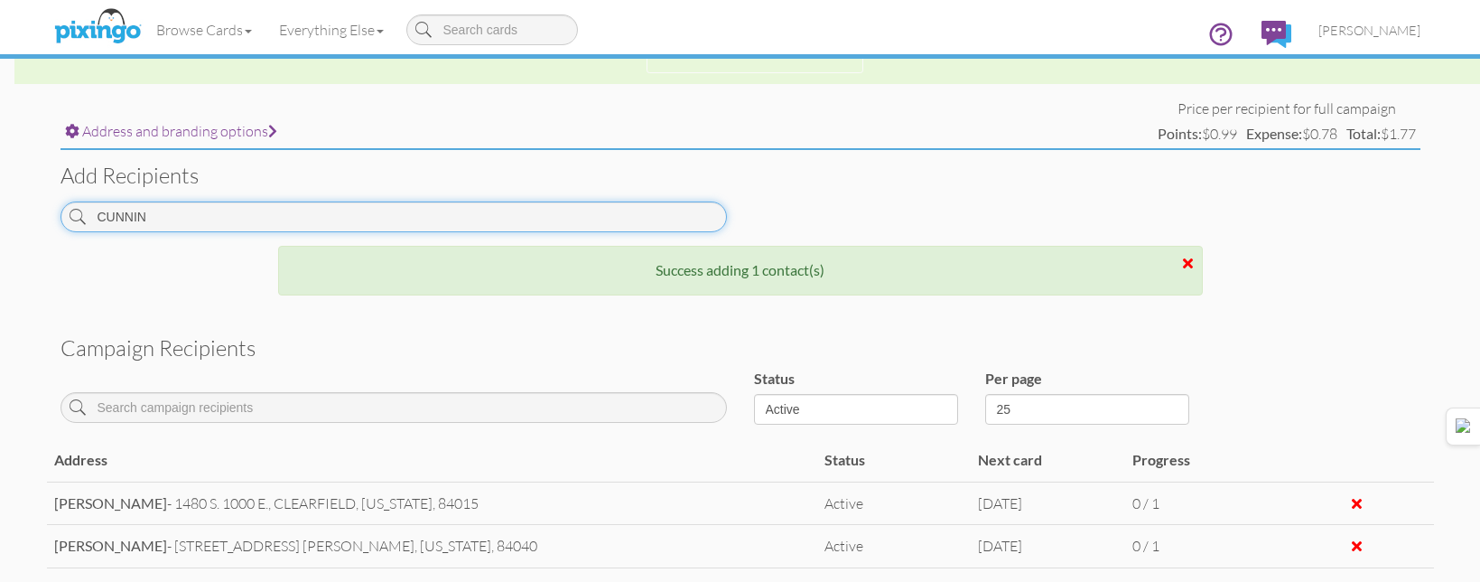
click at [489, 205] on input "CUNNIN" at bounding box center [394, 216] width 666 height 31
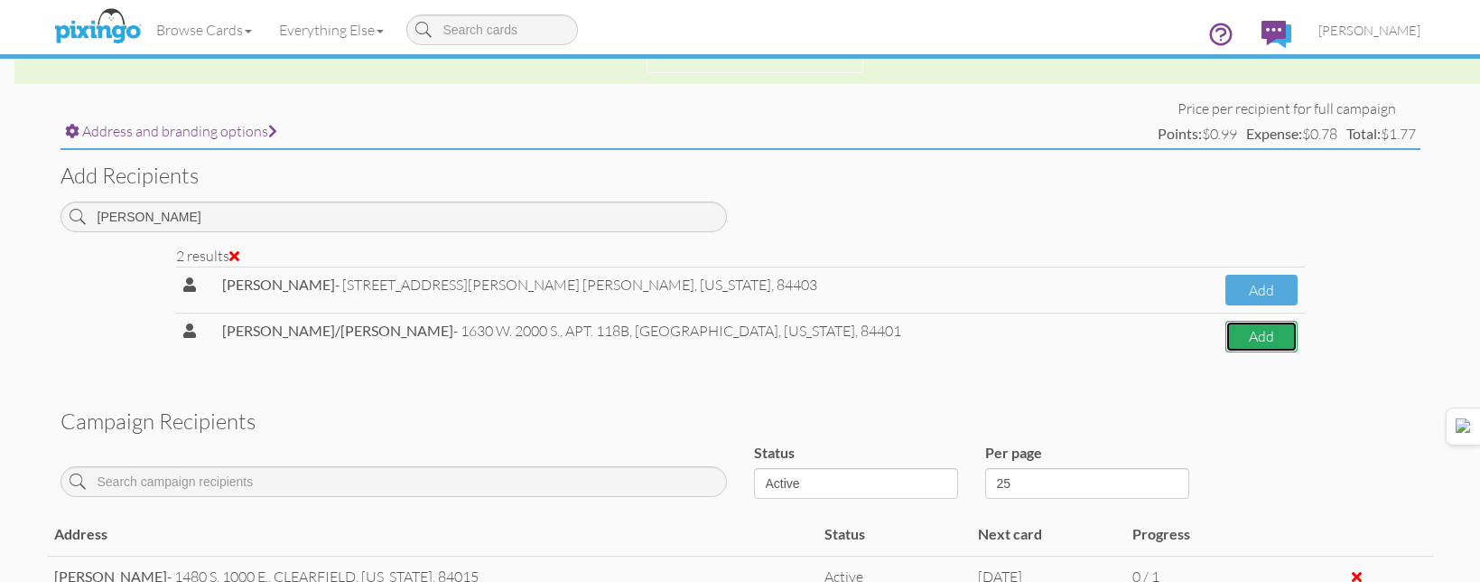
click at [1231, 341] on button "Add" at bounding box center [1261, 337] width 72 height 32
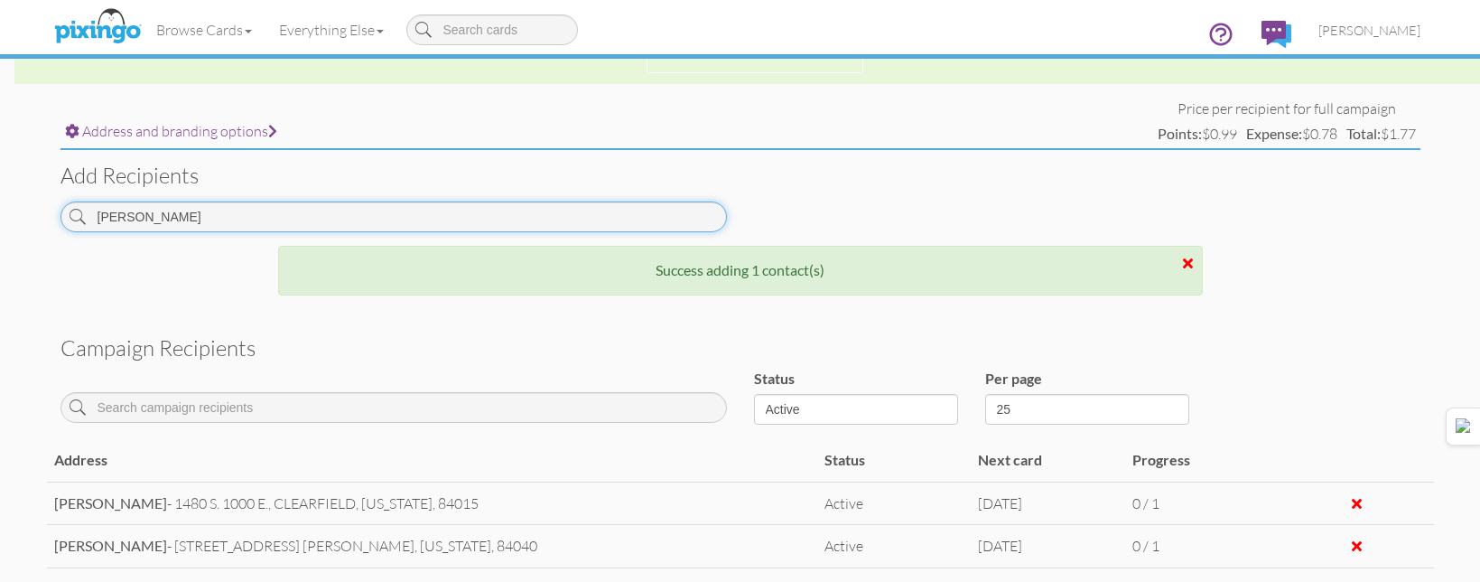
click at [490, 215] on input "[PERSON_NAME]" at bounding box center [394, 216] width 666 height 31
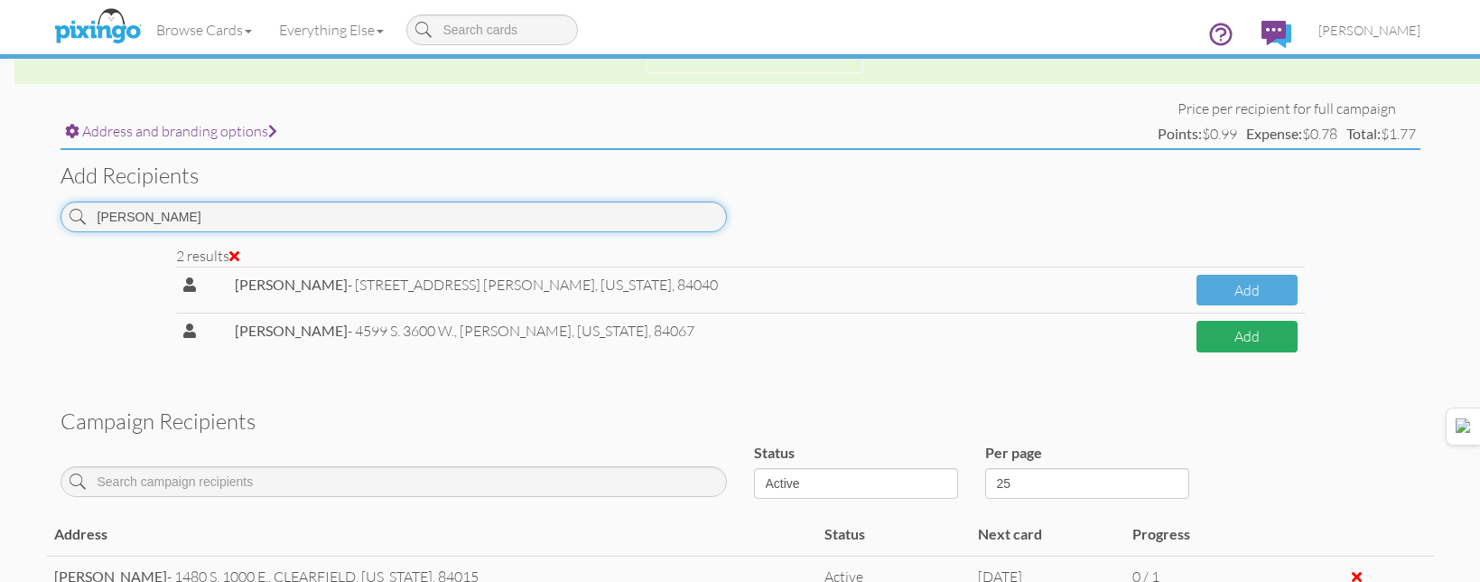
type input "[PERSON_NAME]"
click at [1209, 352] on button "Add" at bounding box center [1247, 337] width 101 height 32
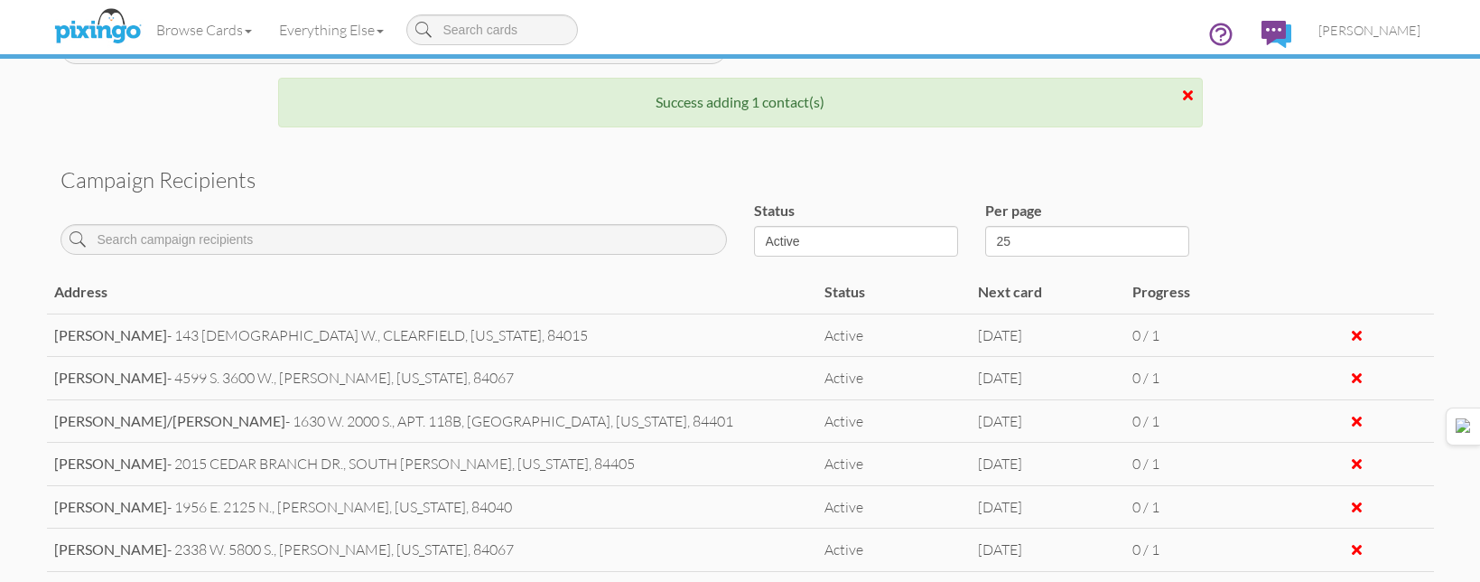
scroll to position [950, 0]
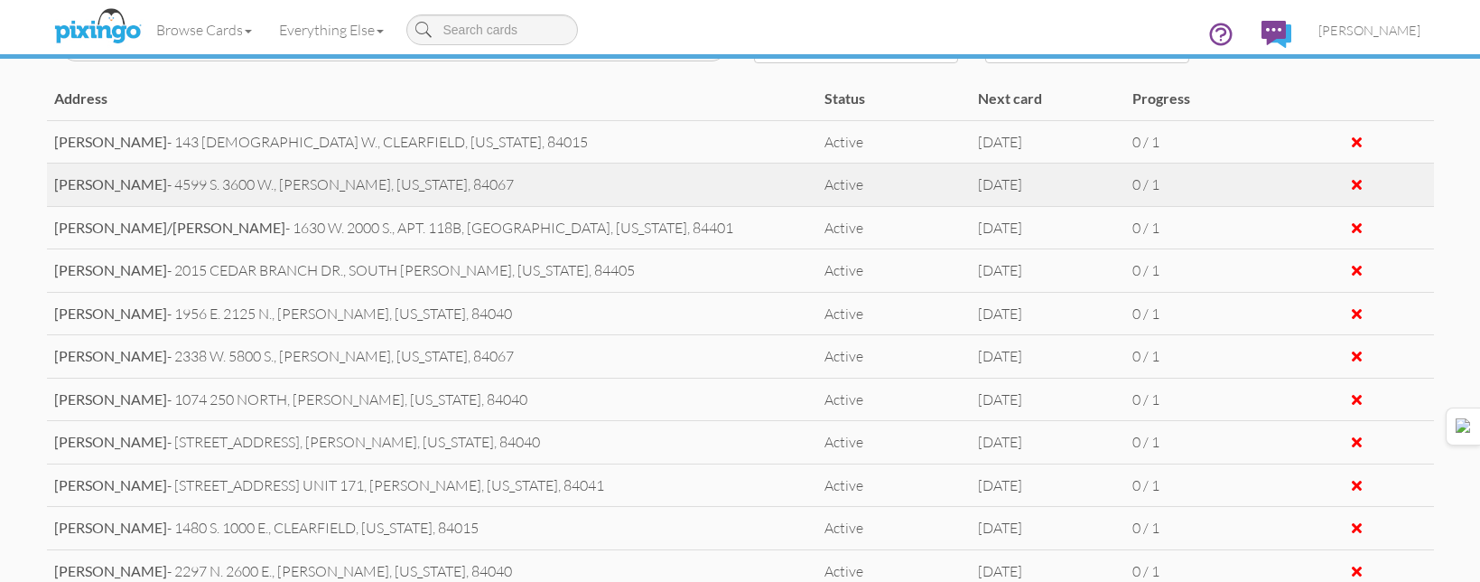
click at [1352, 182] on div at bounding box center [1357, 184] width 10 height 14
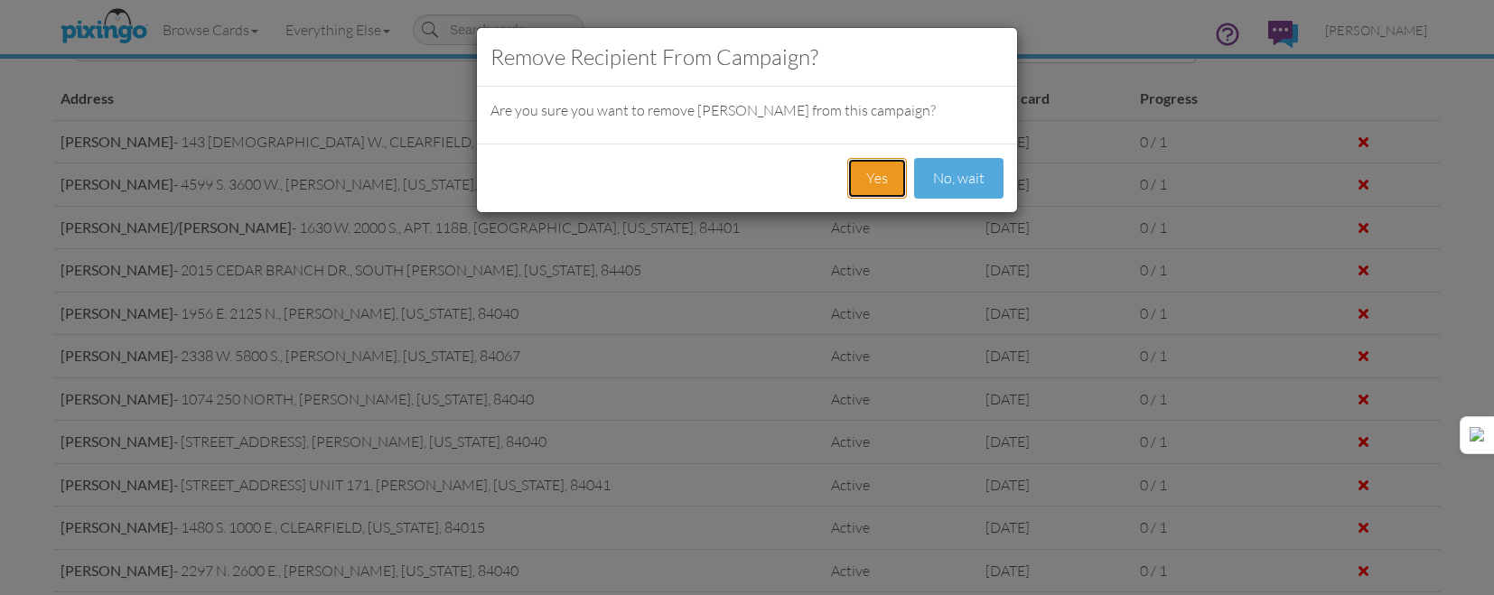
click at [891, 179] on button "Yes" at bounding box center [877, 178] width 60 height 41
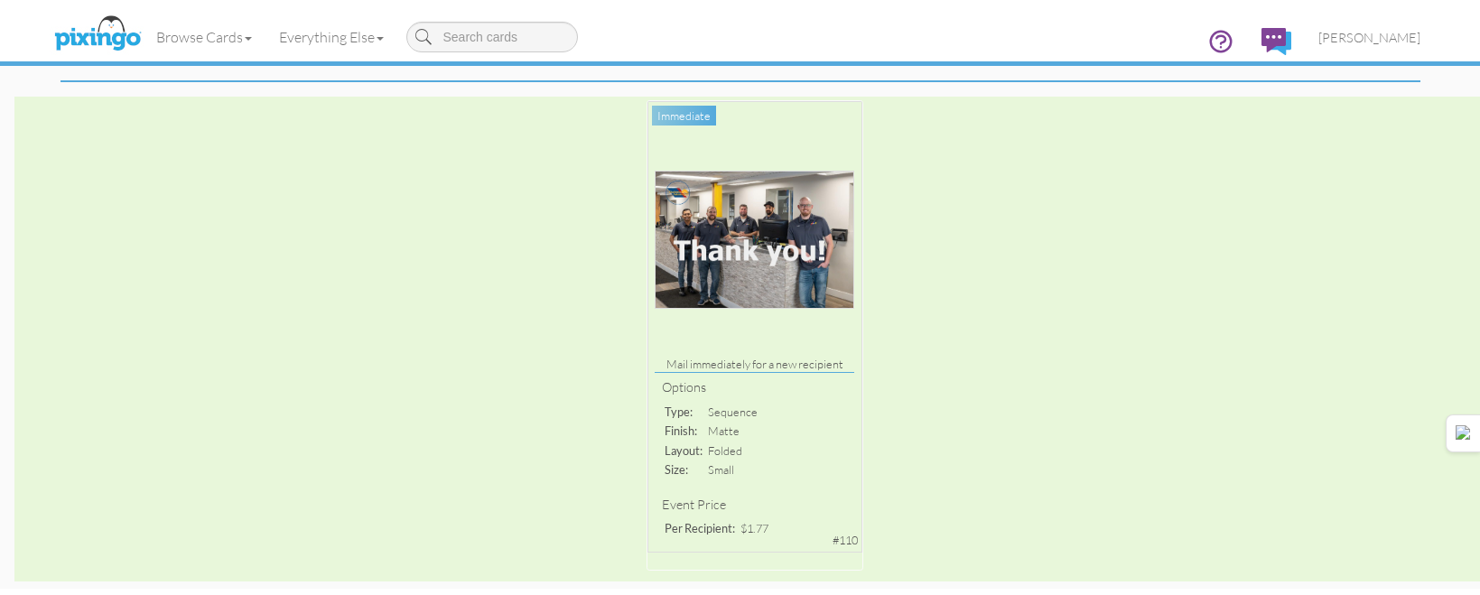
scroll to position [0, 0]
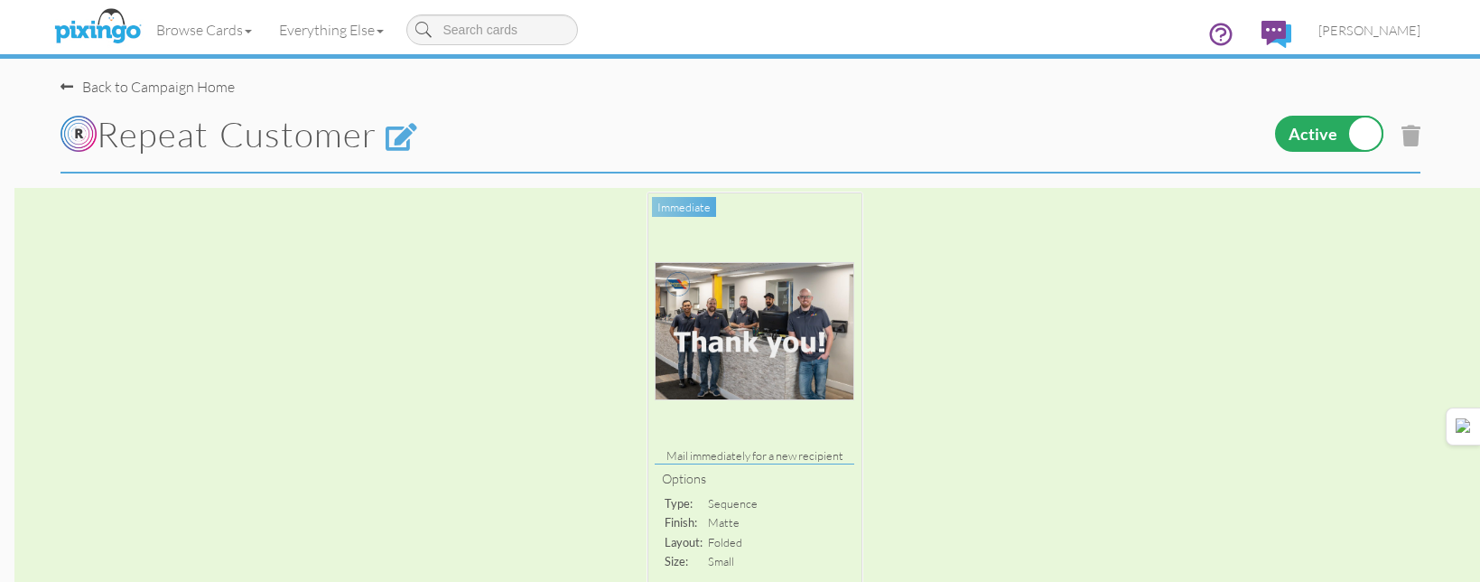
click at [1352, 60] on ul "[PERSON_NAME] Address Book Campaigns Dashboard Help Videos Images Profile Upgra…" at bounding box center [1314, 36] width 240 height 58
click at [1353, 40] on link "[PERSON_NAME]" at bounding box center [1369, 30] width 129 height 46
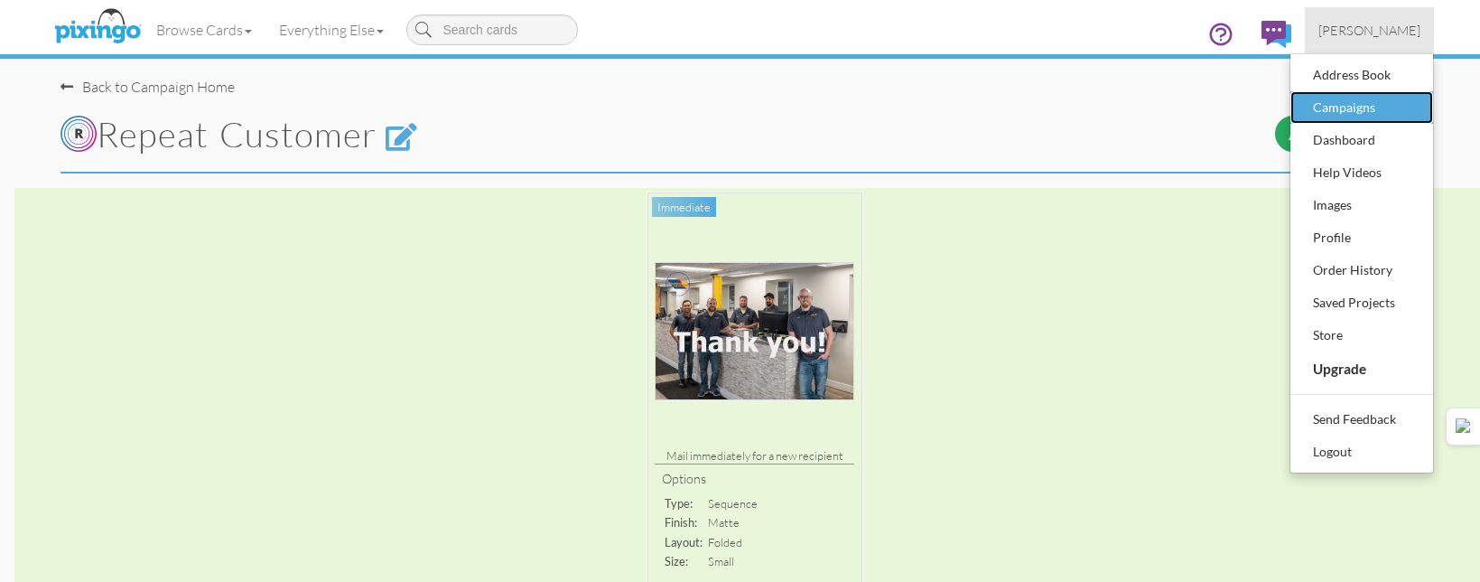
click at [1352, 101] on div "Campaigns" at bounding box center [1362, 107] width 107 height 27
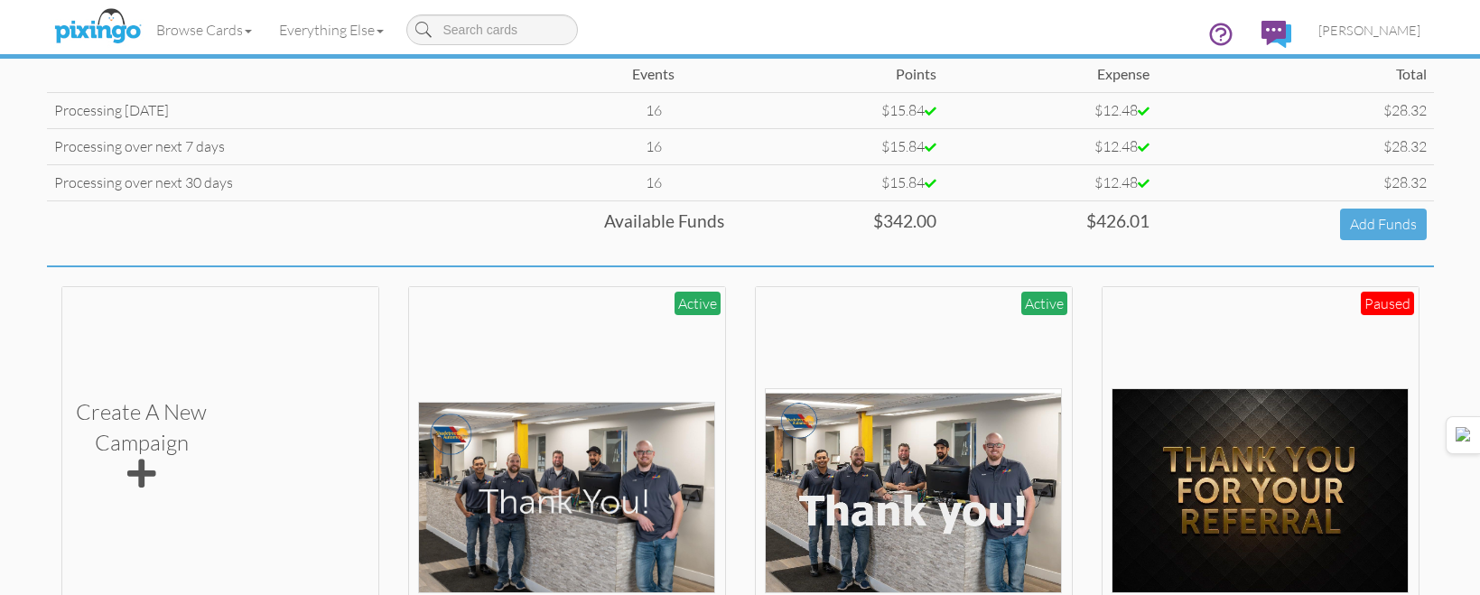
scroll to position [361, 0]
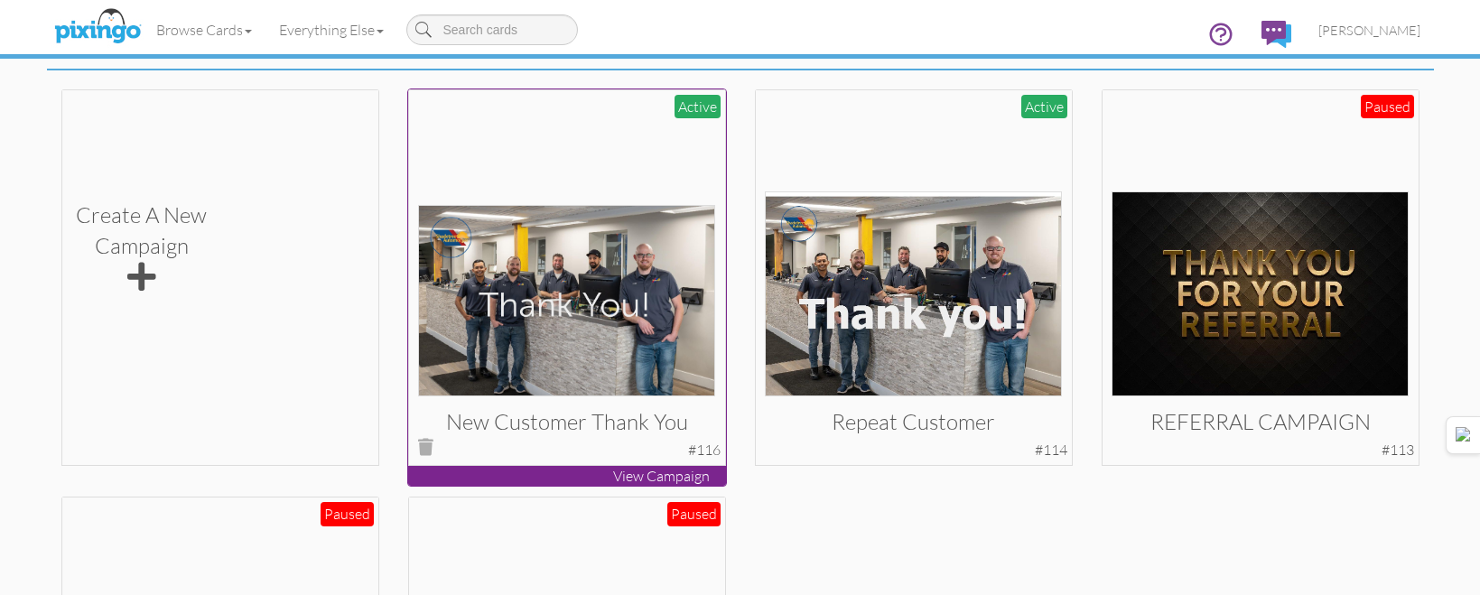
click at [606, 264] on img at bounding box center [566, 300] width 297 height 191
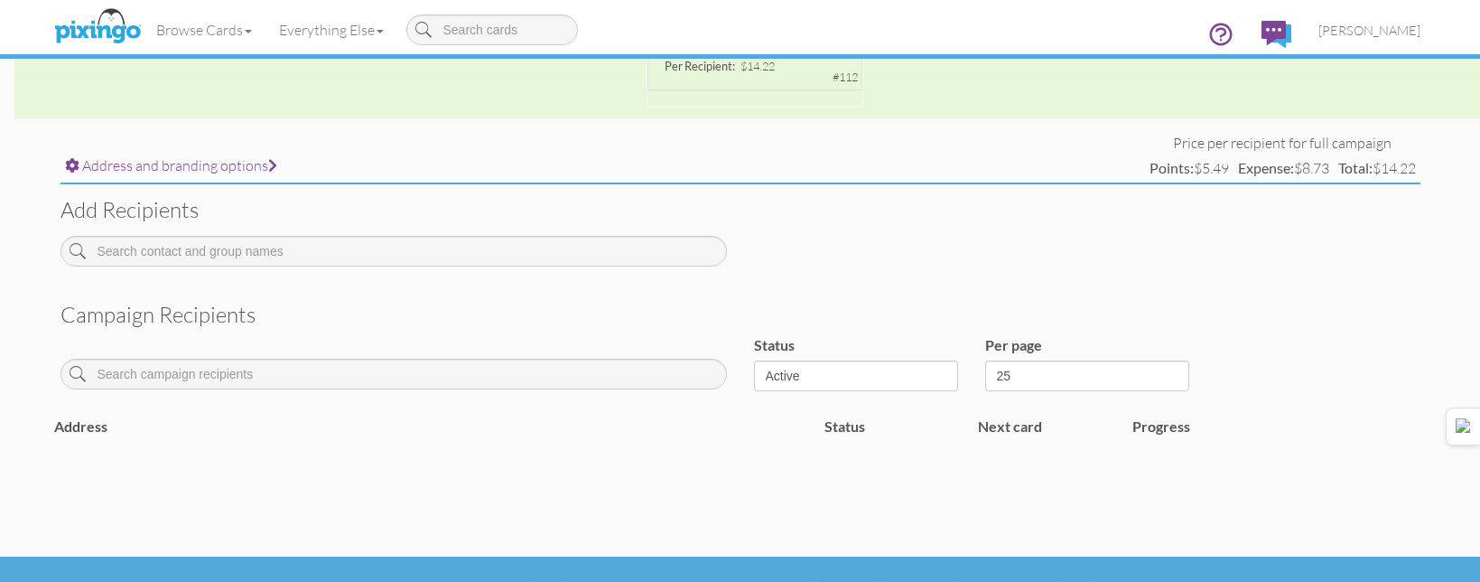
scroll to position [611, 0]
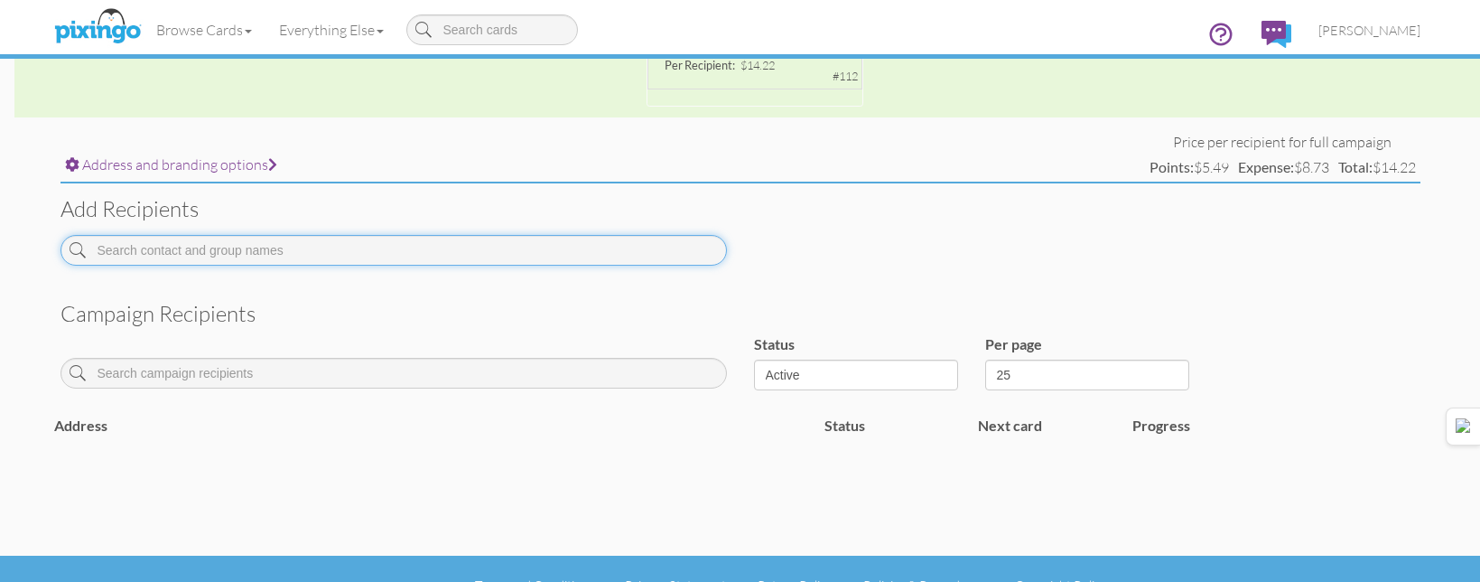
click at [594, 261] on input at bounding box center [394, 250] width 666 height 31
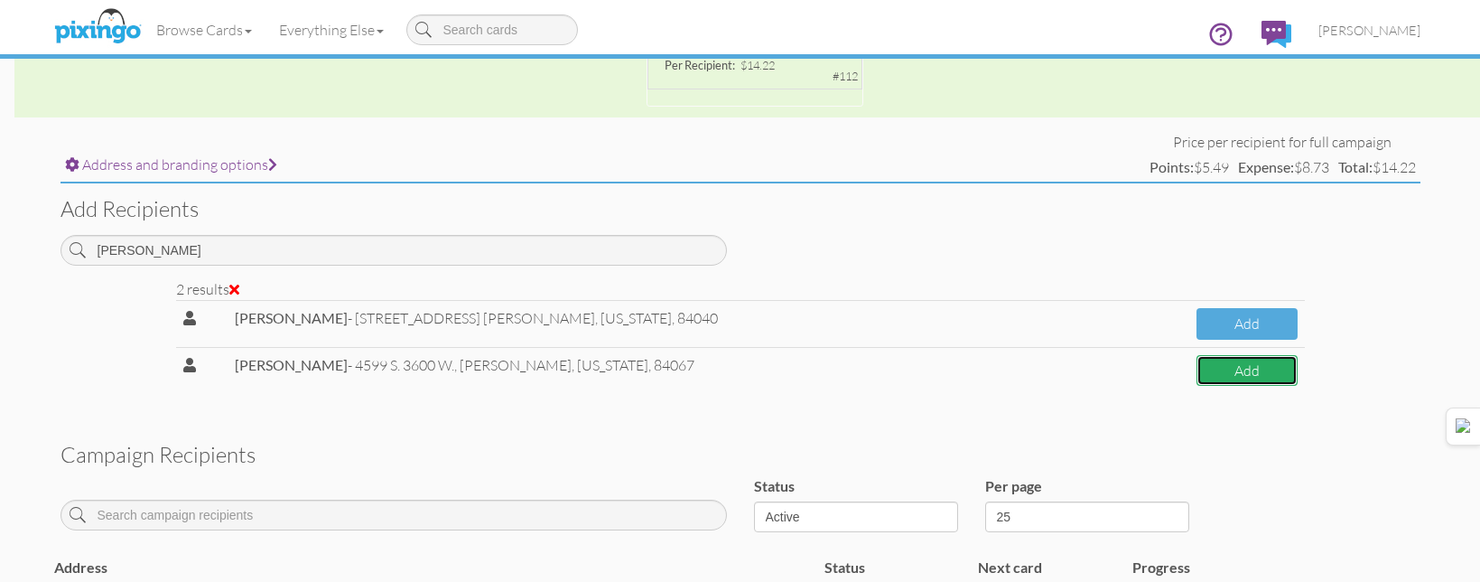
click at [1198, 380] on button "Add" at bounding box center [1247, 371] width 101 height 32
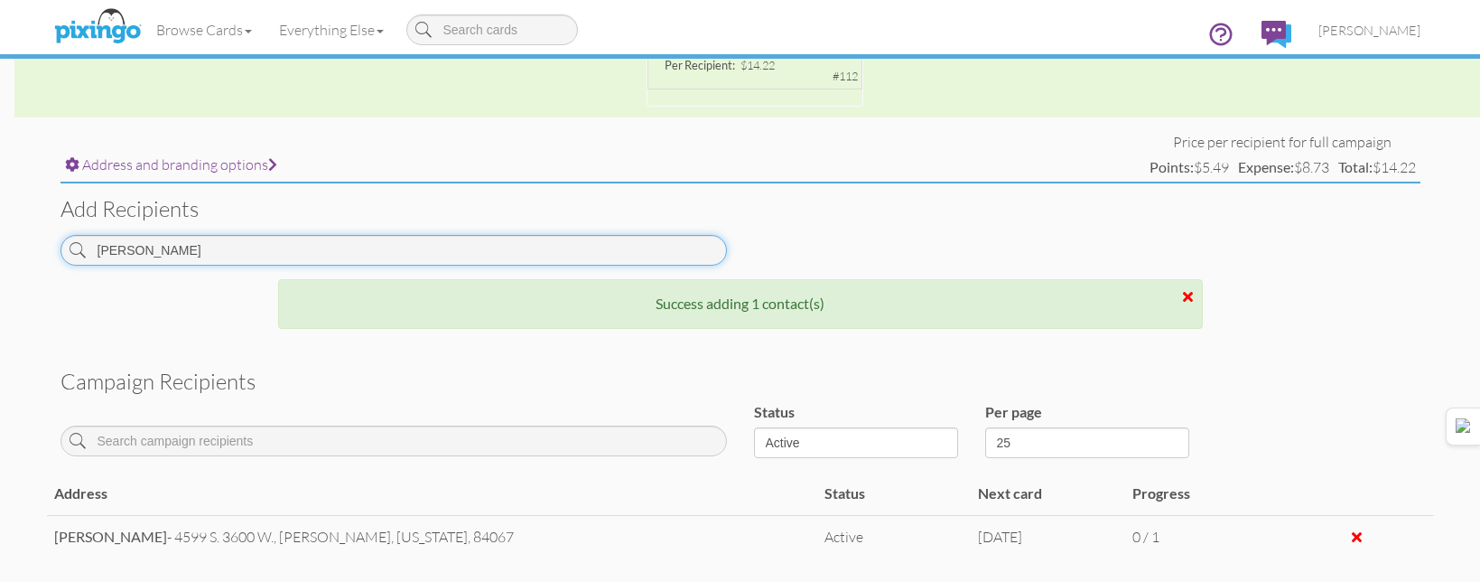
click at [292, 252] on input "[PERSON_NAME]" at bounding box center [394, 250] width 666 height 31
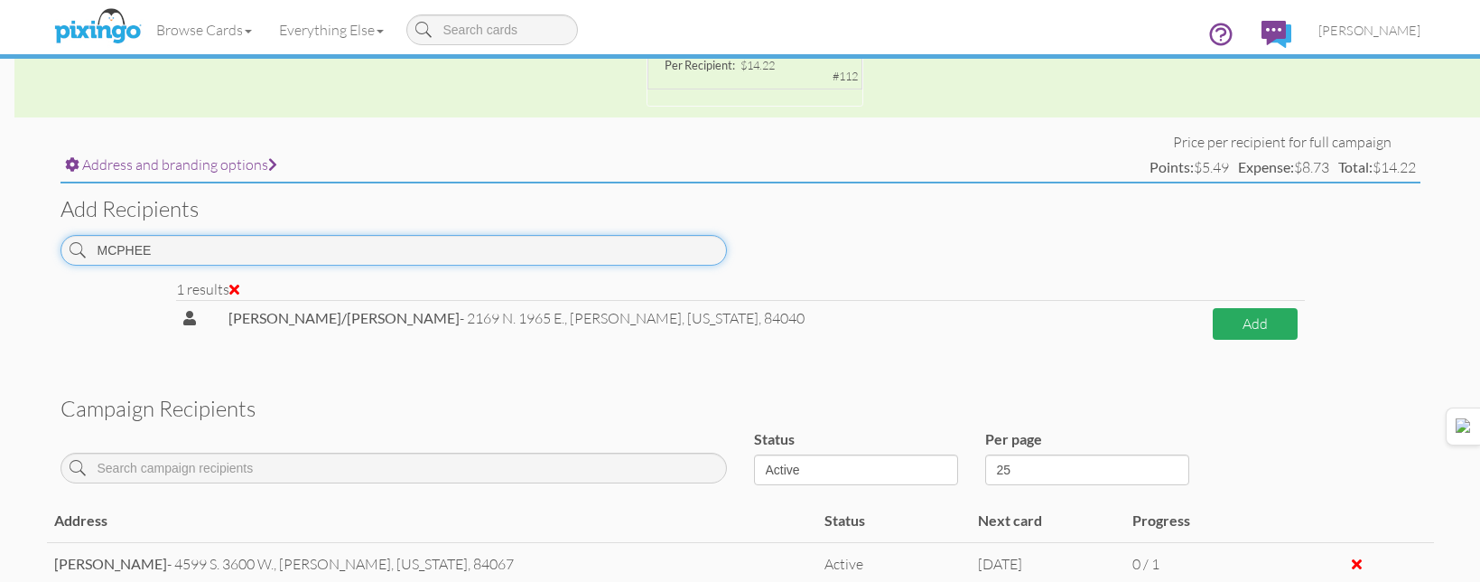
type input "MCPHEE"
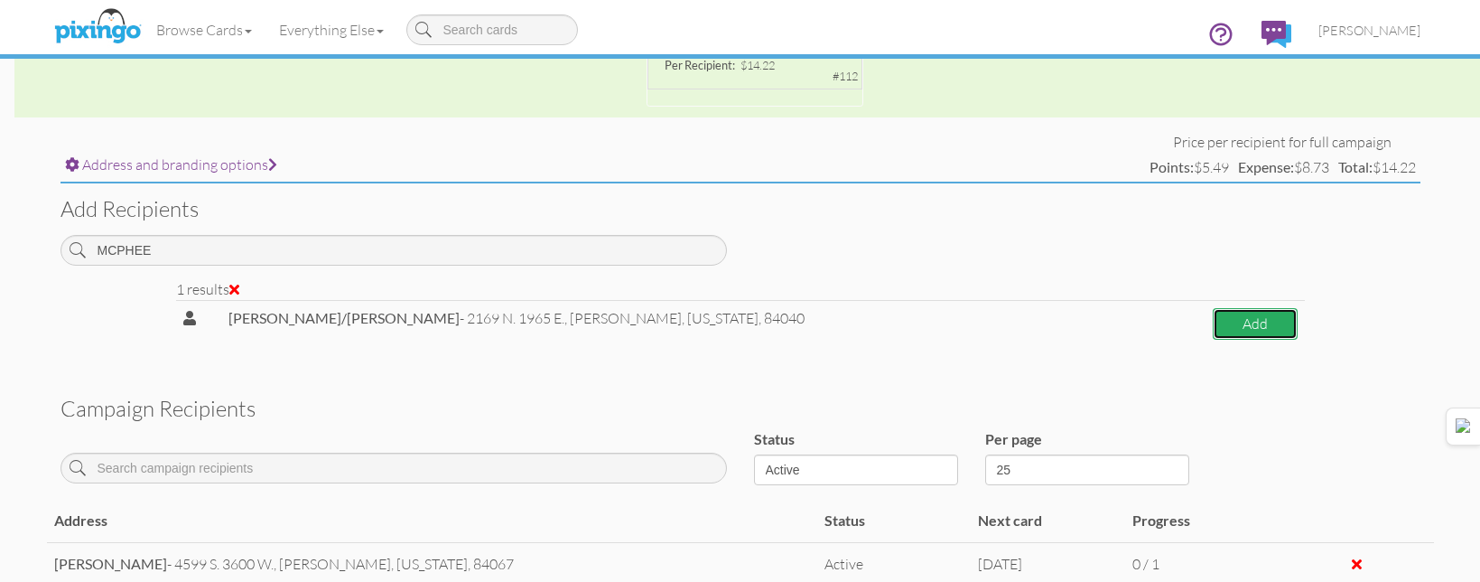
click at [1263, 321] on button "Add" at bounding box center [1255, 324] width 85 height 32
